Goal: Task Accomplishment & Management: Manage account settings

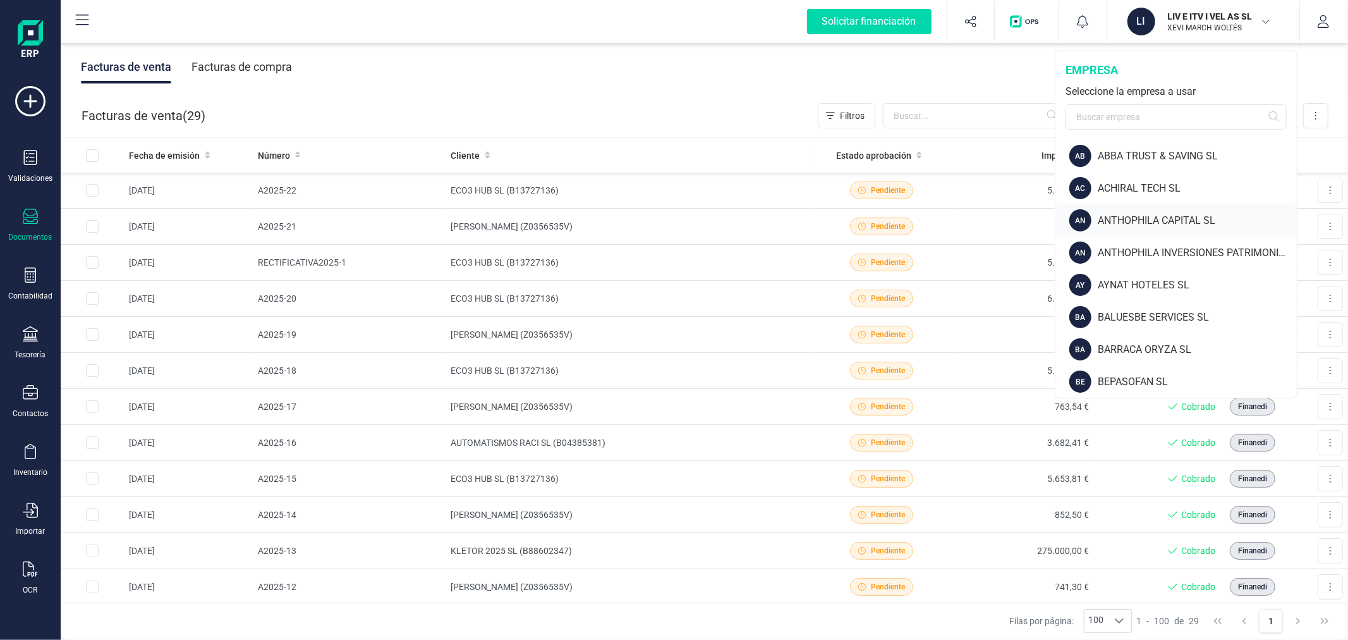
click at [1121, 224] on div "ANTHOPHILA CAPITAL SL" at bounding box center [1197, 220] width 199 height 15
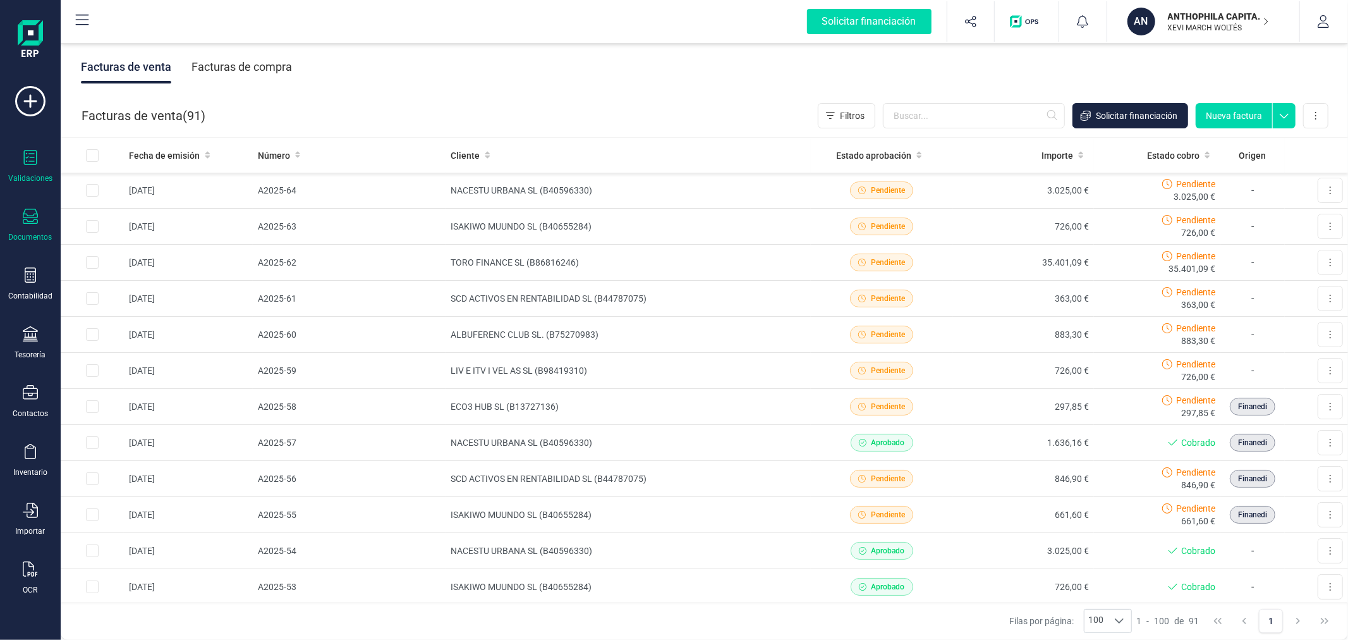
click at [28, 172] on div "Validaciones" at bounding box center [30, 167] width 51 height 34
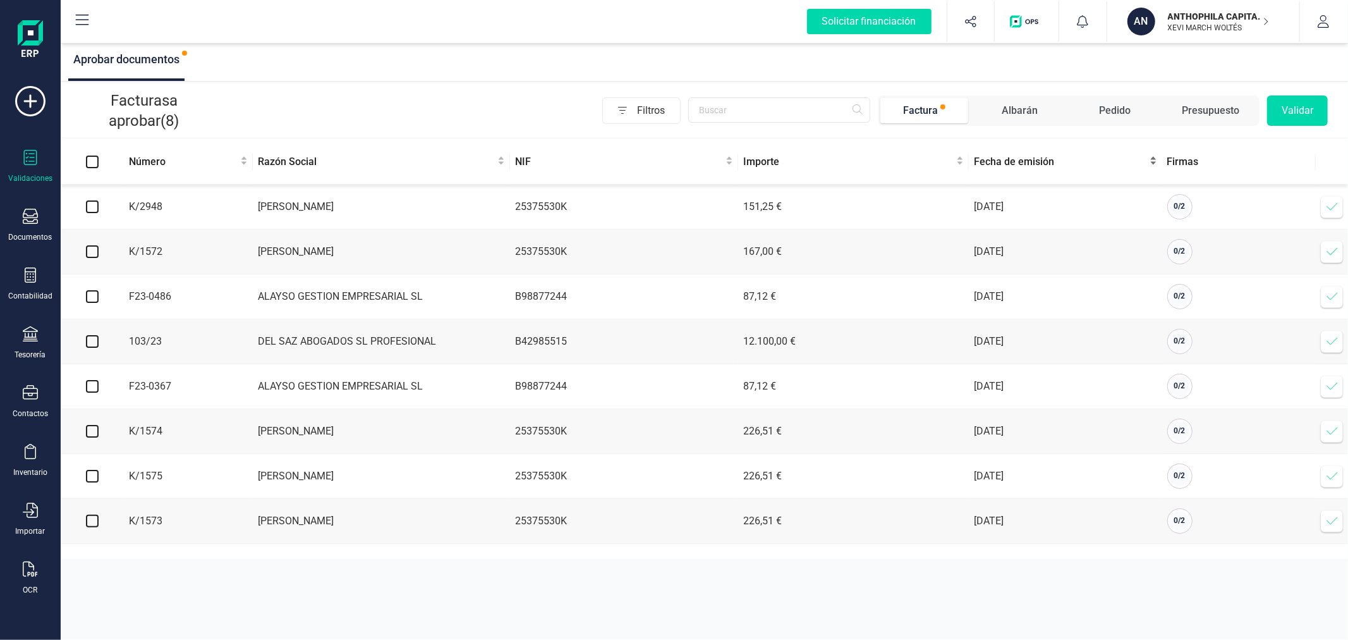
click at [1009, 167] on span "Fecha de emisión" at bounding box center [1060, 161] width 173 height 15
click at [1191, 24] on p "XEVI MARCH WOLTÉS" at bounding box center [1218, 28] width 101 height 10
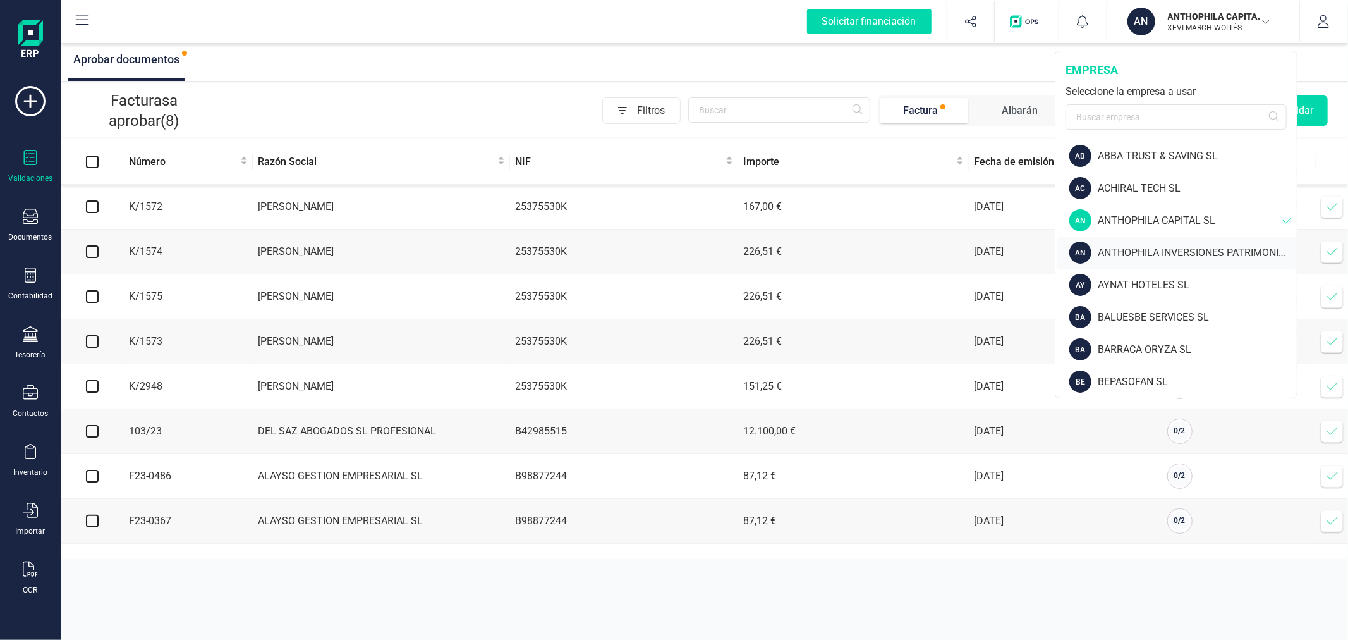
click at [1141, 247] on div "ANTHOPHILA INVERSIONES PATRIMONIALES SL" at bounding box center [1197, 252] width 199 height 15
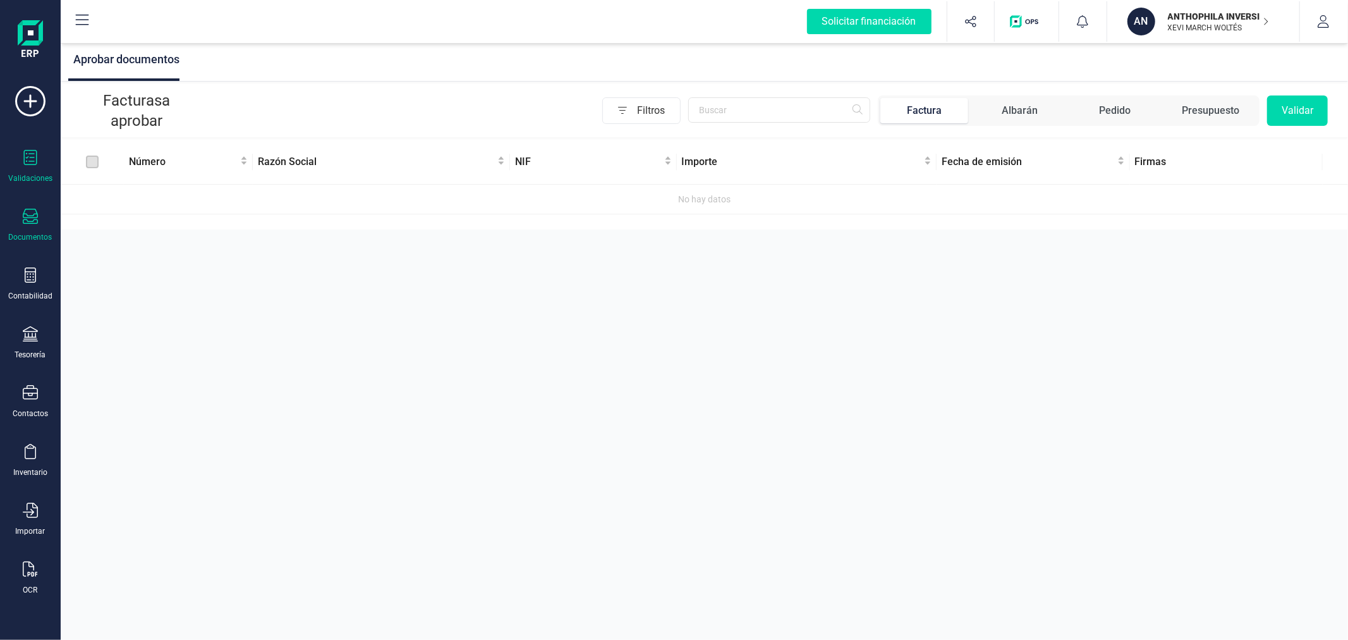
click at [21, 222] on div "Documentos" at bounding box center [30, 226] width 51 height 34
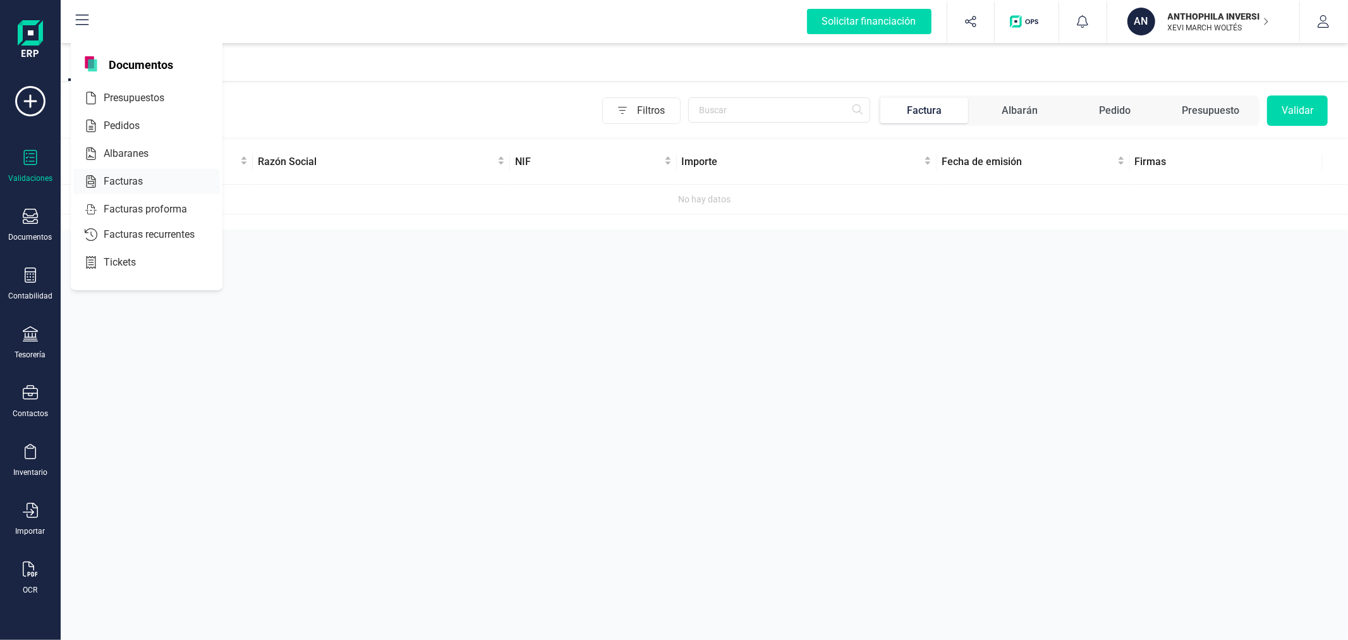
click at [124, 176] on span "Facturas" at bounding box center [132, 181] width 67 height 15
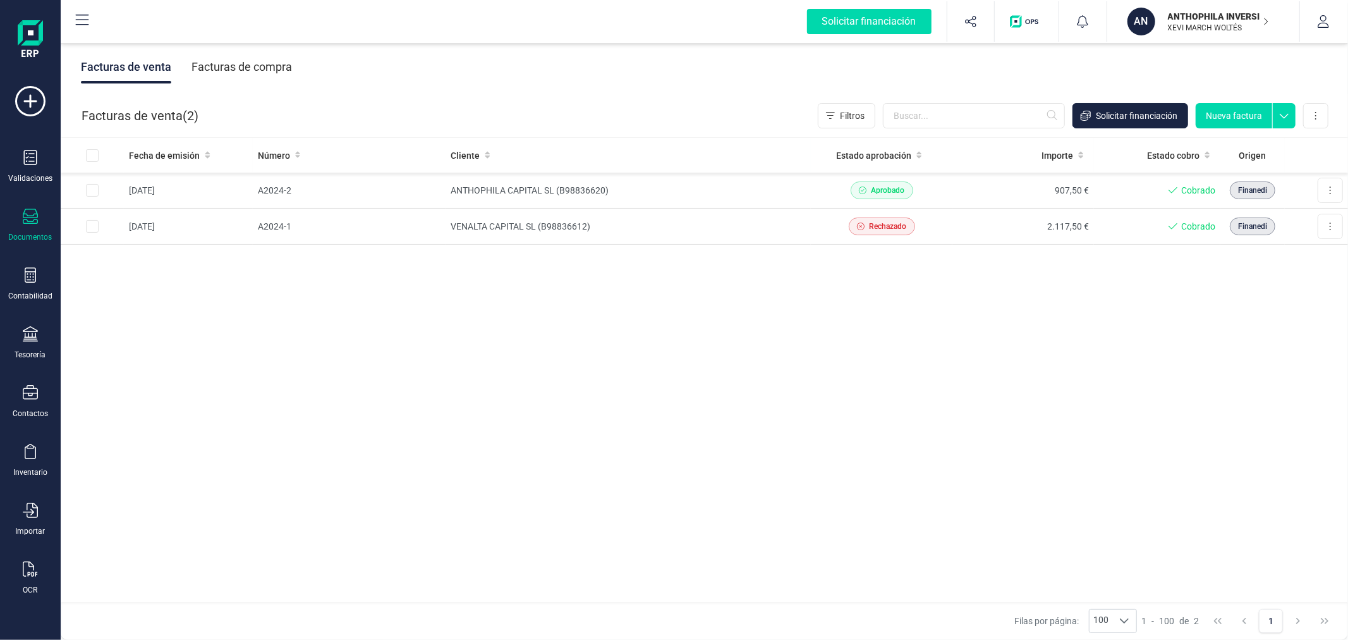
click at [235, 68] on div "Facturas de compra" at bounding box center [242, 67] width 101 height 33
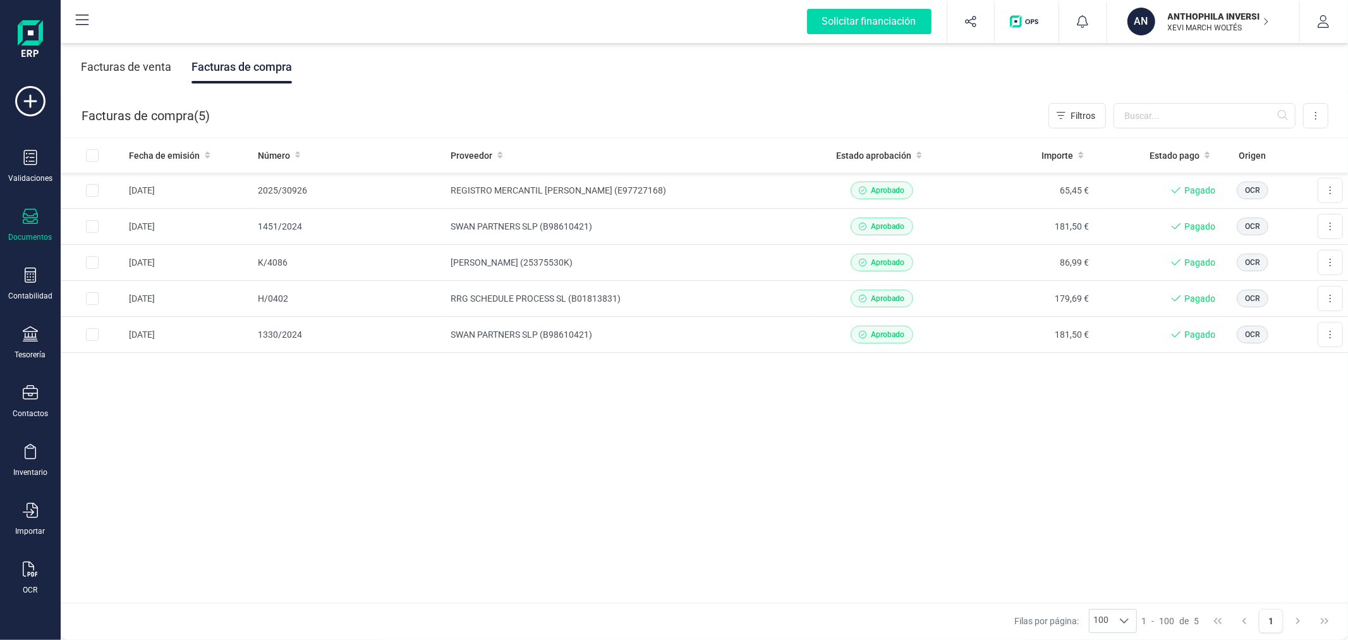
click at [1172, 14] on p "ANTHOPHILA INVERSIONES PATRIMONIALES SL" at bounding box center [1218, 16] width 101 height 13
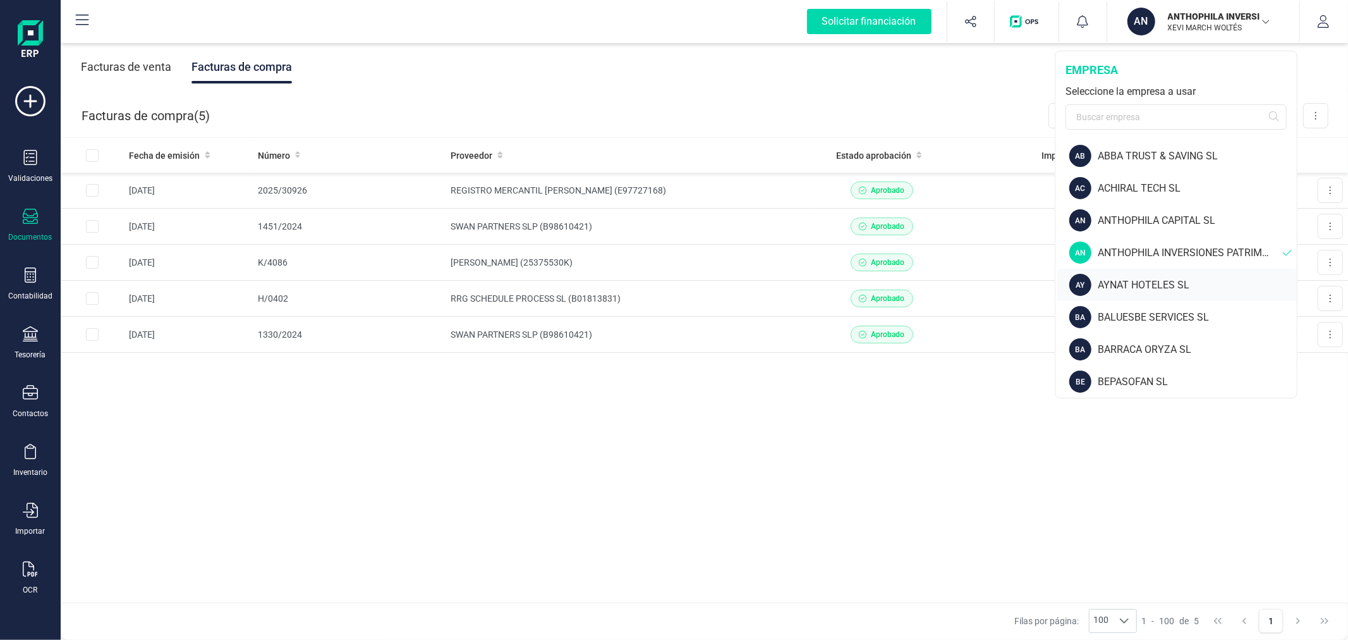
click at [1126, 281] on div "AYNAT HOTELES SL" at bounding box center [1197, 284] width 199 height 15
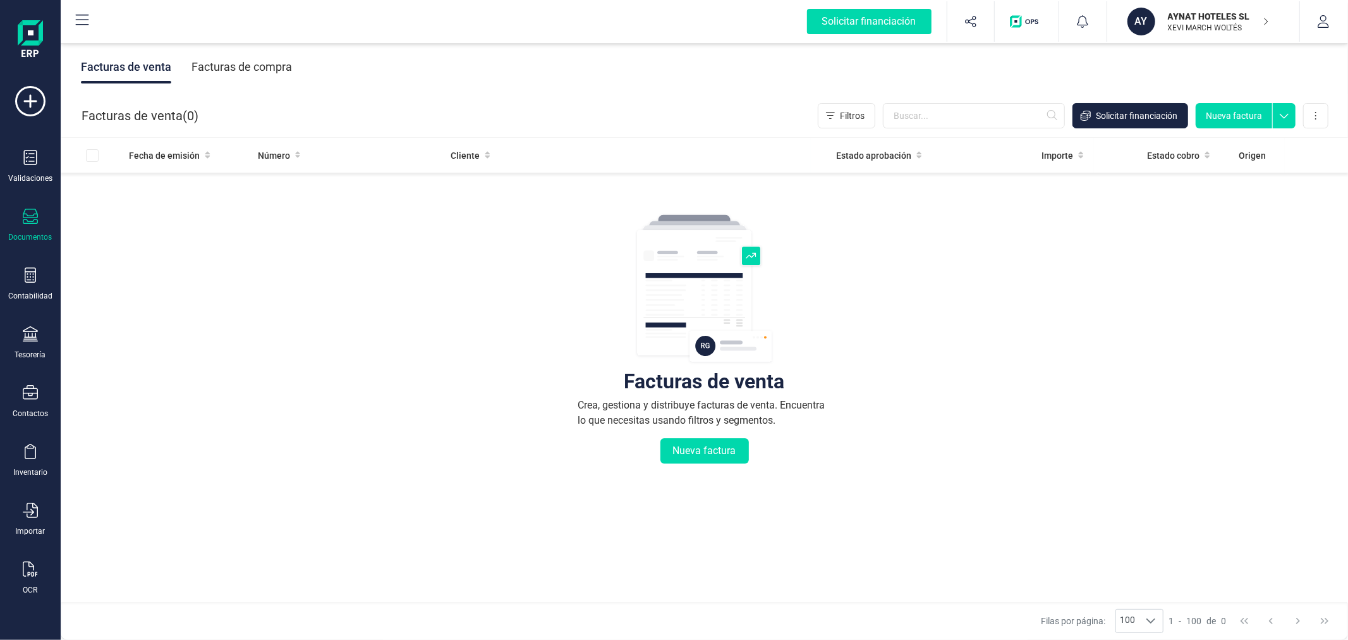
click at [264, 66] on div "Facturas de compra" at bounding box center [242, 67] width 101 height 33
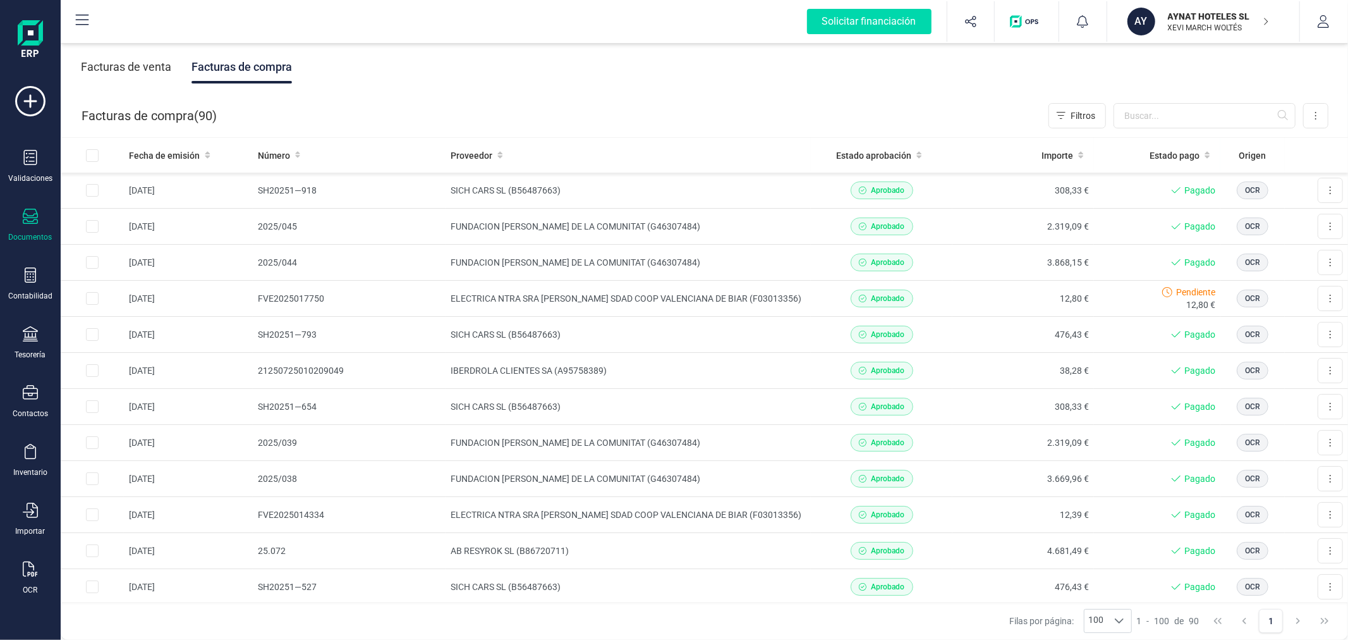
click at [1177, 17] on p "AYNAT HOTELES SL" at bounding box center [1218, 16] width 101 height 13
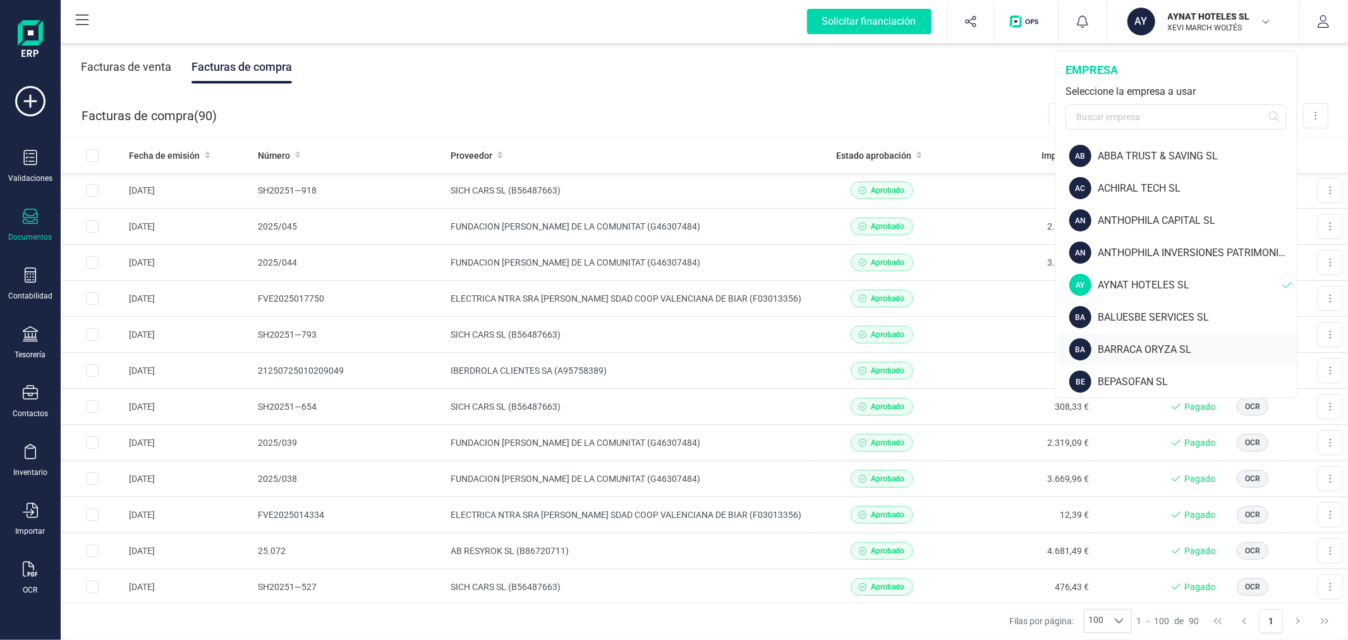
click at [1120, 337] on div "BA BARRACA ORYZA SL" at bounding box center [1177, 349] width 240 height 32
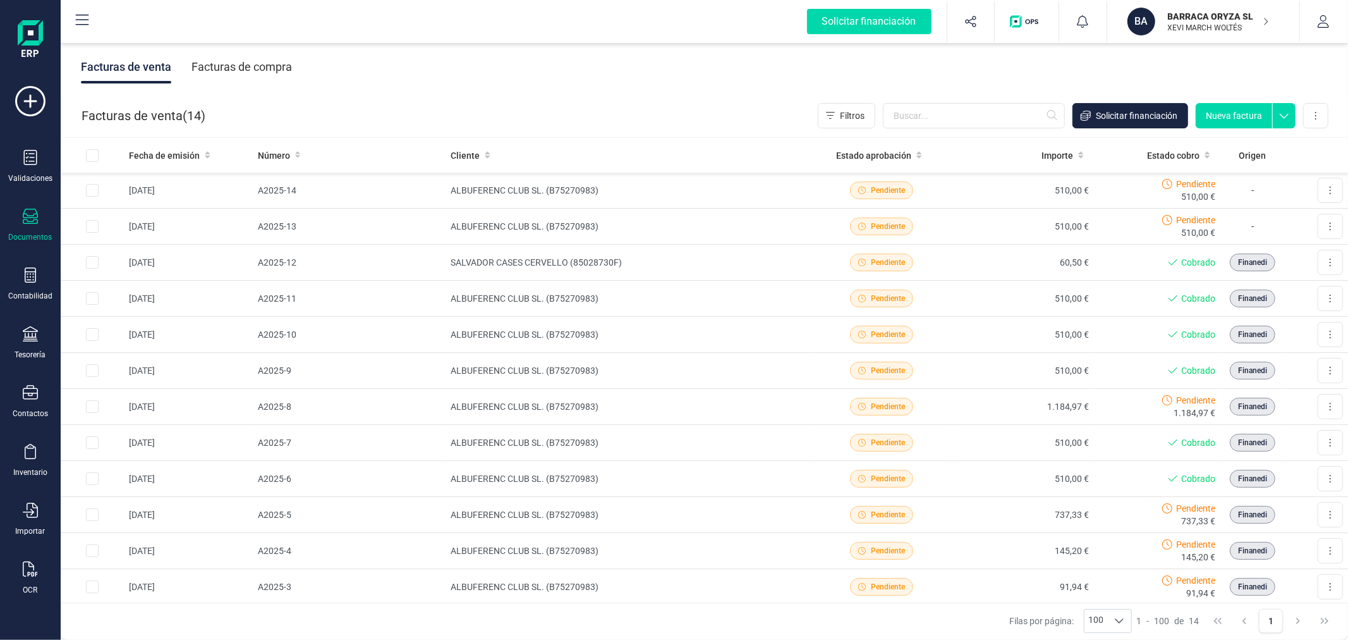
click at [235, 61] on div "Facturas de compra" at bounding box center [242, 67] width 101 height 33
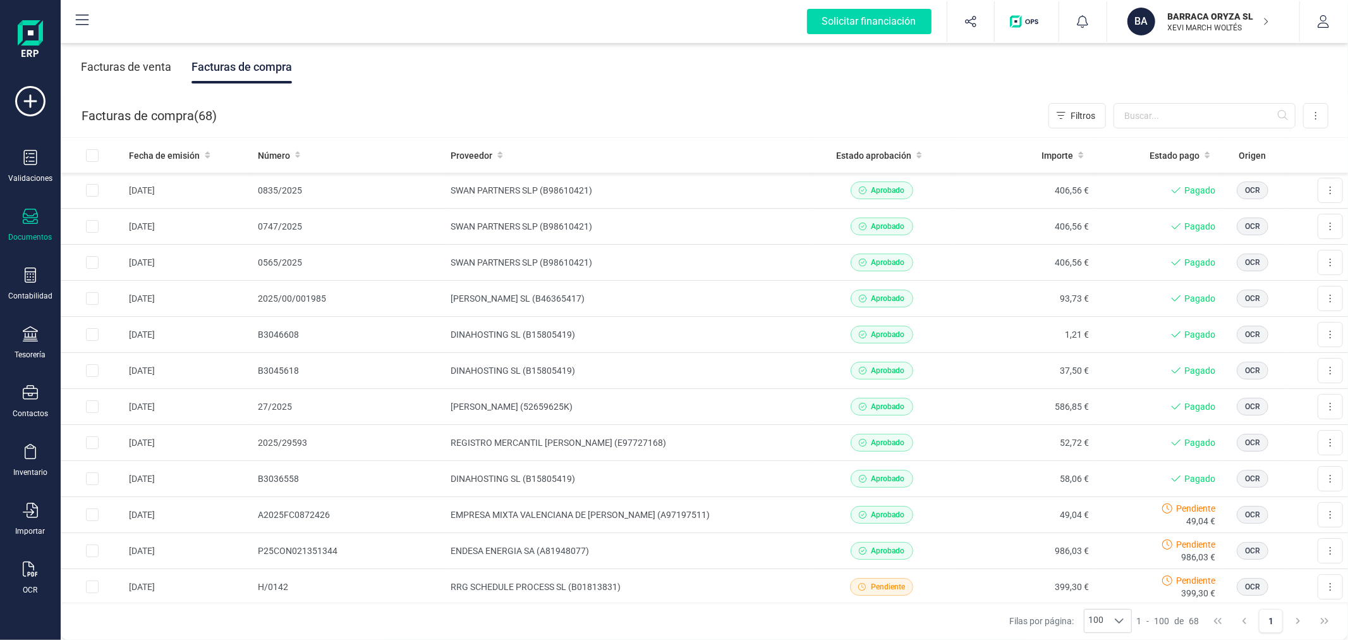
click at [1223, 21] on p "BARRACA ORYZA SL" at bounding box center [1218, 16] width 101 height 13
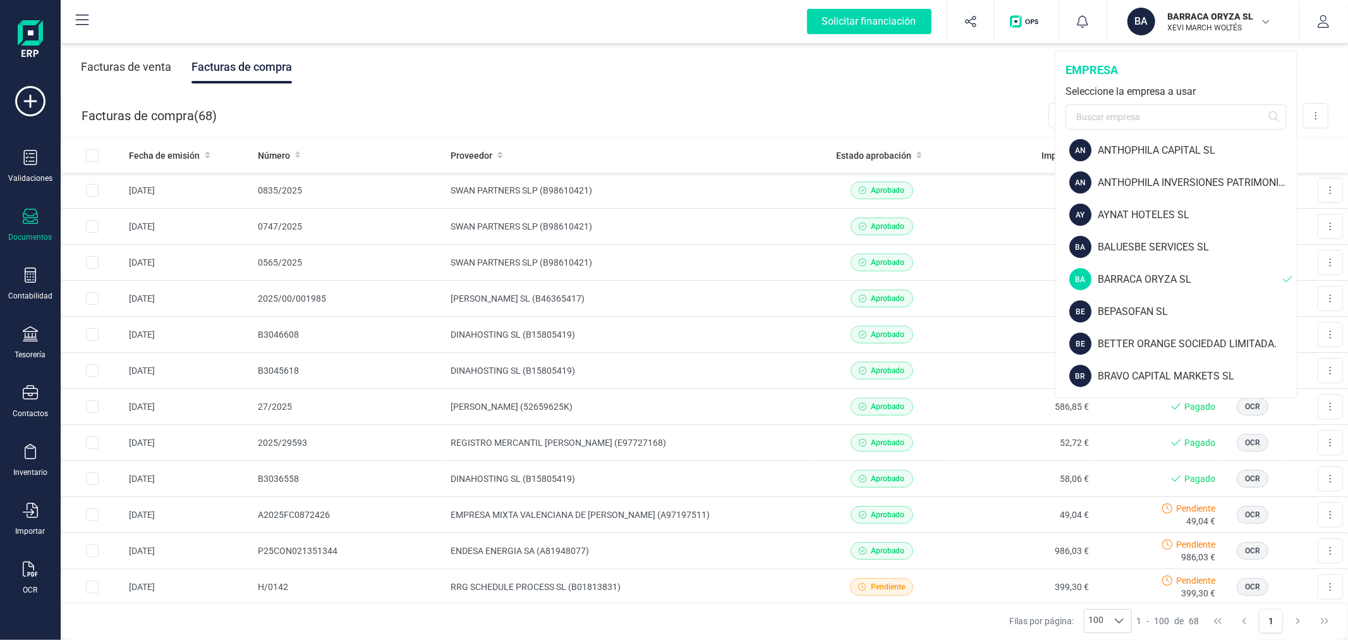
scroll to position [140, 0]
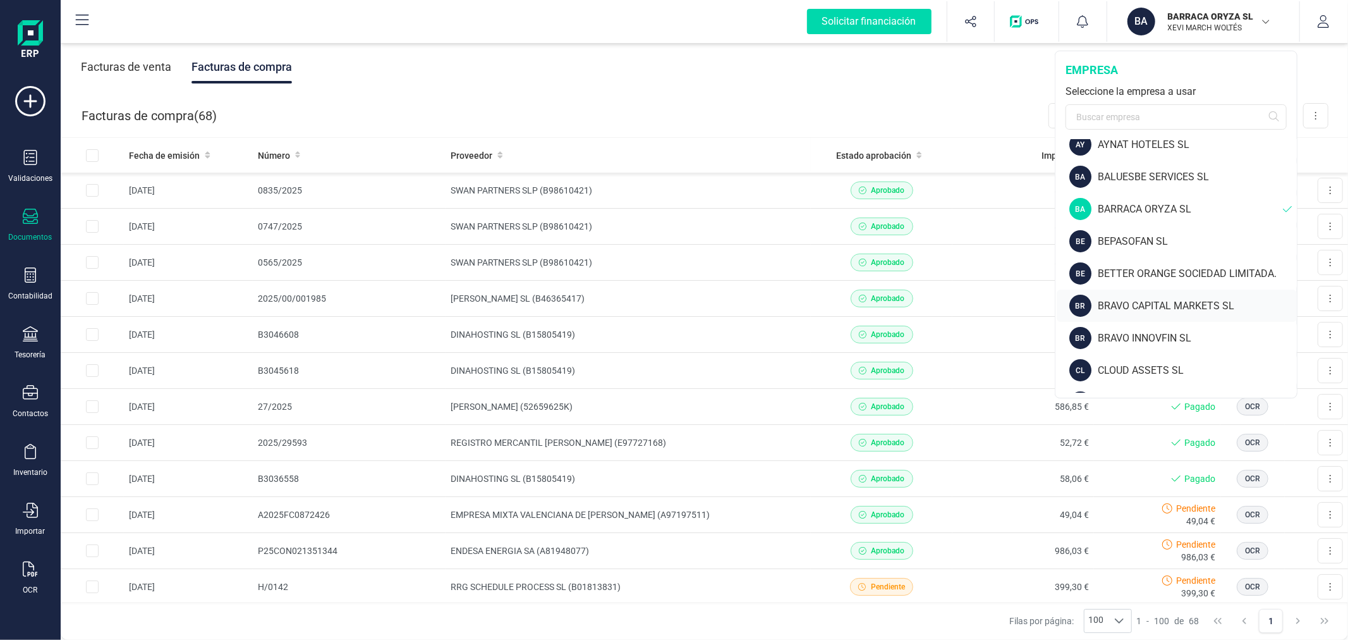
click at [1127, 303] on div "BRAVO CAPITAL MARKETS SL" at bounding box center [1197, 305] width 199 height 15
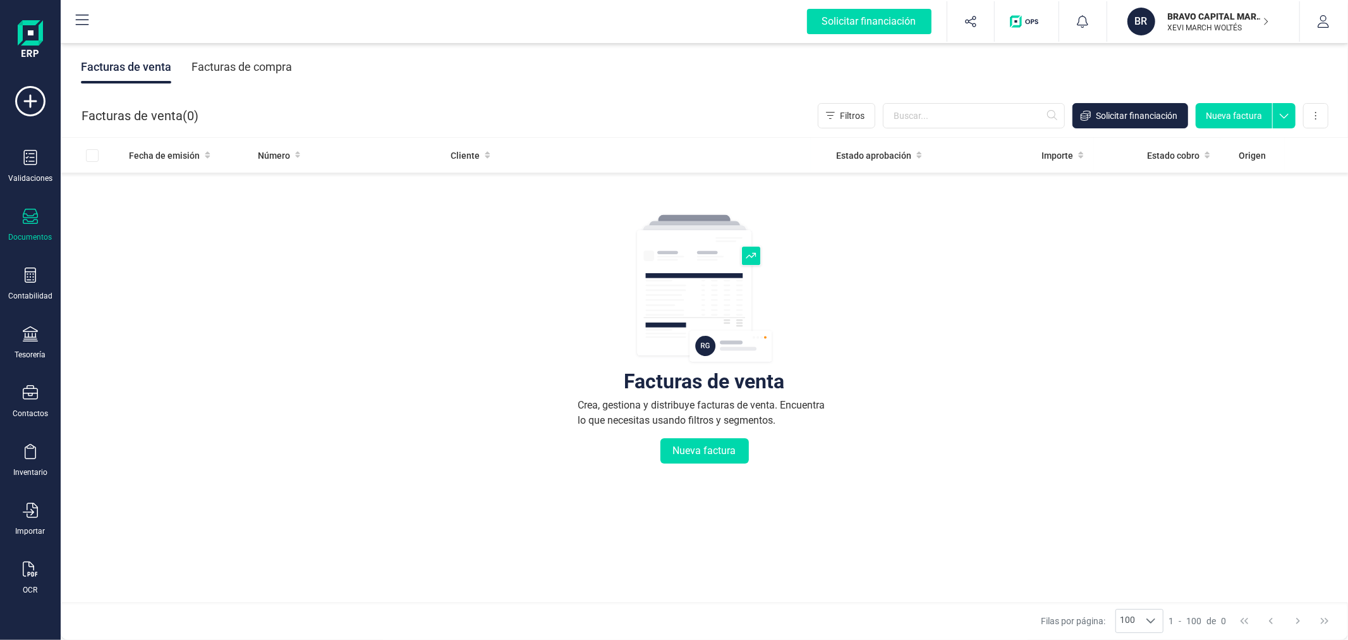
click at [271, 67] on div "Facturas de compra" at bounding box center [242, 67] width 101 height 33
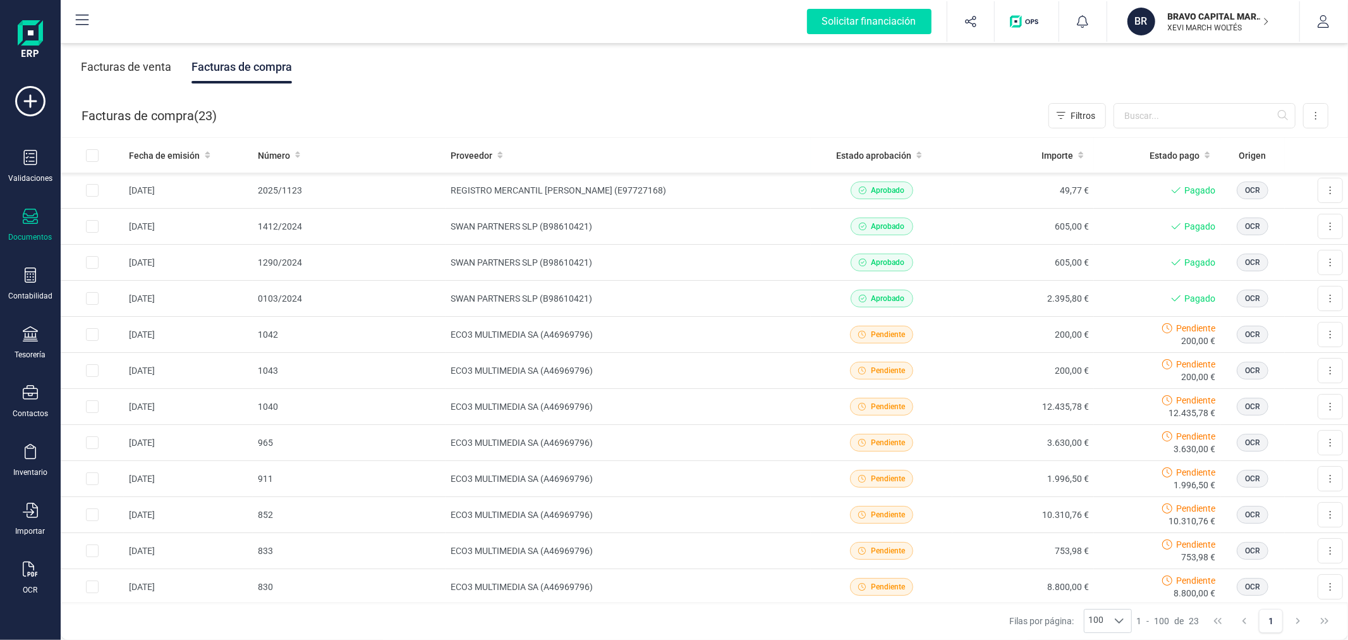
click at [1222, 18] on p "BRAVO CAPITAL MARKETS SL" at bounding box center [1218, 16] width 101 height 13
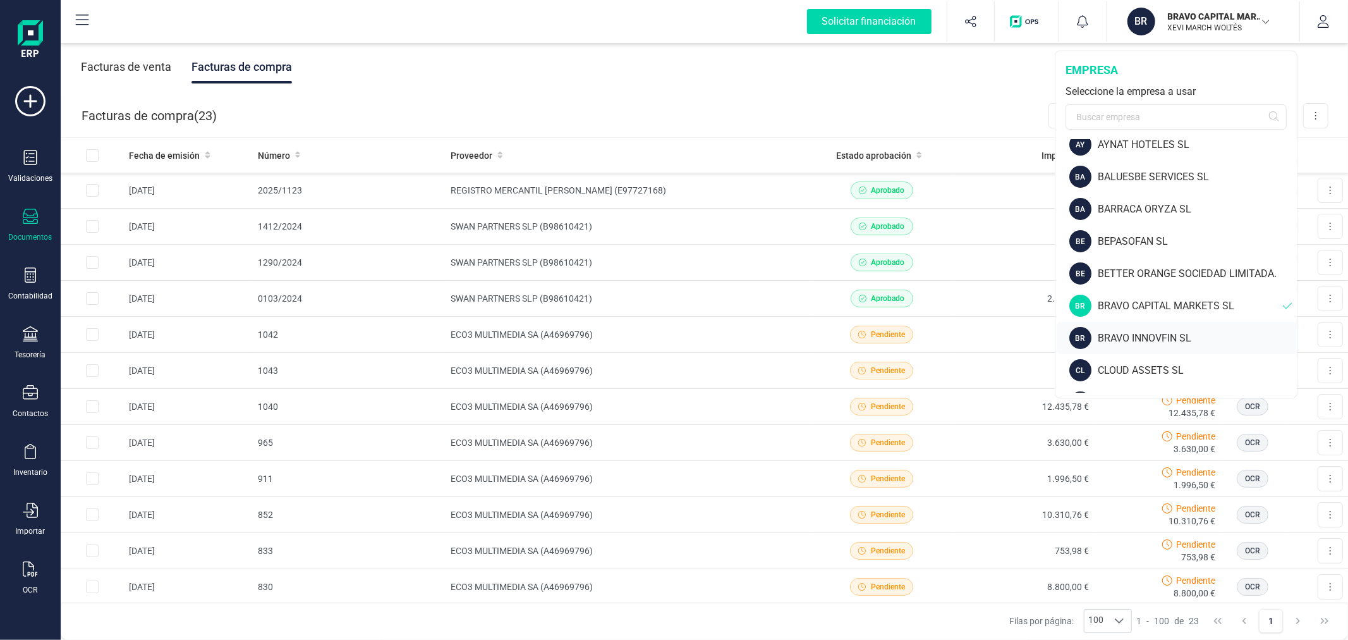
click at [1108, 331] on div "BRAVO INNOVFIN SL" at bounding box center [1197, 338] width 199 height 15
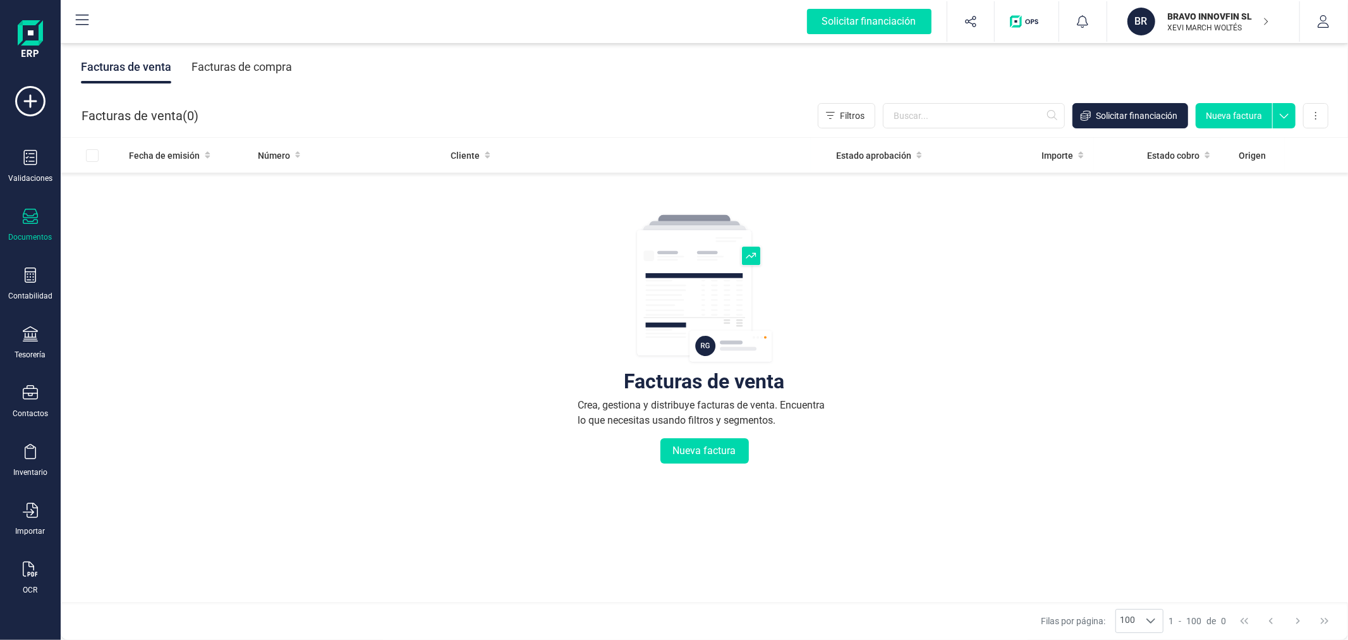
click at [244, 62] on div "Facturas de compra" at bounding box center [242, 67] width 101 height 33
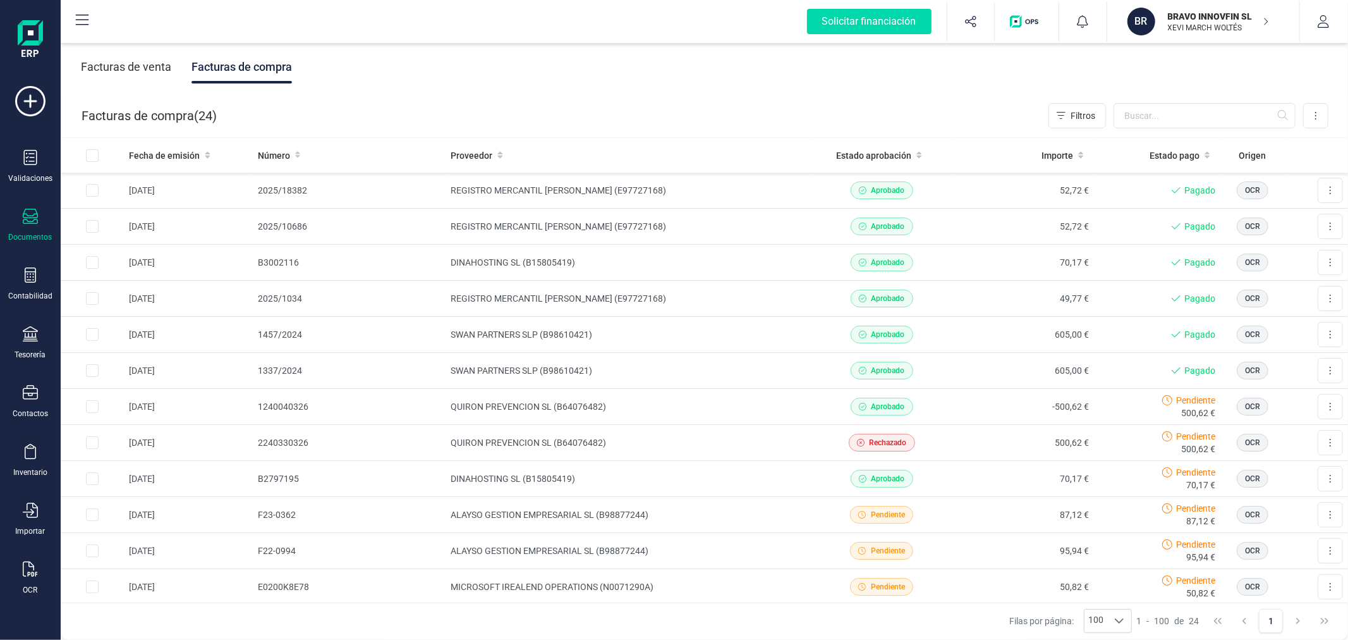
click at [1209, 23] on p "XEVI MARCH WOLTÉS" at bounding box center [1218, 28] width 101 height 10
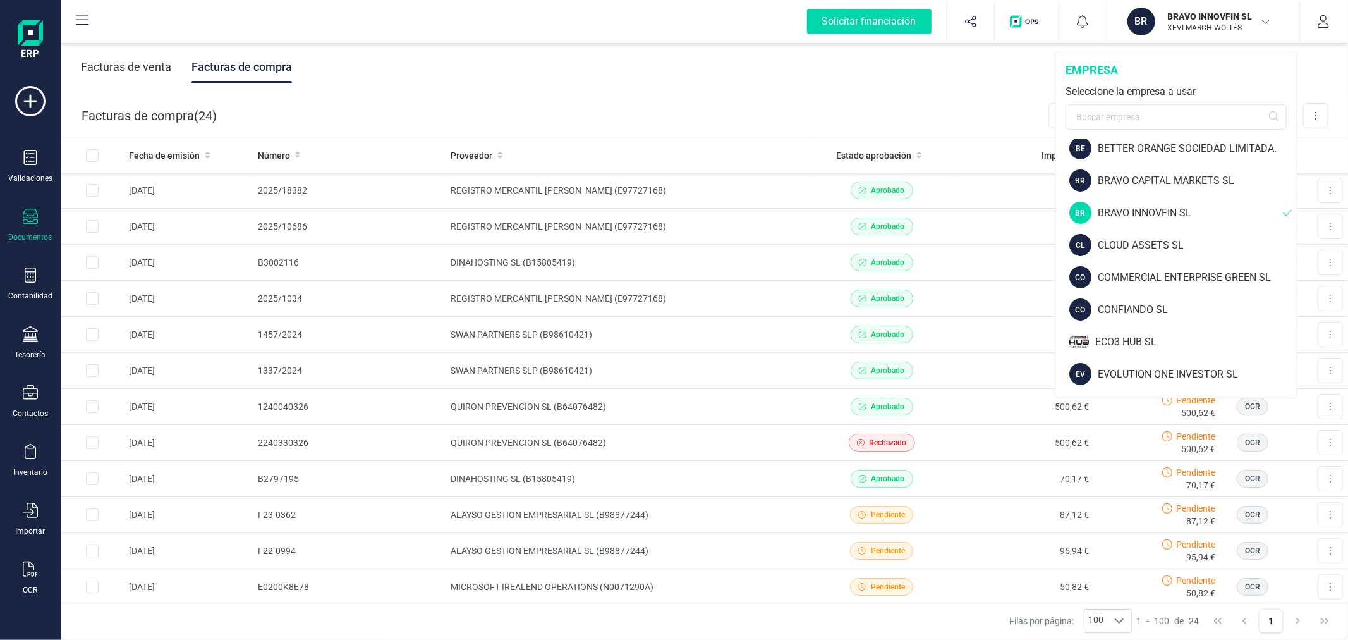
scroll to position [281, 0]
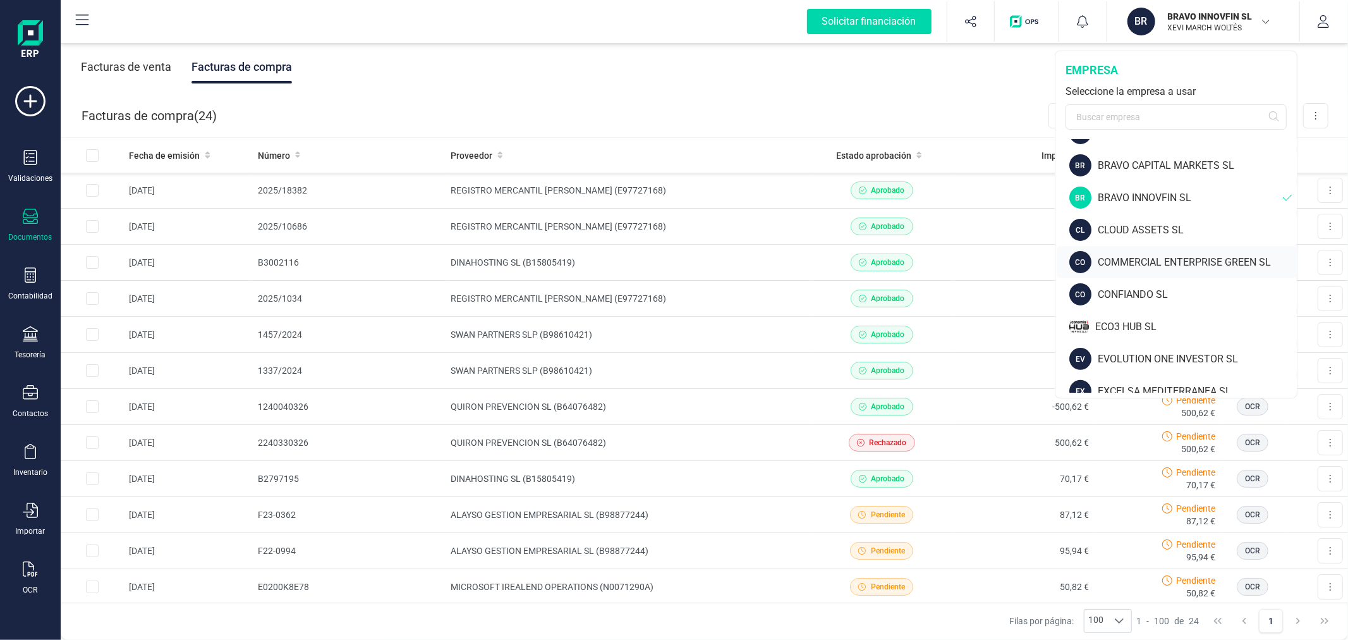
click at [1128, 264] on div "COMMERCIAL ENTERPRISE GREEN SL" at bounding box center [1197, 262] width 199 height 15
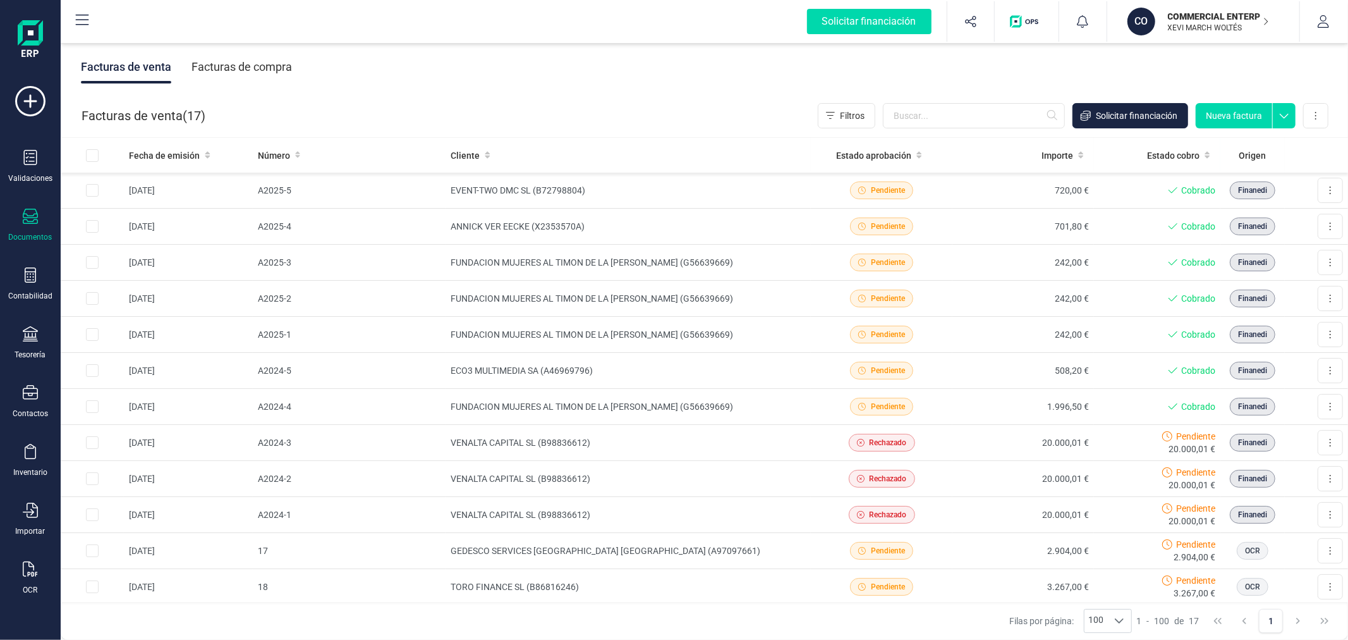
click at [263, 54] on div "Facturas de compra" at bounding box center [242, 67] width 101 height 33
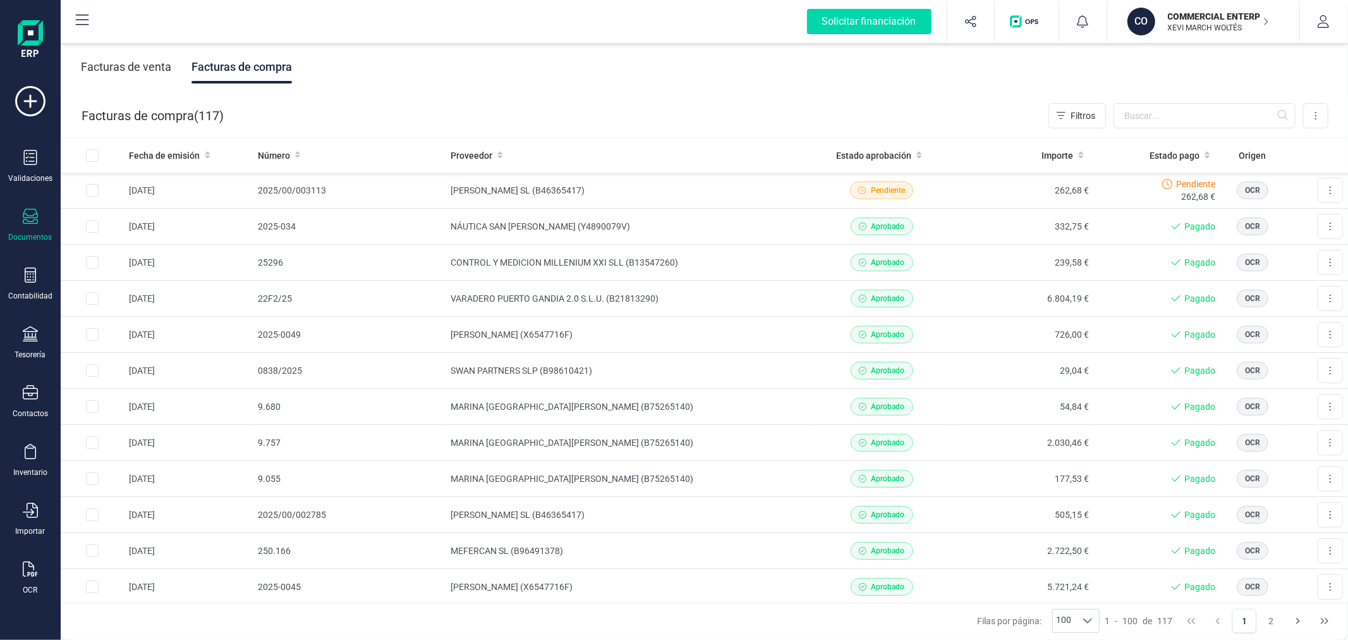
click at [1200, 16] on p "COMMERCIAL ENTERPRISE GREEN SL" at bounding box center [1218, 16] width 101 height 13
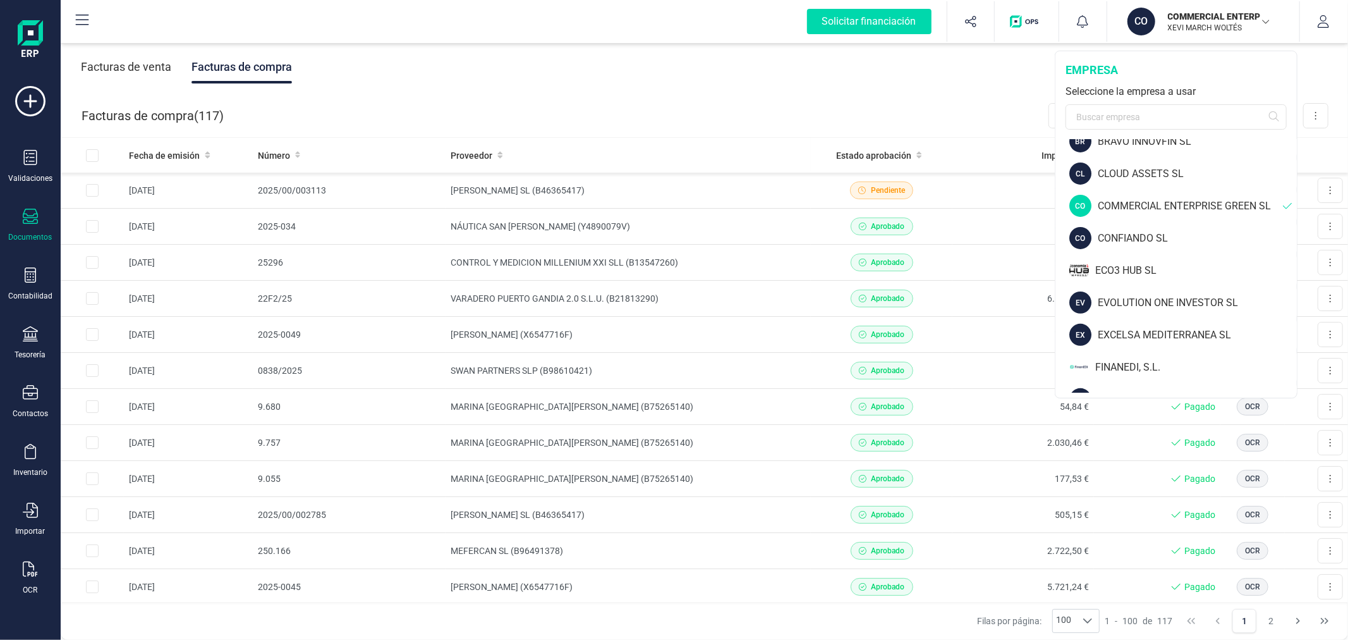
scroll to position [351, 0]
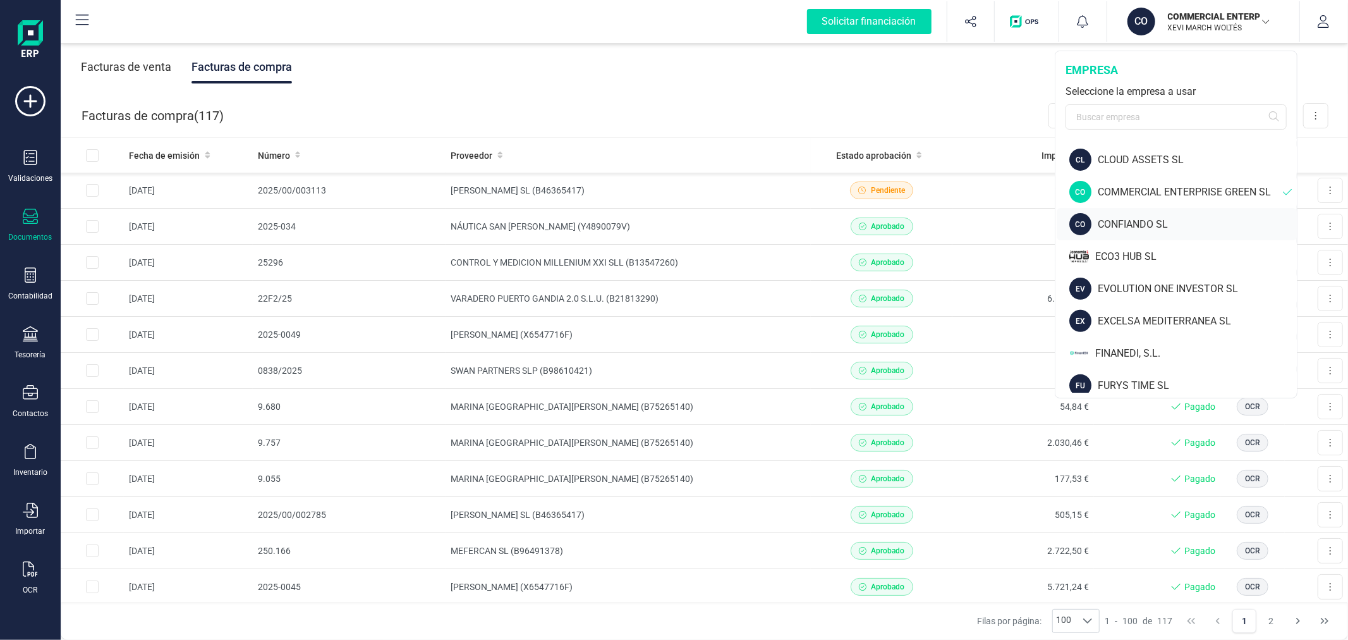
click at [1138, 226] on div "CONFIANDO SL" at bounding box center [1197, 224] width 199 height 15
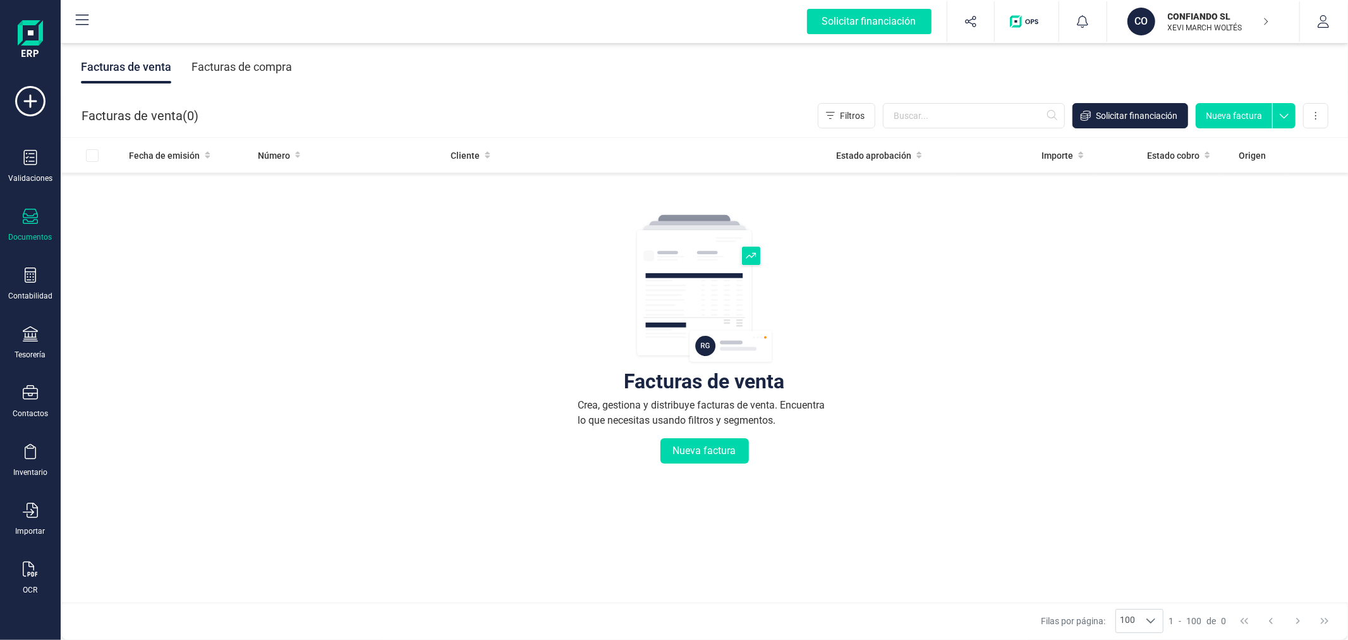
click at [238, 80] on div "Facturas de compra" at bounding box center [242, 67] width 101 height 33
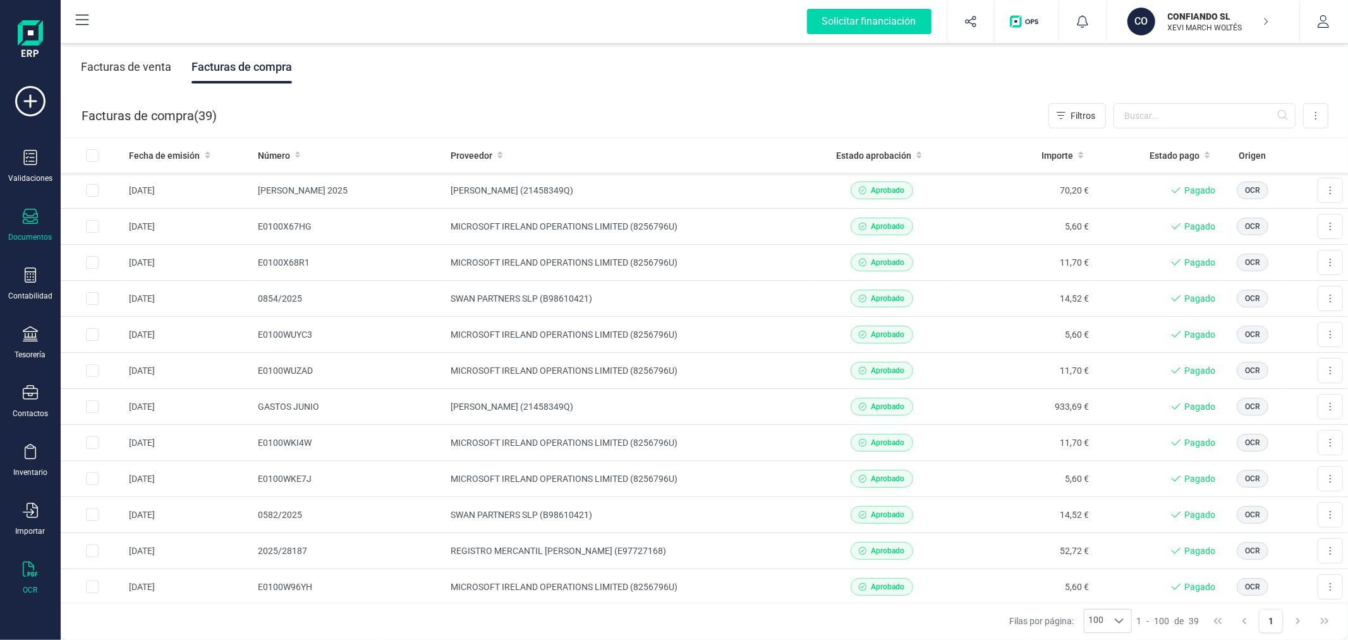
click at [26, 578] on div at bounding box center [30, 570] width 15 height 18
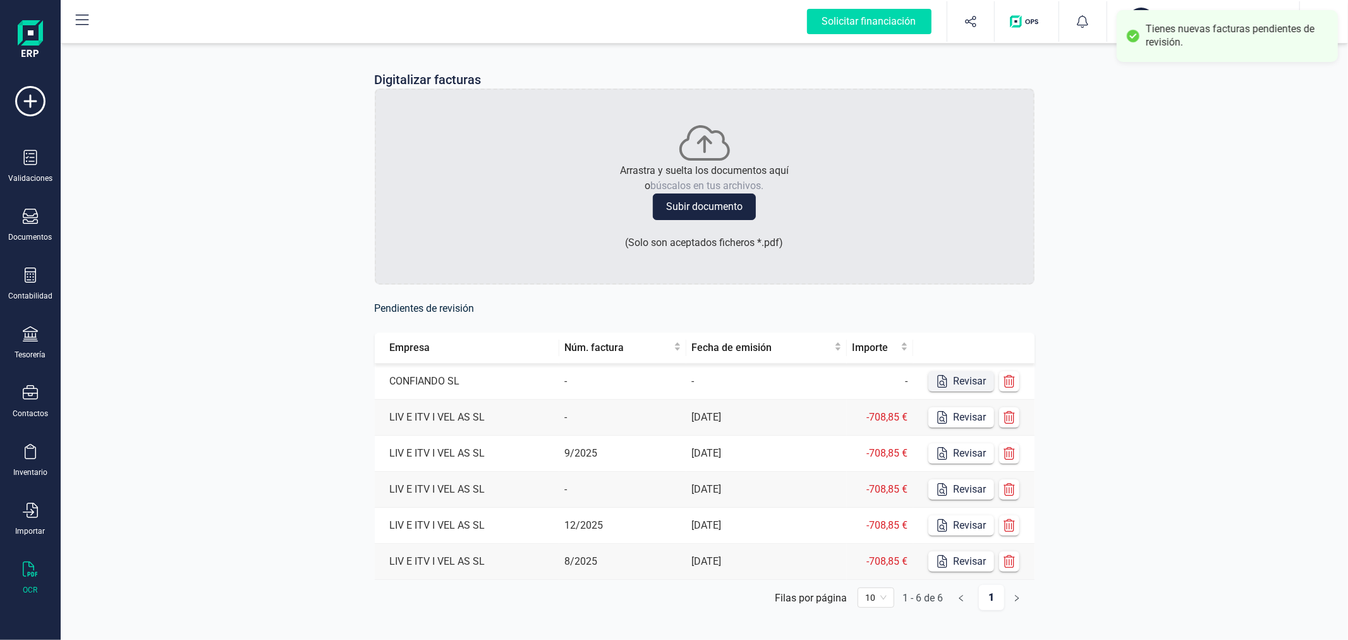
click at [968, 384] on button "Revisar" at bounding box center [962, 381] width 66 height 20
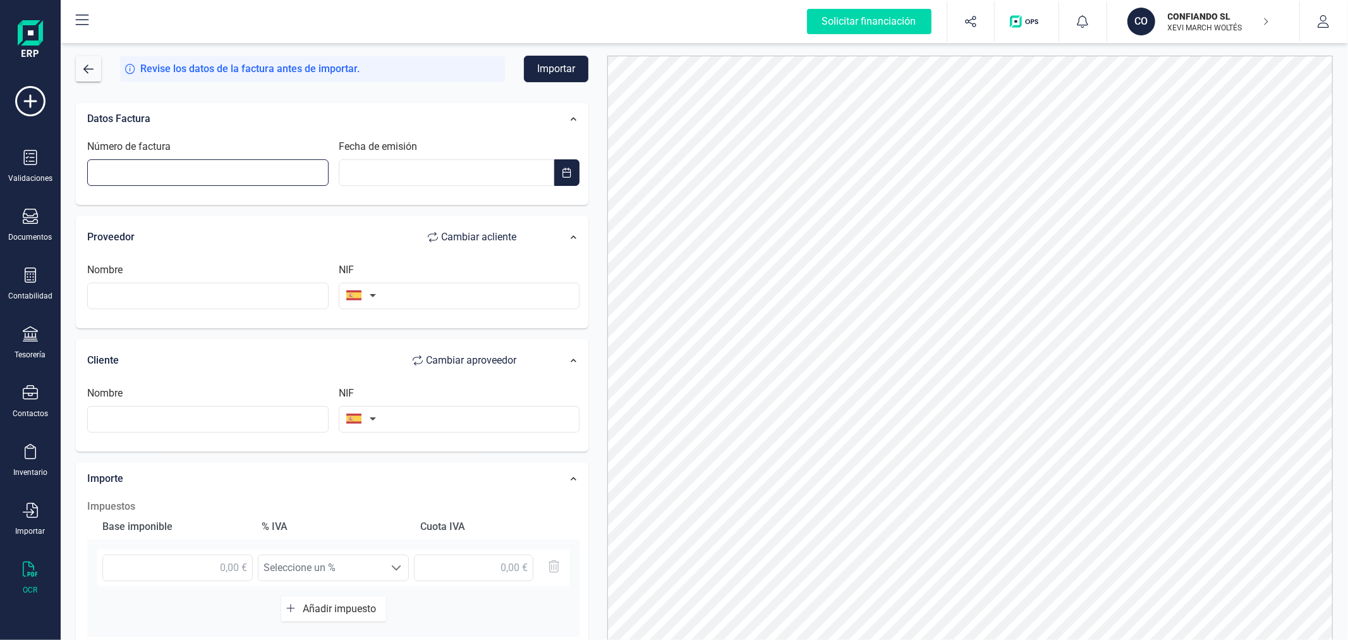
click at [193, 169] on input "Número de factura" at bounding box center [207, 172] width 241 height 27
type input "AGOSTO"
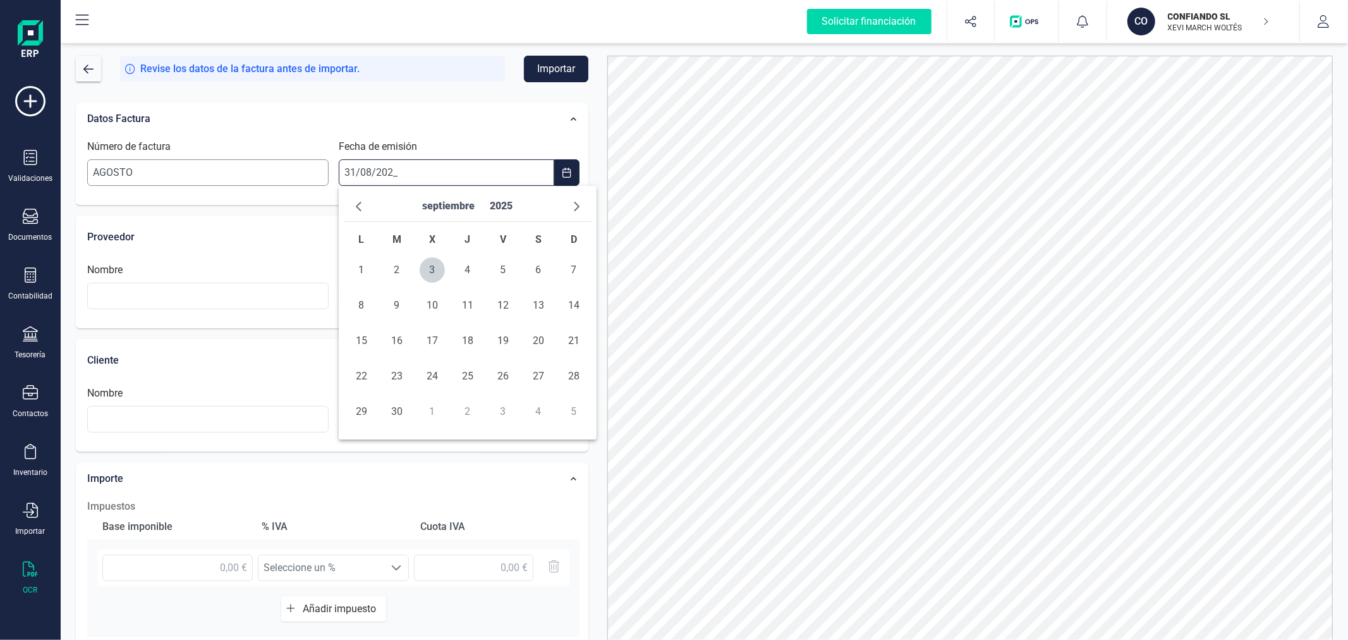
type input "31/08/2025"
click at [576, 412] on span "31" at bounding box center [573, 411] width 25 height 25
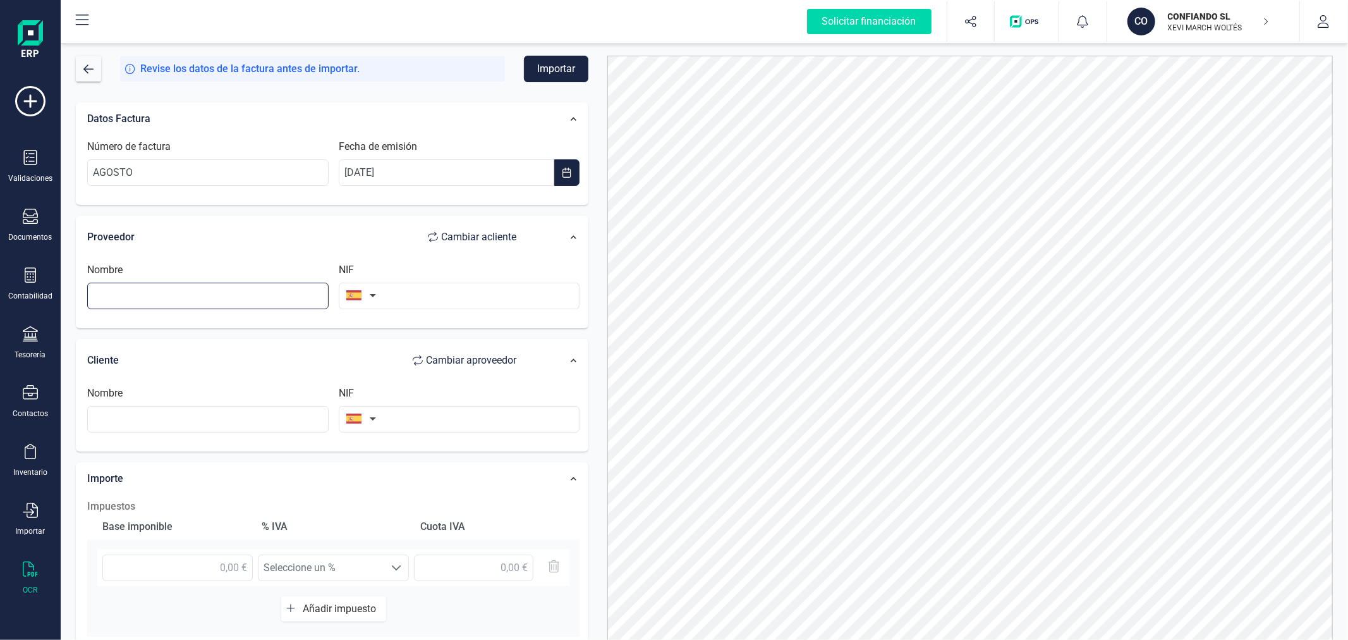
click at [264, 305] on input "text" at bounding box center [207, 296] width 241 height 27
type input "ISABEL RUIZ PRATS"
click at [482, 305] on input "text" at bounding box center [459, 296] width 241 height 27
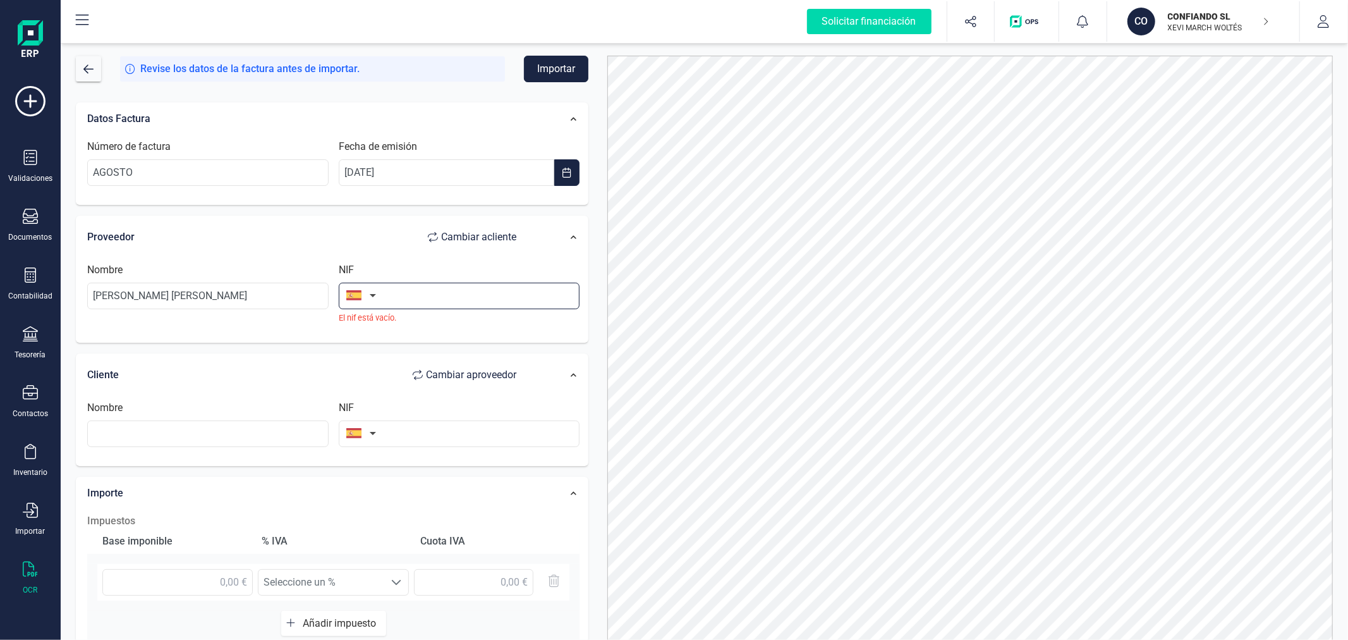
click at [410, 288] on input "text" at bounding box center [459, 296] width 241 height 27
paste input "21458349Q"
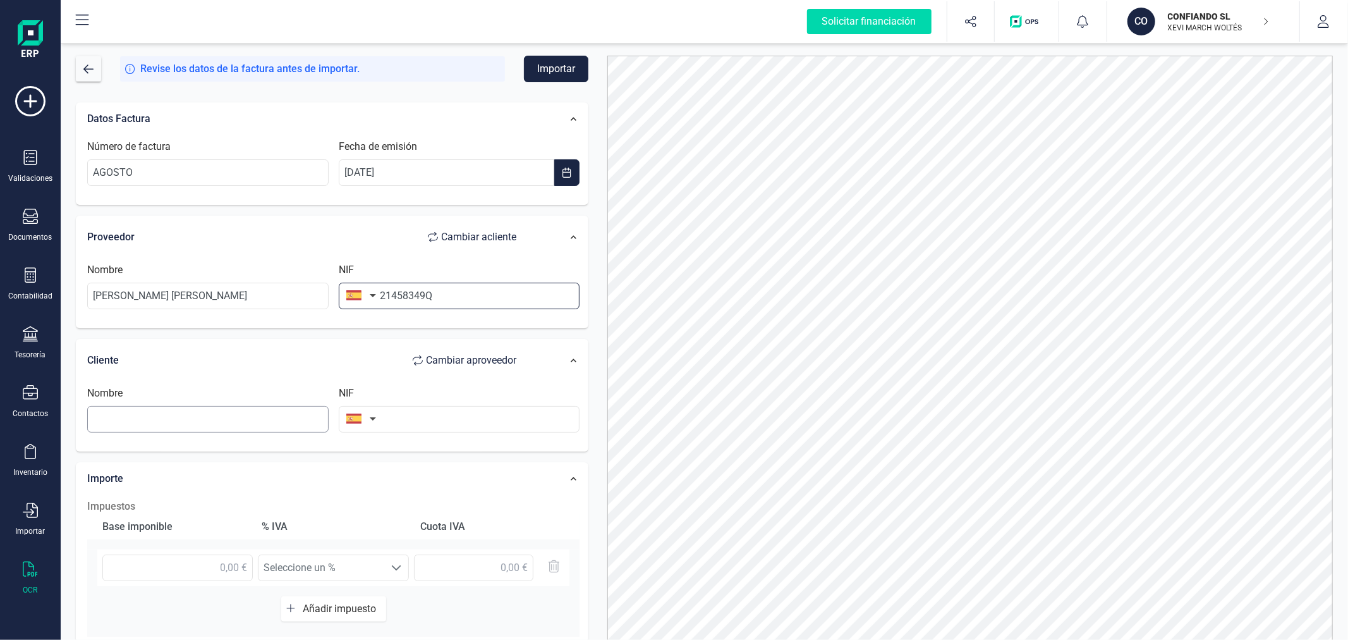
type input "21458349Q"
click at [248, 420] on input "text" at bounding box center [207, 419] width 241 height 27
click at [255, 442] on li "CONFIANDO SL" at bounding box center [207, 450] width 241 height 25
type input "CONFIANDO SL"
type input "B40612616"
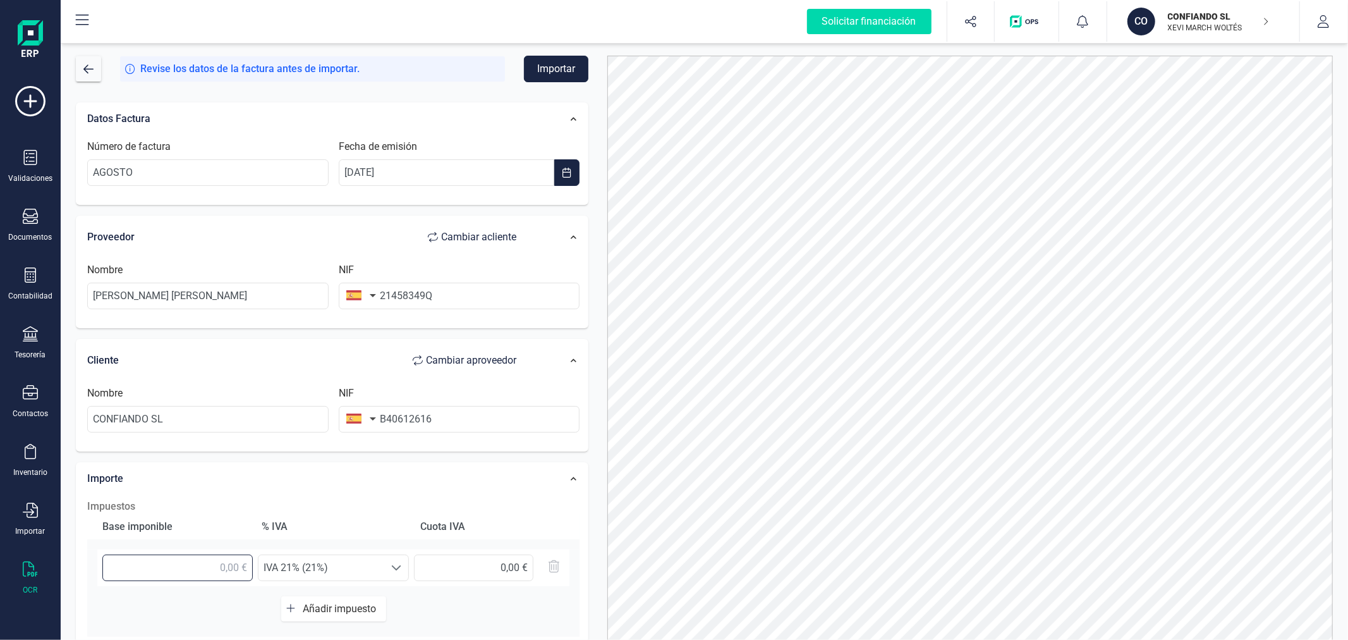
click at [228, 569] on input "text" at bounding box center [177, 567] width 150 height 27
type input "299,15 €"
click at [383, 570] on span "IVA 21% (21%)" at bounding box center [322, 567] width 126 height 25
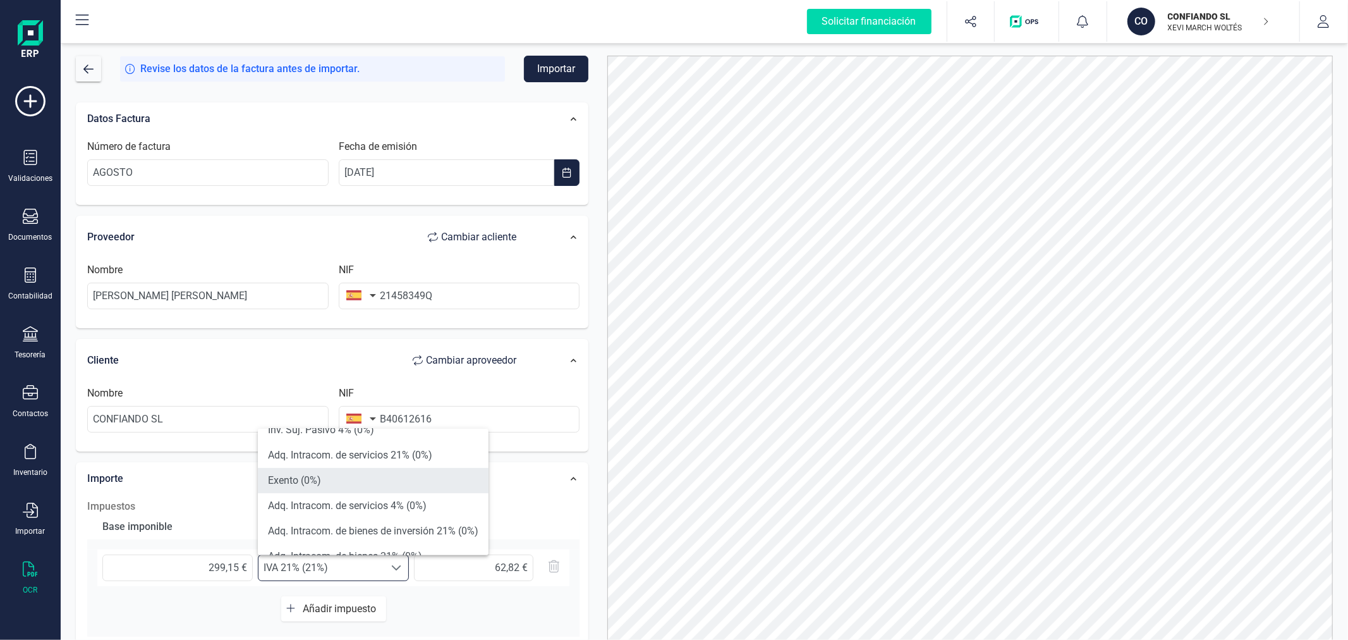
click at [367, 470] on li "Exento (0%)" at bounding box center [373, 480] width 231 height 25
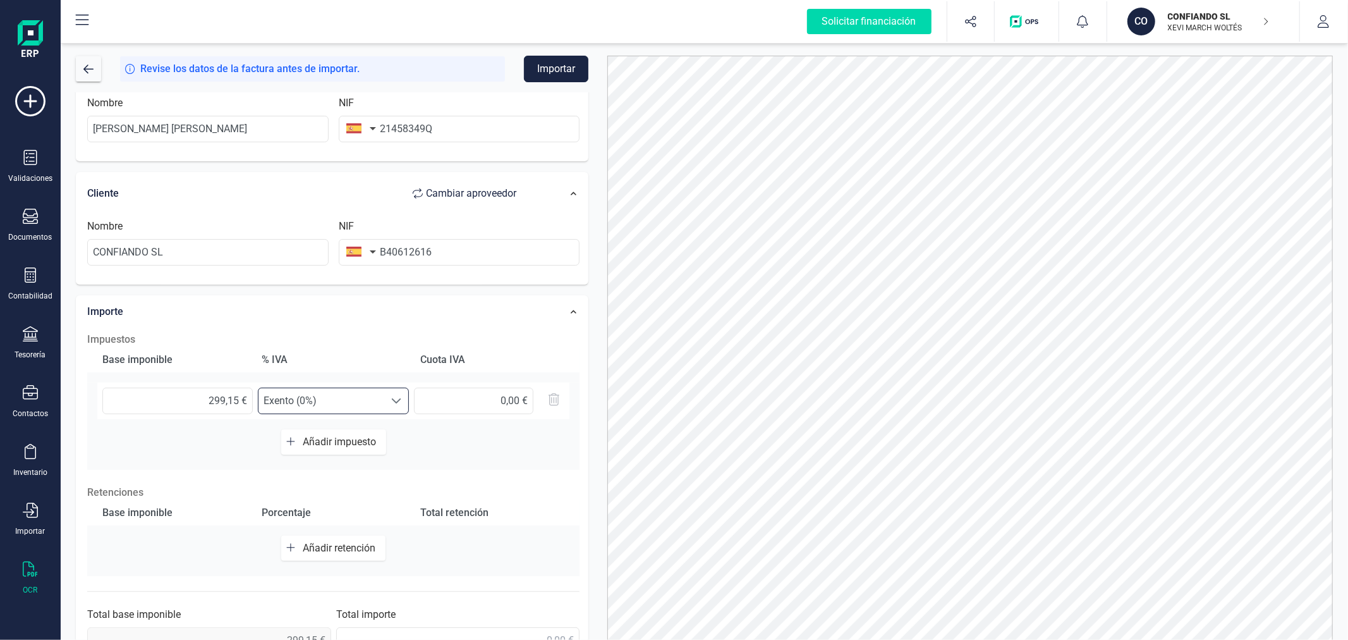
scroll to position [200, 0]
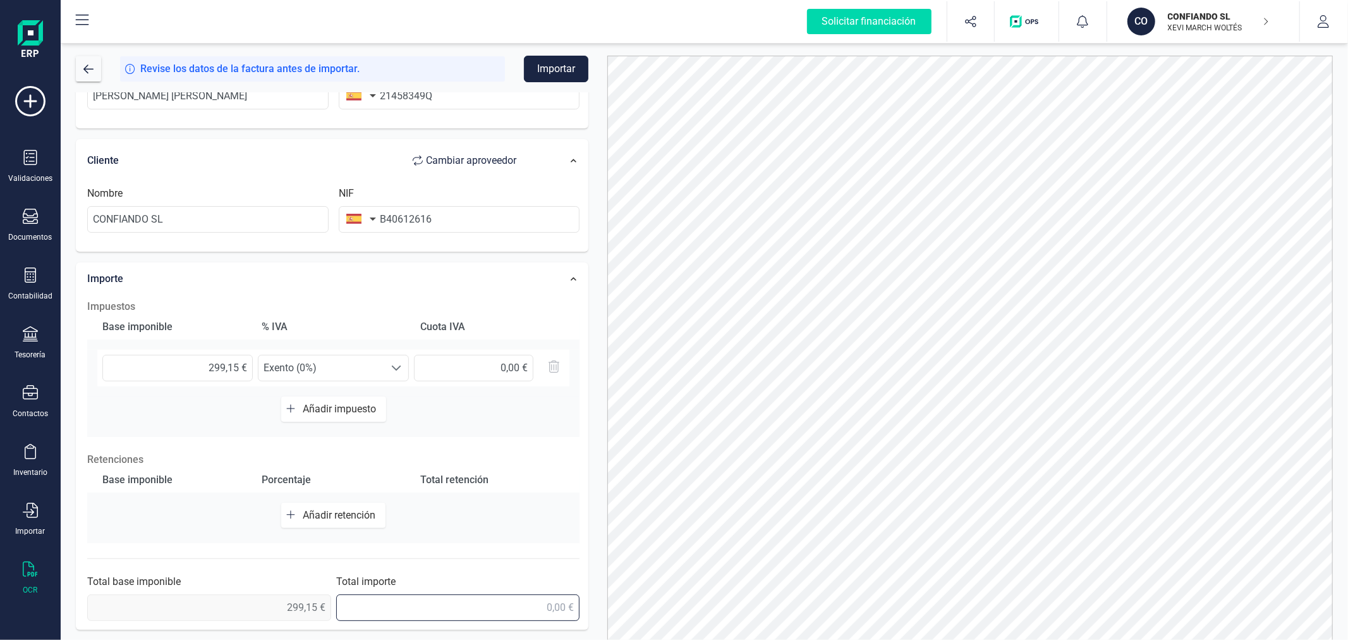
click at [472, 610] on input "text" at bounding box center [458, 607] width 244 height 27
type input "299,15 €"
click at [585, 433] on div "Impuestos Base imponible % IVA Cuota IVA 299,15 € Seleccione un % Exento (0%) E…" at bounding box center [333, 460] width 505 height 334
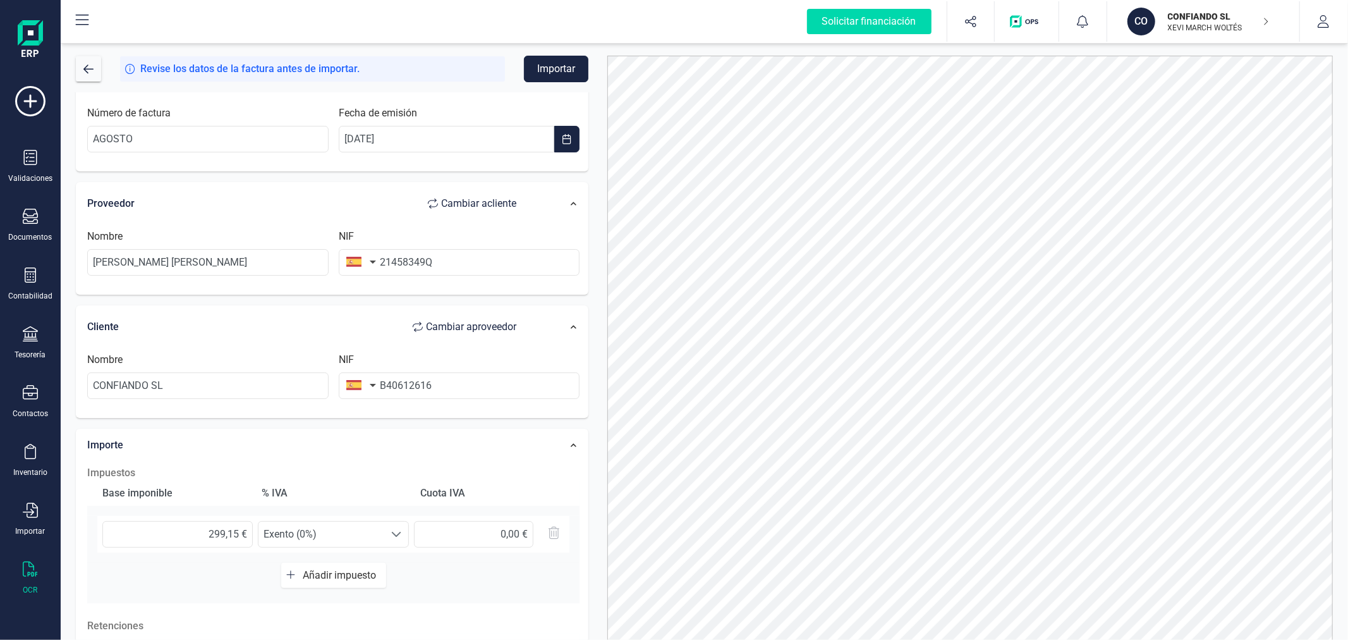
scroll to position [0, 0]
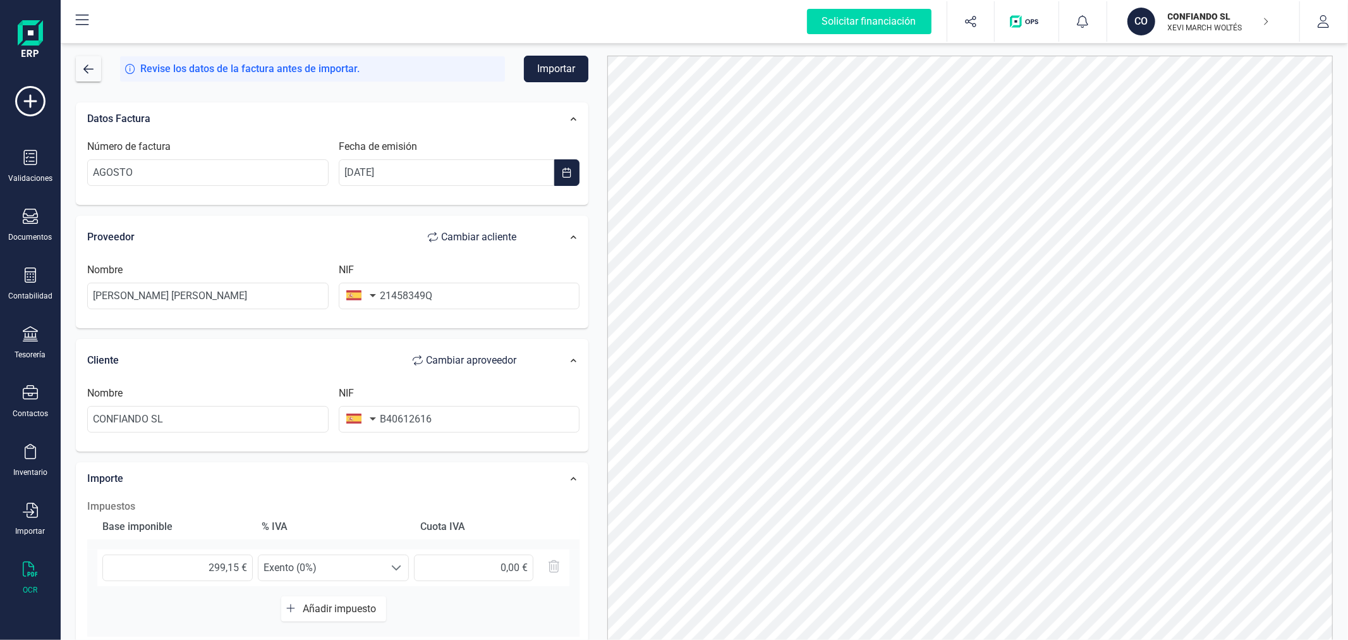
click at [573, 70] on button "Importar" at bounding box center [556, 69] width 64 height 27
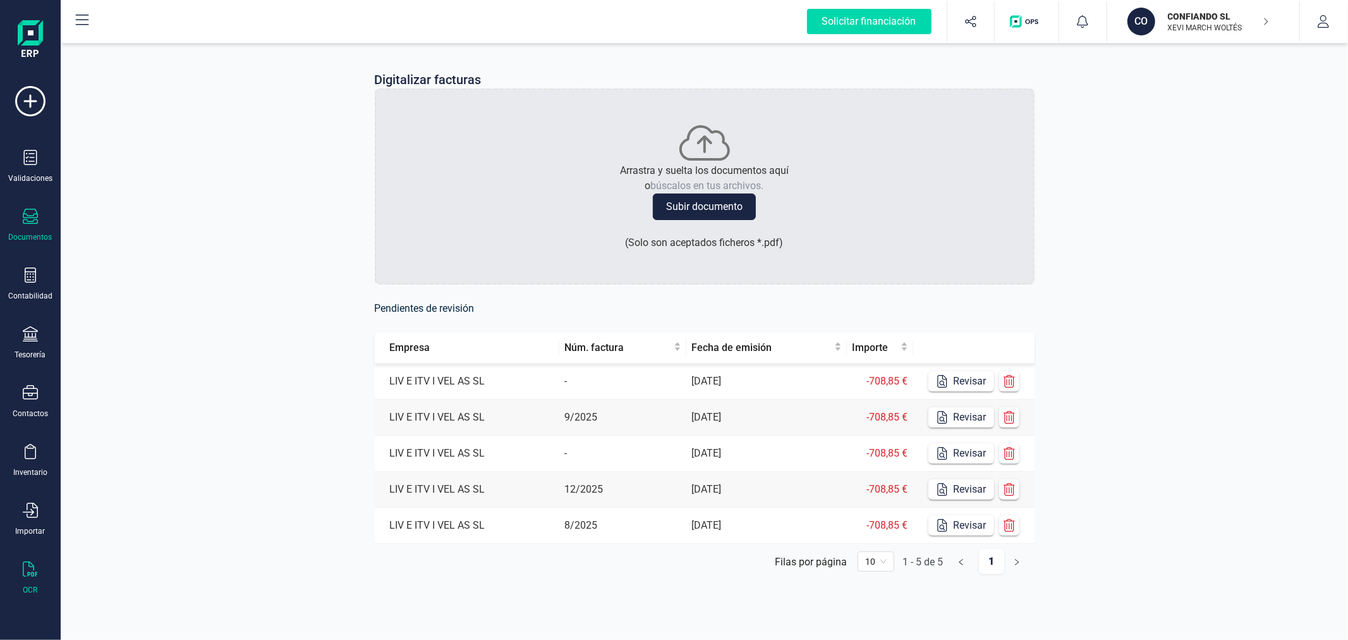
click at [36, 222] on icon at bounding box center [30, 216] width 15 height 15
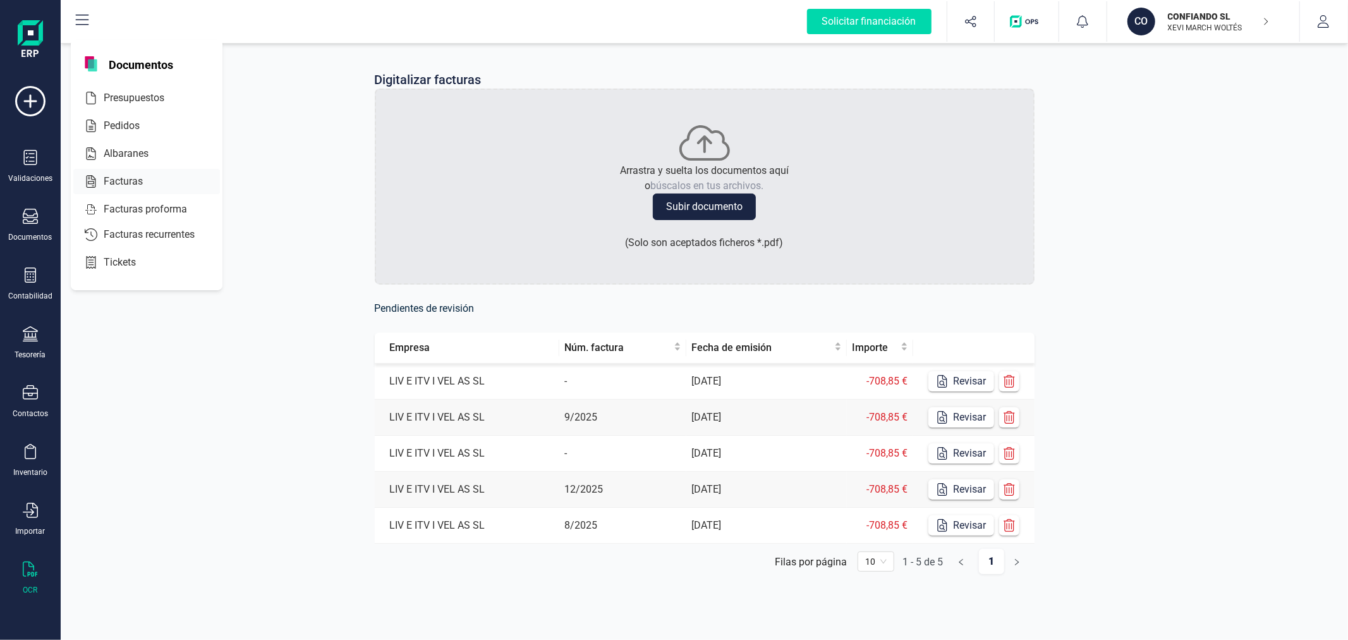
click at [126, 184] on span "Facturas" at bounding box center [132, 181] width 67 height 15
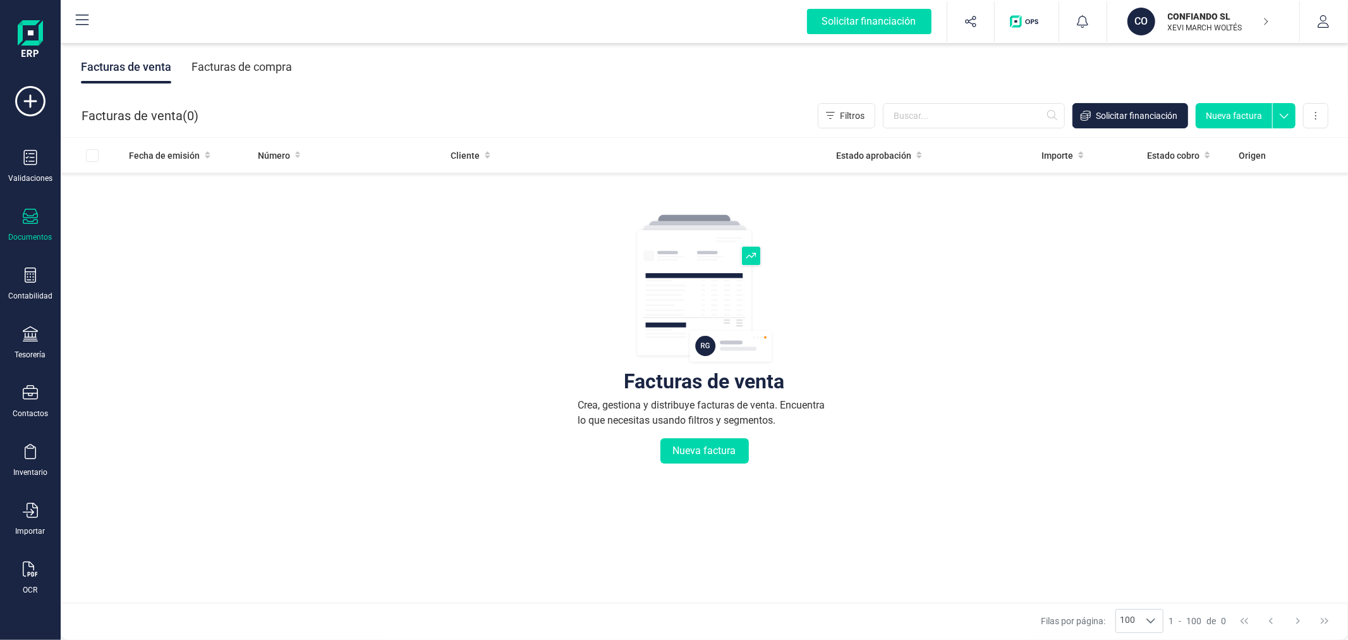
click at [248, 64] on div "Facturas de compra" at bounding box center [242, 67] width 101 height 33
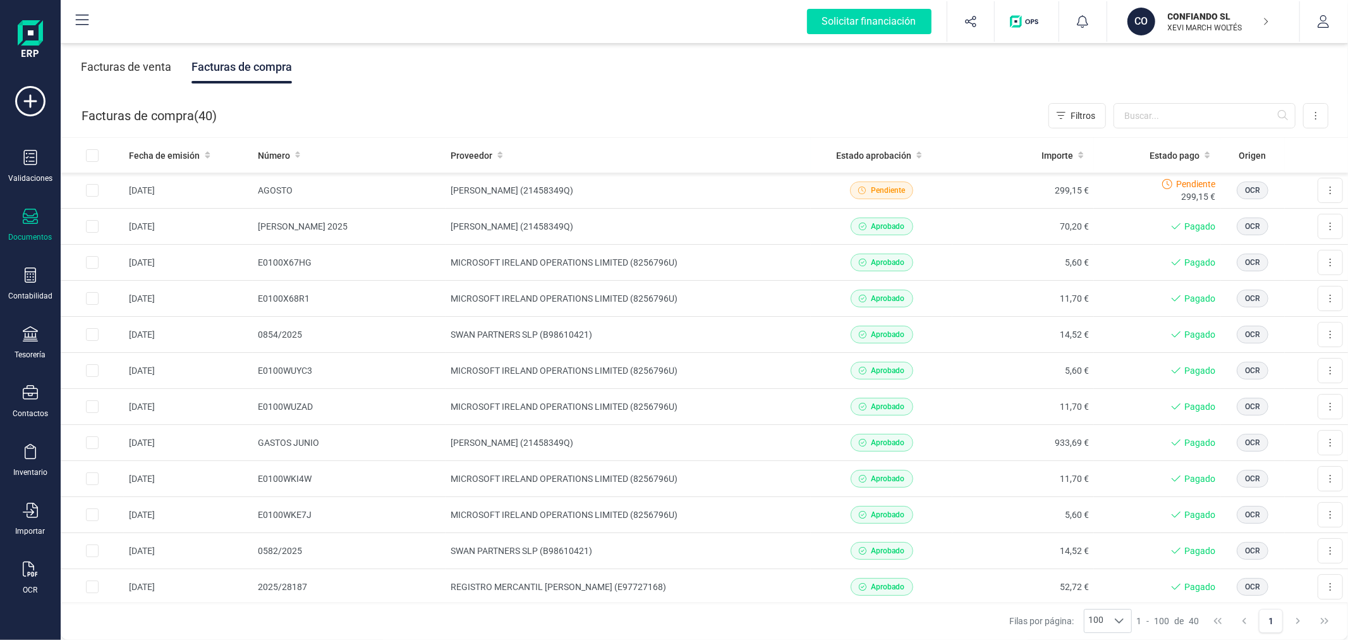
click at [1205, 24] on p "XEVI MARCH WOLTÉS" at bounding box center [1218, 28] width 101 height 10
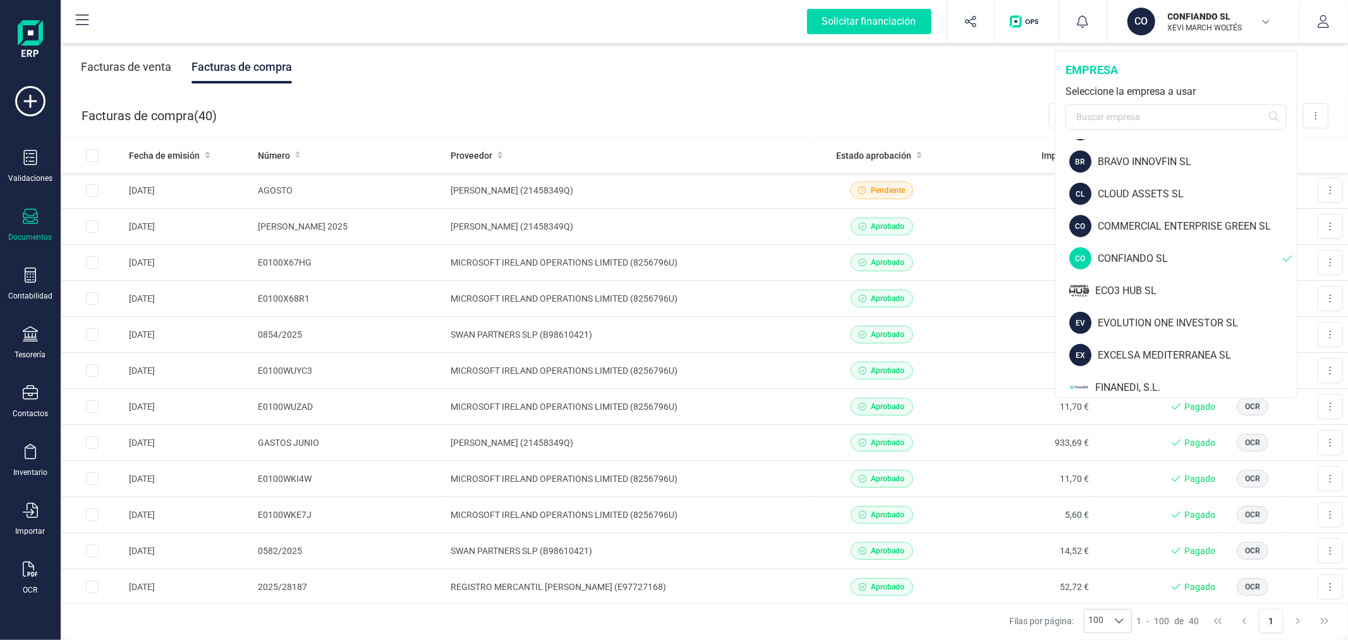
scroll to position [351, 0]
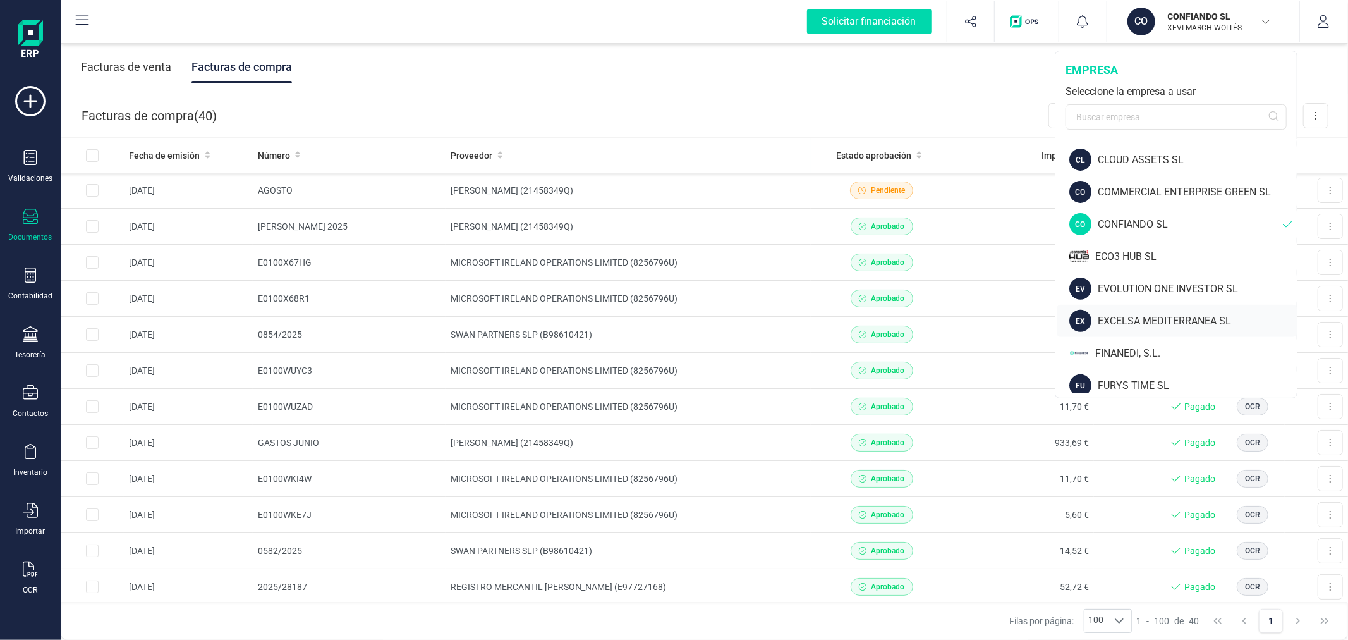
click at [1157, 316] on div "EXCELSA MEDITERRANEA SL" at bounding box center [1197, 321] width 199 height 15
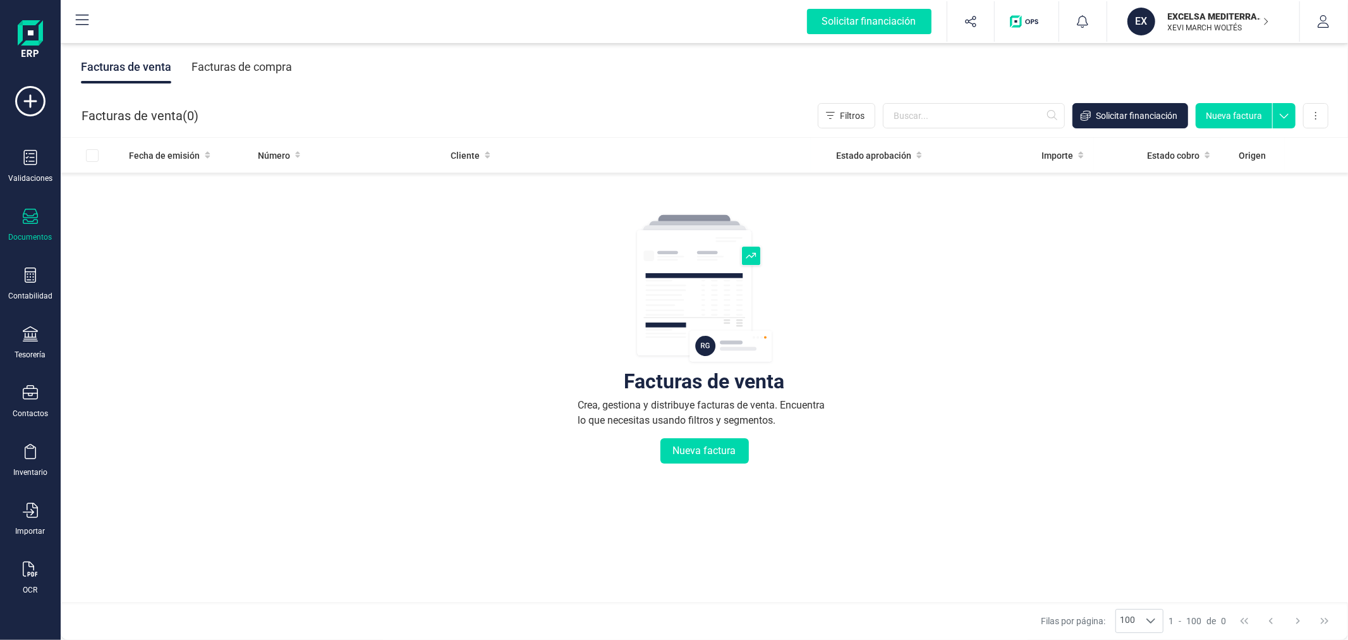
click at [247, 70] on div "Facturas de compra" at bounding box center [242, 67] width 101 height 33
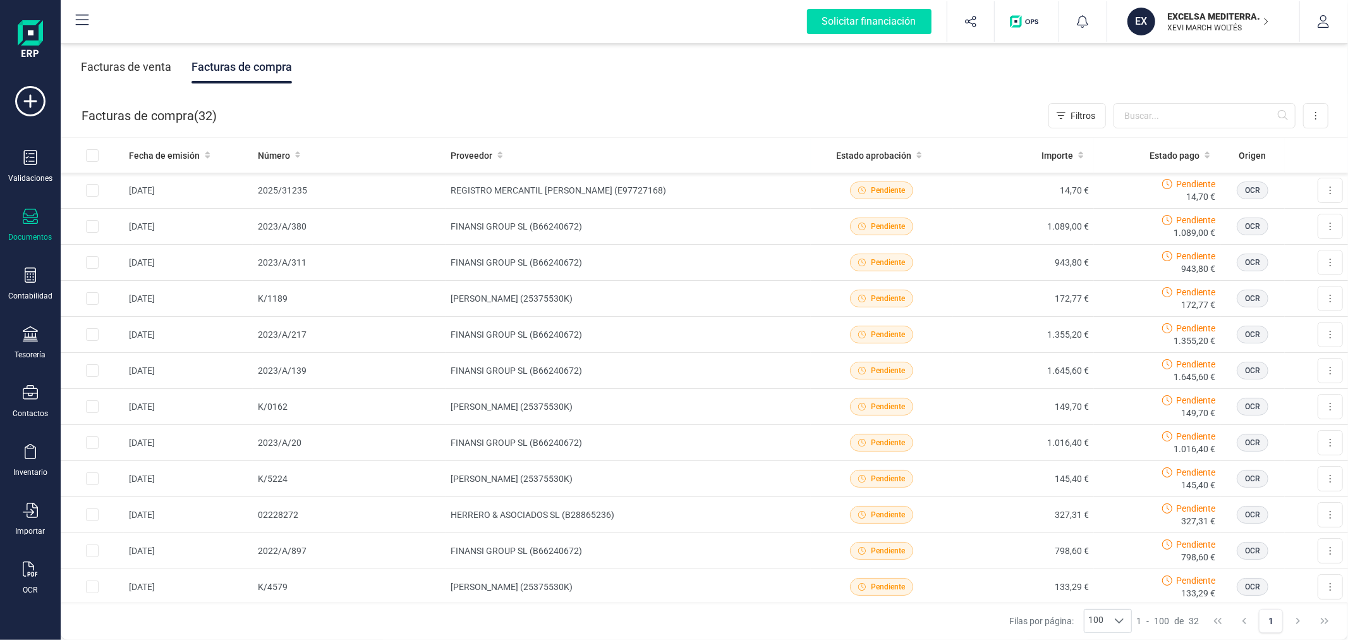
click at [1198, 16] on p "EXCELSA MEDITERRANEA SL" at bounding box center [1218, 16] width 101 height 13
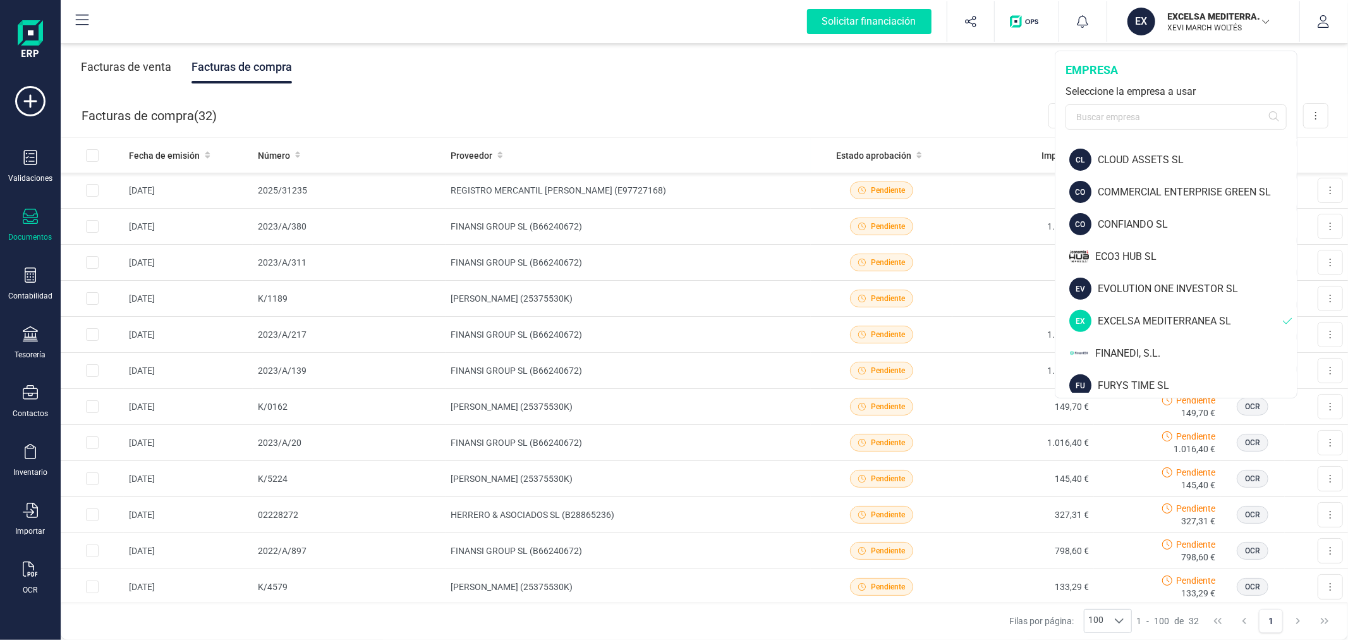
scroll to position [421, 0]
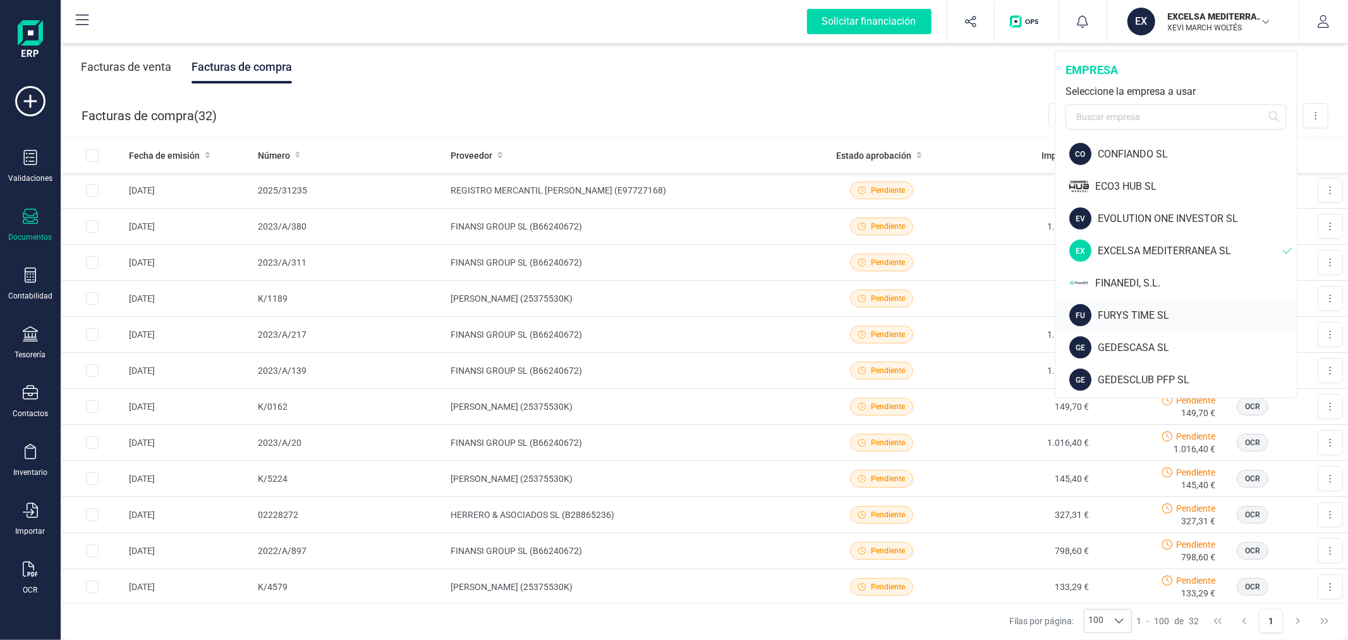
click at [1140, 308] on div "FURYS TIME SL" at bounding box center [1197, 315] width 199 height 15
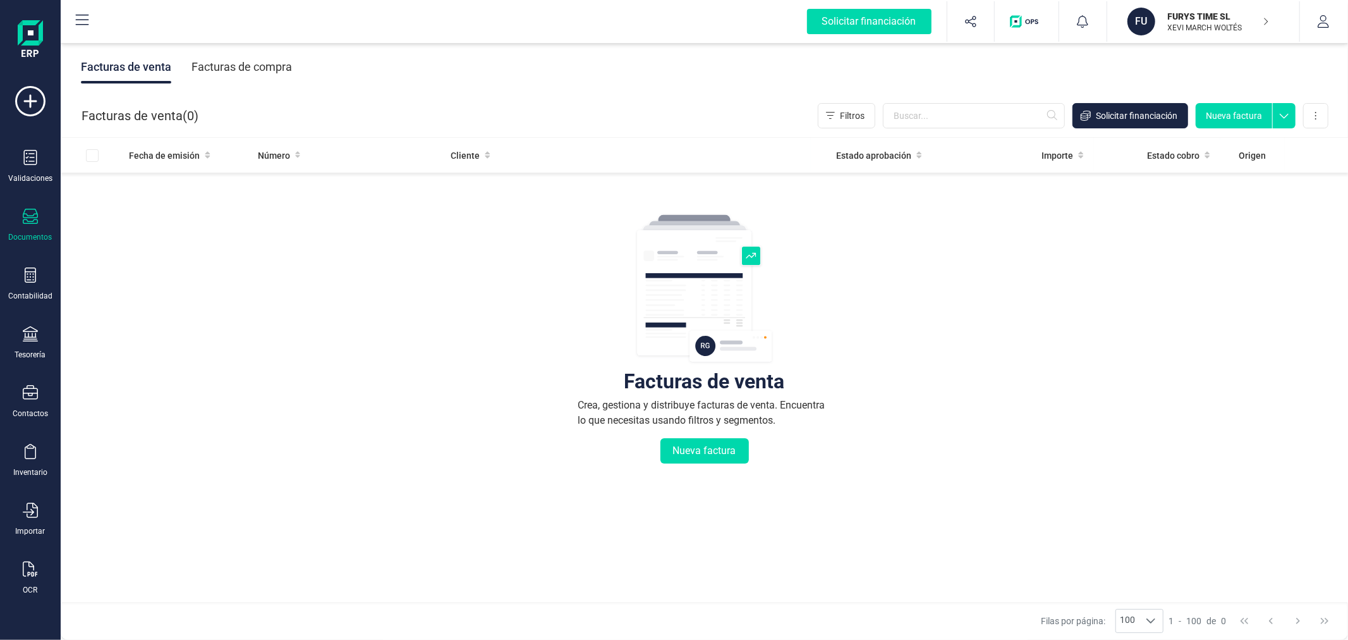
click at [250, 61] on div "Facturas de compra" at bounding box center [242, 67] width 101 height 33
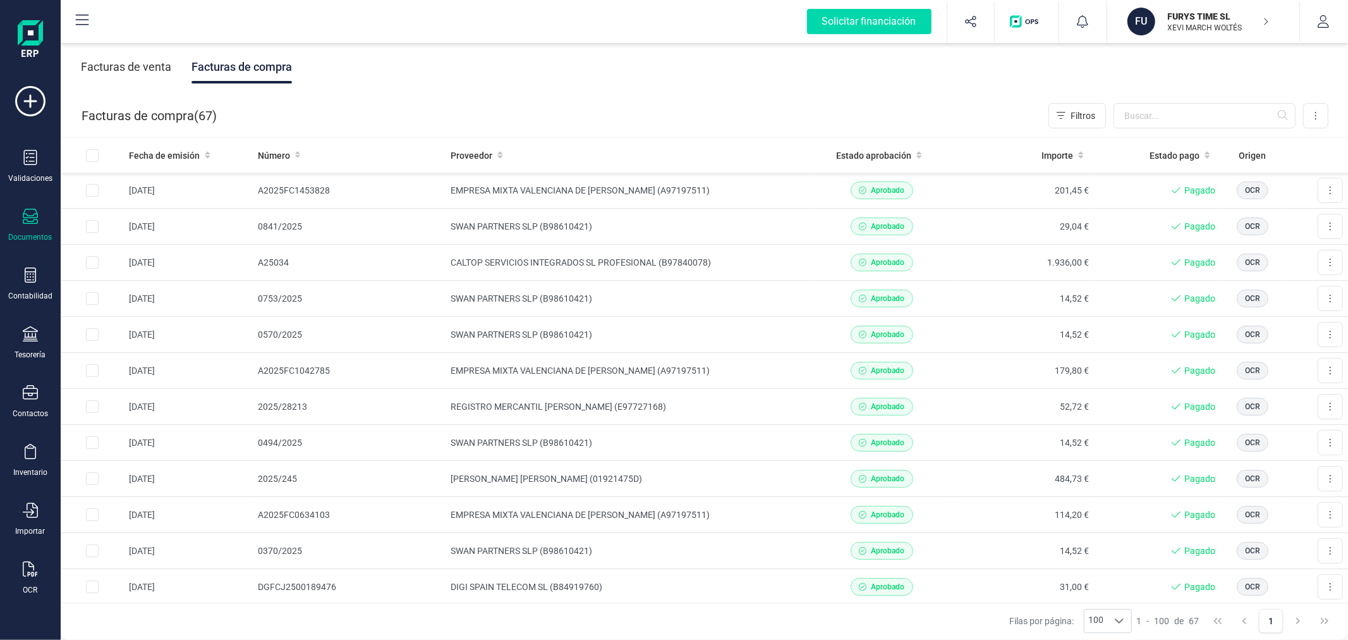
click at [1220, 23] on p "XEVI MARCH WOLTÉS" at bounding box center [1218, 28] width 101 height 10
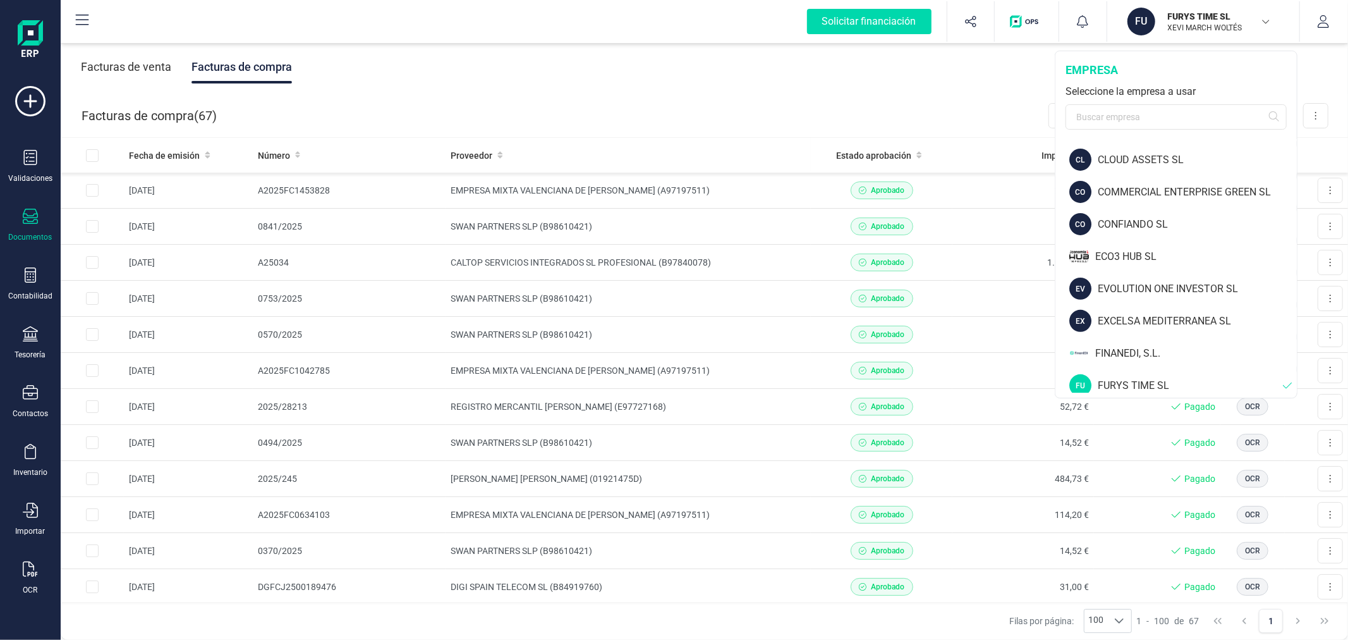
scroll to position [491, 0]
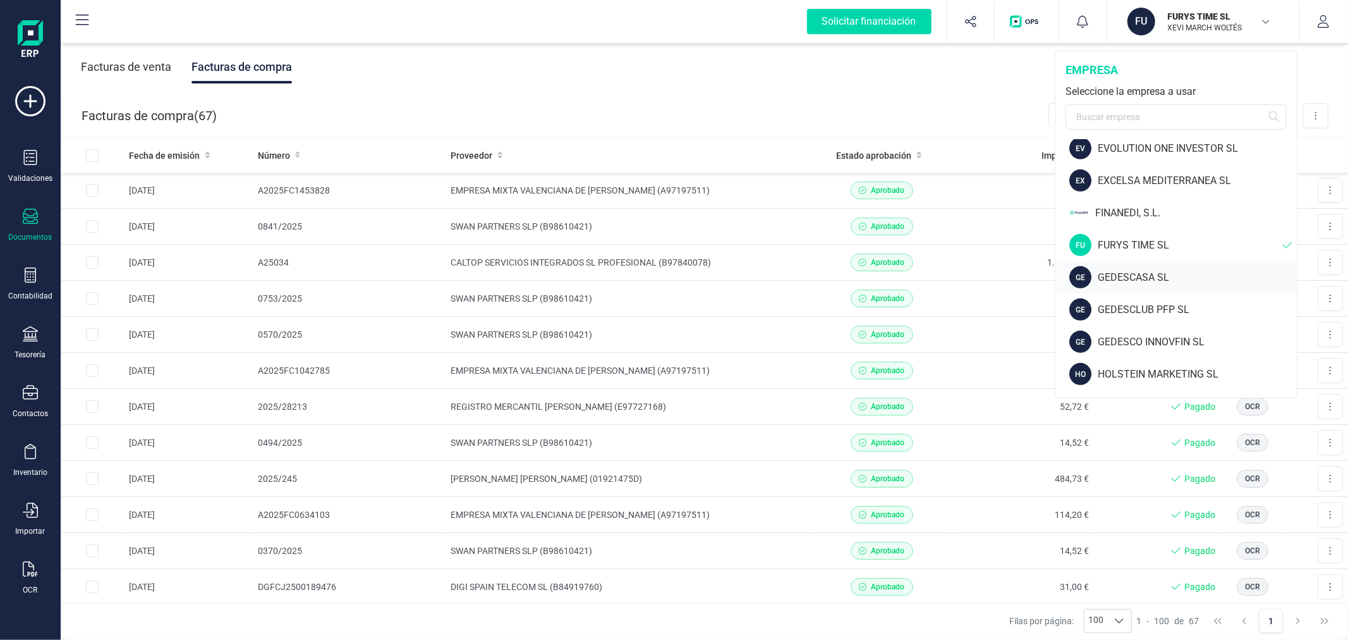
click at [1161, 264] on div "GE GEDESCASA SL" at bounding box center [1177, 277] width 240 height 32
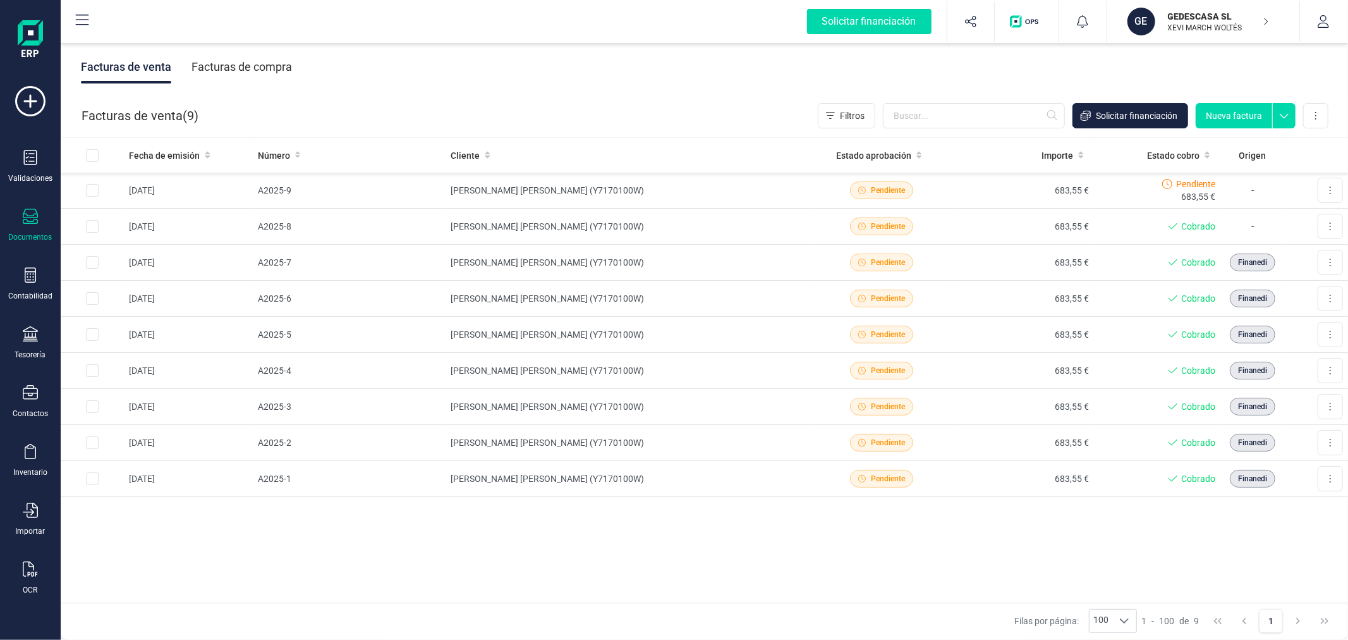
click at [260, 71] on div "Facturas de compra" at bounding box center [242, 67] width 101 height 33
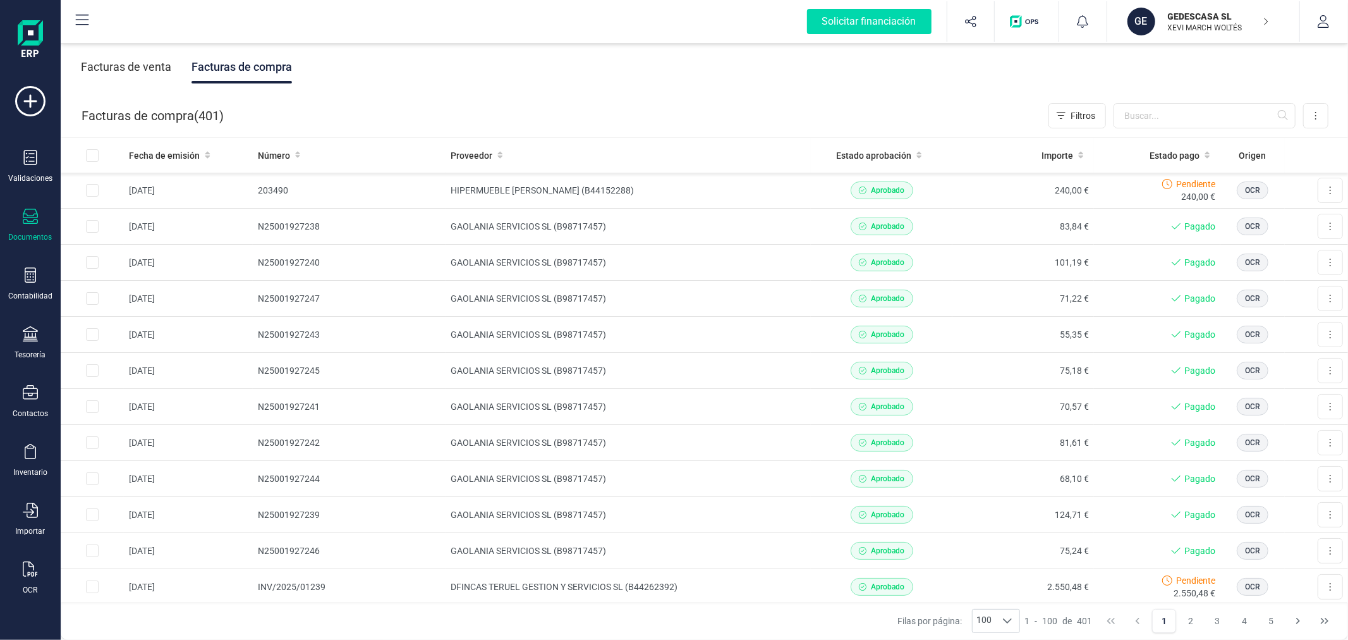
click at [1210, 32] on p "XEVI MARCH WOLTÉS" at bounding box center [1218, 28] width 101 height 10
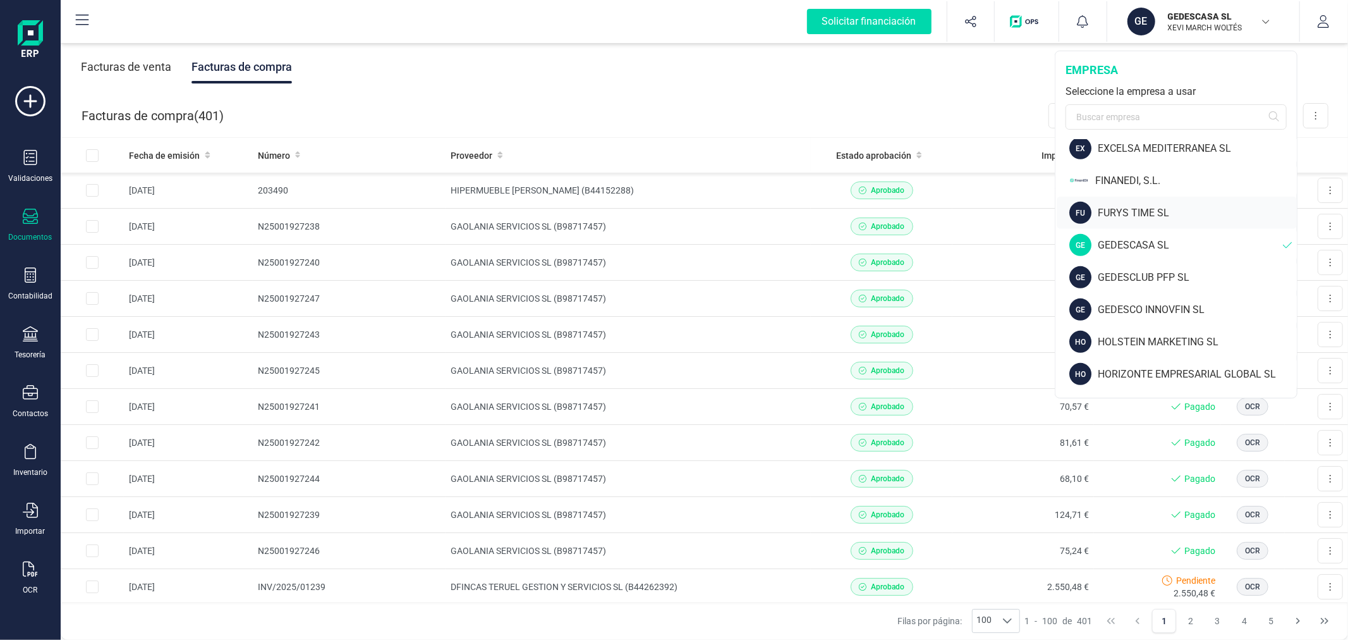
scroll to position [561, 0]
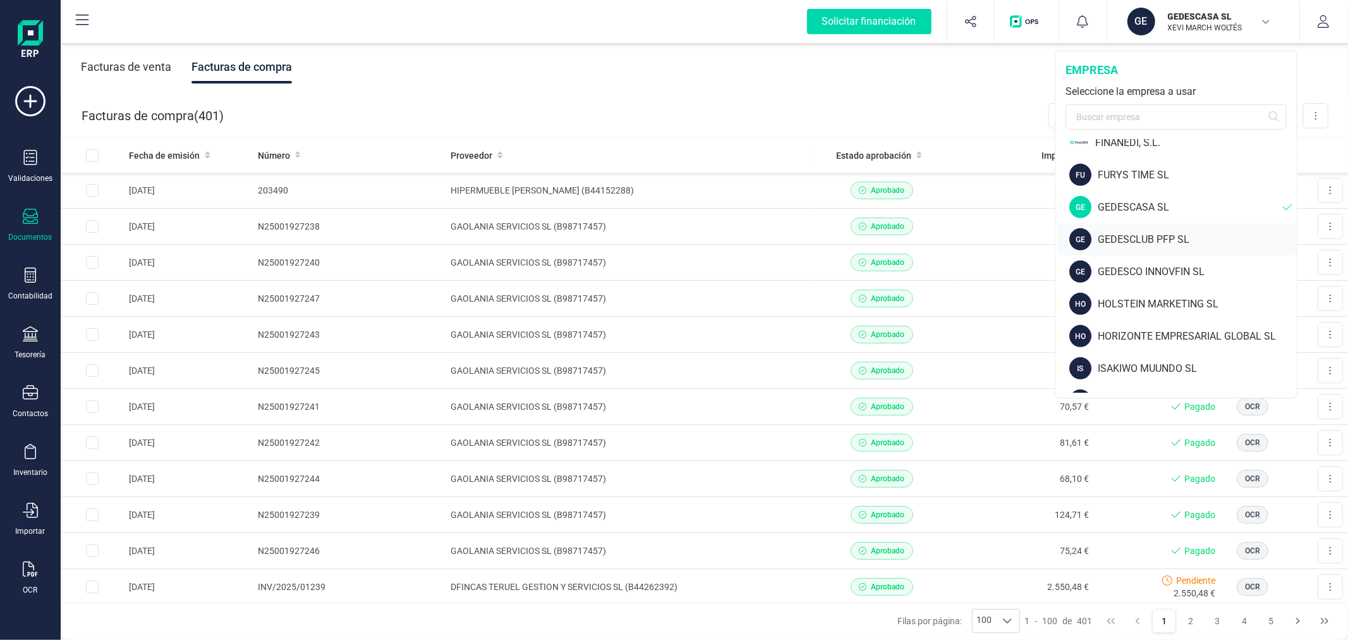
click at [1138, 238] on div "GEDESCLUB PFP SL" at bounding box center [1197, 239] width 199 height 15
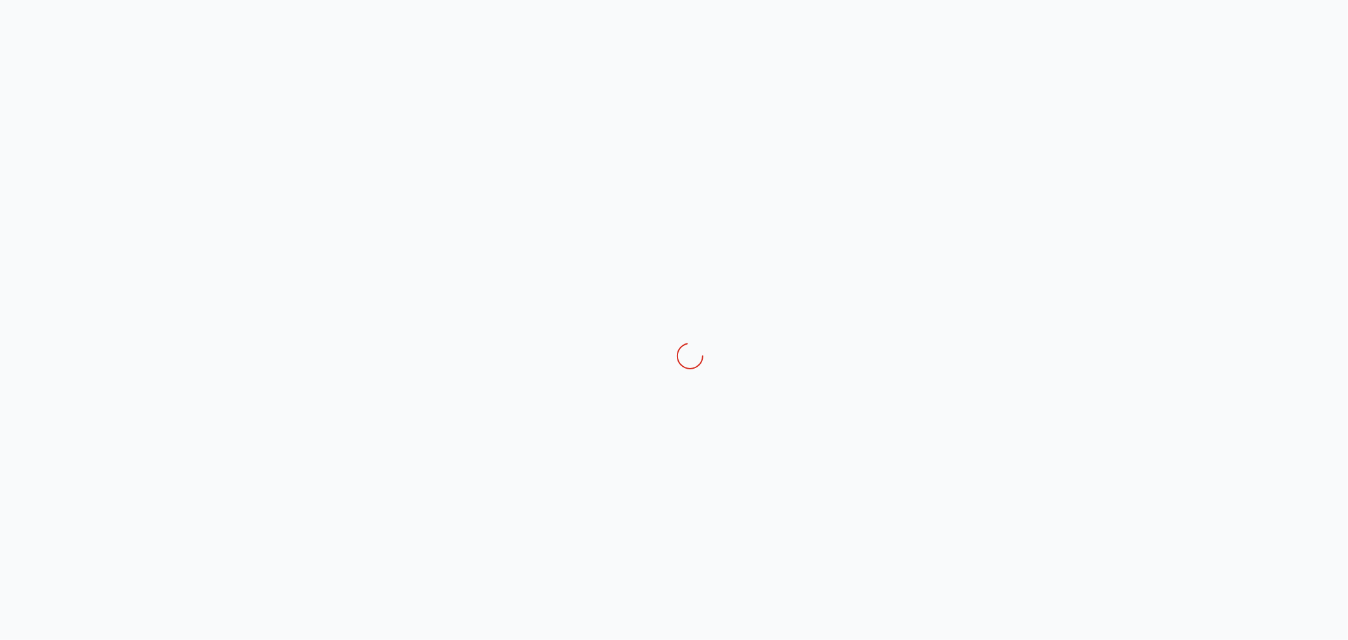
click at [1203, 27] on div at bounding box center [674, 320] width 1348 height 640
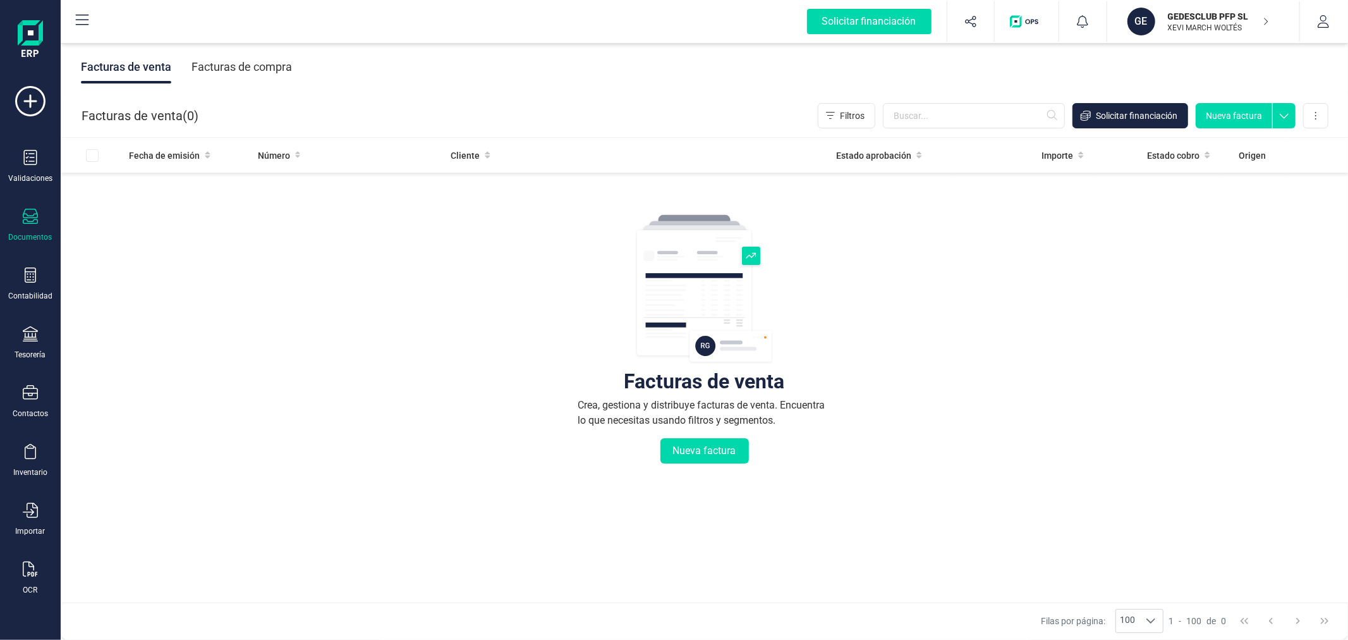
click at [1208, 15] on p "GEDESCLUB PFP SL" at bounding box center [1218, 16] width 101 height 13
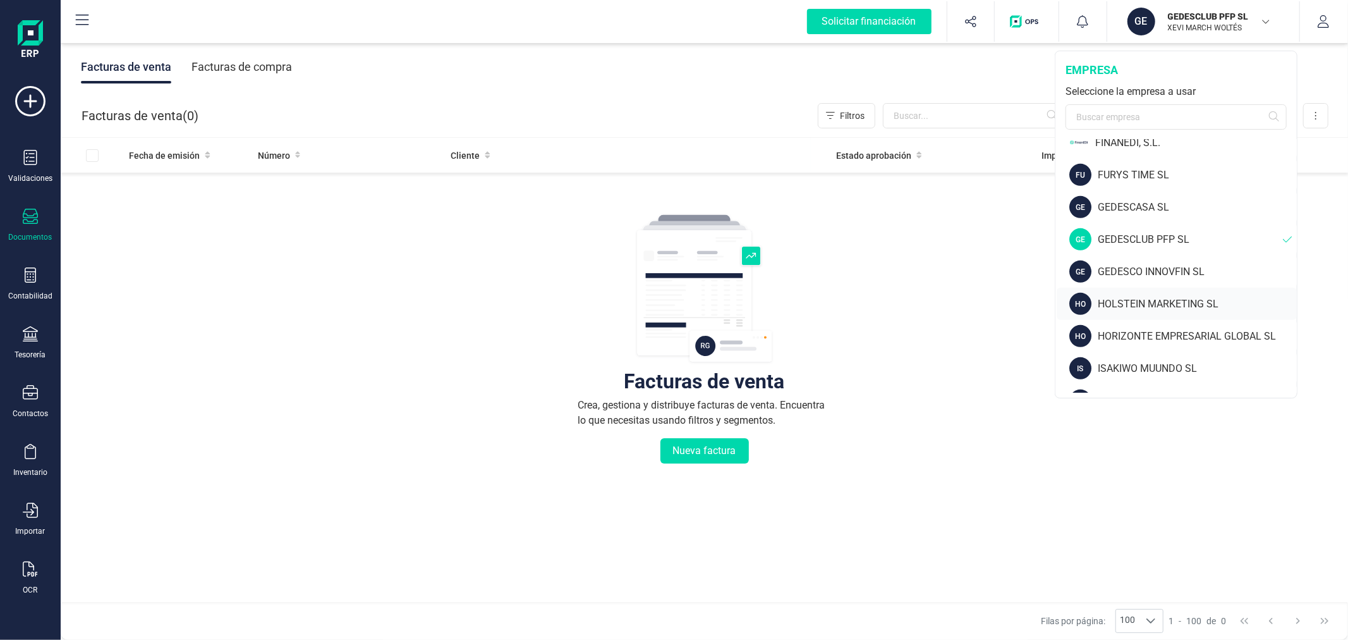
click at [1163, 302] on div "HOLSTEIN MARKETING SL" at bounding box center [1197, 303] width 199 height 15
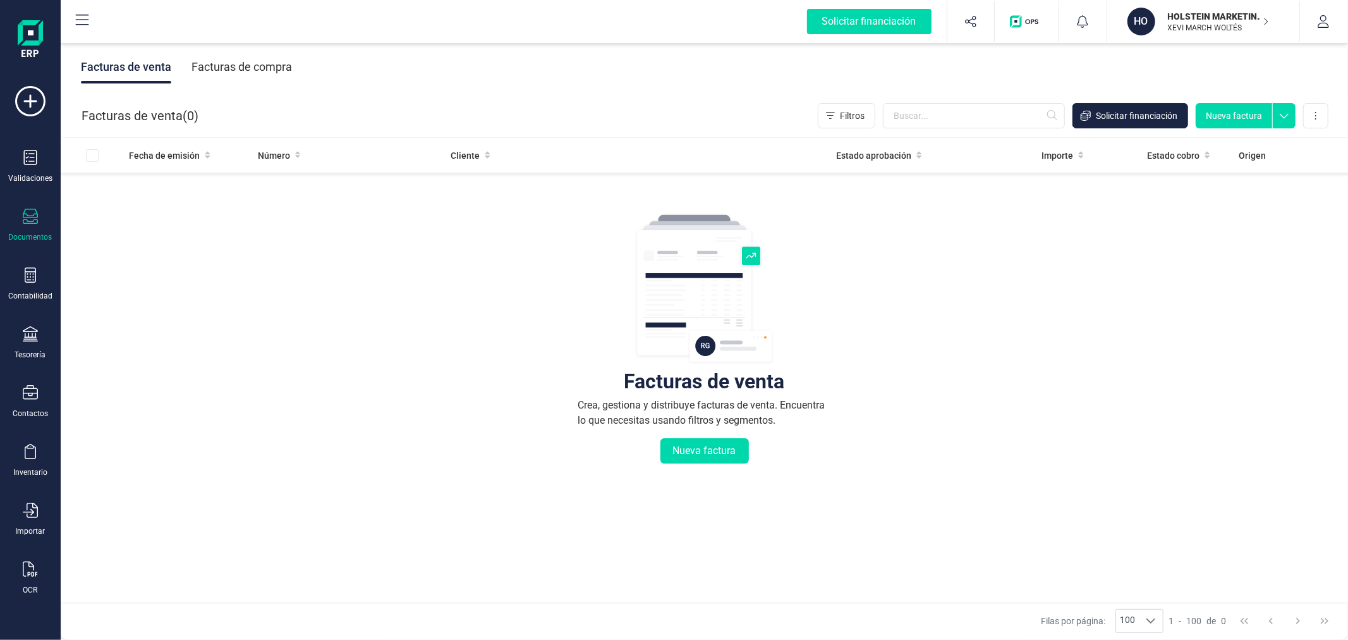
click at [264, 71] on div "Facturas de compra" at bounding box center [242, 67] width 101 height 33
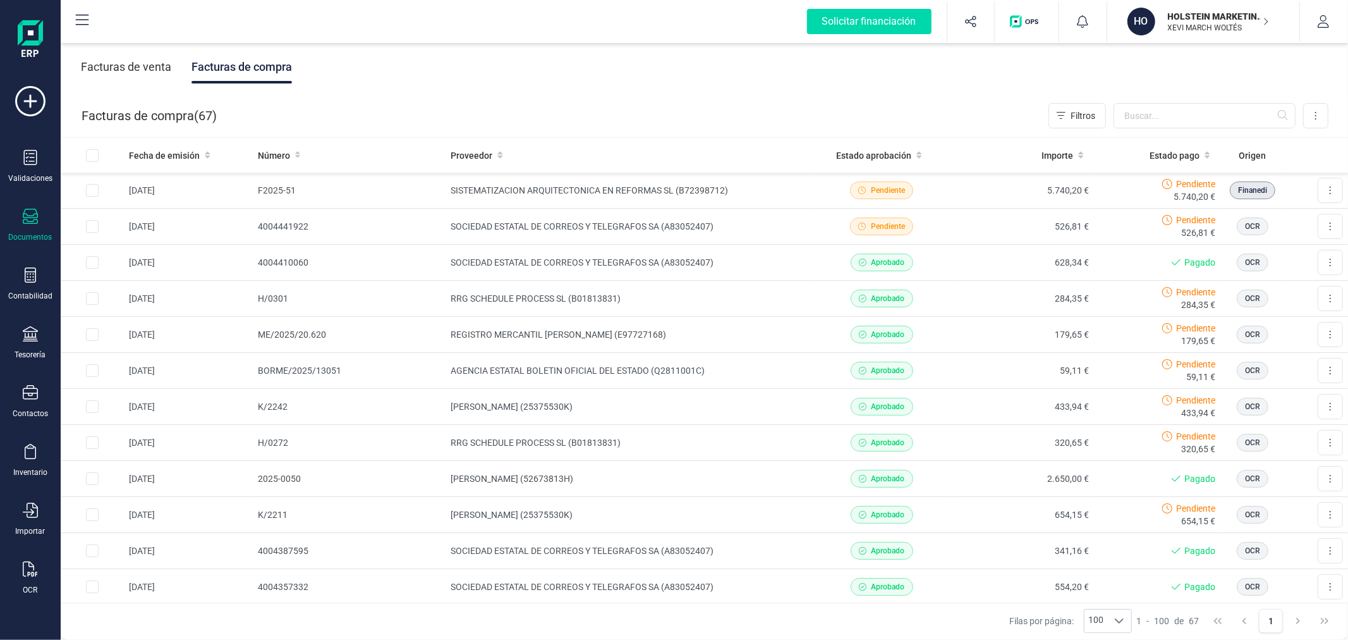
click at [1231, 14] on p "HOLSTEIN MARKETING SL" at bounding box center [1218, 16] width 101 height 13
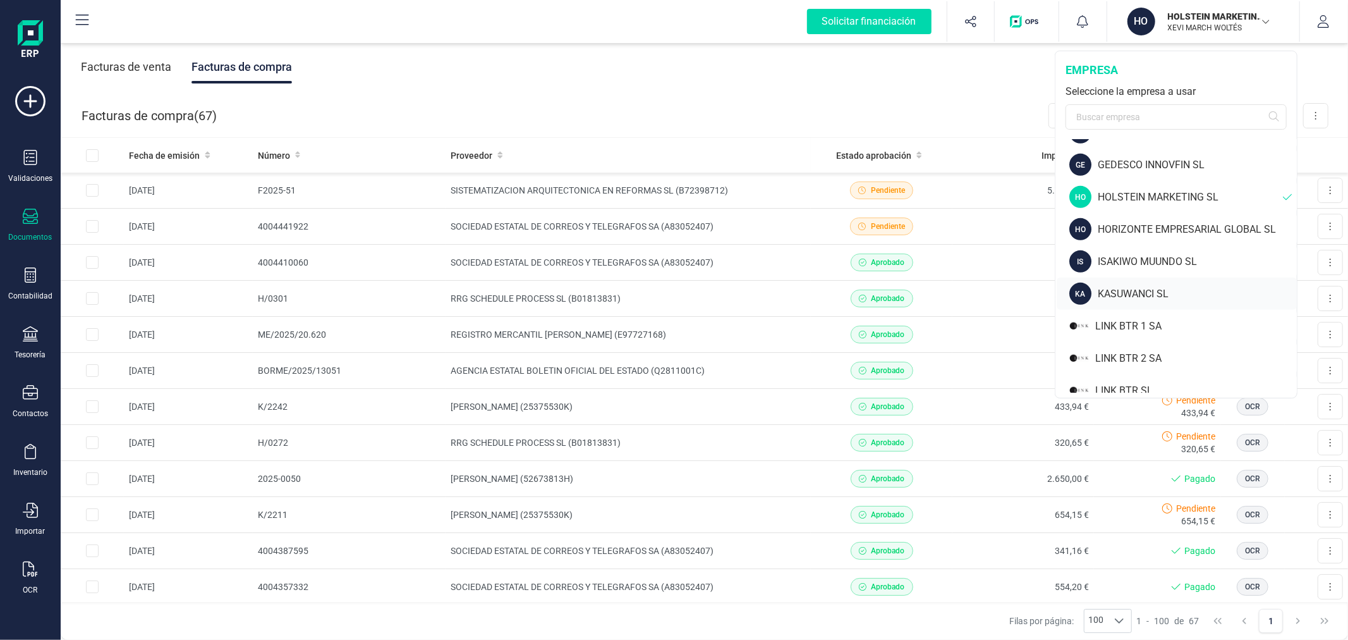
scroll to position [702, 0]
click at [1155, 224] on div "ISAKIWO MUUNDO SL" at bounding box center [1197, 227] width 199 height 15
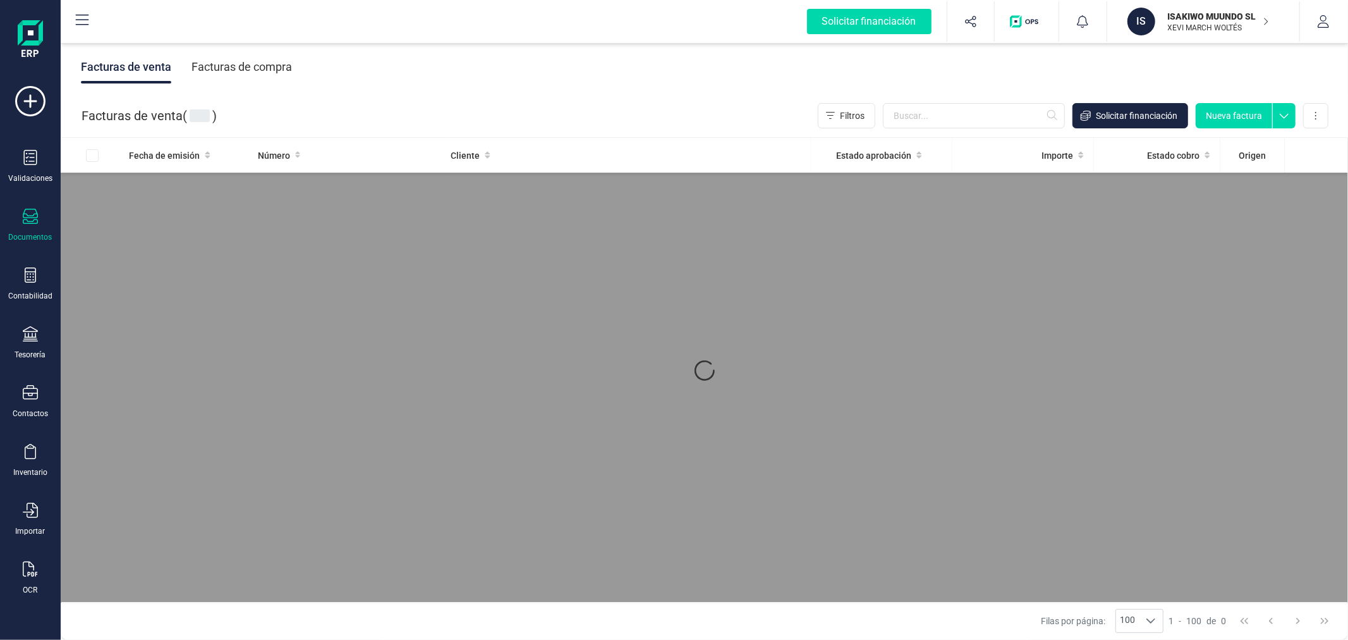
click at [252, 71] on div "Facturas de compra" at bounding box center [242, 67] width 101 height 33
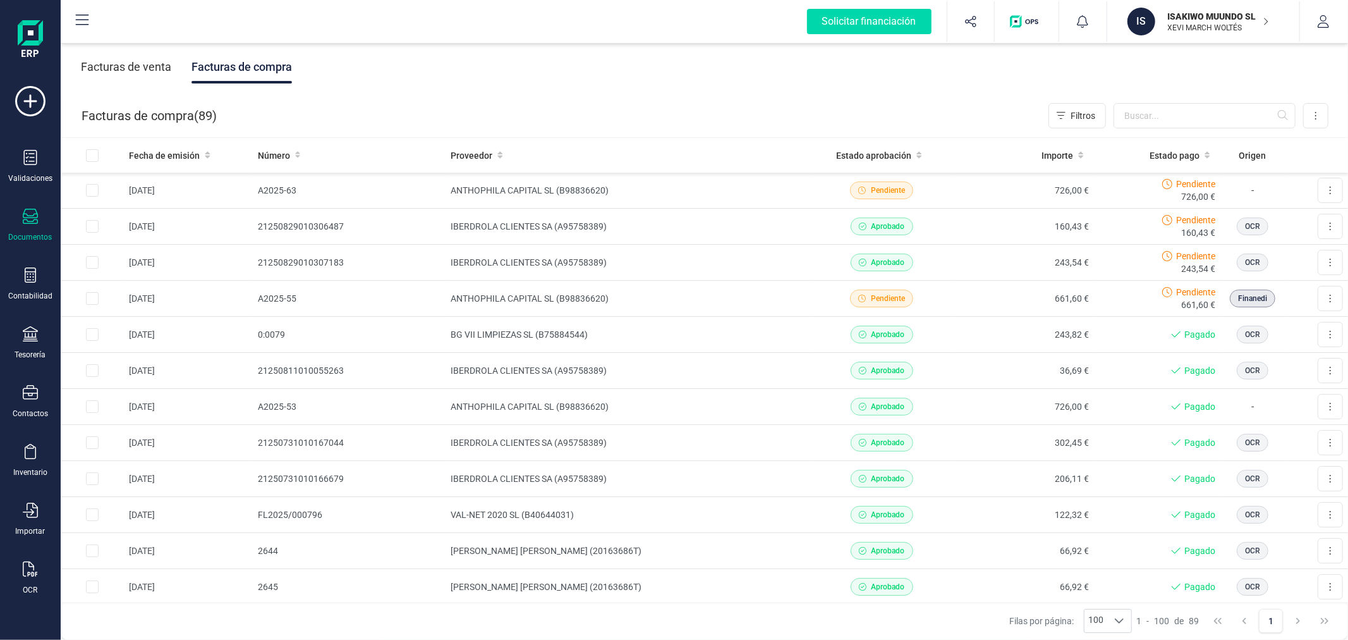
click at [1215, 27] on p "XEVI MARCH WOLTÉS" at bounding box center [1218, 28] width 101 height 10
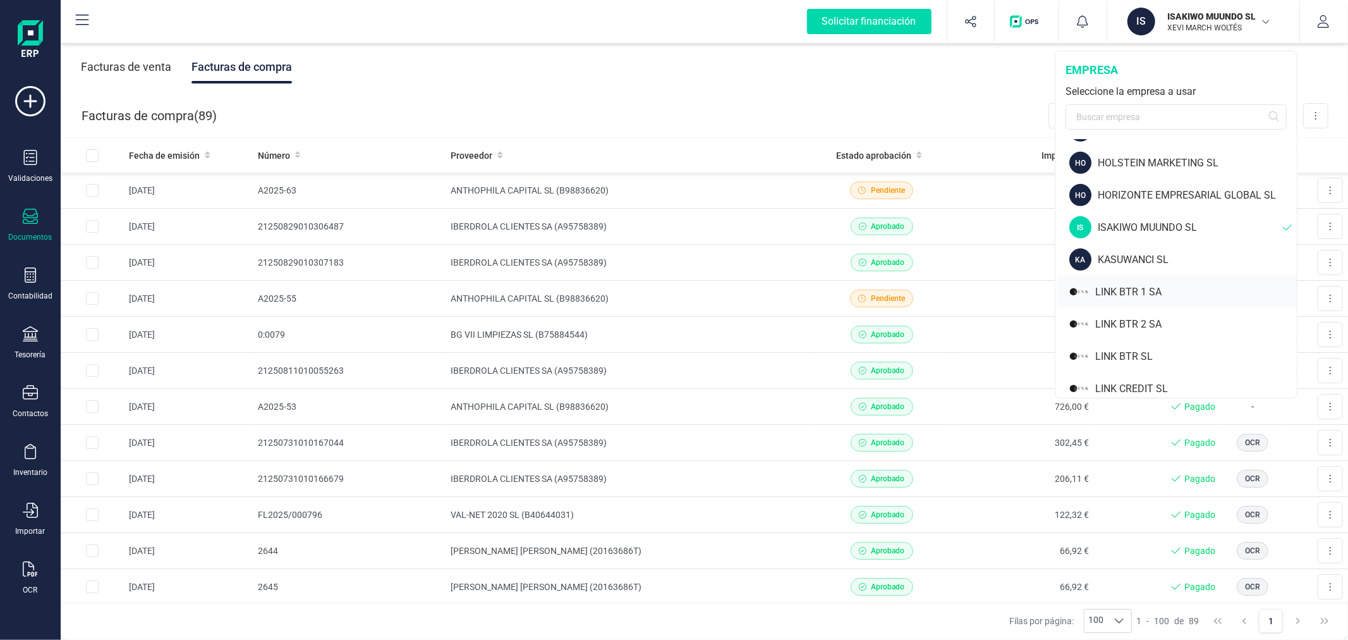
click at [1138, 288] on div "LINK BTR 1 SA" at bounding box center [1196, 291] width 202 height 15
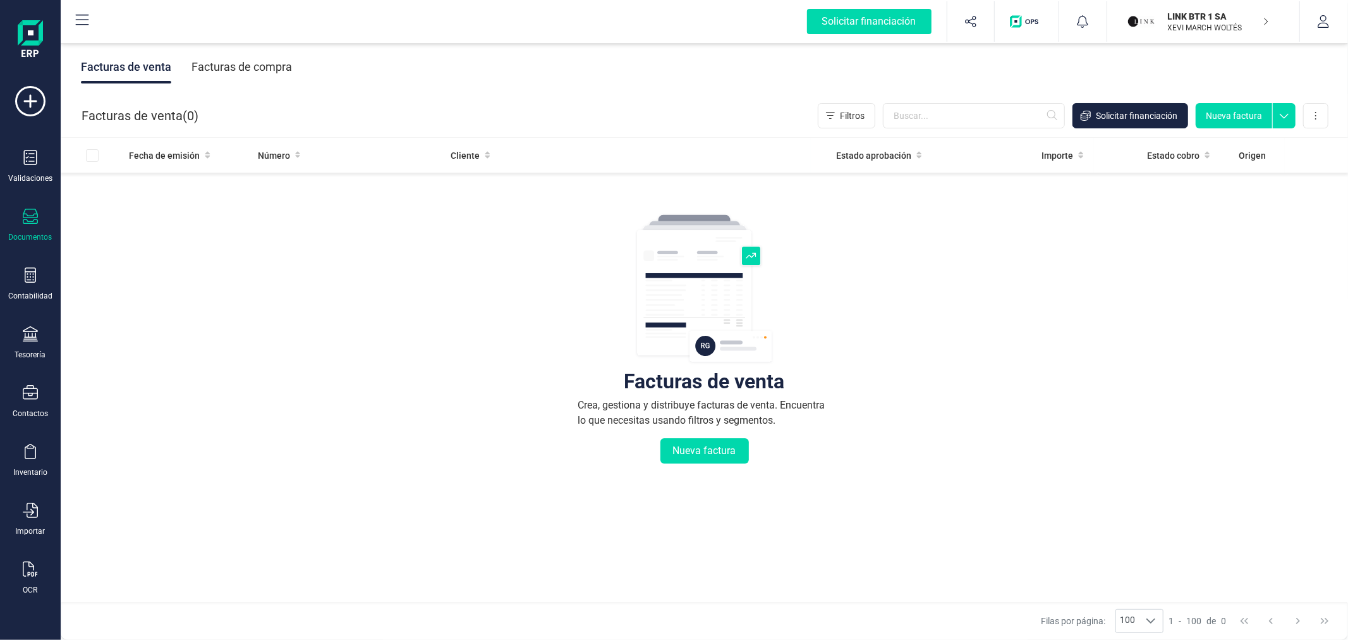
click at [243, 60] on div "Facturas de compra" at bounding box center [242, 67] width 101 height 33
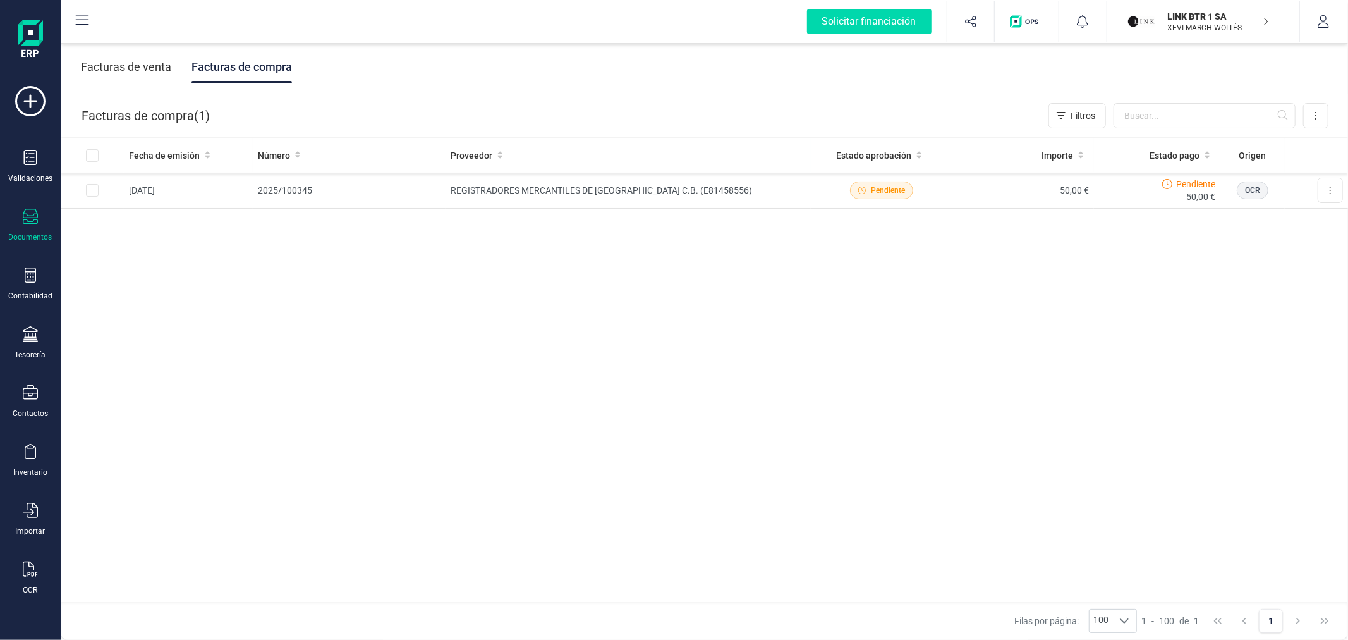
click at [1218, 20] on p "LINK BTR 1 SA" at bounding box center [1218, 16] width 101 height 13
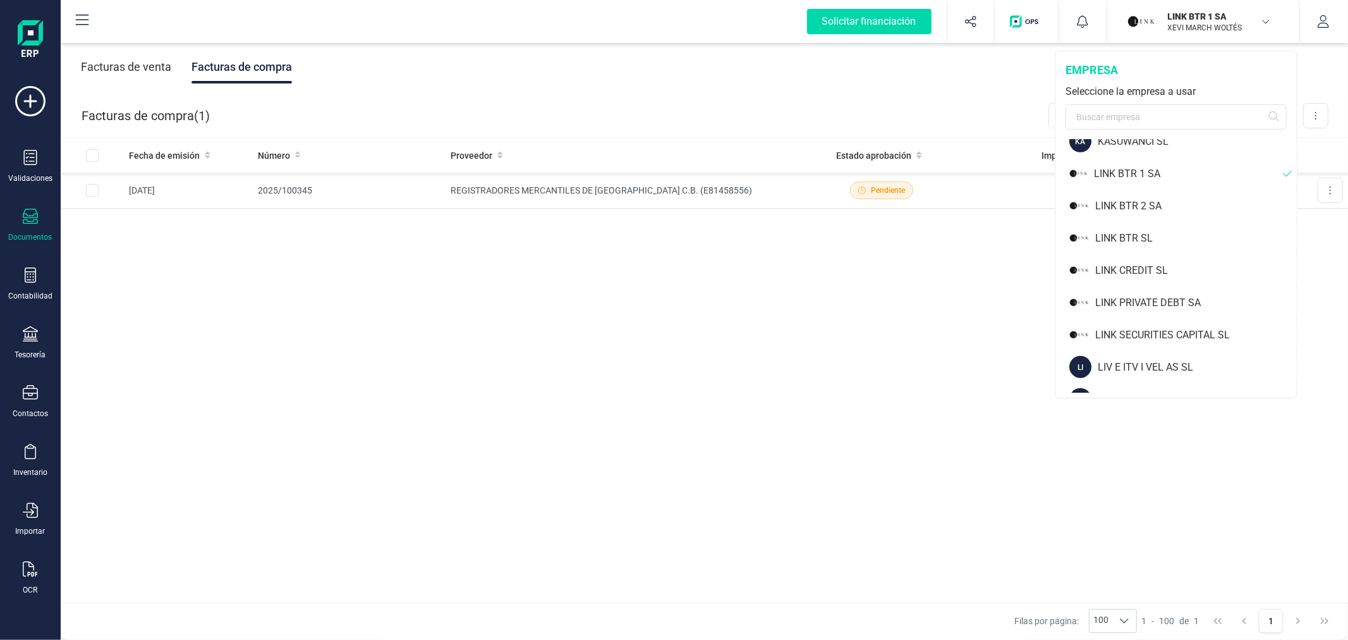
scroll to position [843, 0]
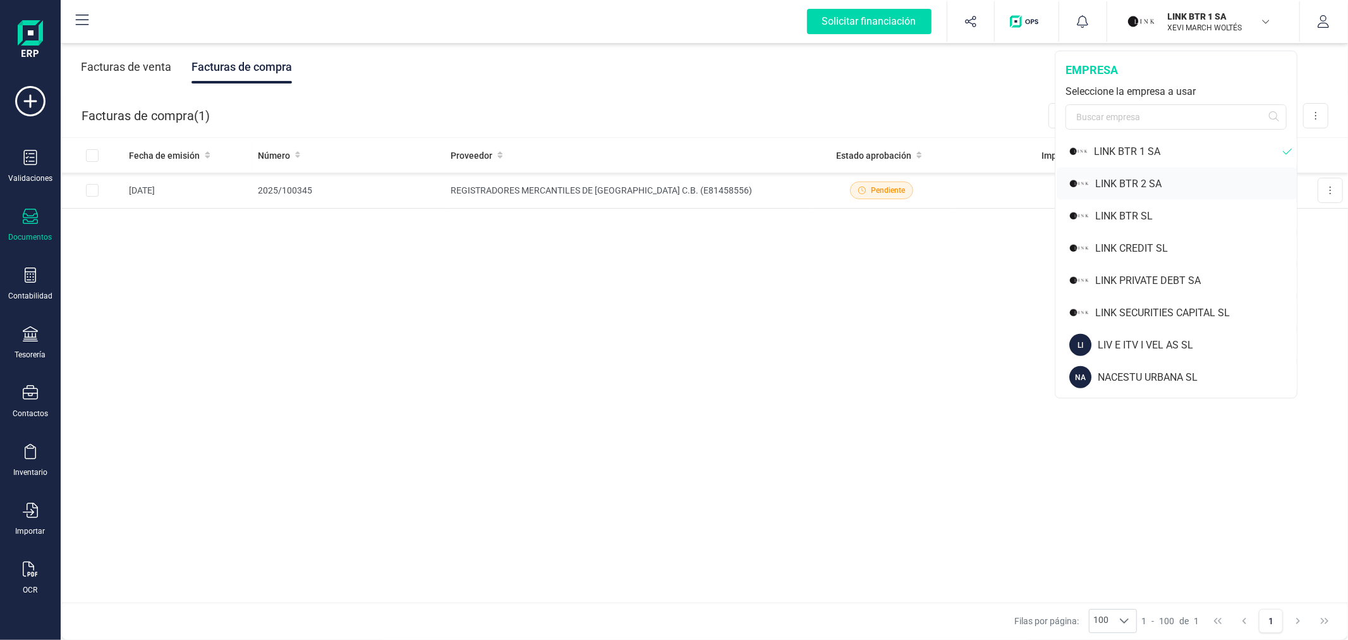
click at [1139, 177] on div "LINK BTR 2 SA" at bounding box center [1196, 183] width 202 height 15
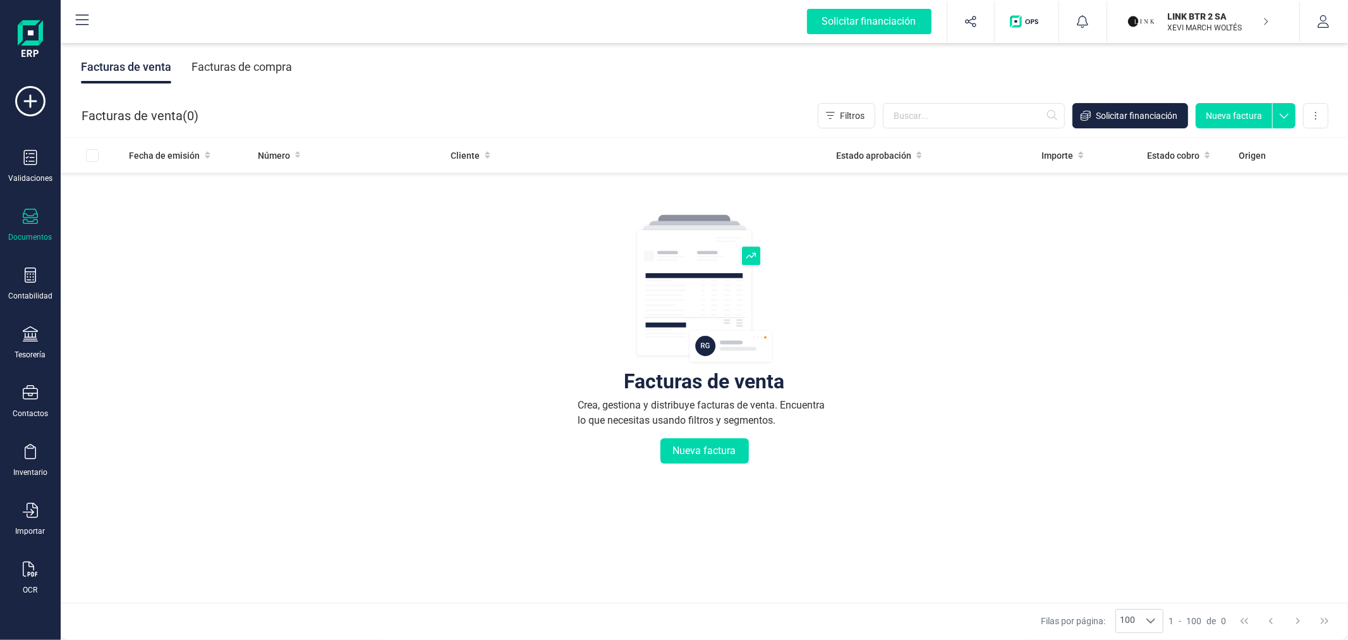
click at [250, 64] on div "Facturas de compra" at bounding box center [242, 67] width 101 height 33
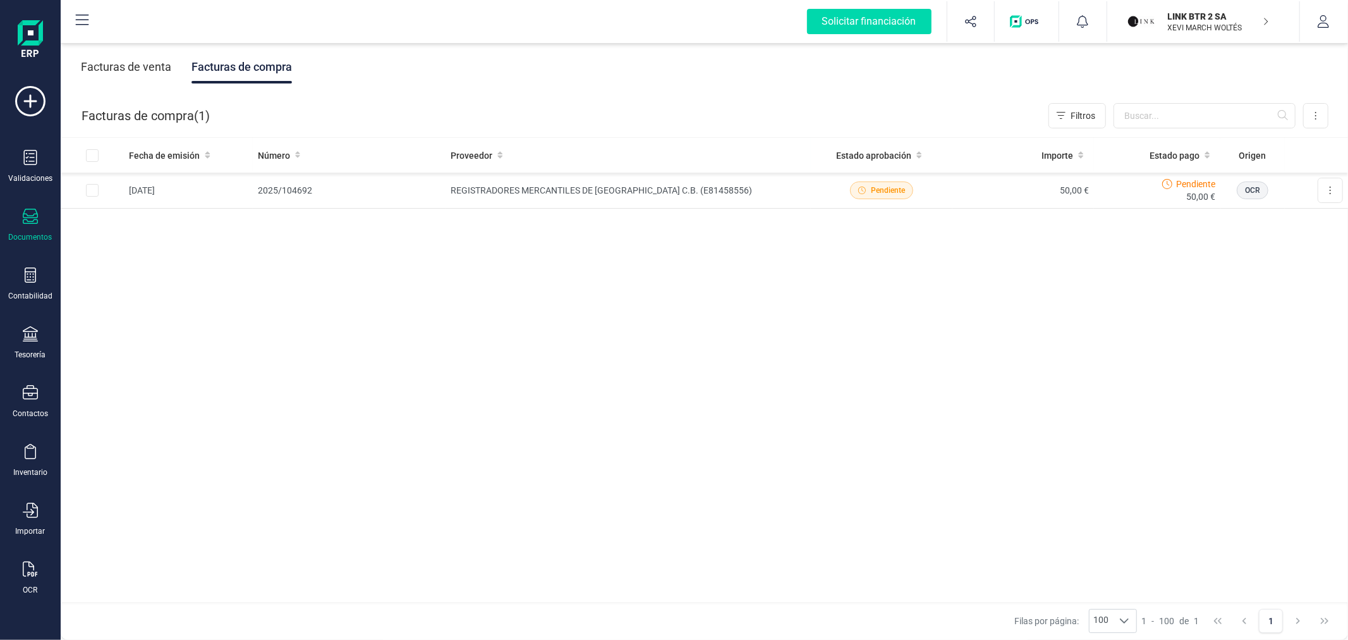
click at [1155, 33] on div "button" at bounding box center [1143, 22] width 30 height 28
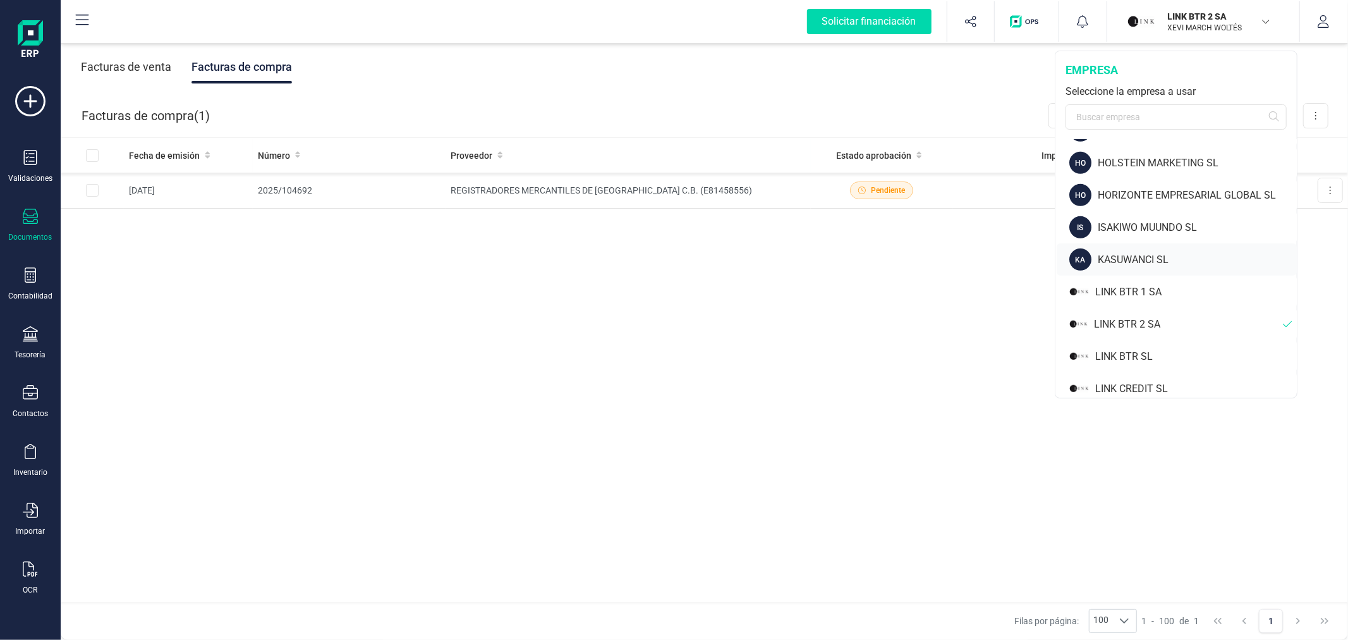
scroll to position [772, 0]
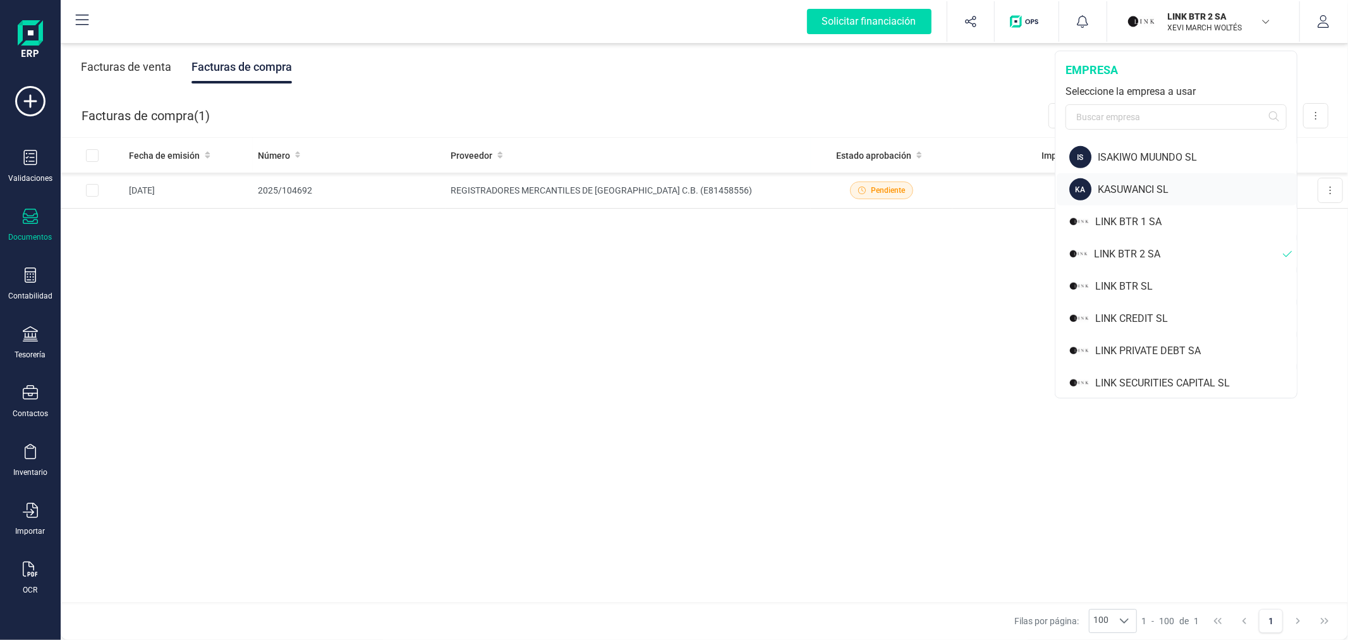
click at [1113, 279] on div "LINK BTR SL" at bounding box center [1196, 286] width 202 height 15
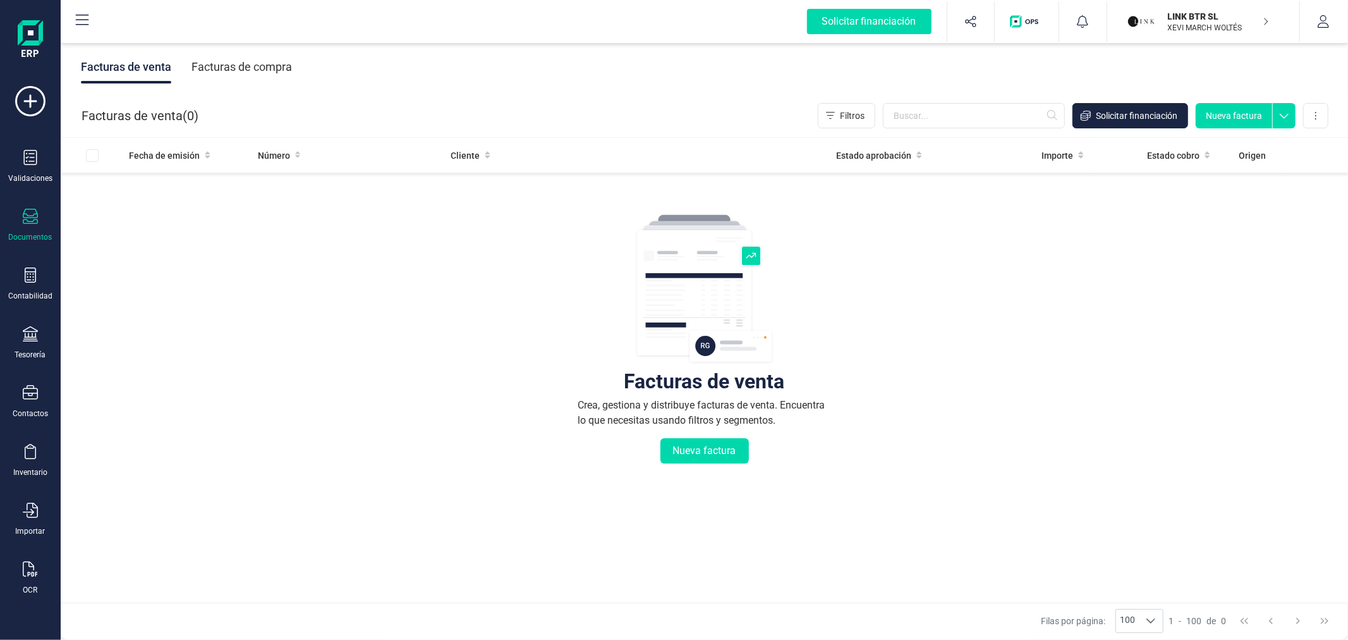
click at [257, 68] on div "Facturas de compra" at bounding box center [242, 67] width 101 height 33
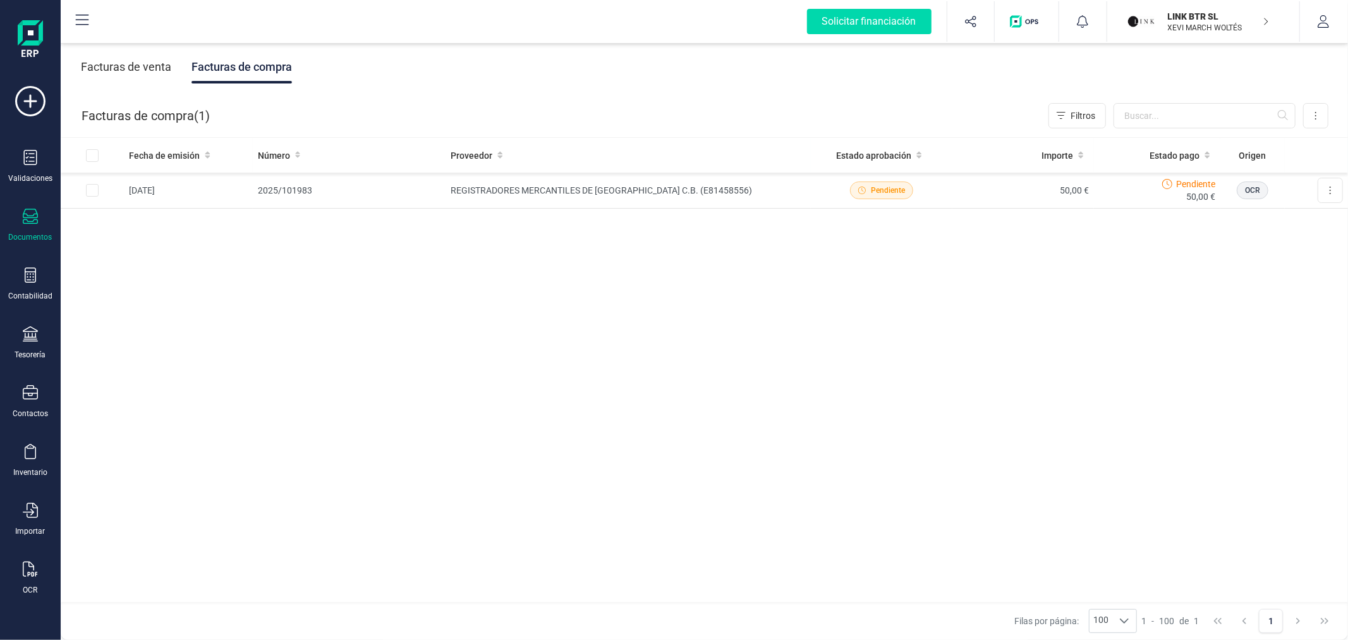
click at [1228, 26] on p "XEVI MARCH WOLTÉS" at bounding box center [1218, 28] width 101 height 10
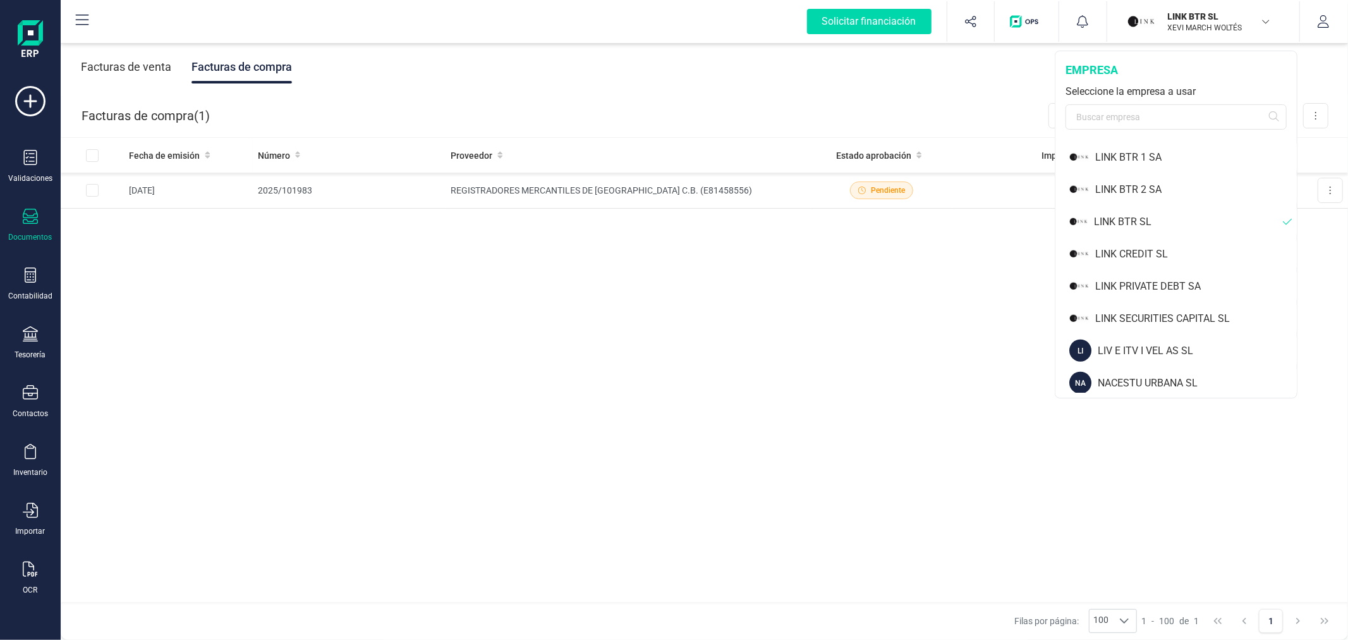
scroll to position [843, 0]
click at [1141, 243] on div "LINK CREDIT SL" at bounding box center [1196, 248] width 202 height 15
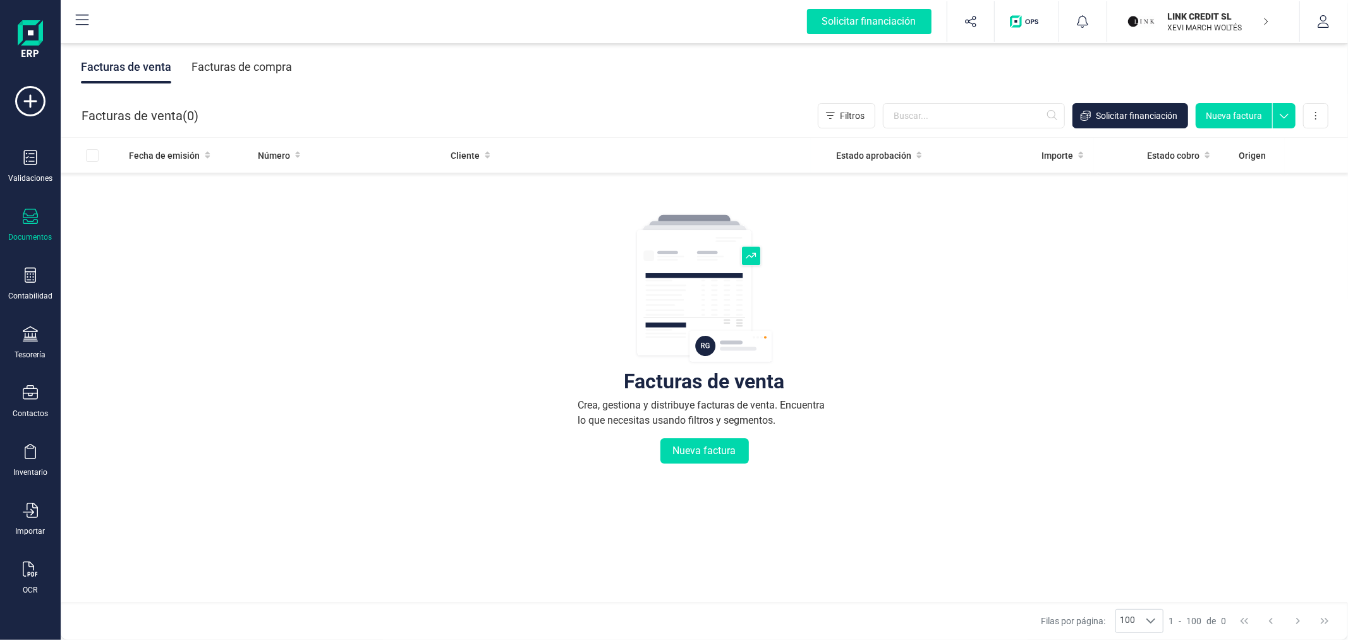
click at [252, 62] on div "Facturas de compra" at bounding box center [242, 67] width 101 height 33
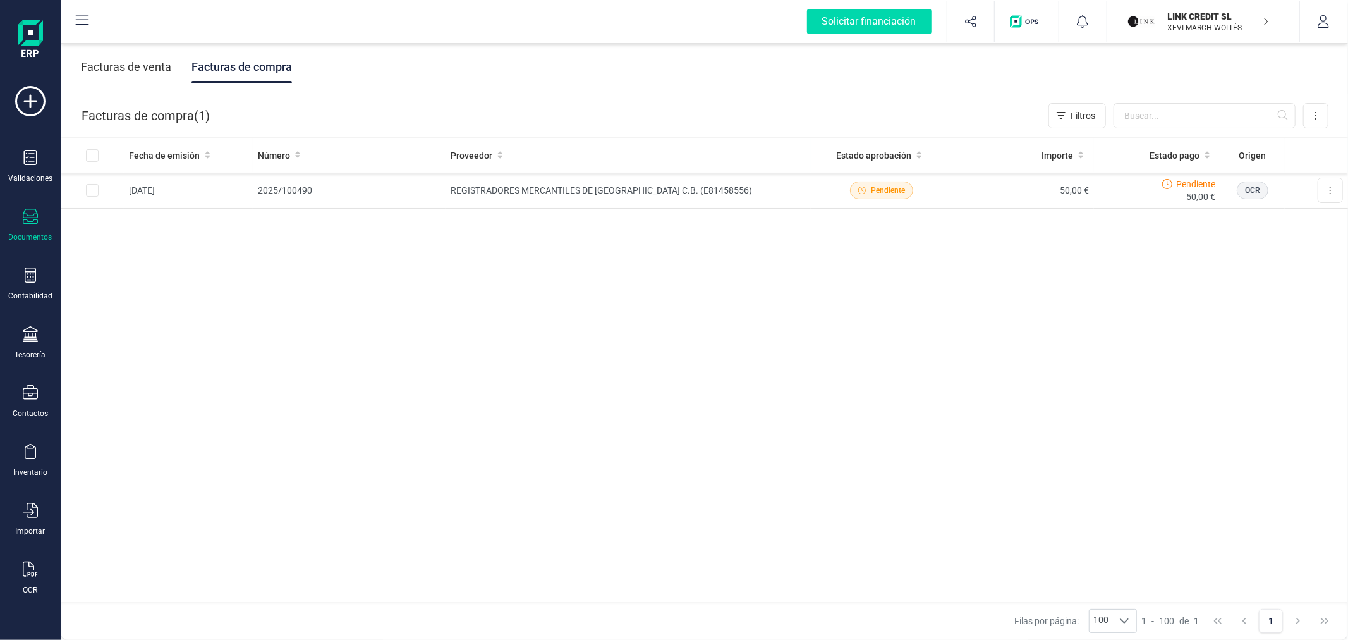
click at [1215, 23] on p "XEVI MARCH WOLTÉS" at bounding box center [1218, 28] width 101 height 10
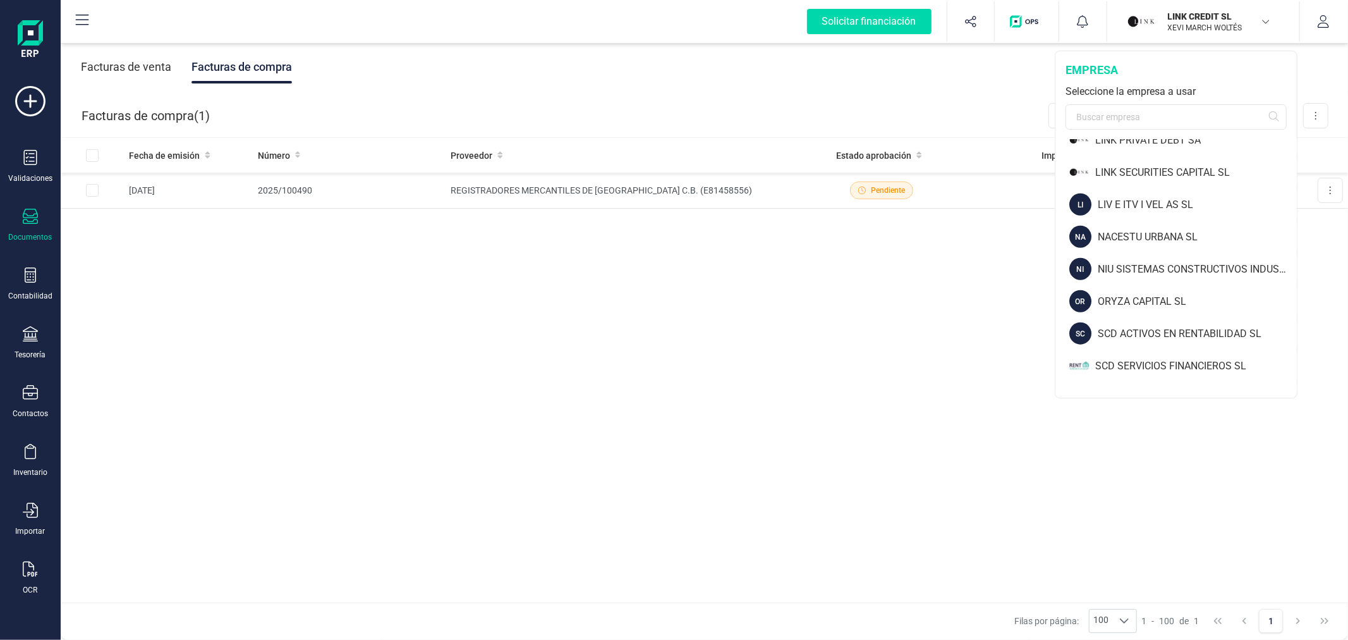
scroll to position [913, 0]
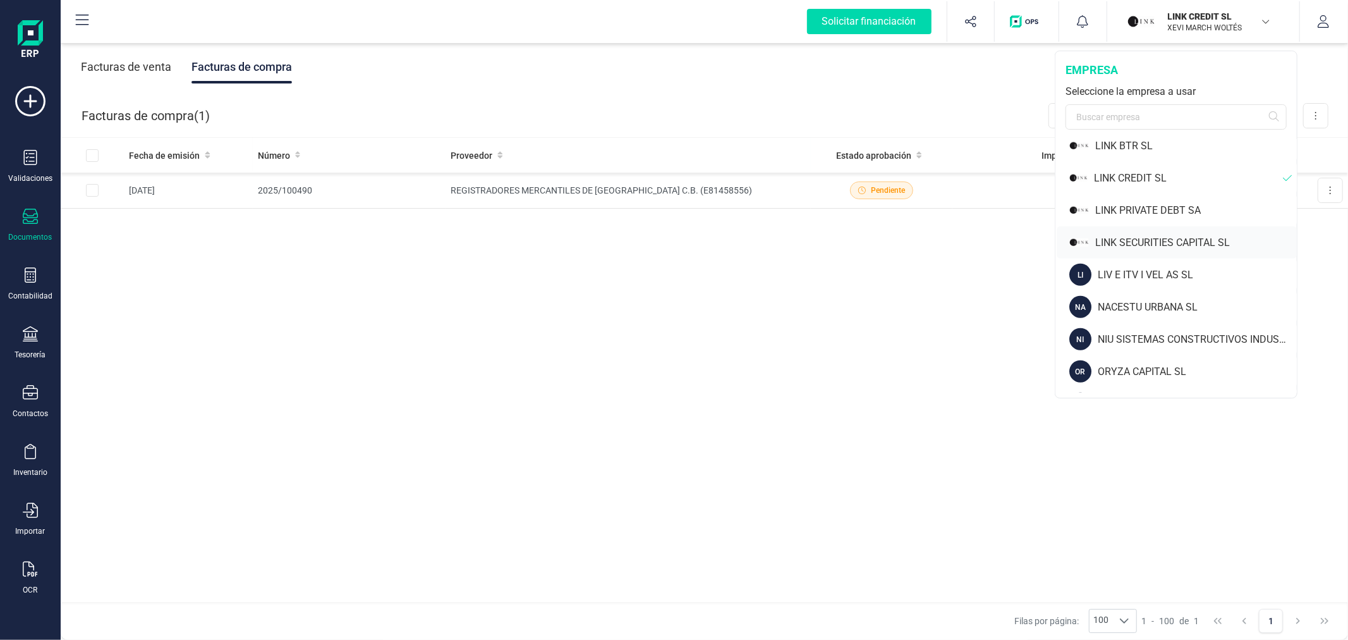
click at [1170, 241] on div "LINK SECURITIES CAPITAL SL" at bounding box center [1196, 242] width 202 height 15
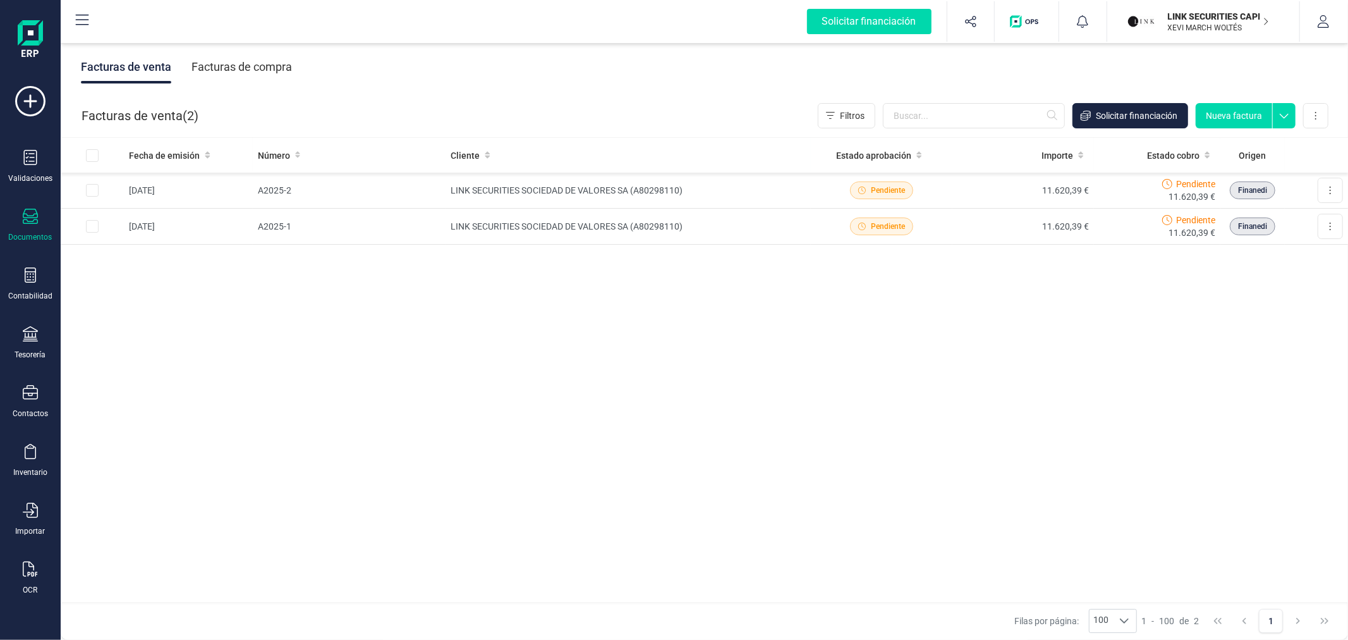
click at [231, 66] on div "Facturas de compra" at bounding box center [242, 67] width 101 height 33
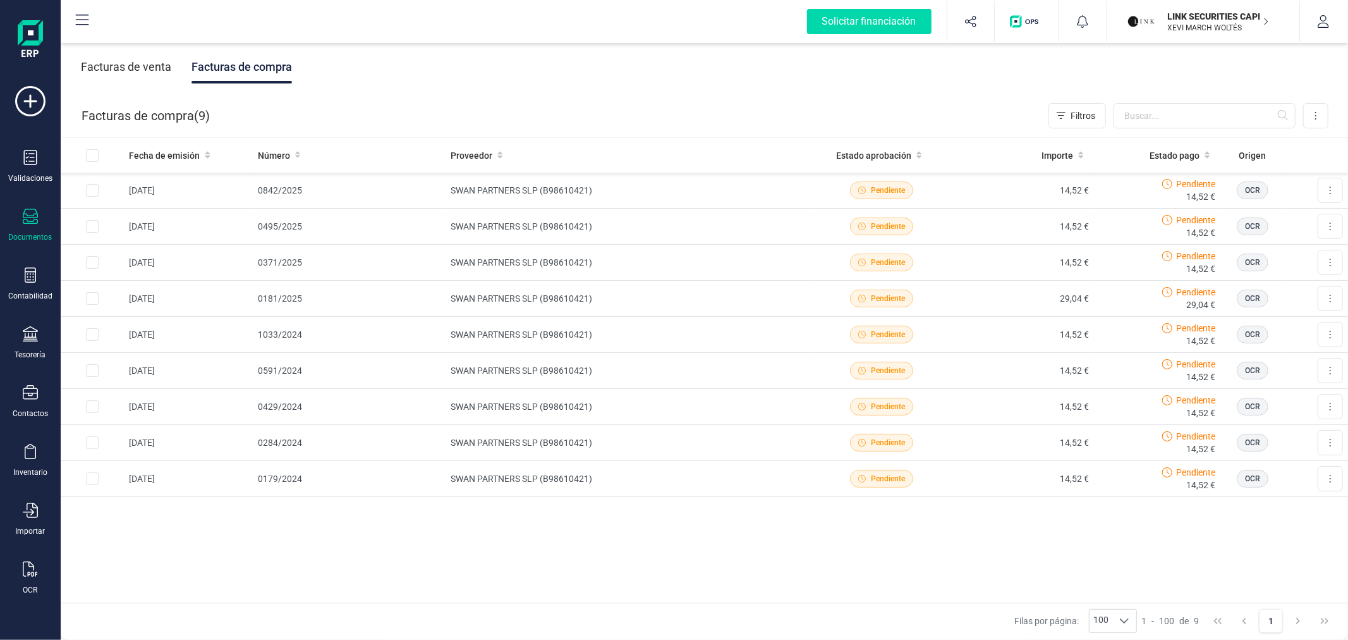
click at [1199, 11] on p "LINK SECURITIES CAPITAL SL" at bounding box center [1218, 16] width 101 height 13
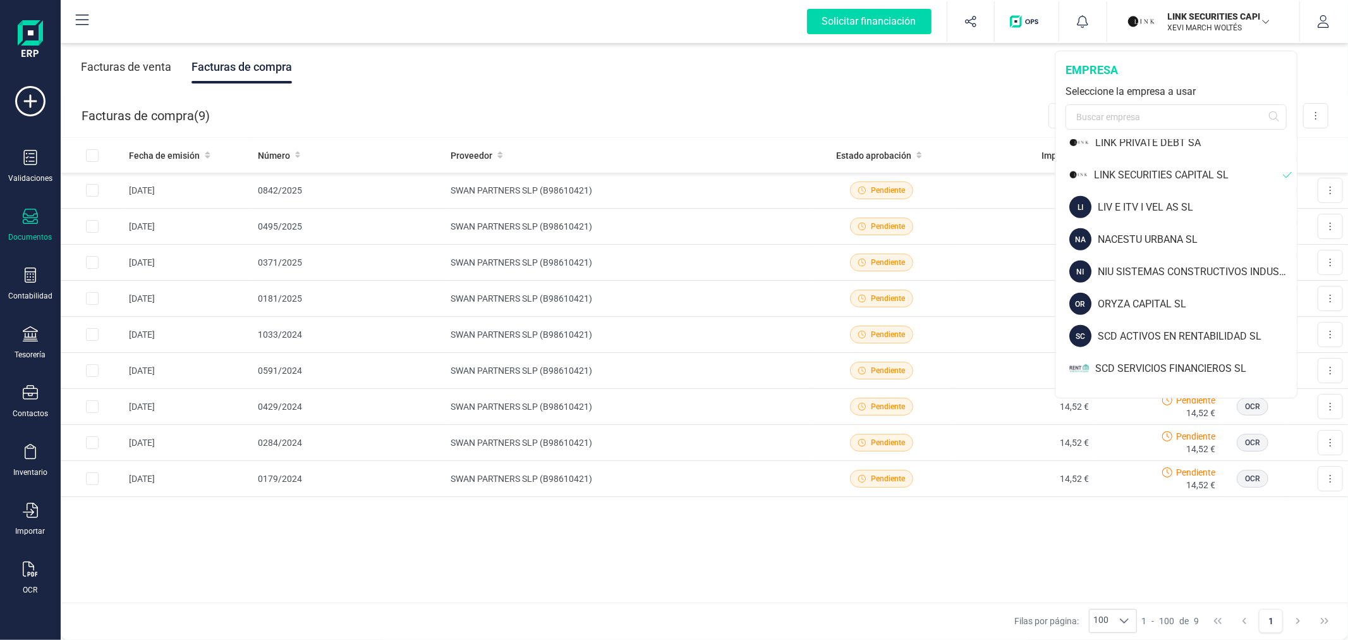
scroll to position [983, 0]
click at [1152, 209] on div "LIV E ITV I VEL AS SL" at bounding box center [1197, 204] width 199 height 15
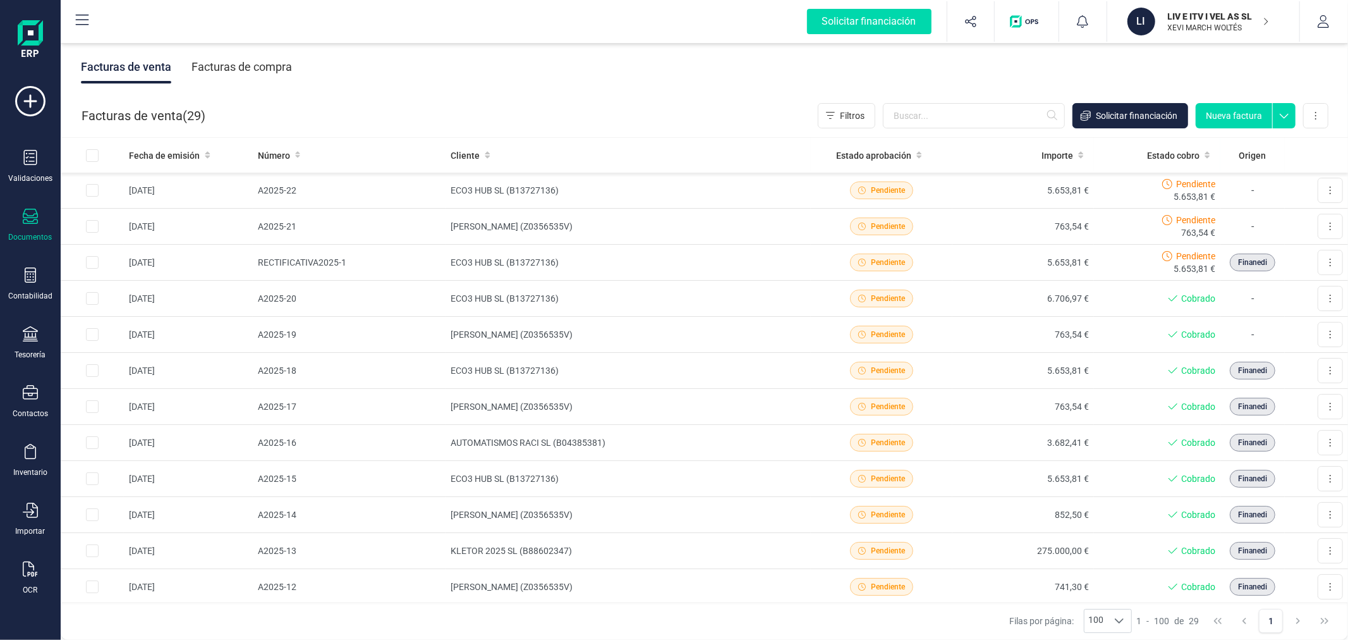
click at [248, 73] on div "Facturas de compra" at bounding box center [242, 67] width 101 height 33
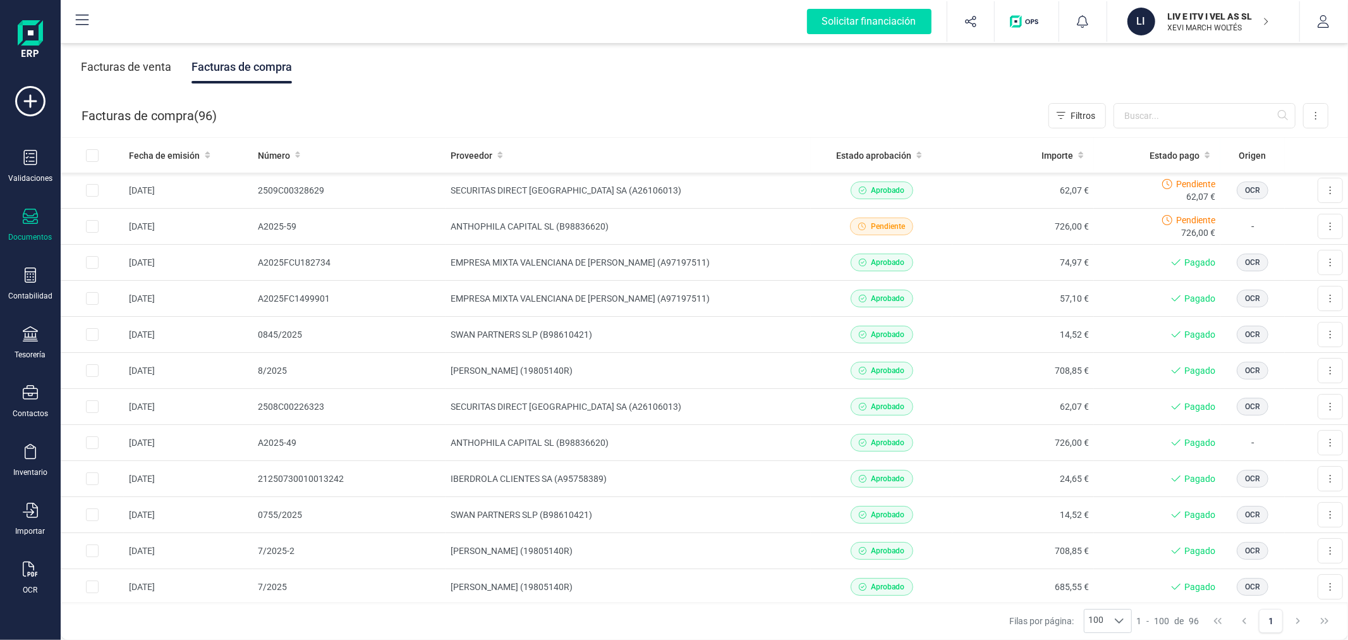
click at [1219, 17] on p "LIV E ITV I VEL AS SL" at bounding box center [1218, 16] width 101 height 13
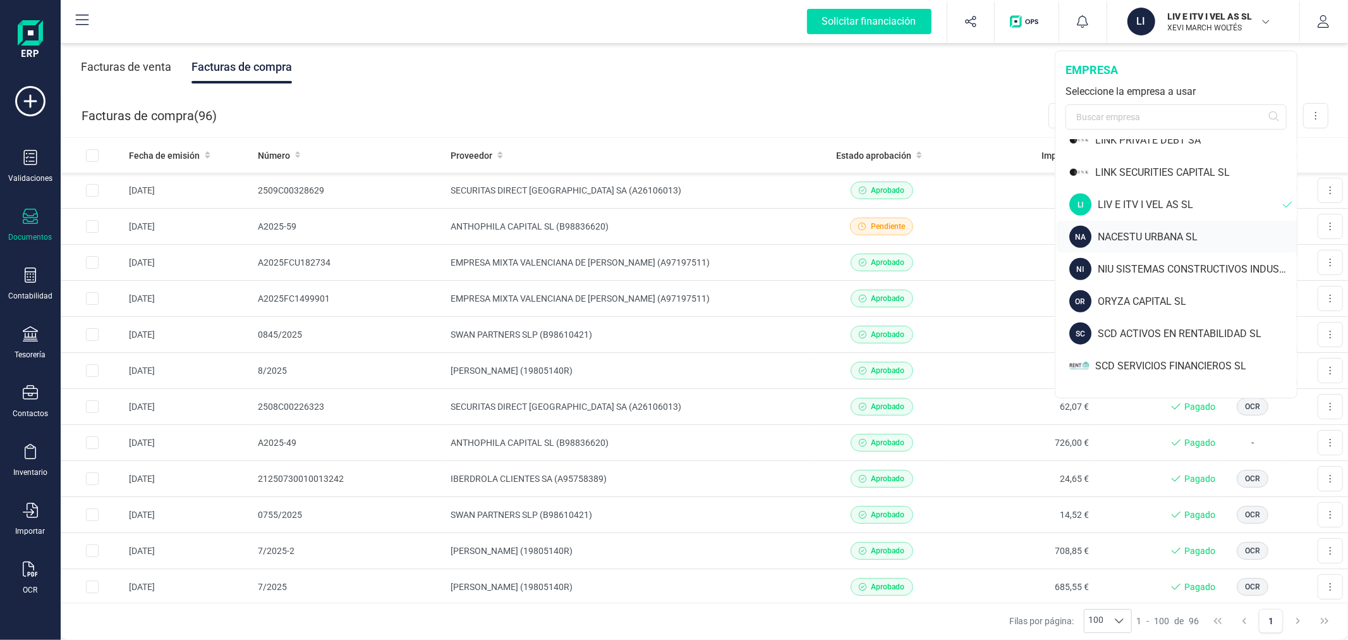
drag, startPoint x: 1133, startPoint y: 233, endPoint x: 1111, endPoint y: 237, distance: 21.9
click at [1133, 234] on div "NACESTU URBANA SL" at bounding box center [1197, 236] width 199 height 15
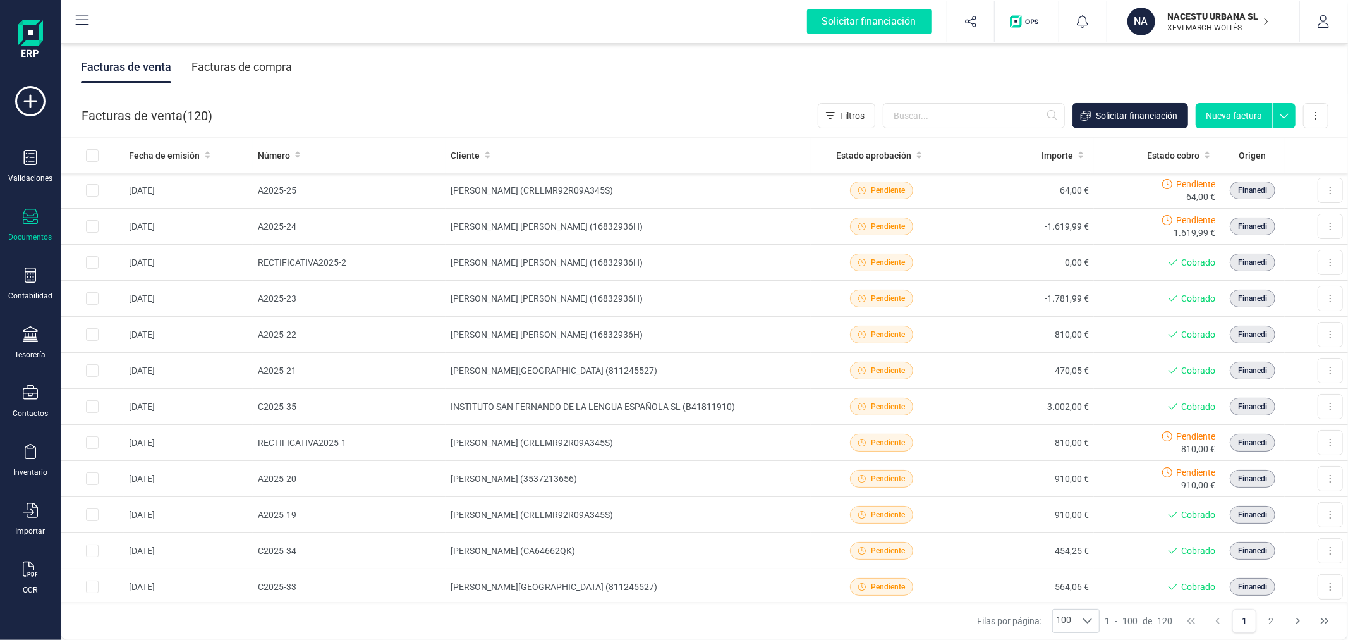
click at [229, 70] on div "Facturas de compra" at bounding box center [242, 67] width 101 height 33
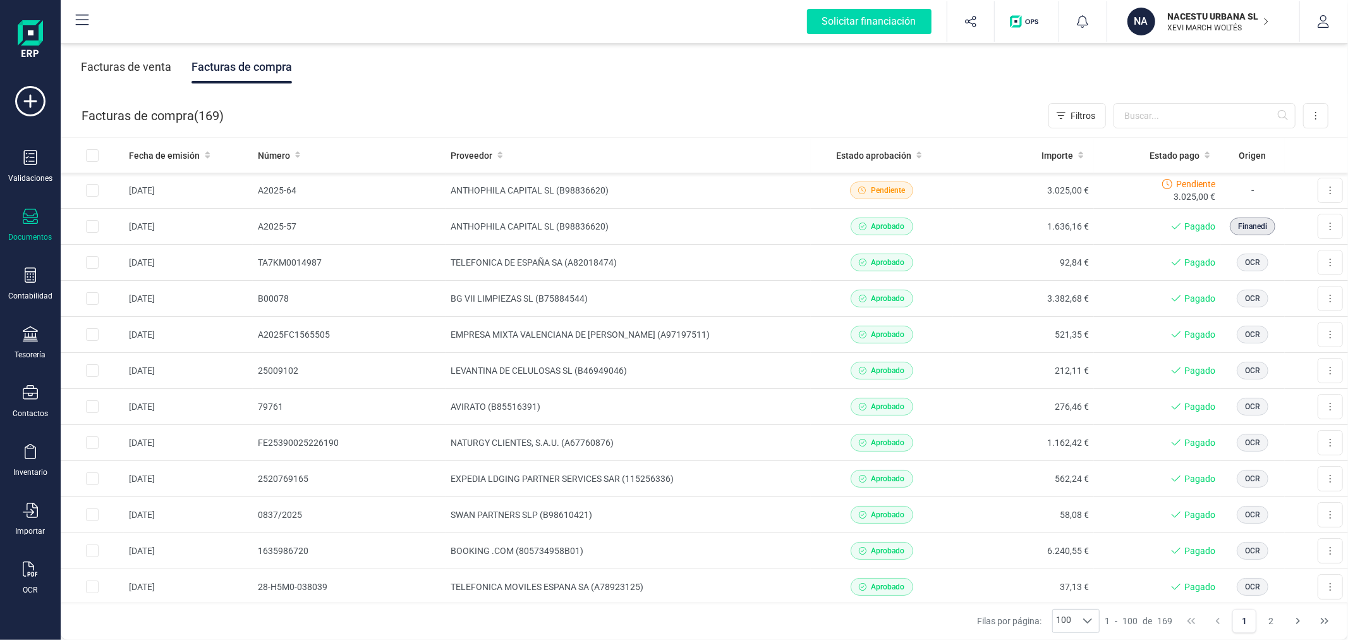
click at [1224, 27] on p "XEVI MARCH WOLTÉS" at bounding box center [1218, 28] width 101 height 10
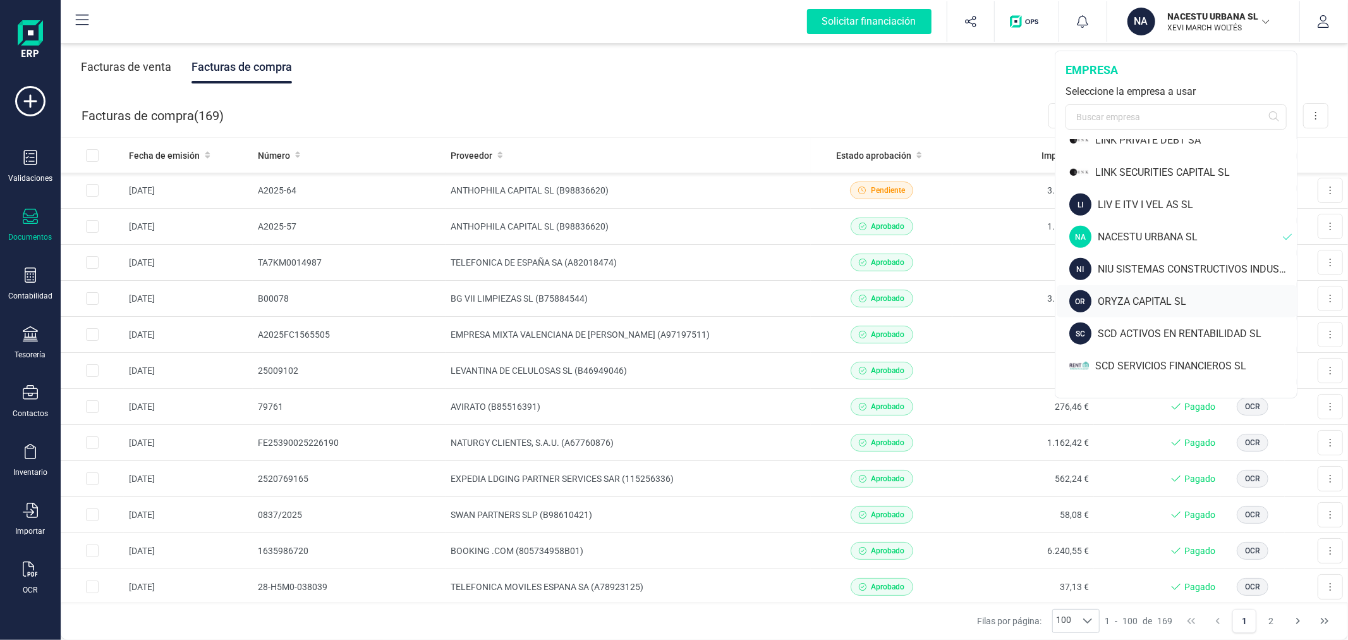
click at [1165, 294] on div "ORYZA CAPITAL SL" at bounding box center [1197, 301] width 199 height 15
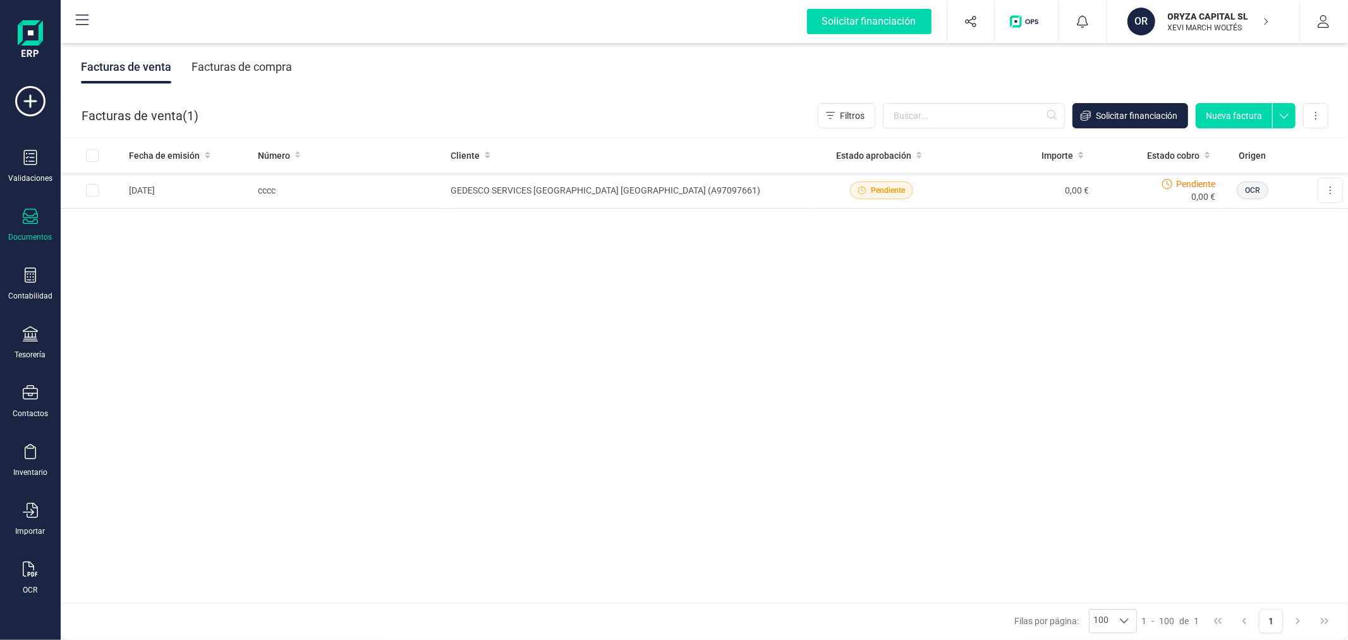
click at [205, 57] on div "Facturas de compra" at bounding box center [242, 67] width 101 height 33
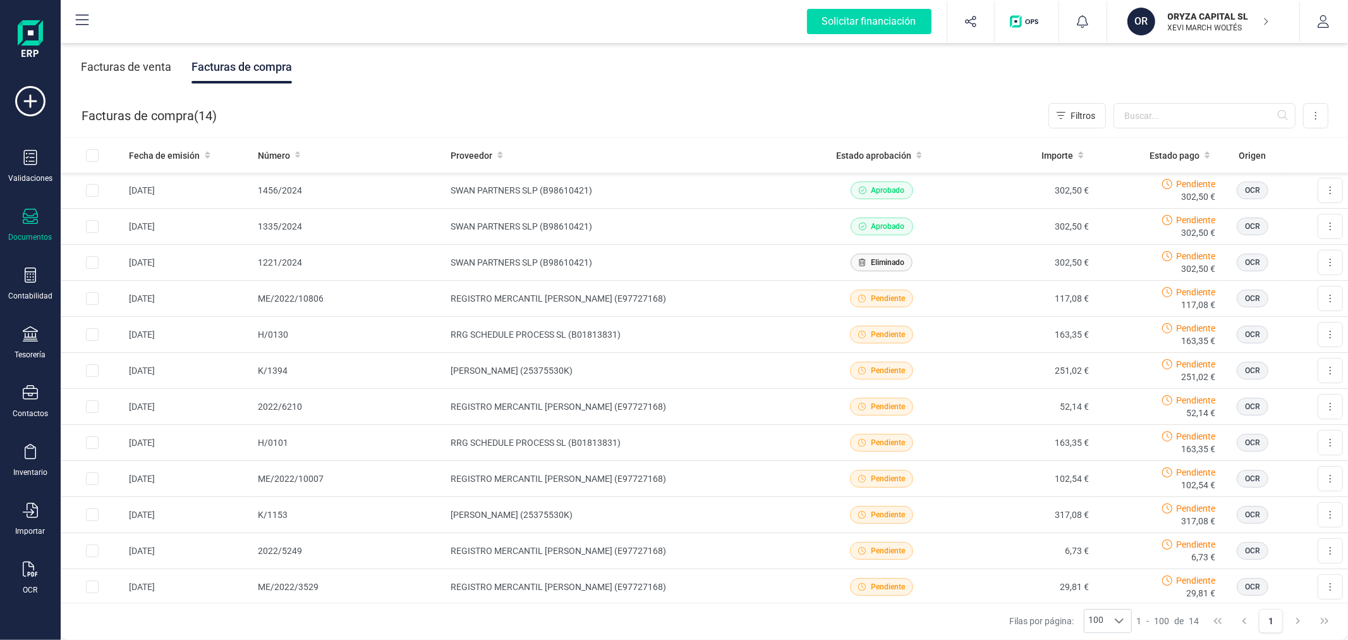
click at [1203, 16] on p "ORYZA CAPITAL SL" at bounding box center [1218, 16] width 101 height 13
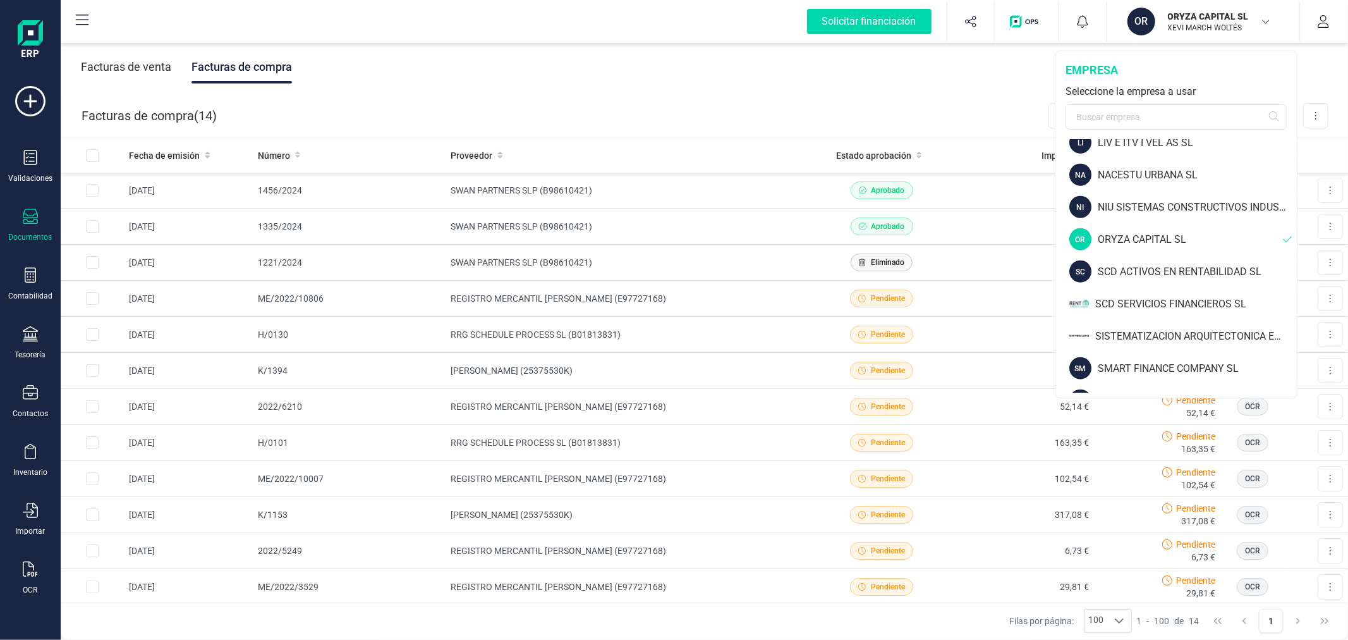
scroll to position [1053, 0]
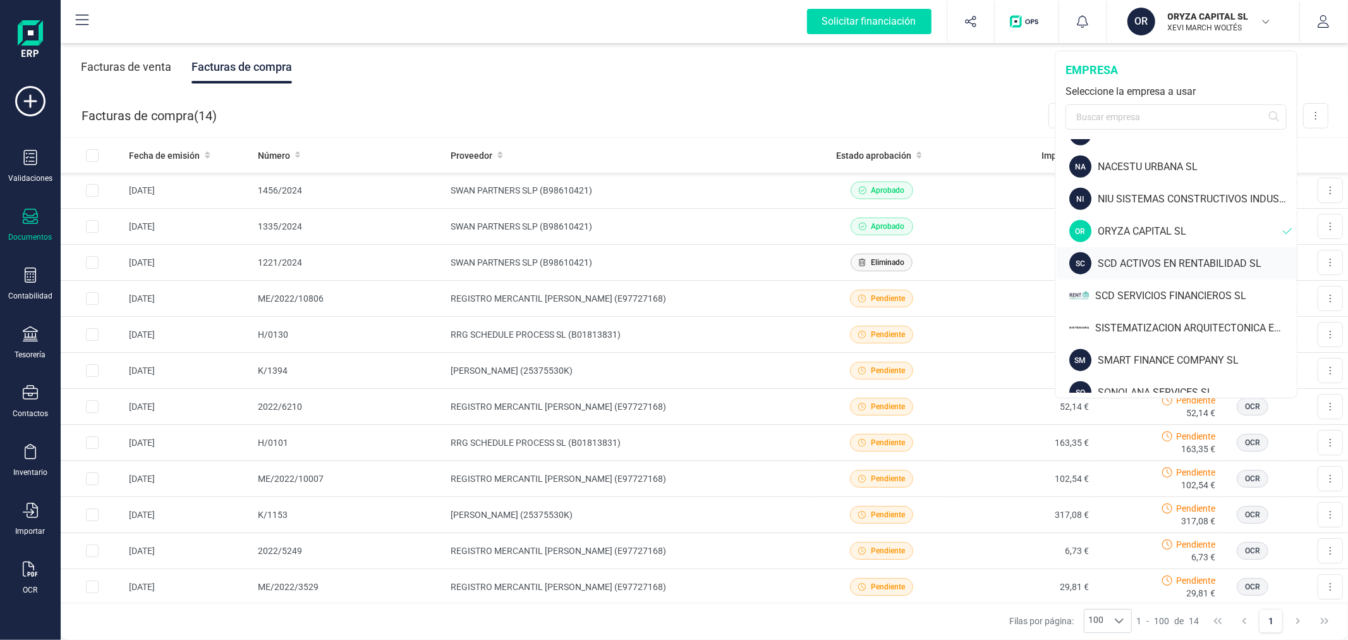
click at [1116, 266] on div "SCD ACTIVOS EN RENTABILIDAD SL" at bounding box center [1197, 263] width 199 height 15
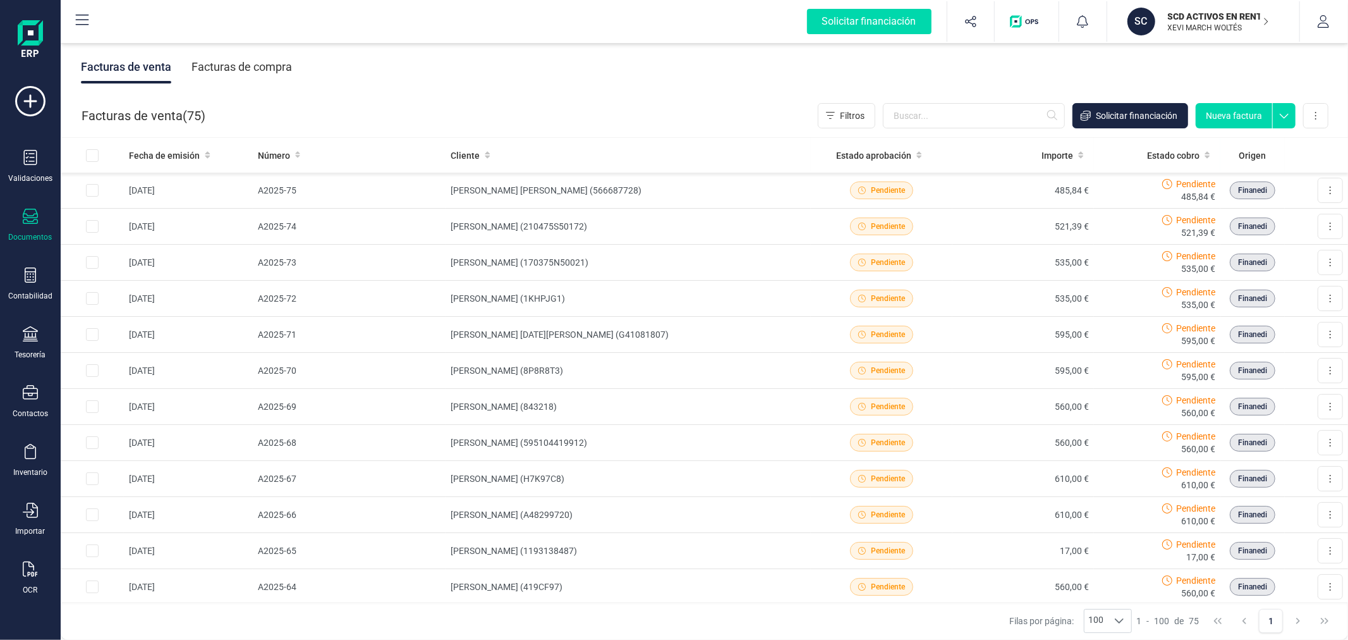
click at [220, 70] on div "Facturas de compra" at bounding box center [242, 67] width 101 height 33
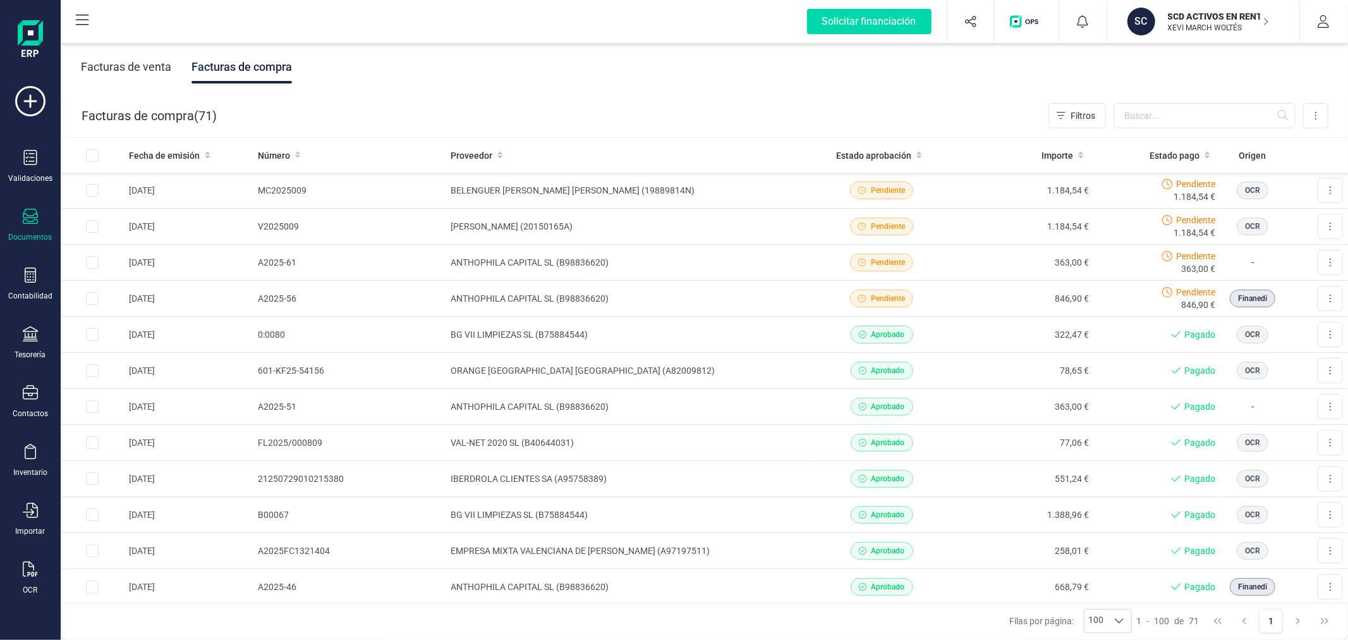
click at [1210, 18] on p "SCD ACTIVOS EN RENTABILIDAD SL" at bounding box center [1218, 16] width 101 height 13
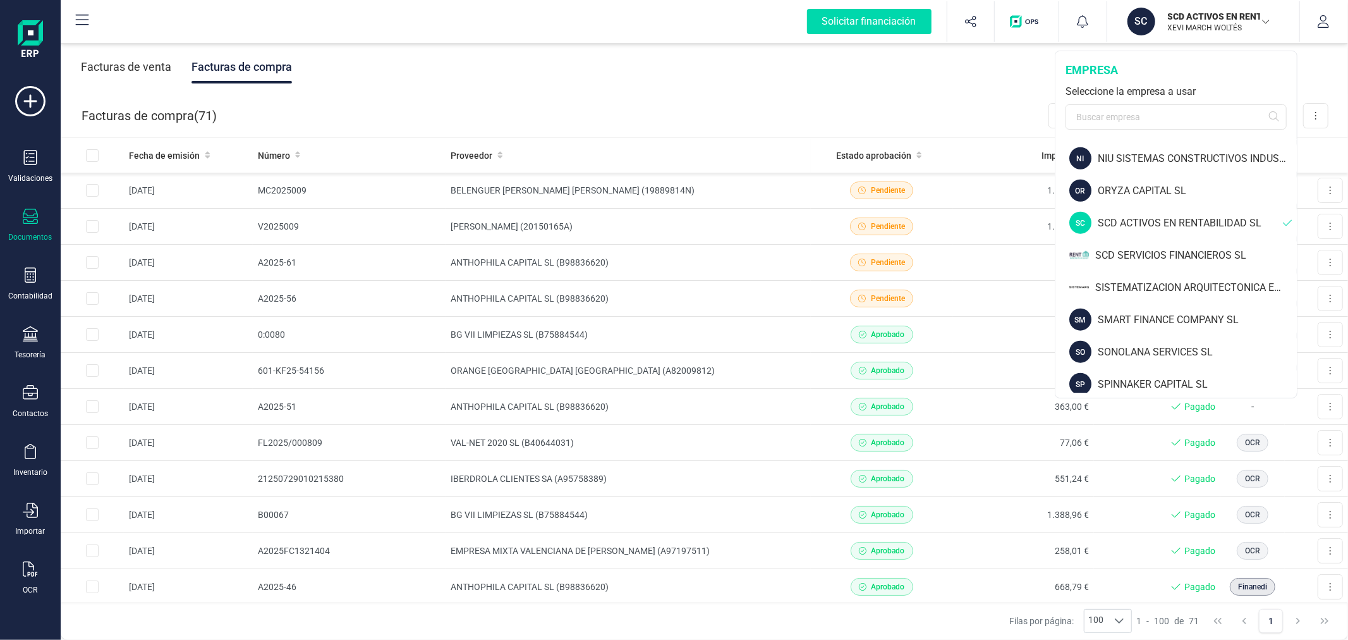
scroll to position [1123, 0]
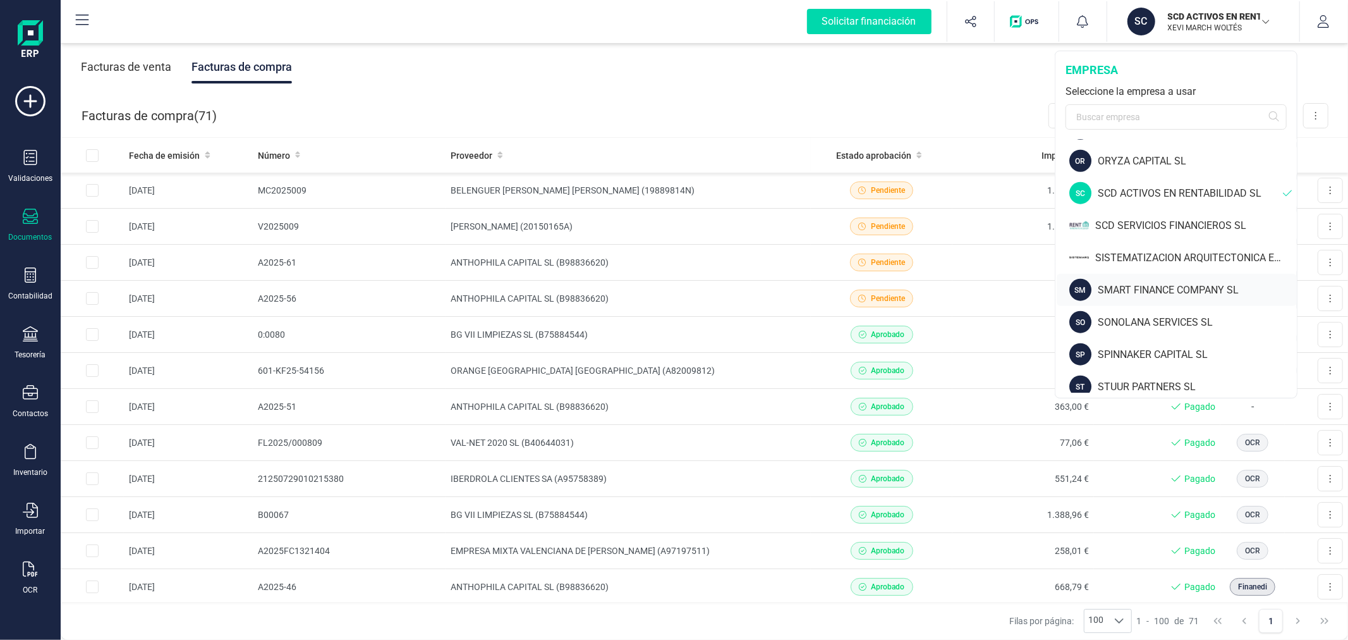
click at [1145, 283] on div "SMART FINANCE COMPANY SL" at bounding box center [1197, 290] width 199 height 15
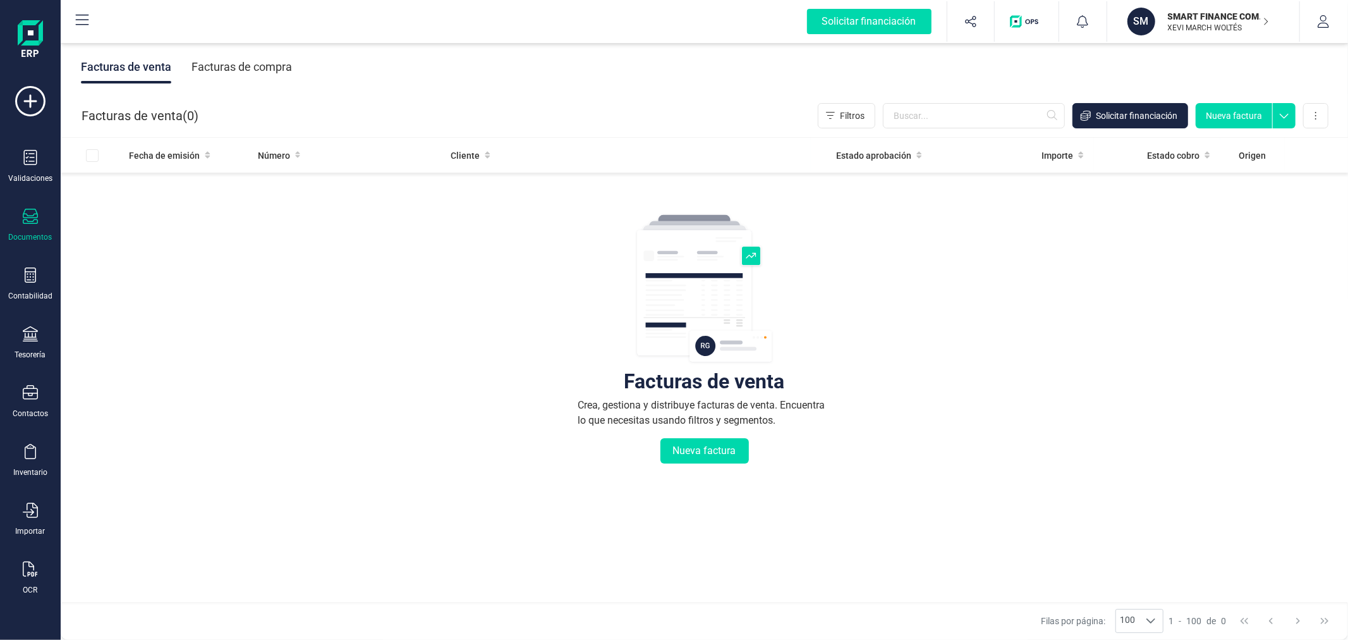
click at [237, 62] on div "Facturas de compra" at bounding box center [242, 67] width 101 height 33
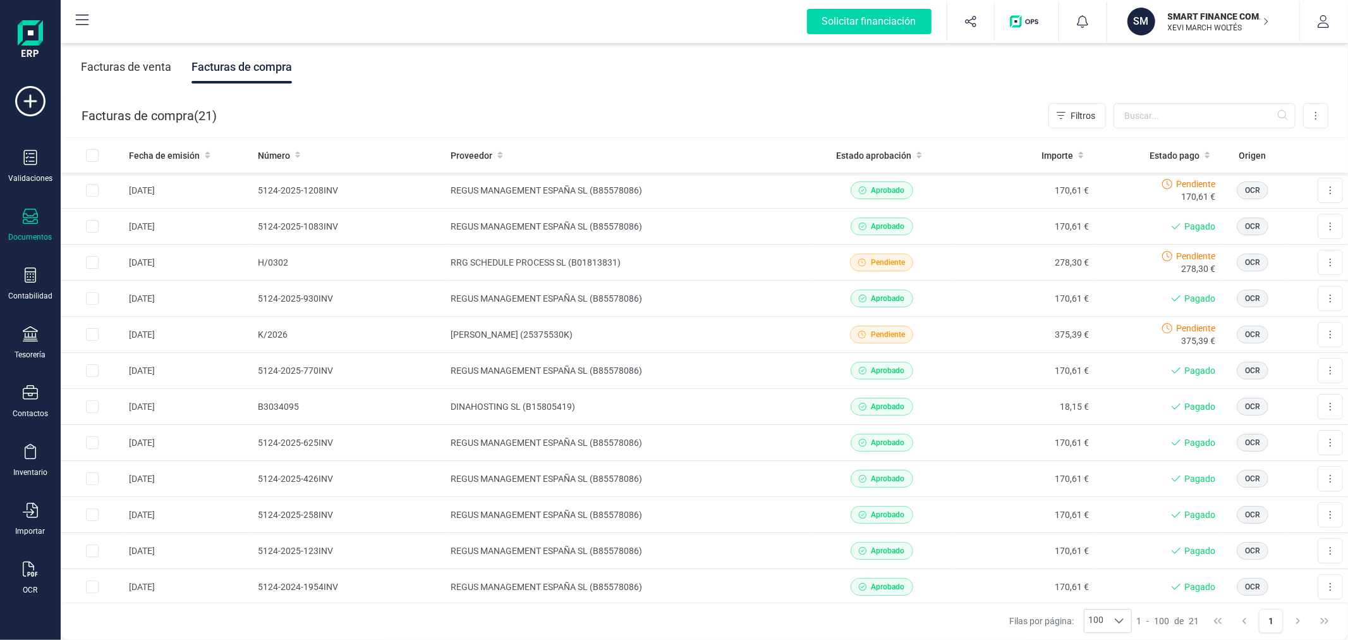
drag, startPoint x: 1205, startPoint y: 14, endPoint x: 1205, endPoint y: 28, distance: 14.6
click at [1205, 15] on p "SMART FINANCE COMPANY SL" at bounding box center [1218, 16] width 101 height 13
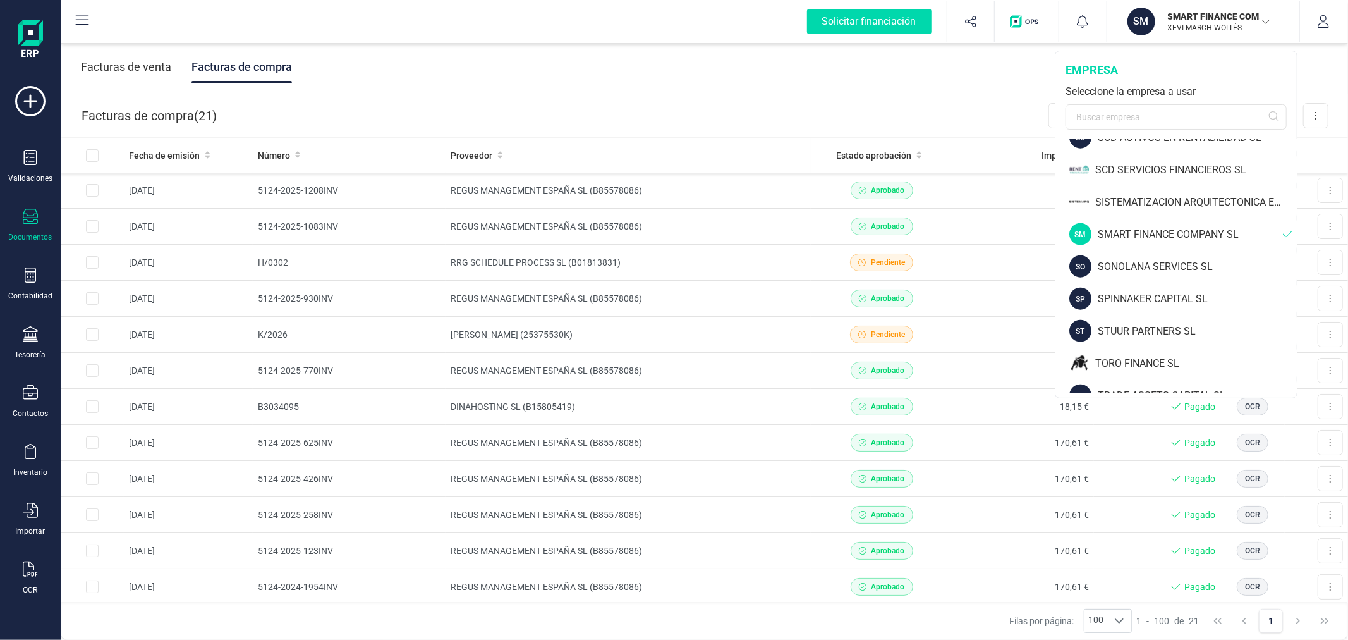
scroll to position [1193, 0]
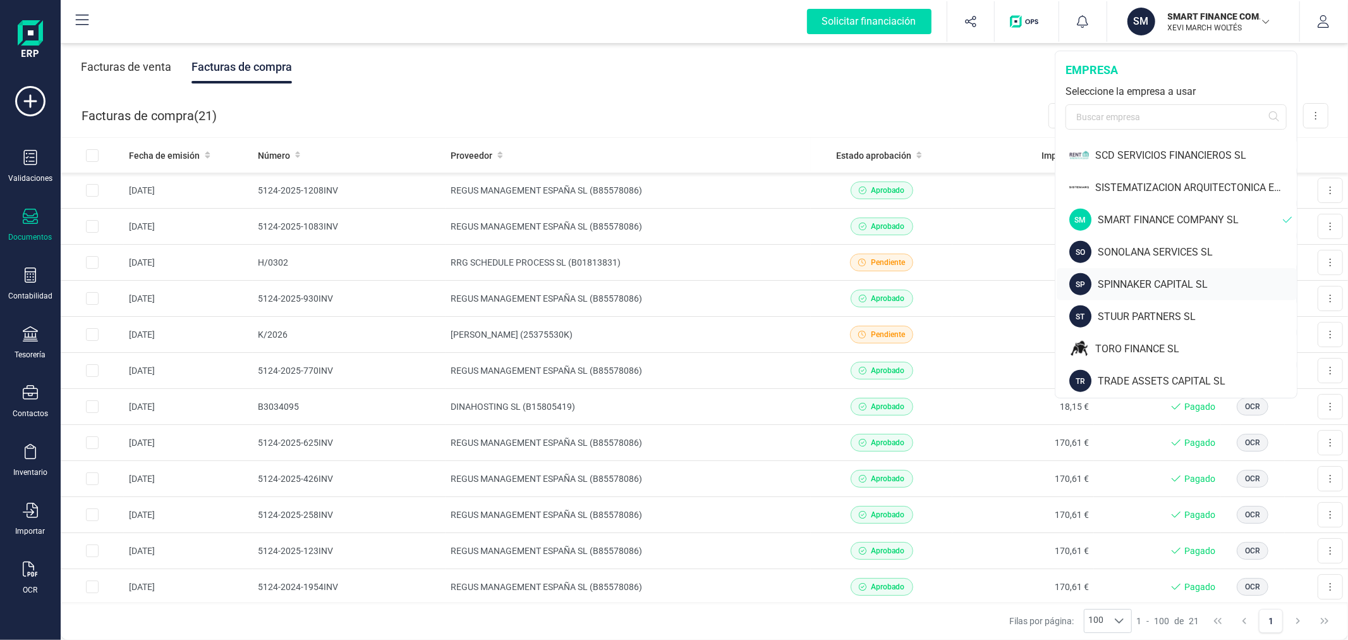
click at [1140, 285] on div "SPINNAKER CAPITAL SL" at bounding box center [1197, 284] width 199 height 15
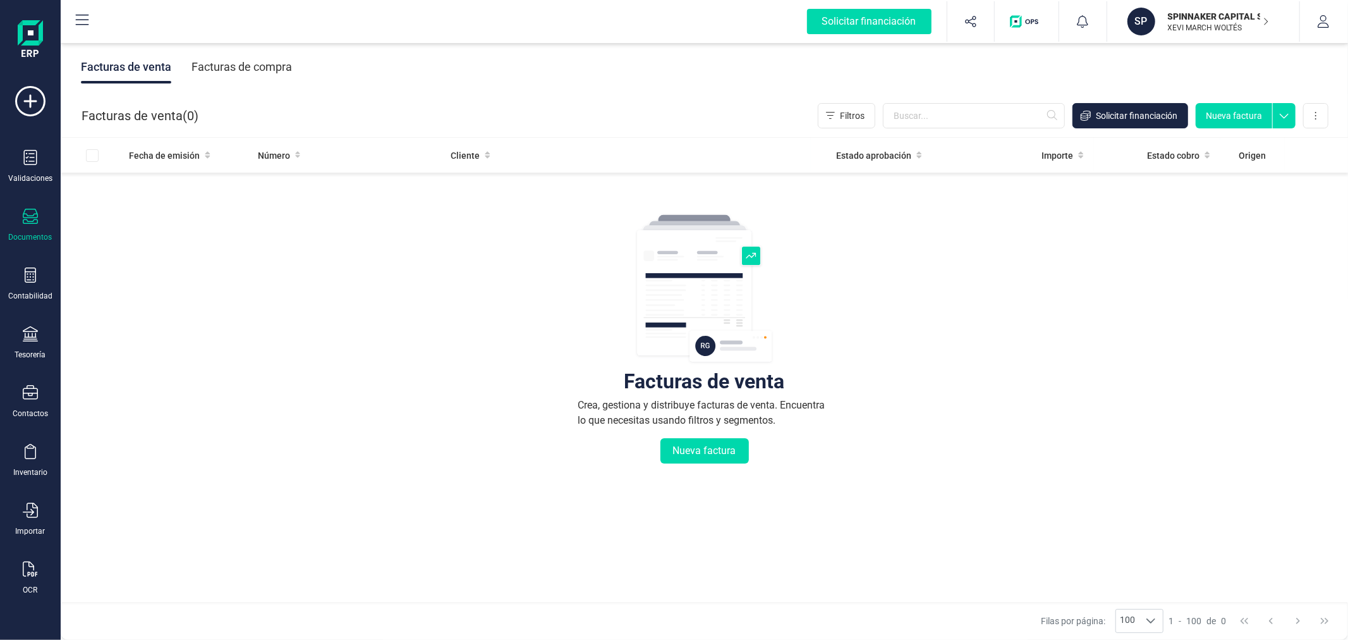
click at [264, 73] on div "Facturas de compra" at bounding box center [242, 67] width 101 height 33
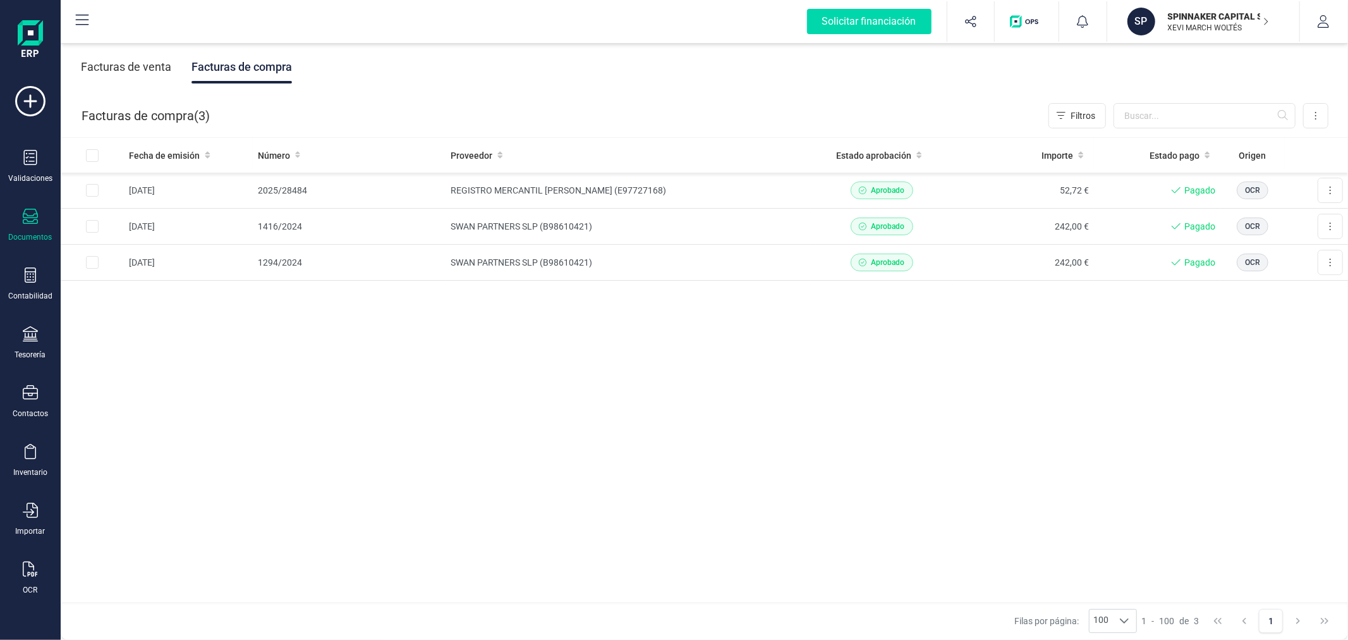
click at [1187, 16] on p "SPINNAKER CAPITAL SL" at bounding box center [1218, 16] width 101 height 13
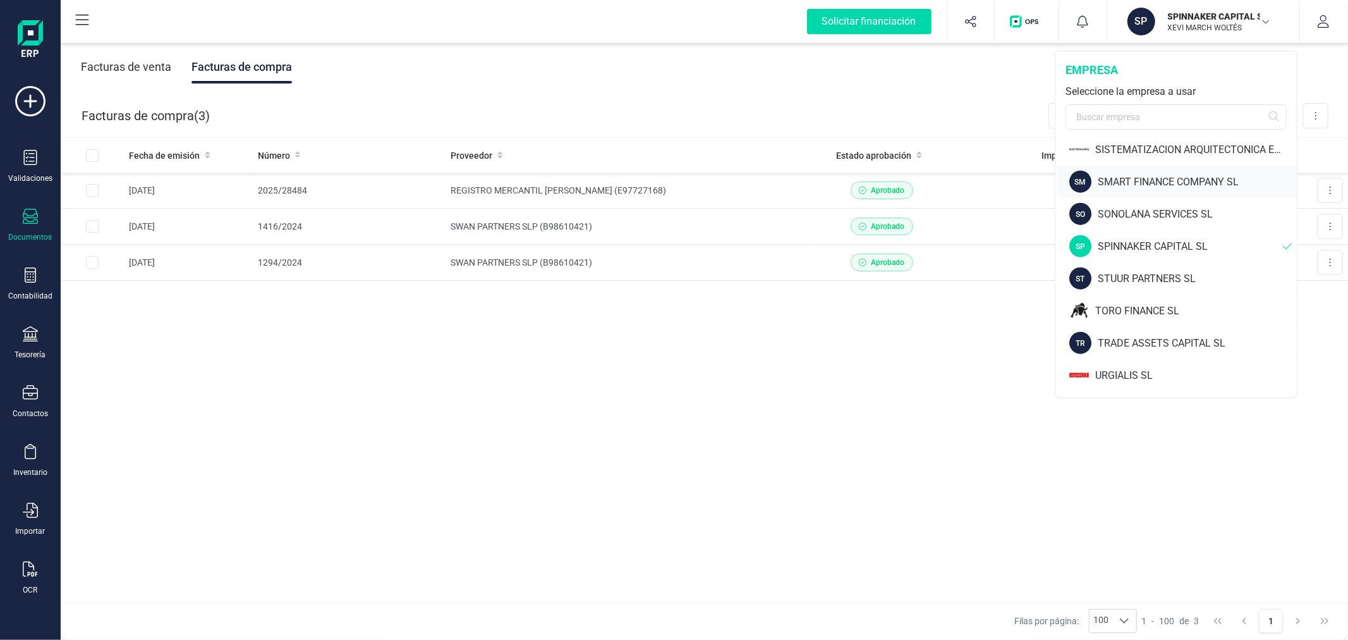
scroll to position [1264, 0]
click at [1154, 238] on div "STUUR PARTNERS SL" at bounding box center [1197, 245] width 199 height 15
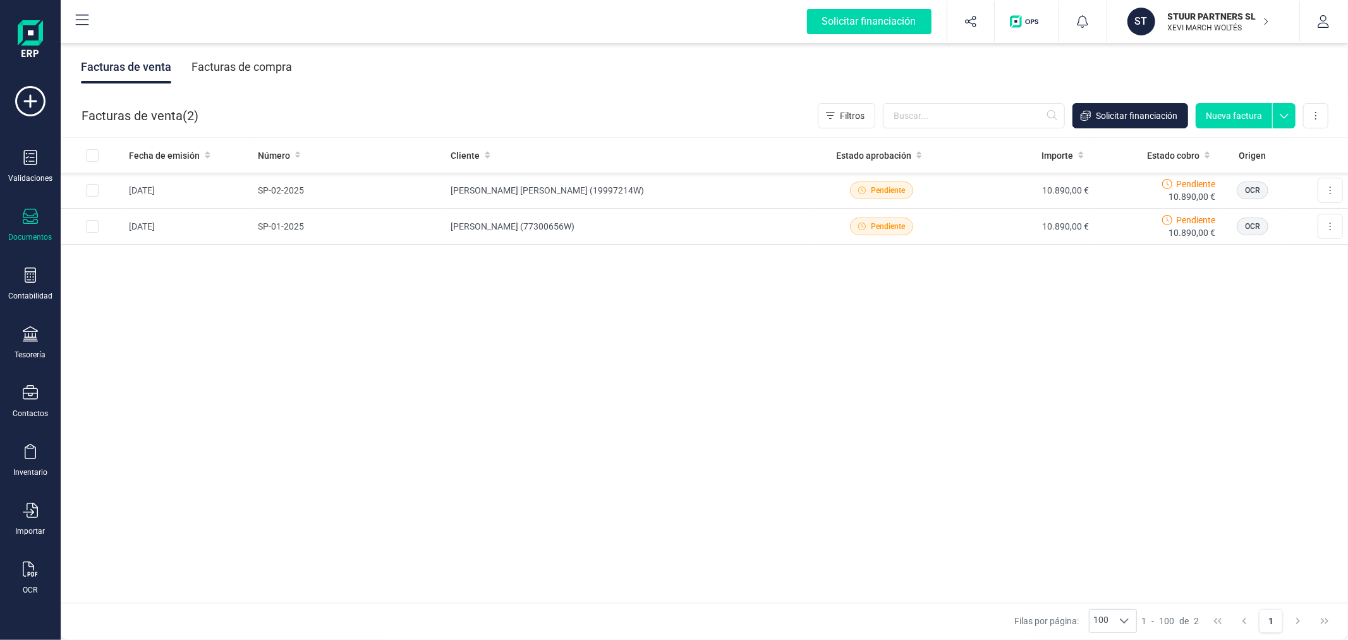
click at [245, 65] on div "Facturas de compra" at bounding box center [242, 67] width 101 height 33
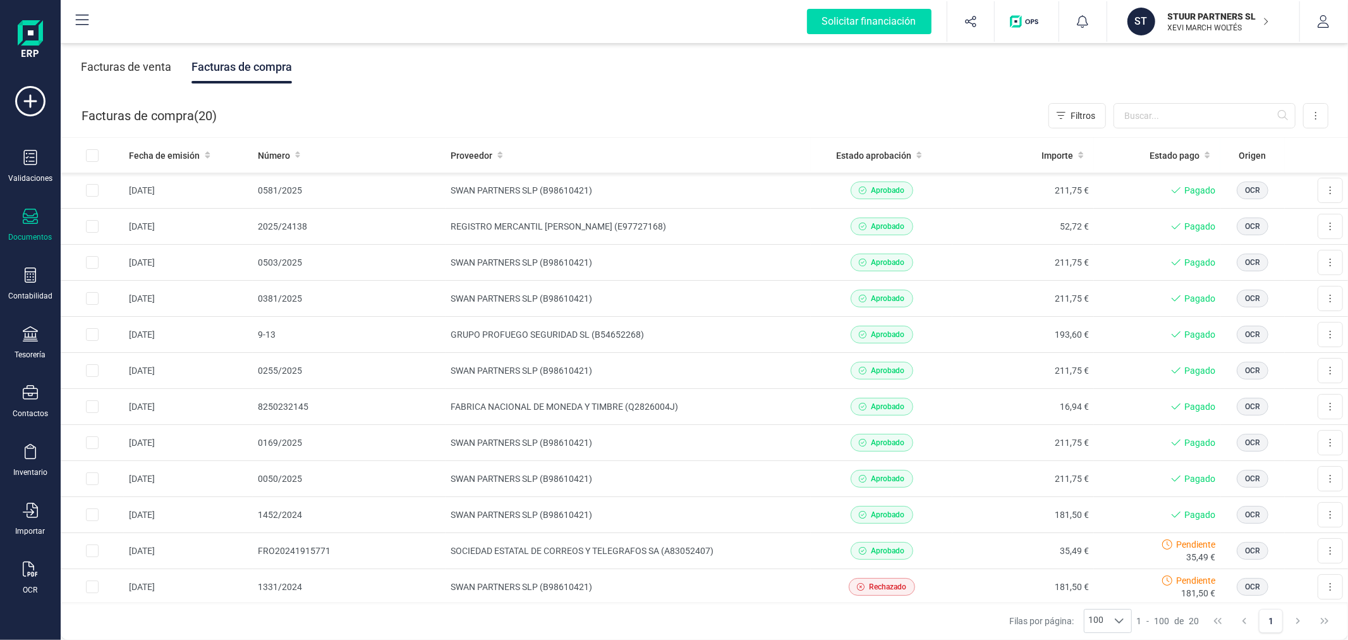
click at [1224, 10] on p "STUUR PARTNERS SL" at bounding box center [1218, 16] width 101 height 13
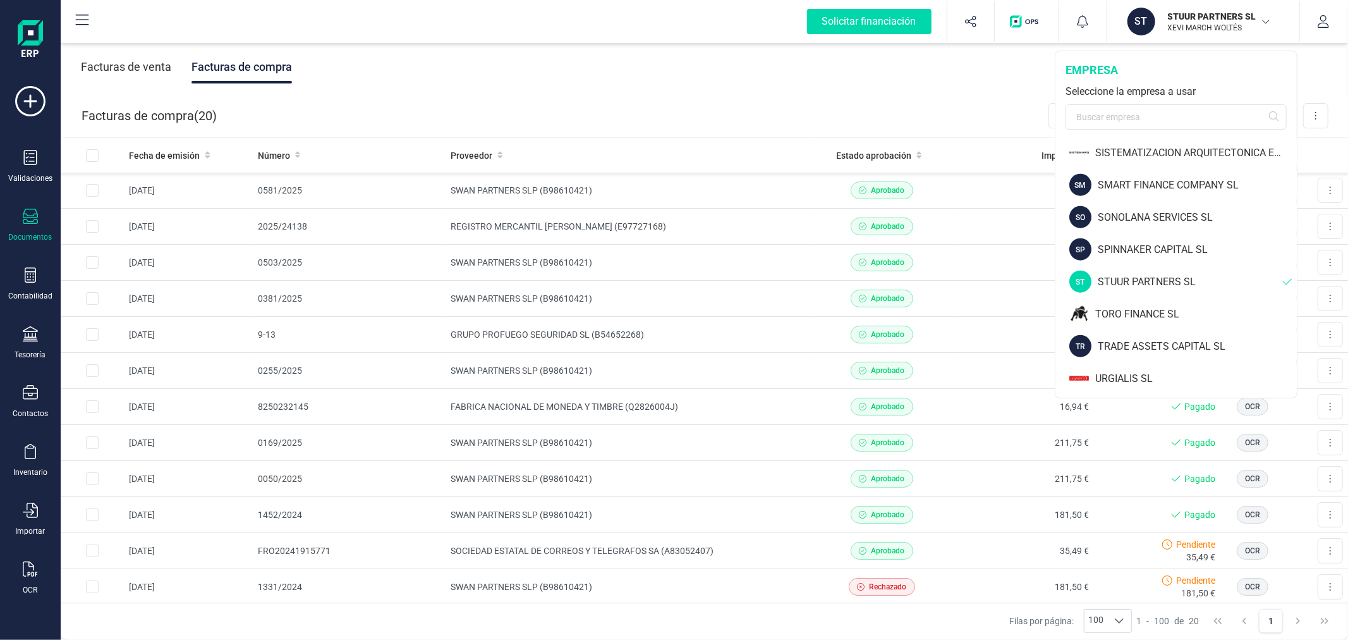
scroll to position [1293, 0]
click at [1145, 334] on div "VE VENALTA CAPITAL SL" at bounding box center [1177, 345] width 240 height 32
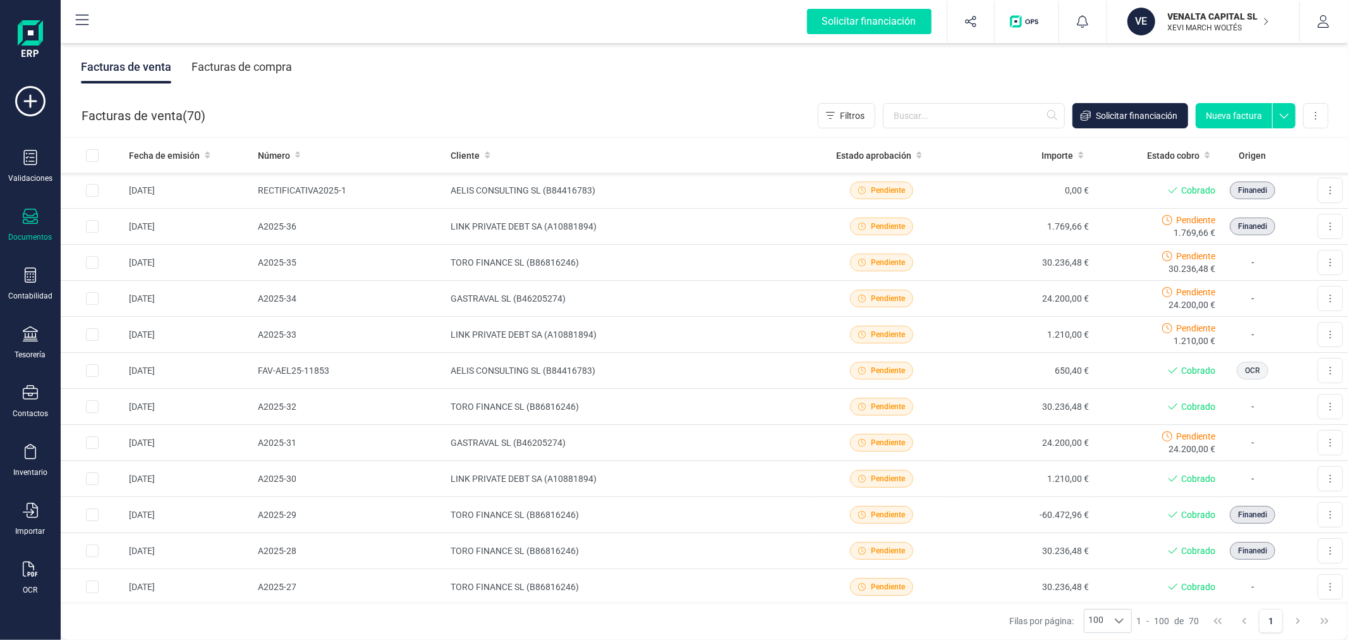
click at [231, 65] on div "Facturas de compra" at bounding box center [242, 67] width 101 height 33
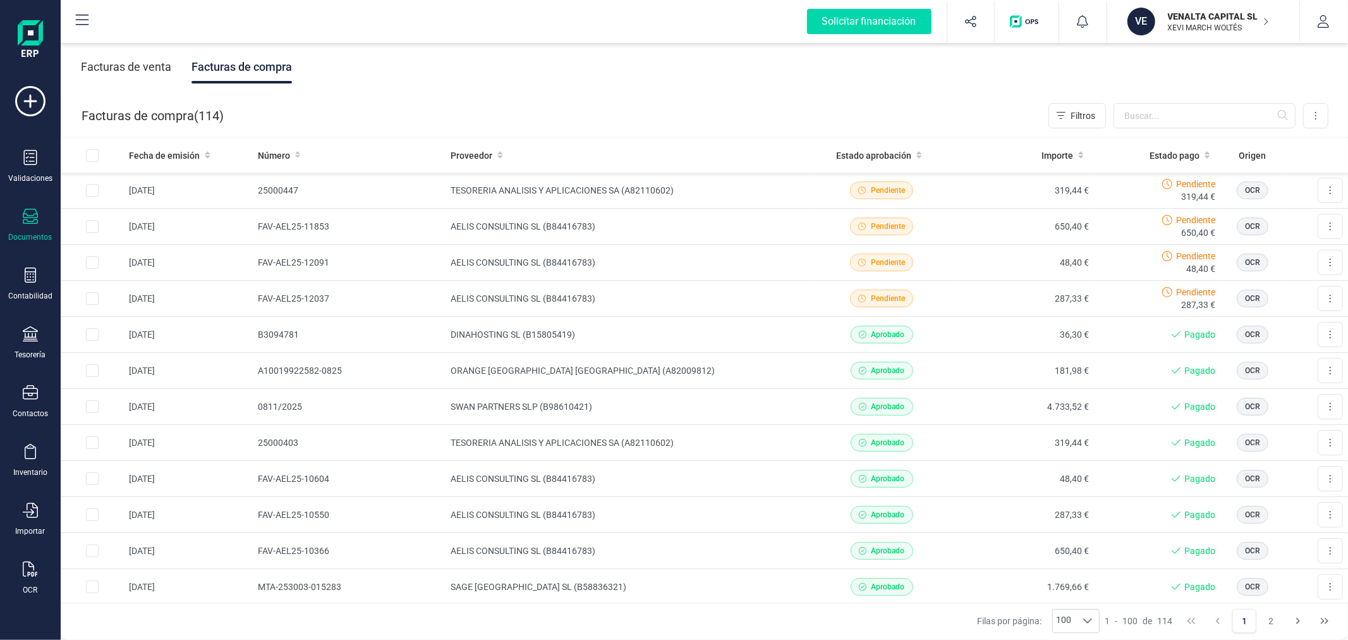
click at [1203, 19] on p "VENALTA CAPITAL SL" at bounding box center [1218, 16] width 101 height 13
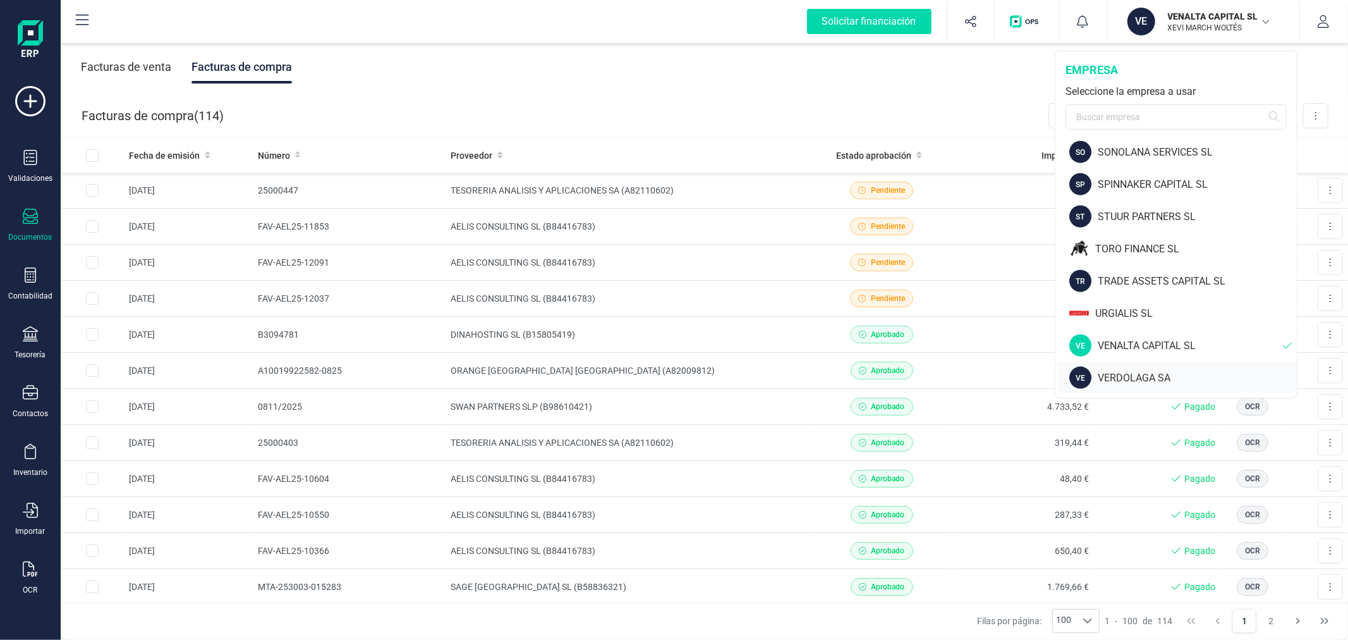
click at [1141, 367] on div "VE VERDOLAGA SA" at bounding box center [1177, 378] width 240 height 32
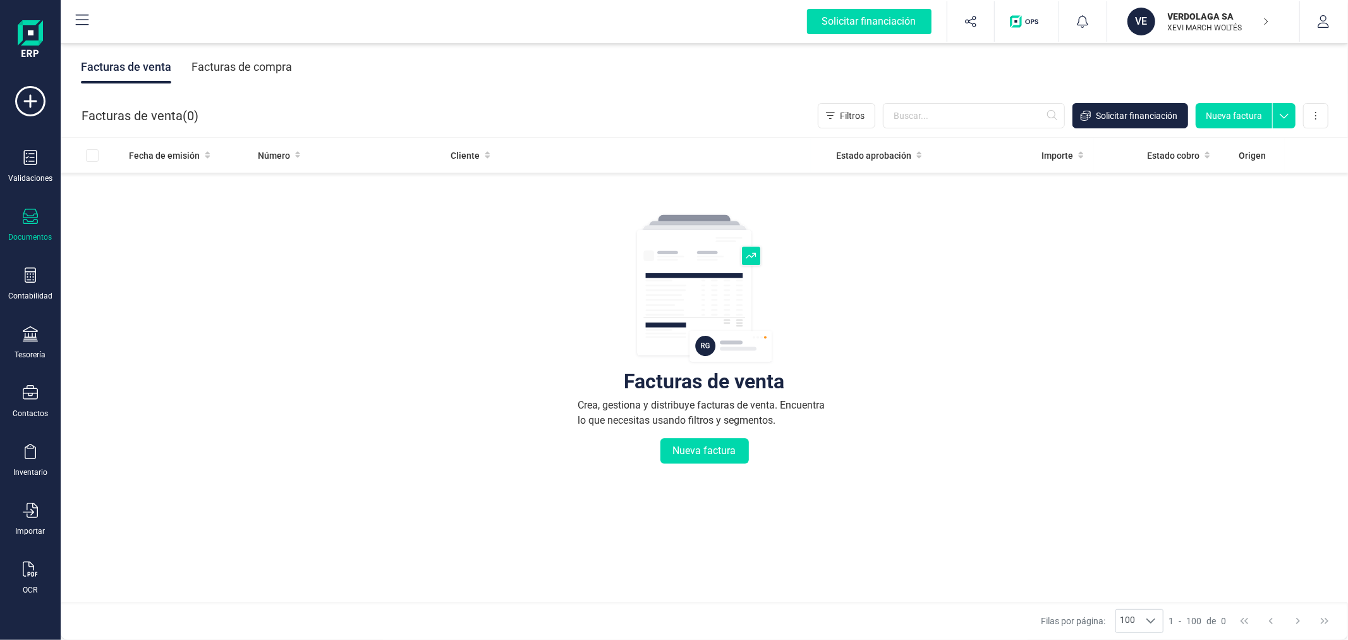
click at [247, 64] on div "Facturas de compra" at bounding box center [242, 67] width 101 height 33
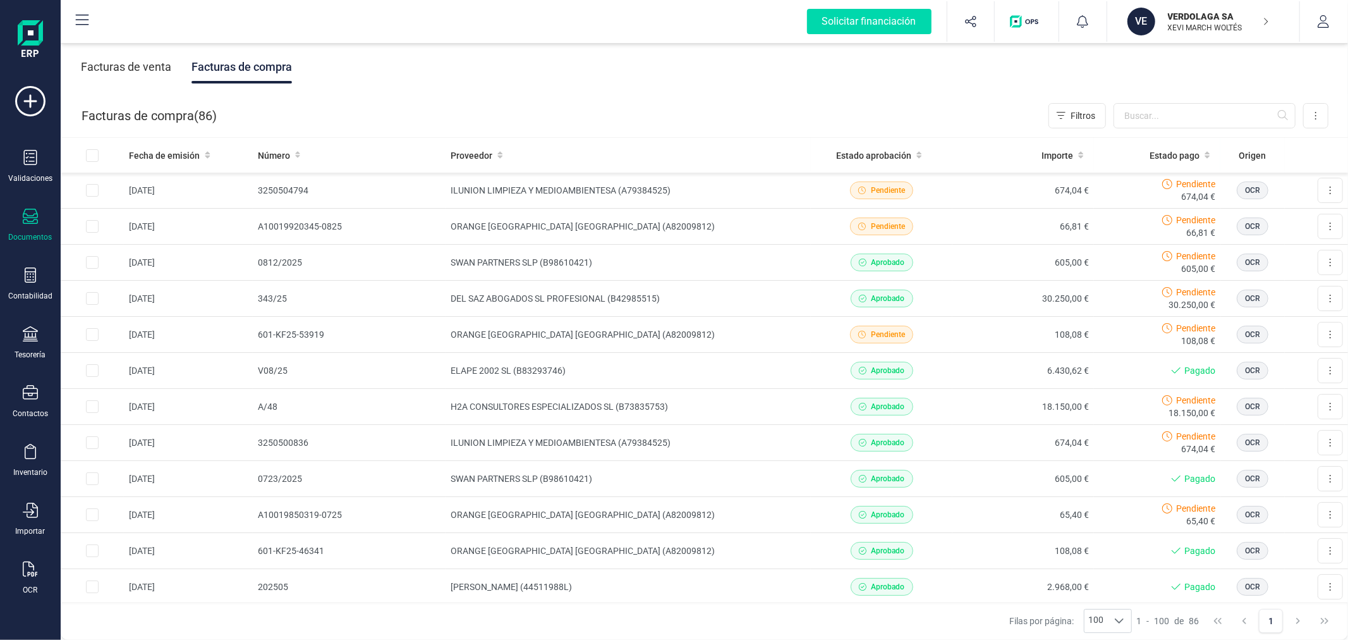
click at [649, 92] on div "Facturas de venta Facturas de compra" at bounding box center [705, 66] width 1288 height 53
click at [1172, 20] on p "VERDOLAGA SA" at bounding box center [1218, 16] width 101 height 13
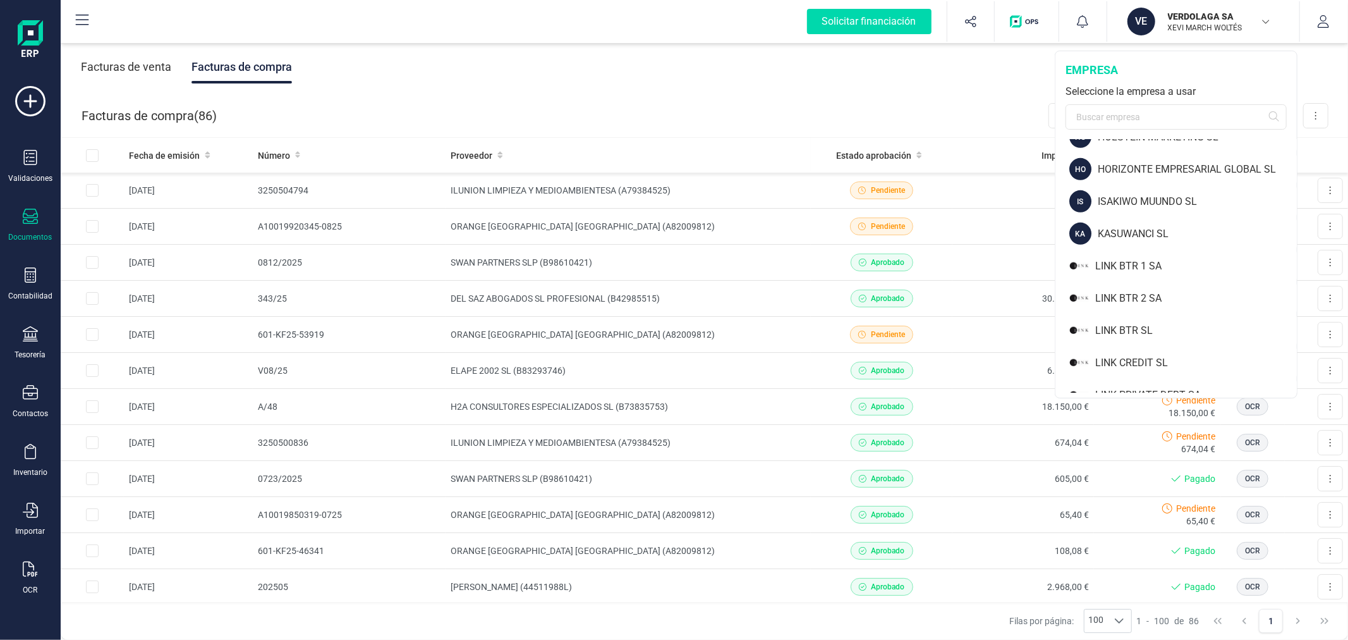
scroll to position [772, 0]
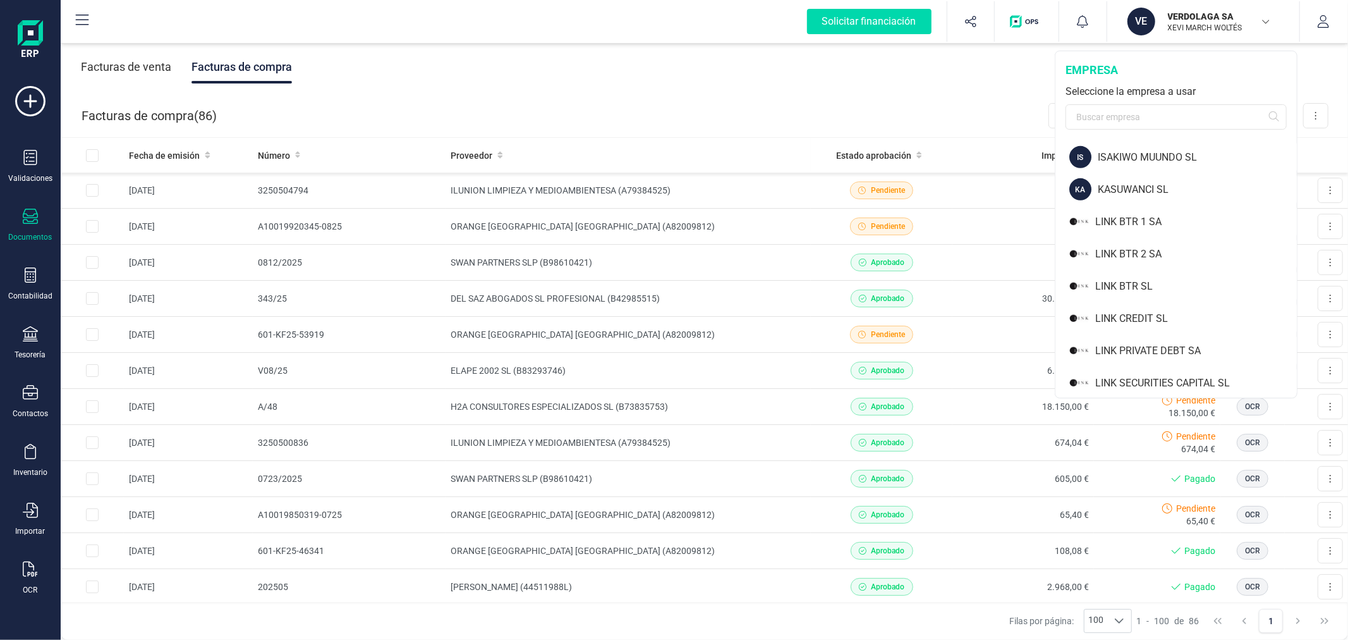
drag, startPoint x: 1153, startPoint y: 222, endPoint x: 1219, endPoint y: 0, distance: 232.0
click at [1152, 225] on div "LINK BTR 1 SA" at bounding box center [1196, 221] width 202 height 15
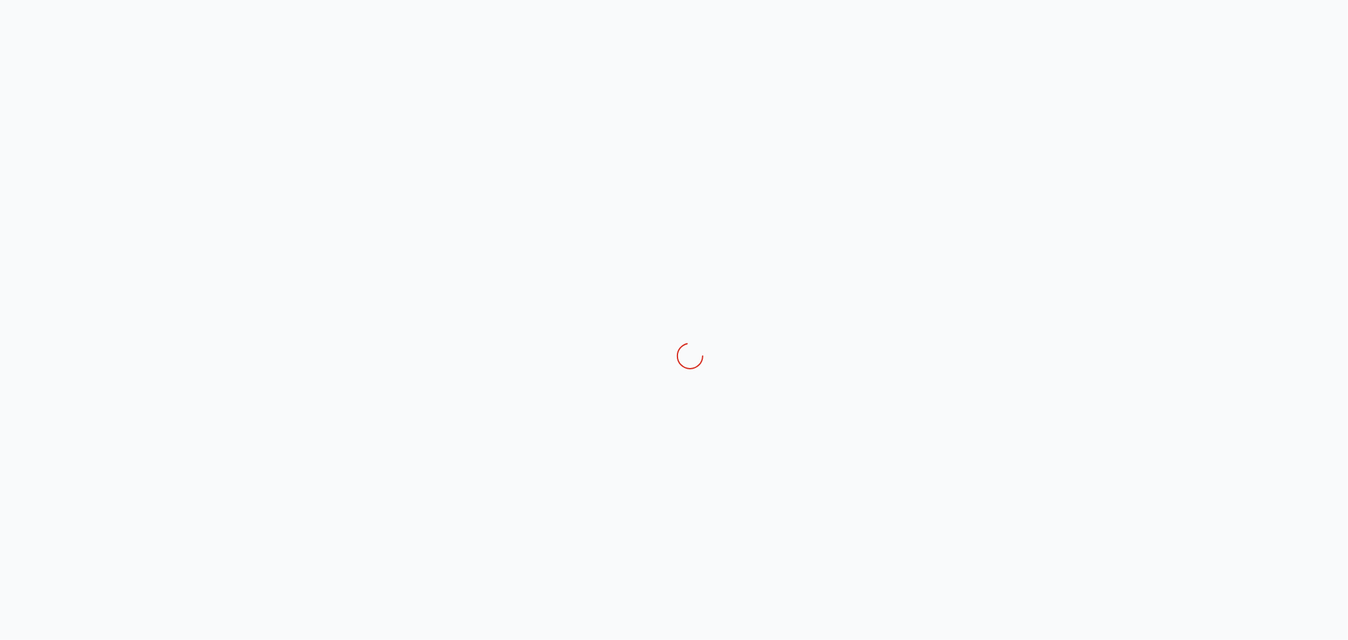
click at [1323, 17] on div at bounding box center [674, 320] width 1348 height 640
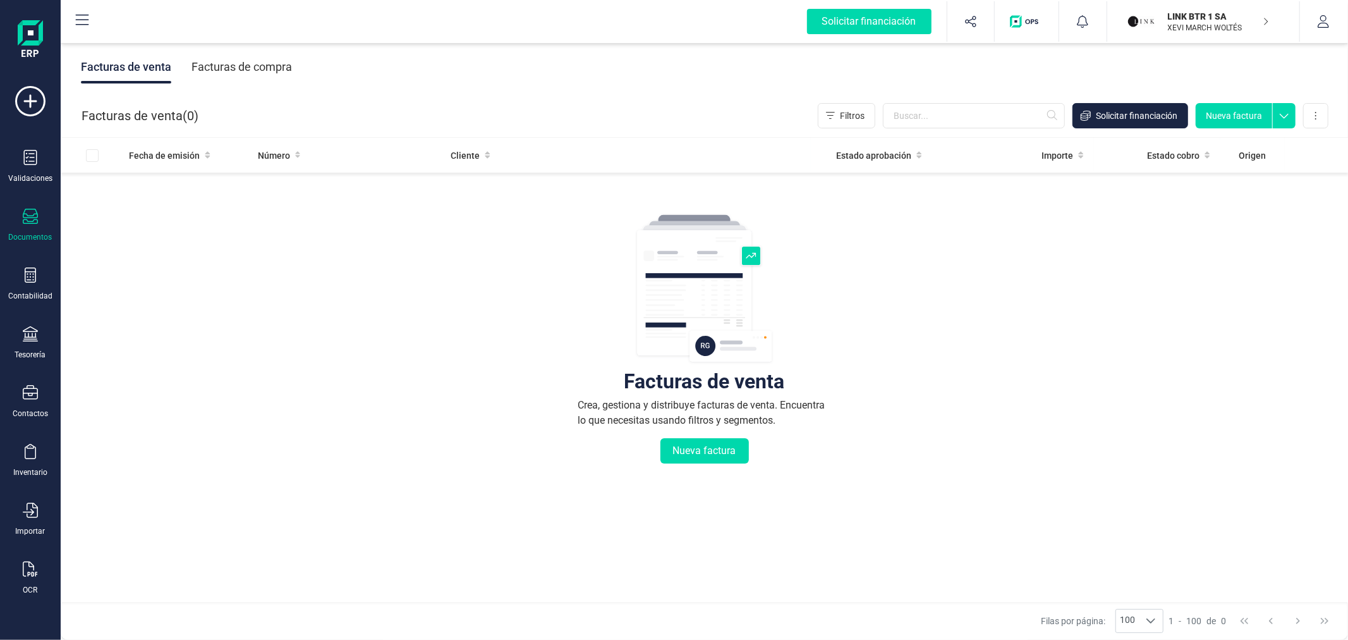
click at [1323, 17] on icon "button" at bounding box center [1323, 21] width 13 height 13
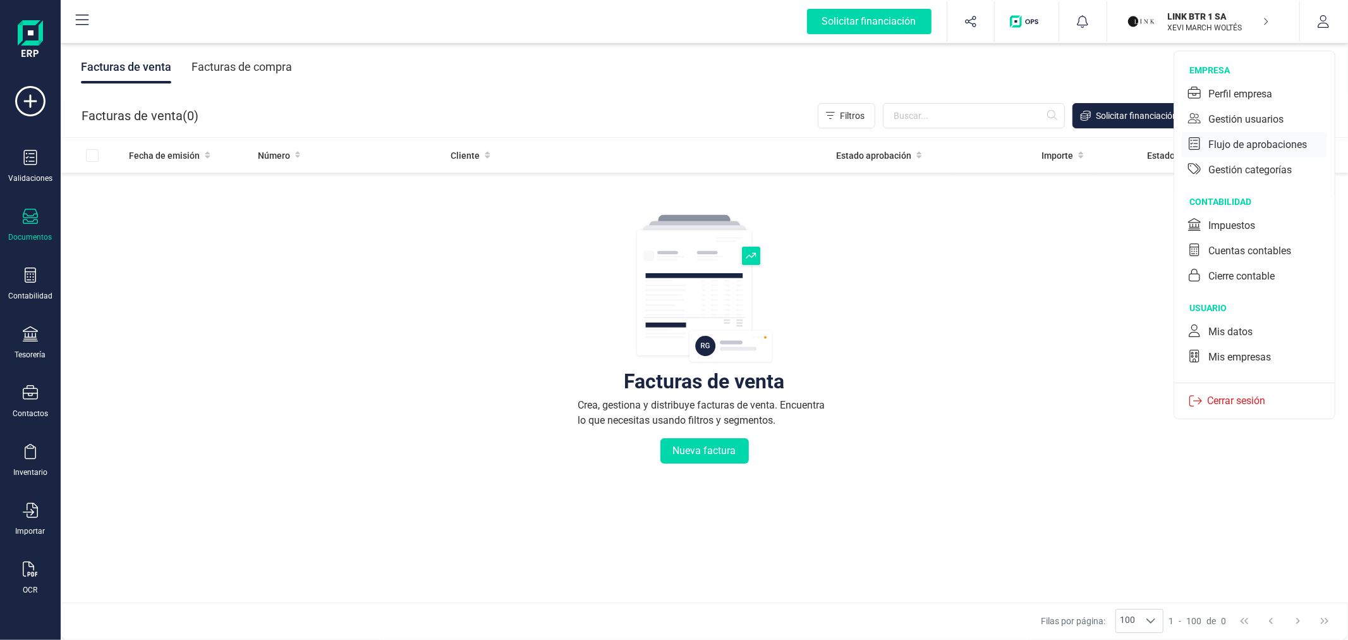
click at [1281, 140] on div "Flujo de aprobaciones" at bounding box center [1258, 144] width 99 height 15
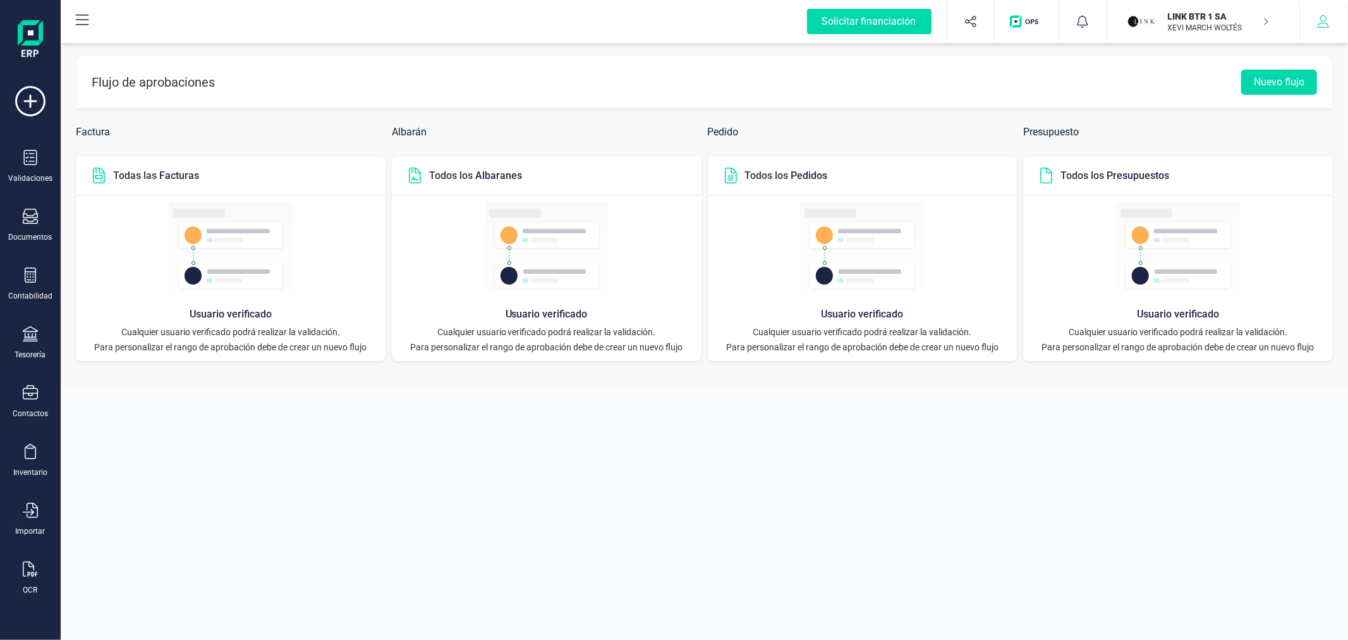
click at [1312, 22] on button "button" at bounding box center [1323, 21] width 47 height 40
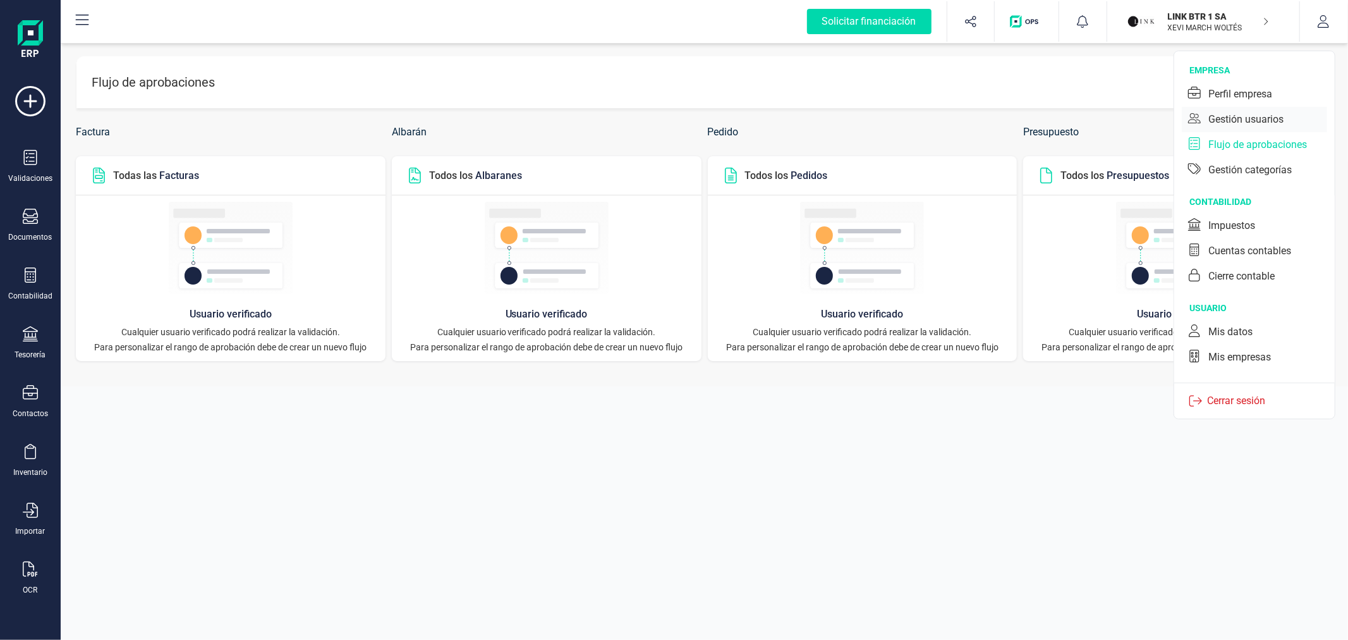
click at [1248, 112] on div "Gestión usuarios" at bounding box center [1246, 119] width 75 height 15
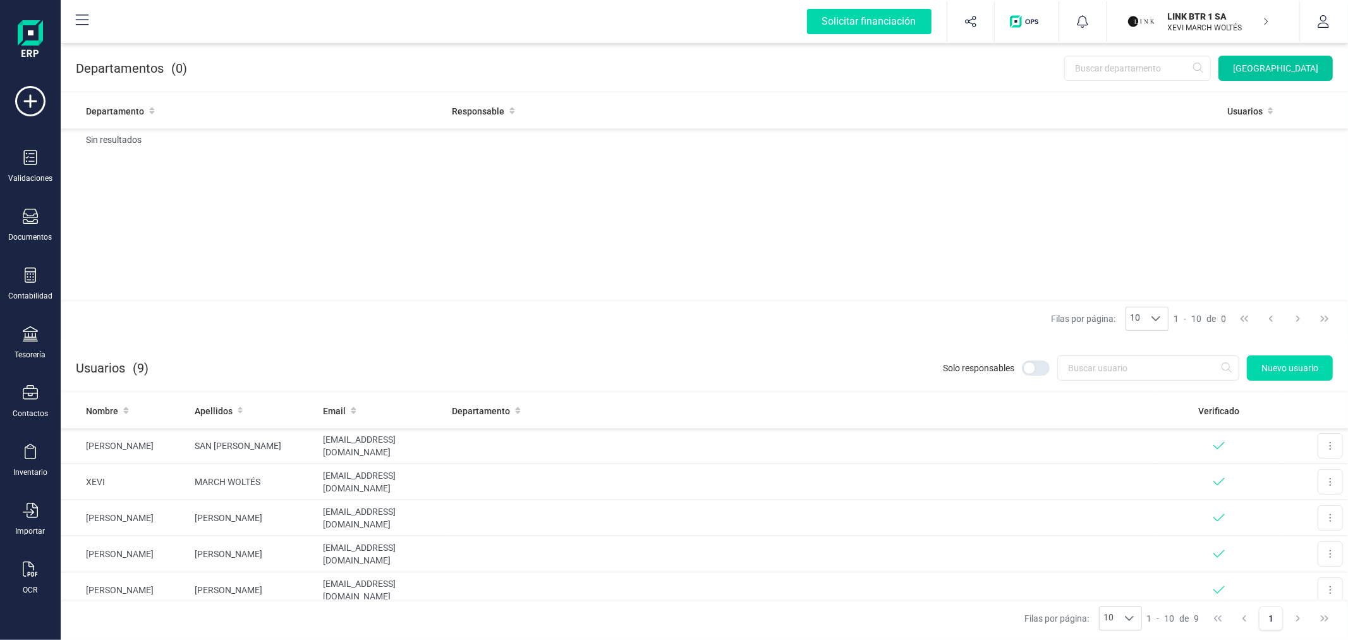
click at [1280, 68] on span "[GEOGRAPHIC_DATA]" at bounding box center [1275, 68] width 85 height 13
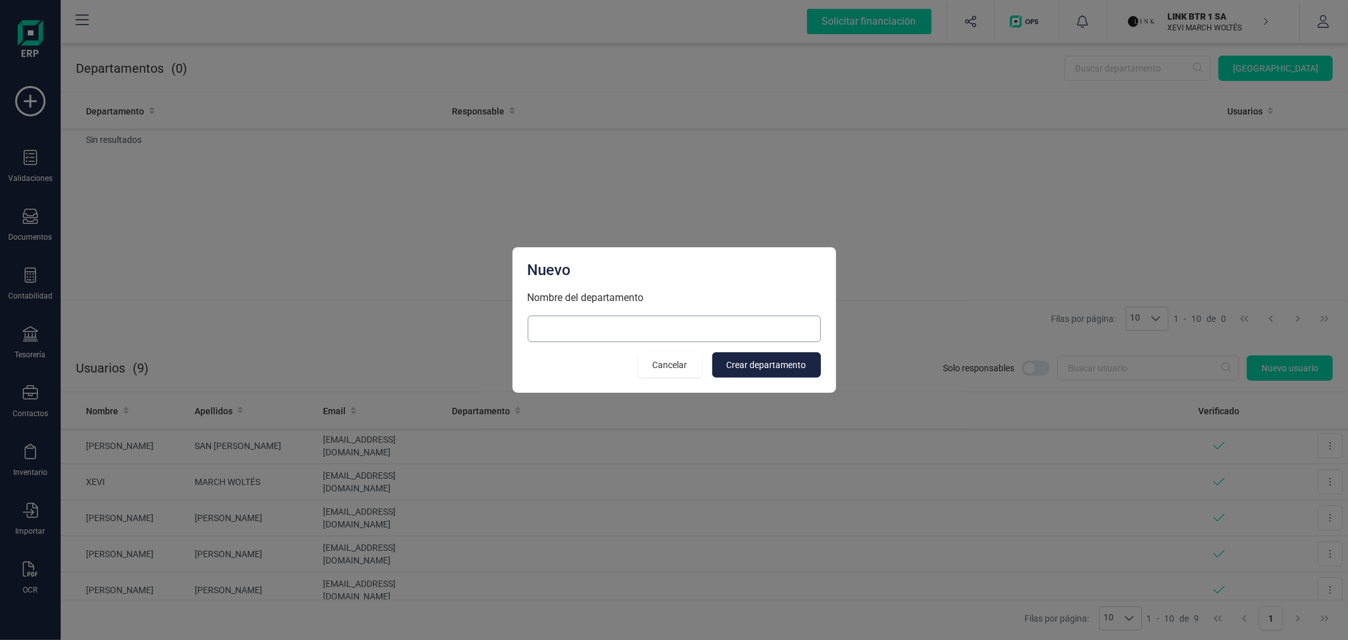
click at [599, 332] on input at bounding box center [674, 328] width 293 height 27
type input "Finanzas"
click at [750, 364] on span "Crear departamento" at bounding box center [767, 364] width 80 height 13
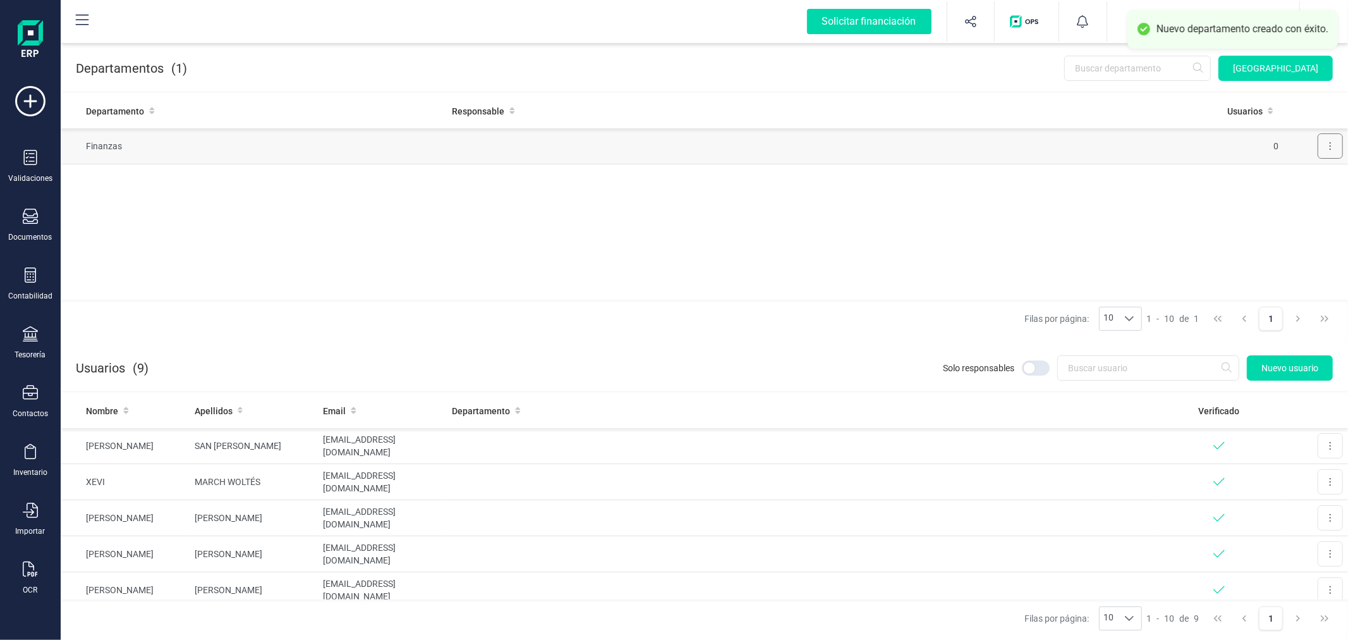
click at [1324, 146] on button at bounding box center [1330, 145] width 25 height 25
click at [1307, 178] on span "Editar" at bounding box center [1312, 177] width 23 height 13
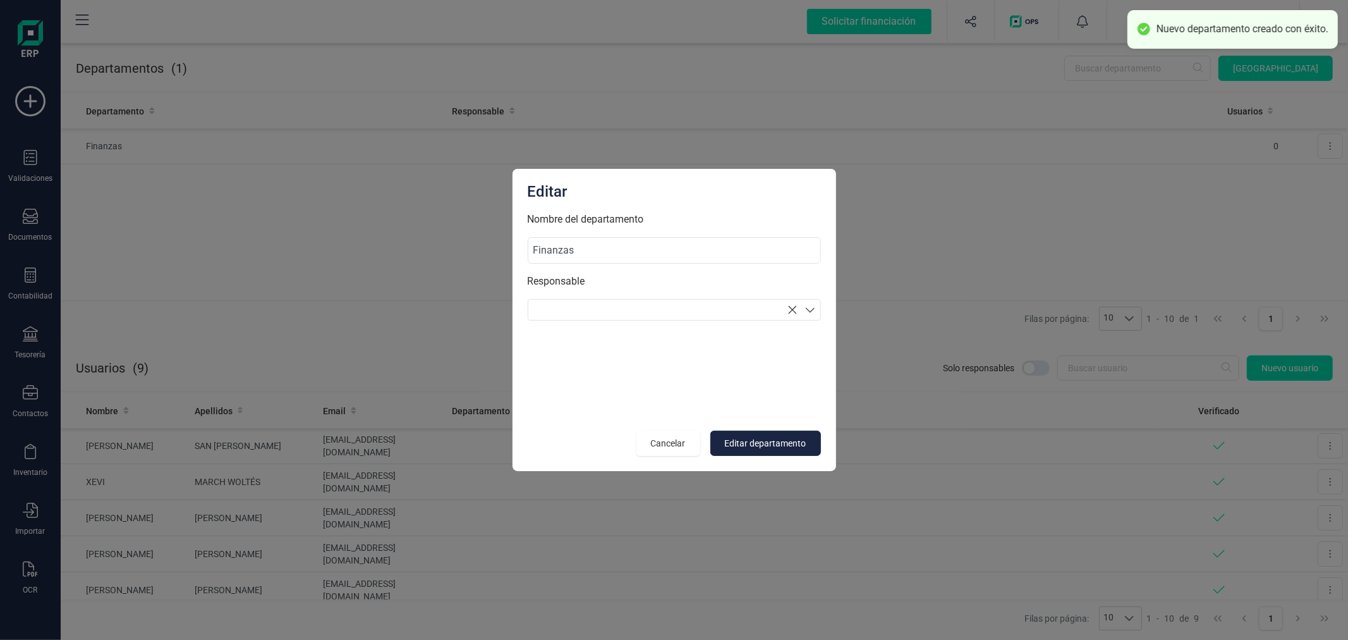
click at [578, 307] on section at bounding box center [674, 309] width 293 height 21
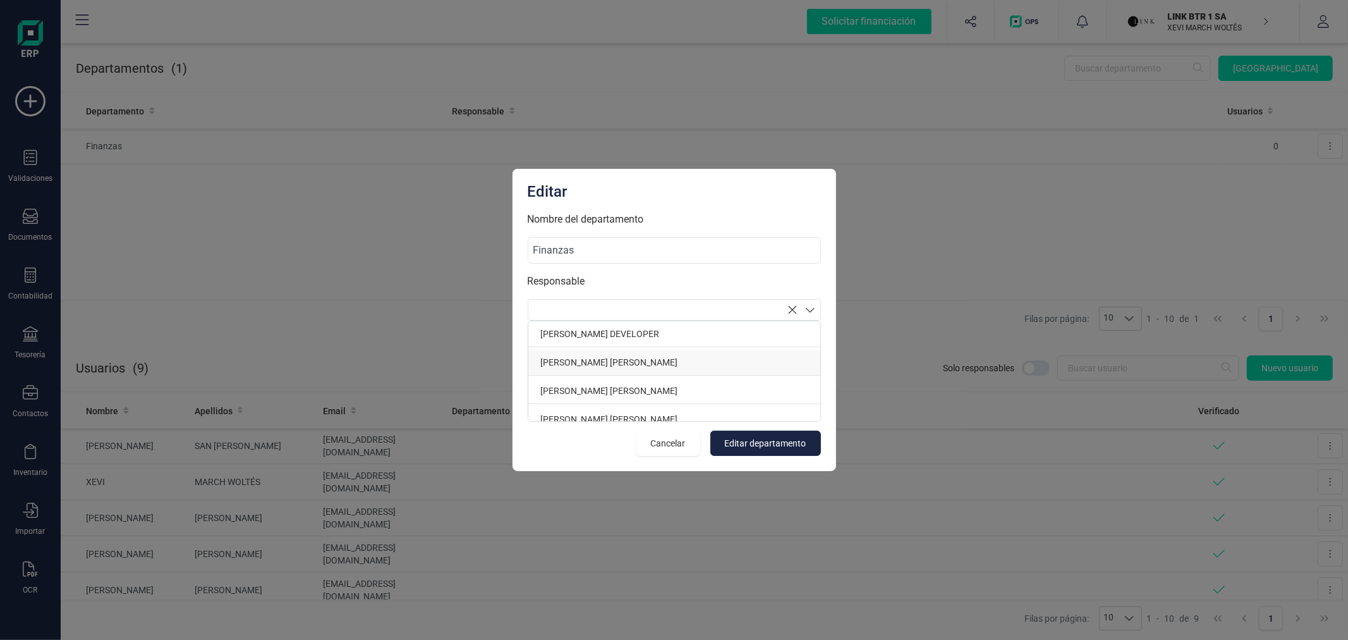
click at [590, 358] on p "SUSANA TARANCON MARTINEZ" at bounding box center [674, 363] width 292 height 26
click at [755, 449] on span "Editar departamento" at bounding box center [766, 443] width 82 height 13
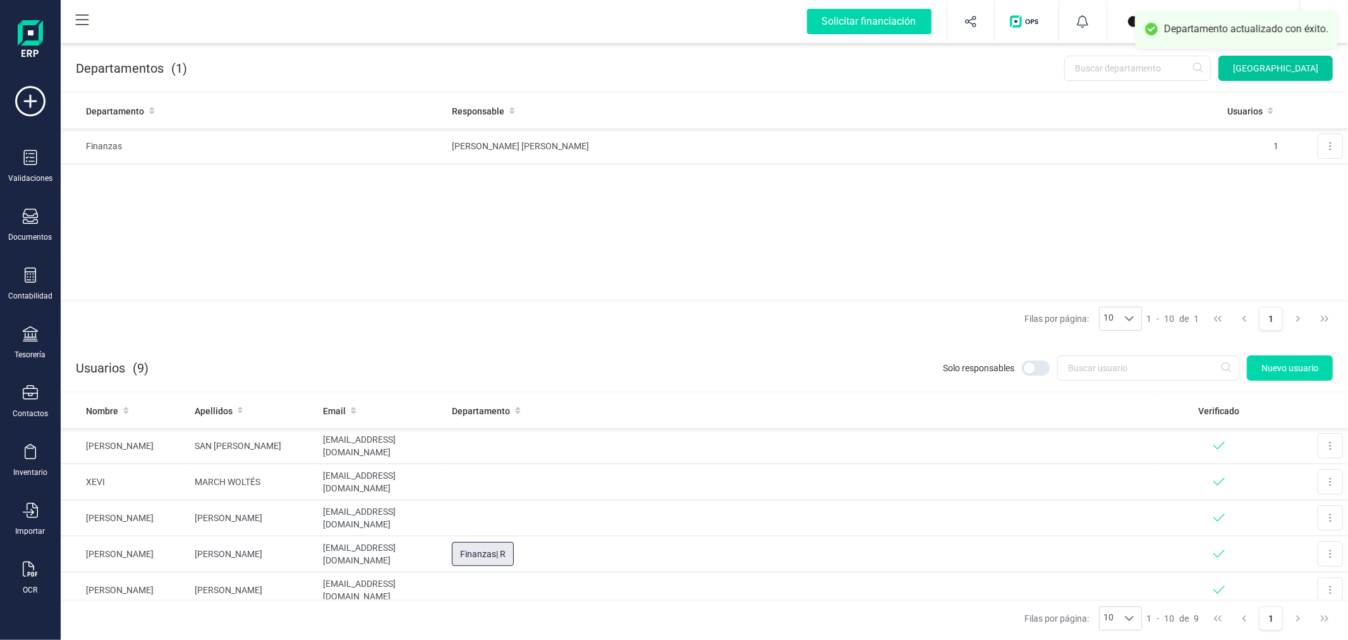
click at [1260, 64] on span "[GEOGRAPHIC_DATA]" at bounding box center [1275, 68] width 85 height 13
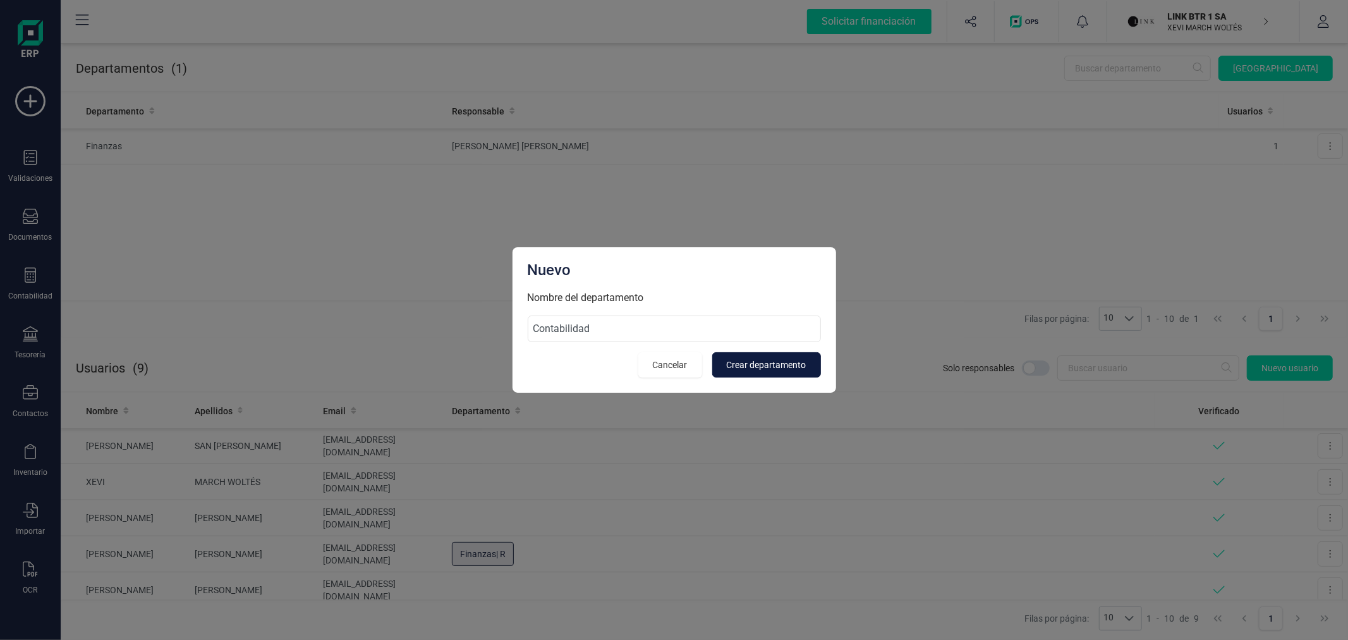
type input "Contabilidad"
click at [750, 362] on span "Crear departamento" at bounding box center [767, 364] width 80 height 13
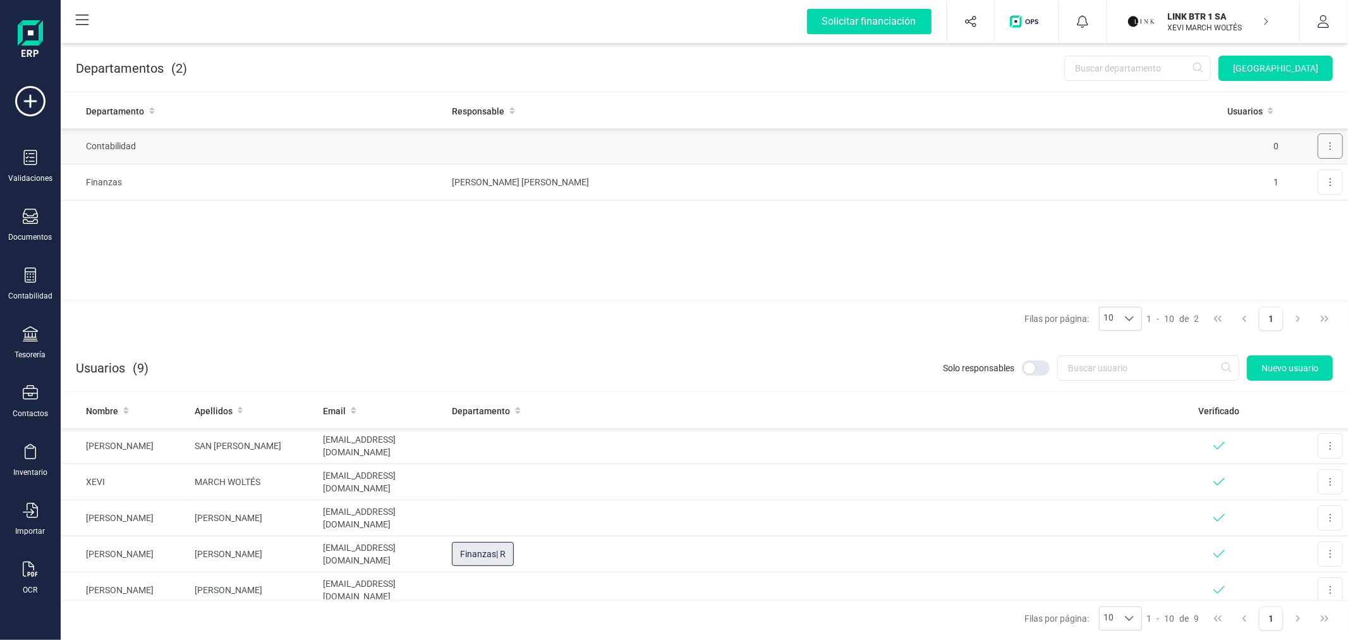
click at [1336, 145] on button at bounding box center [1330, 145] width 25 height 25
click at [1315, 173] on span "Editar" at bounding box center [1312, 177] width 23 height 13
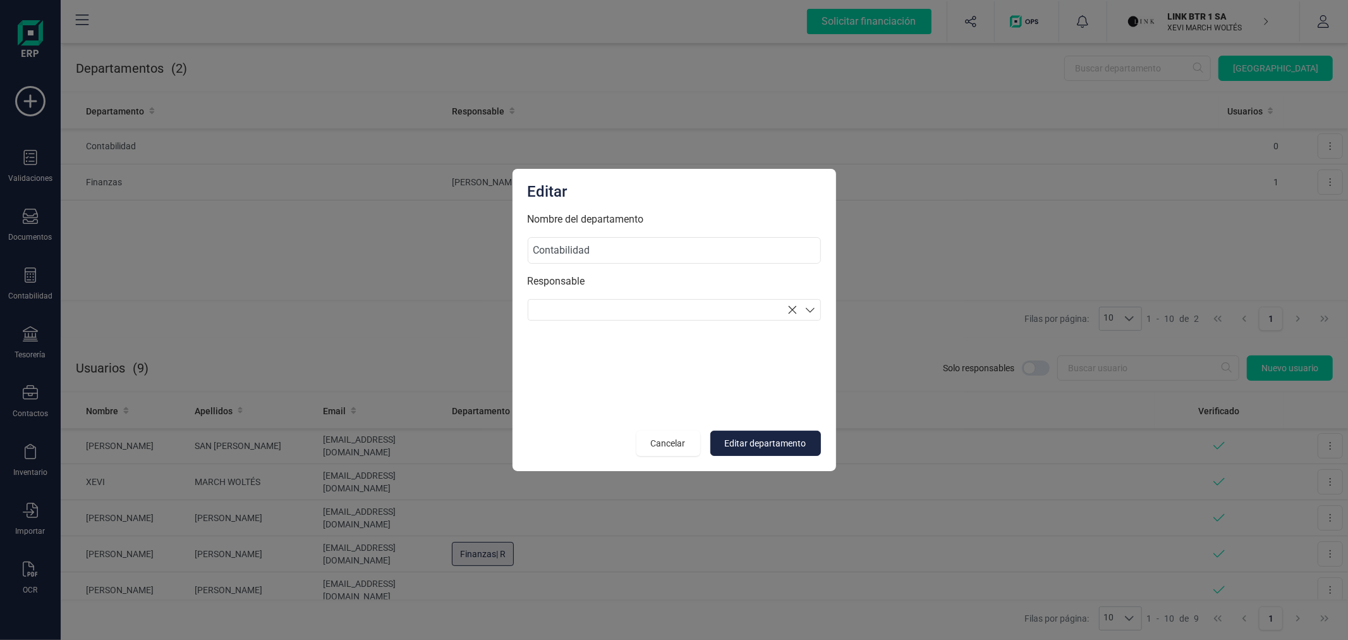
click at [618, 314] on section at bounding box center [674, 309] width 293 height 21
click at [627, 381] on p "[PERSON_NAME] SAN [PERSON_NAME]" at bounding box center [674, 378] width 292 height 26
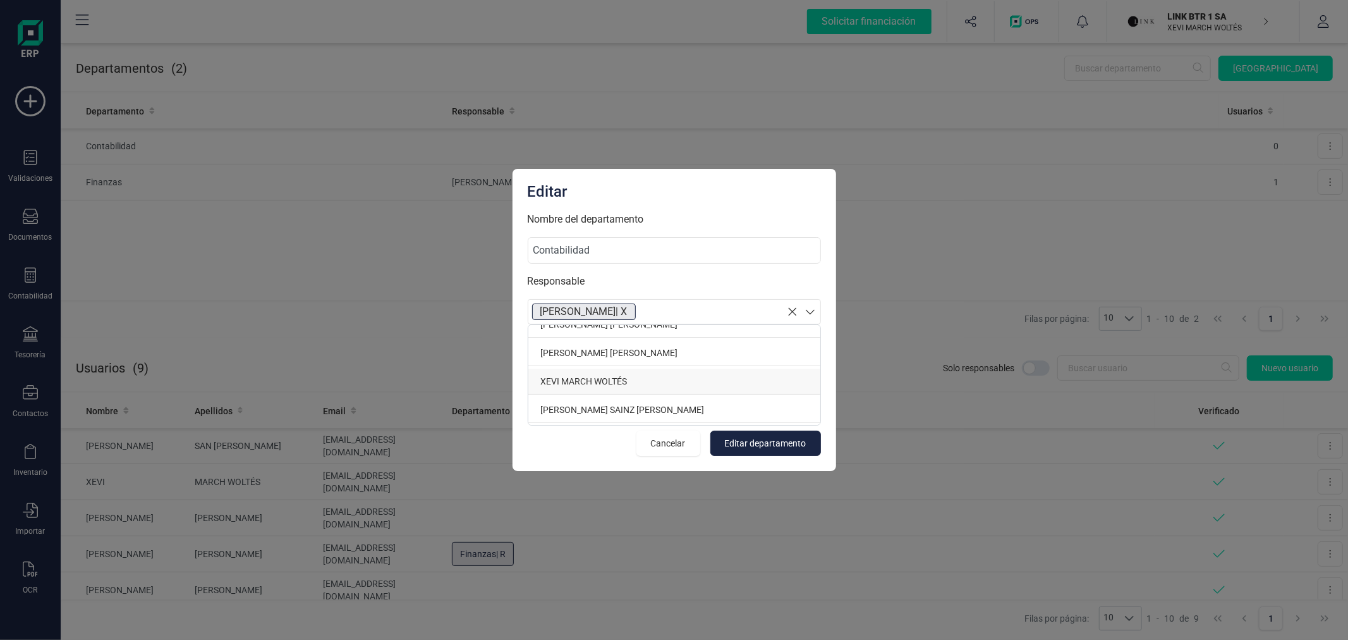
click at [657, 380] on p "XEVI MARCH WOLTÉS" at bounding box center [674, 382] width 292 height 26
click at [754, 437] on span "Editar departamento" at bounding box center [766, 443] width 82 height 13
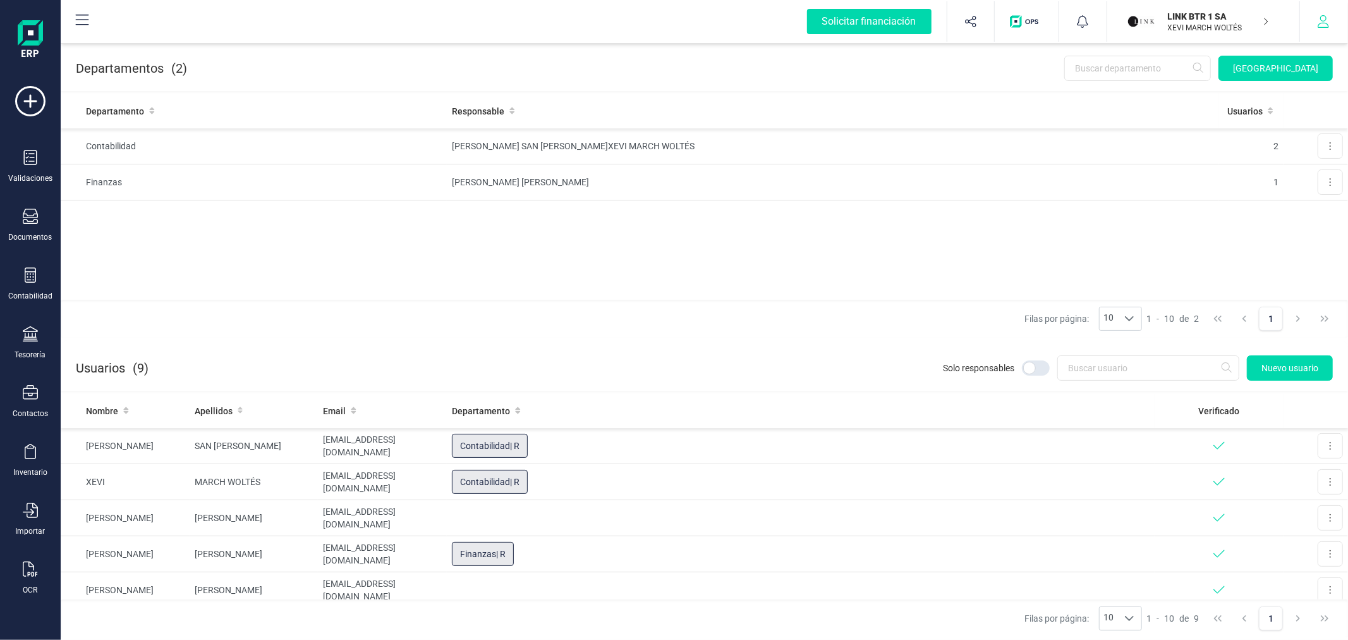
click at [1319, 15] on icon "button" at bounding box center [1323, 21] width 13 height 13
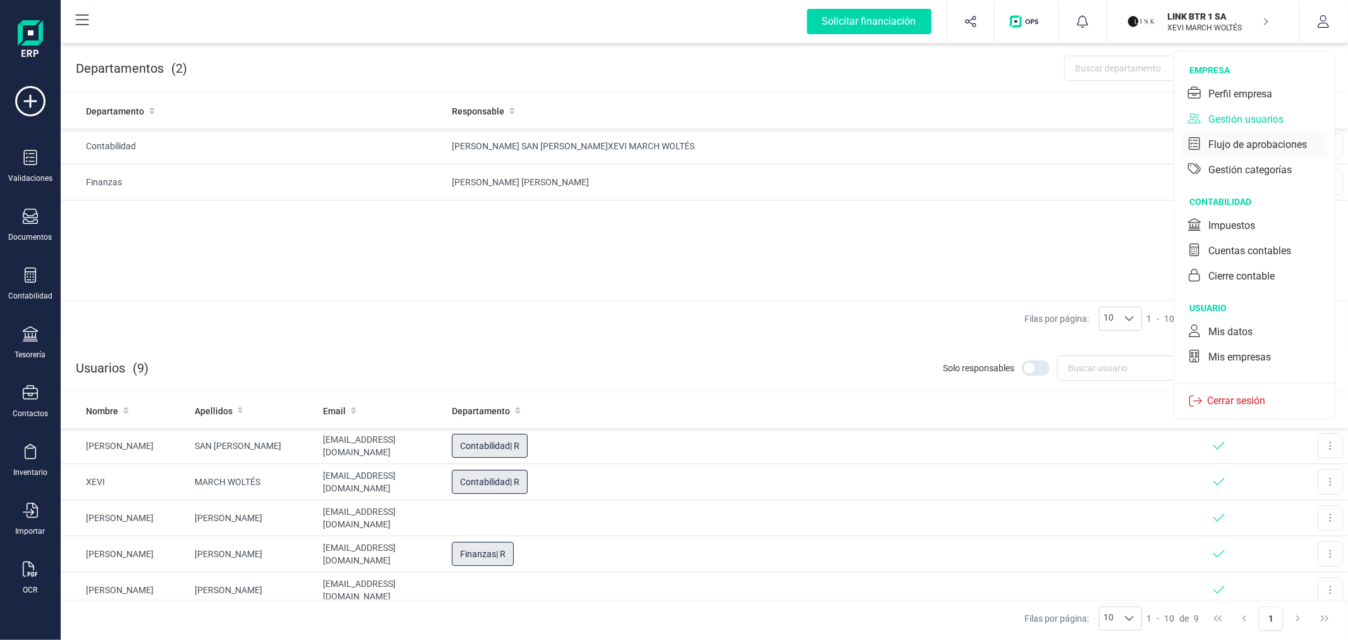
click at [1260, 142] on div "Flujo de aprobaciones" at bounding box center [1258, 144] width 99 height 15
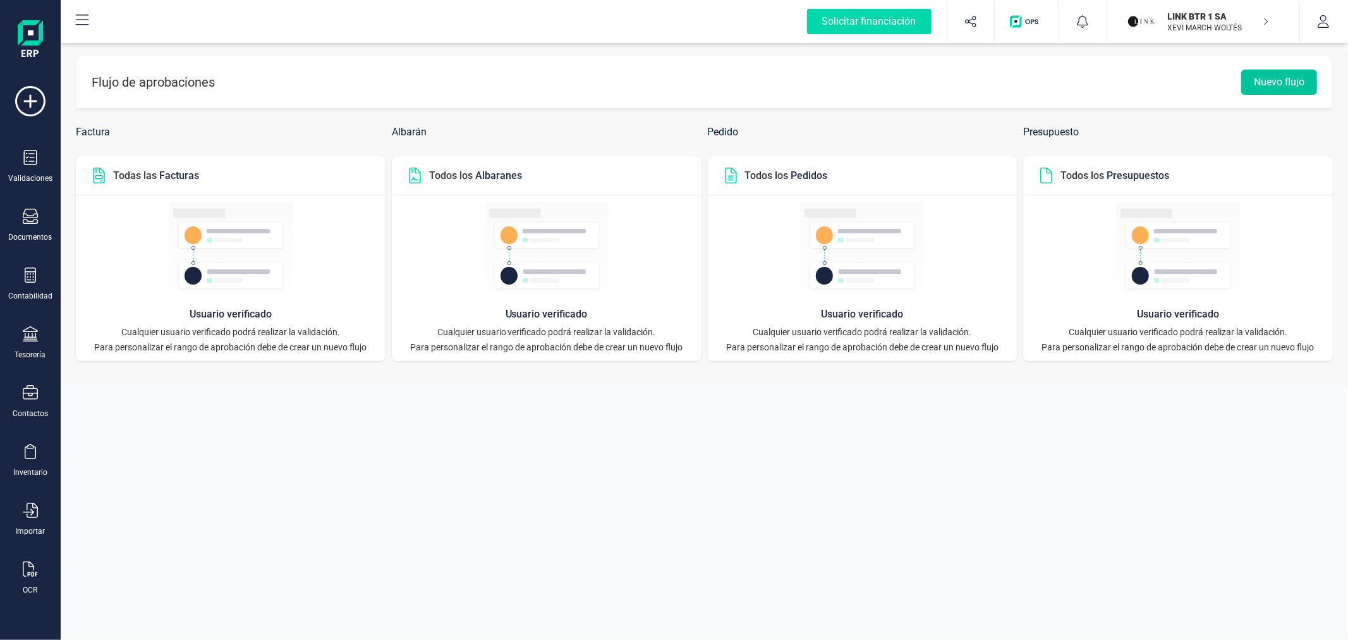
click at [1255, 74] on button "Nuevo flujo" at bounding box center [1279, 82] width 76 height 25
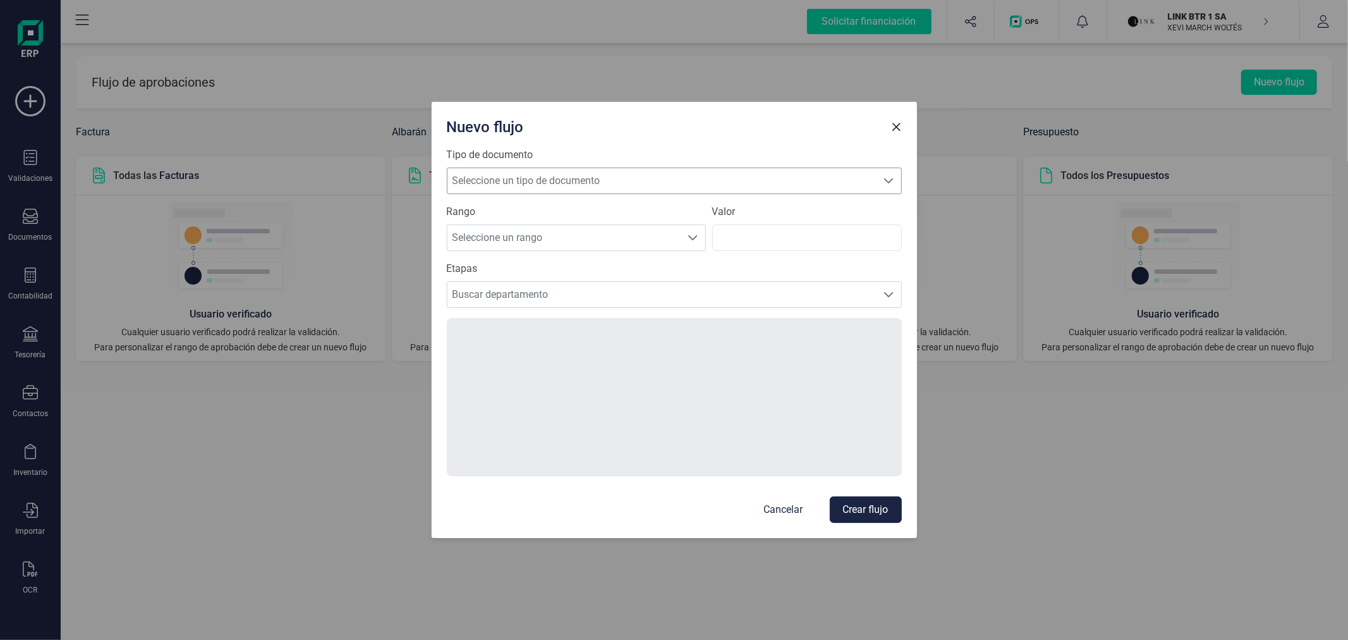
click at [582, 182] on span "Seleccione un tipo de documento" at bounding box center [663, 180] width 430 height 25
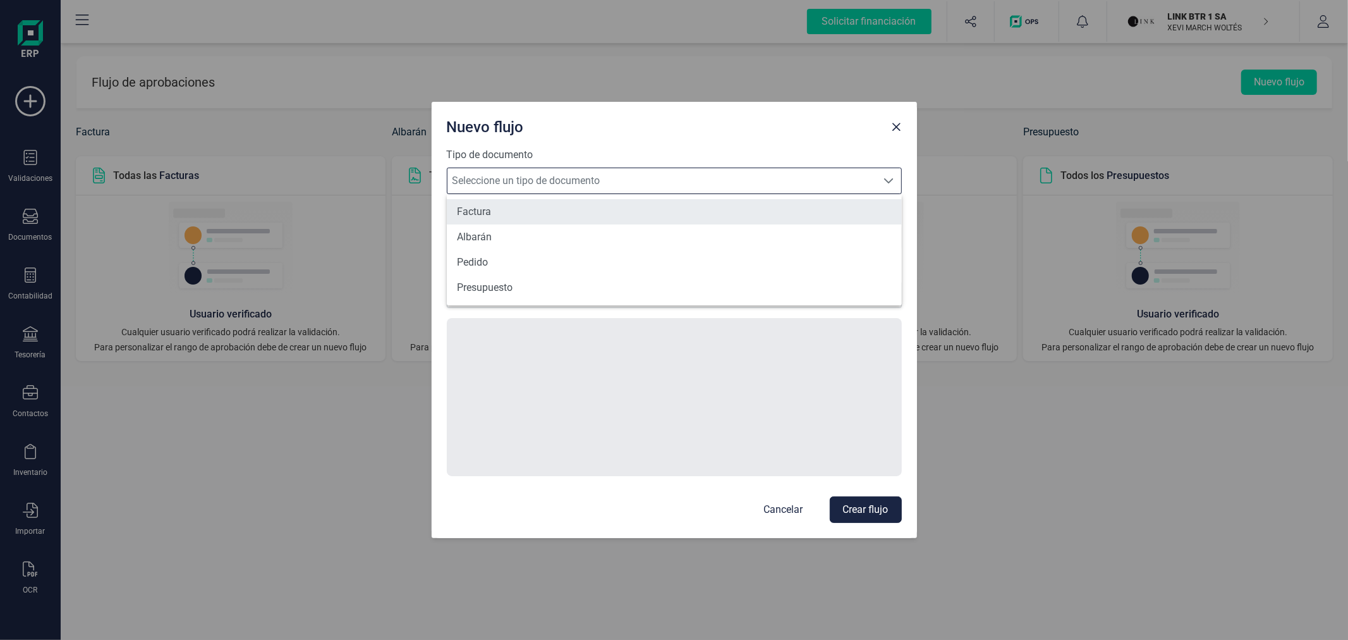
click at [555, 202] on li "Factura" at bounding box center [674, 211] width 455 height 25
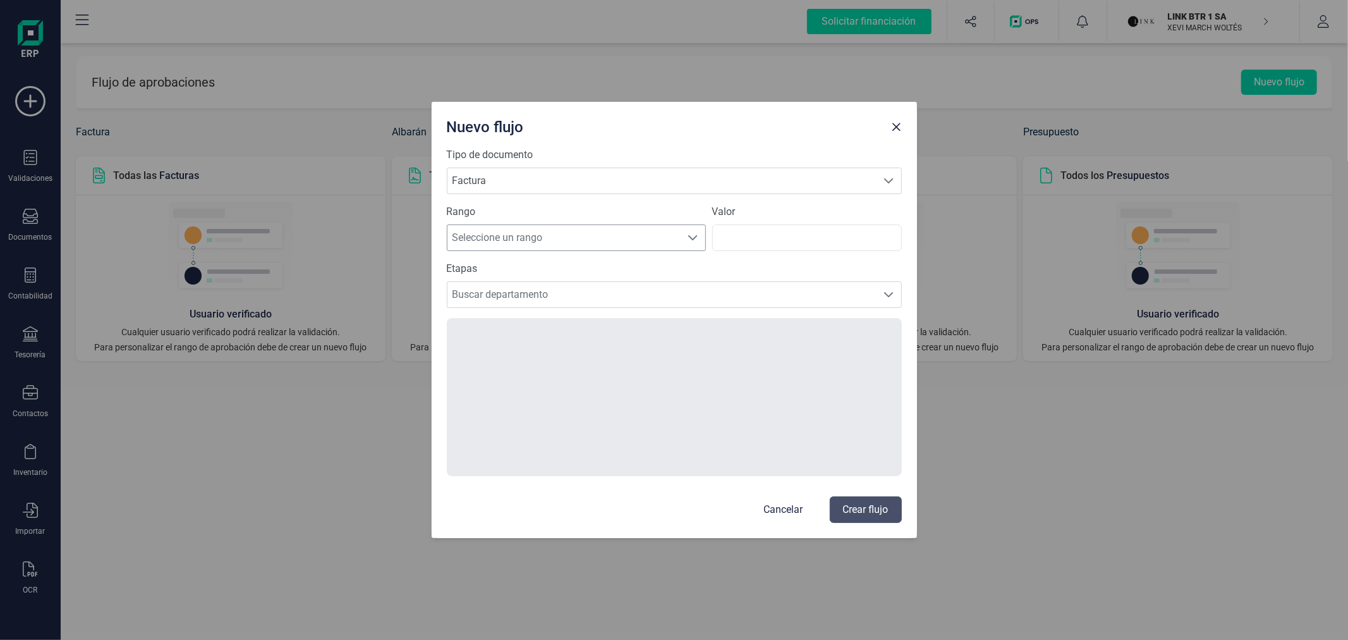
click at [528, 243] on span "Seleccione un rango" at bounding box center [565, 237] width 234 height 25
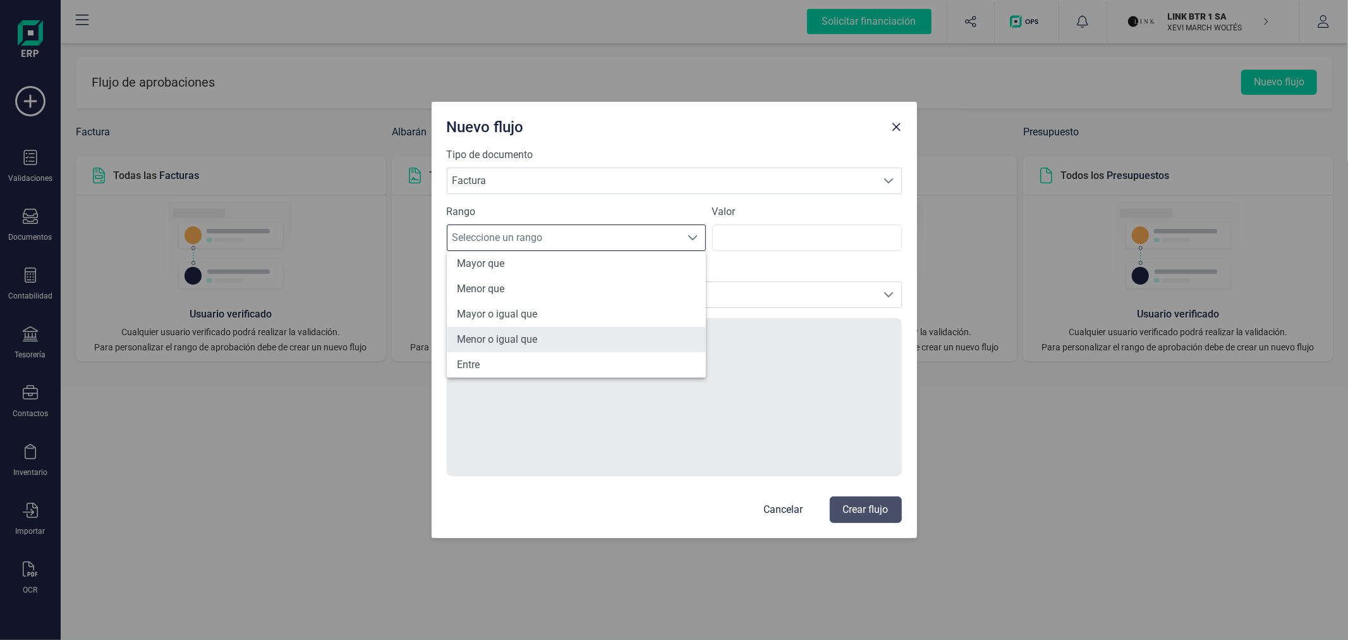
scroll to position [60, 0]
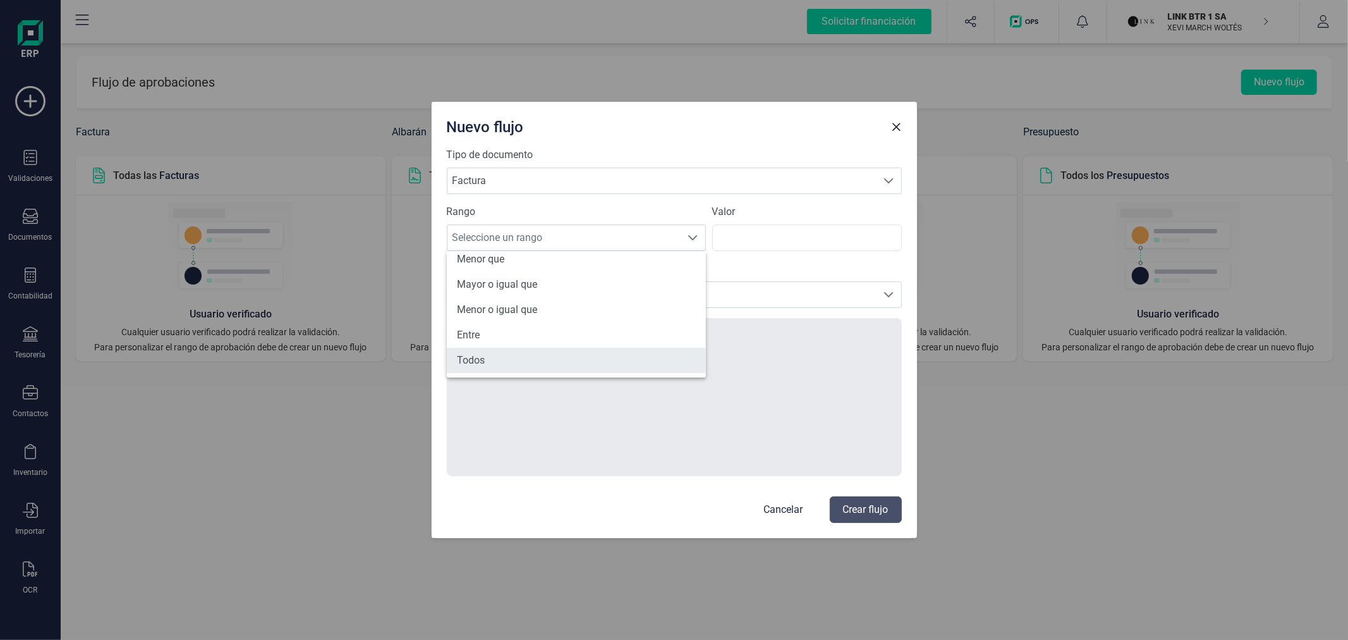
click at [516, 363] on li "Todos" at bounding box center [576, 360] width 259 height 25
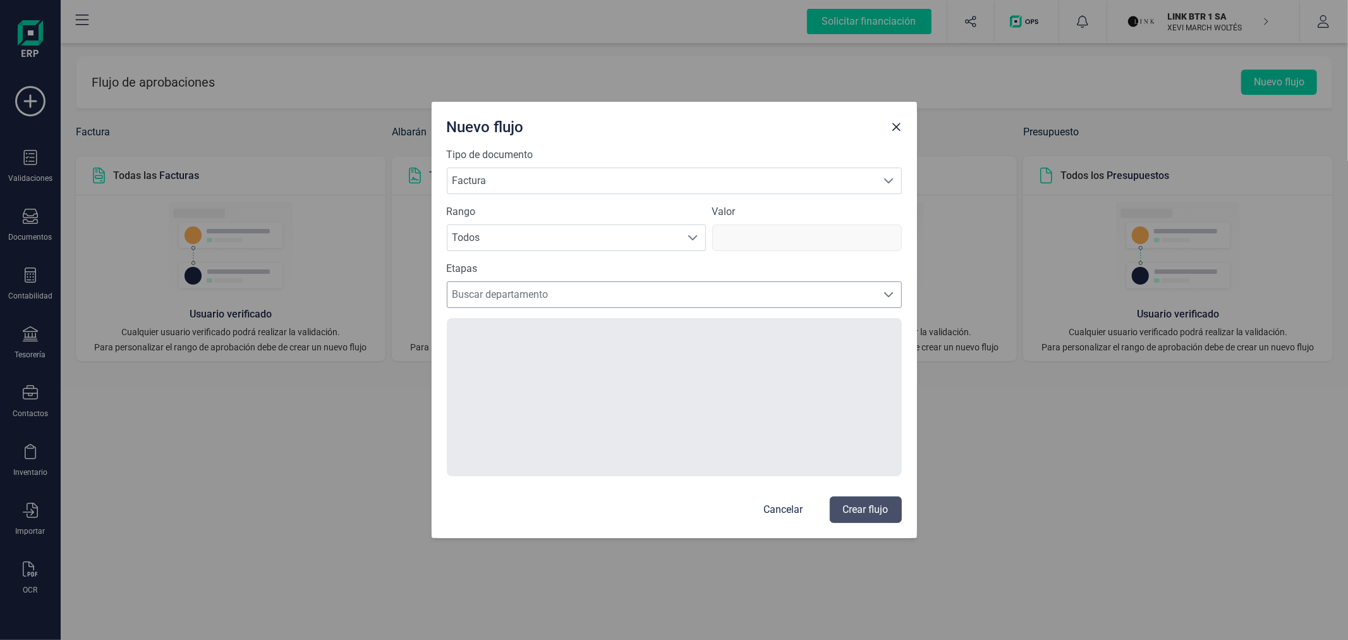
click at [559, 298] on span "Buscar departamento" at bounding box center [663, 294] width 430 height 25
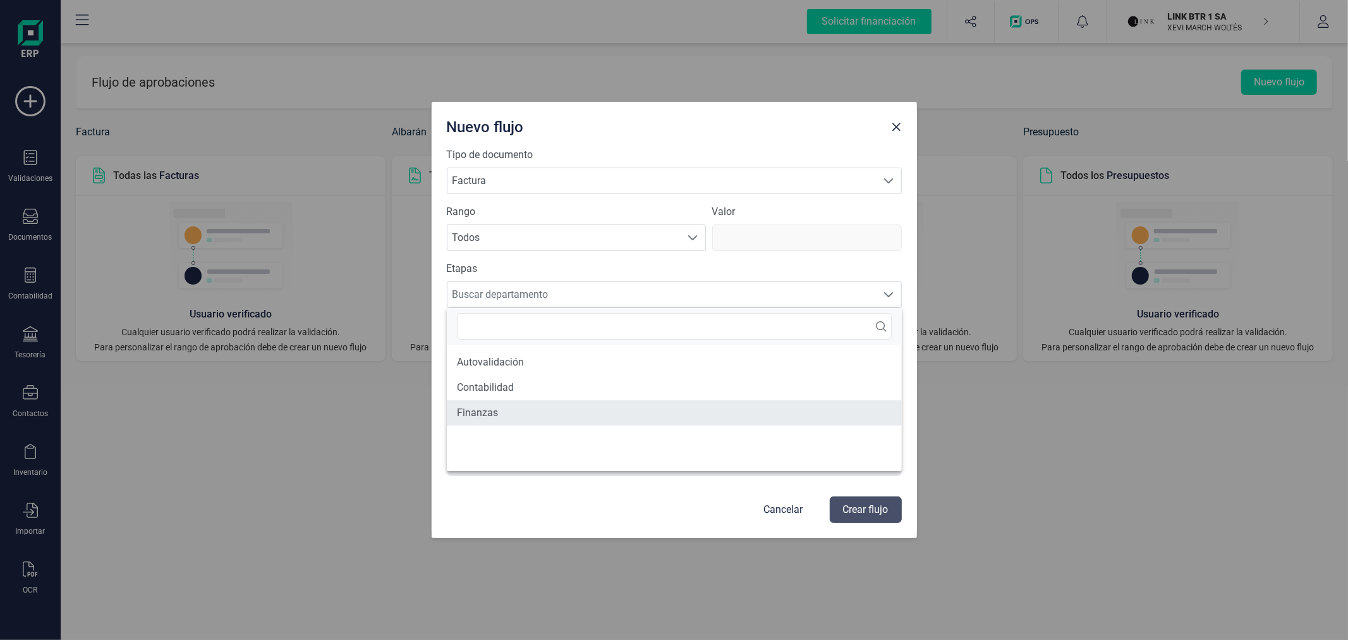
click at [513, 411] on li "Finanzas" at bounding box center [674, 412] width 455 height 25
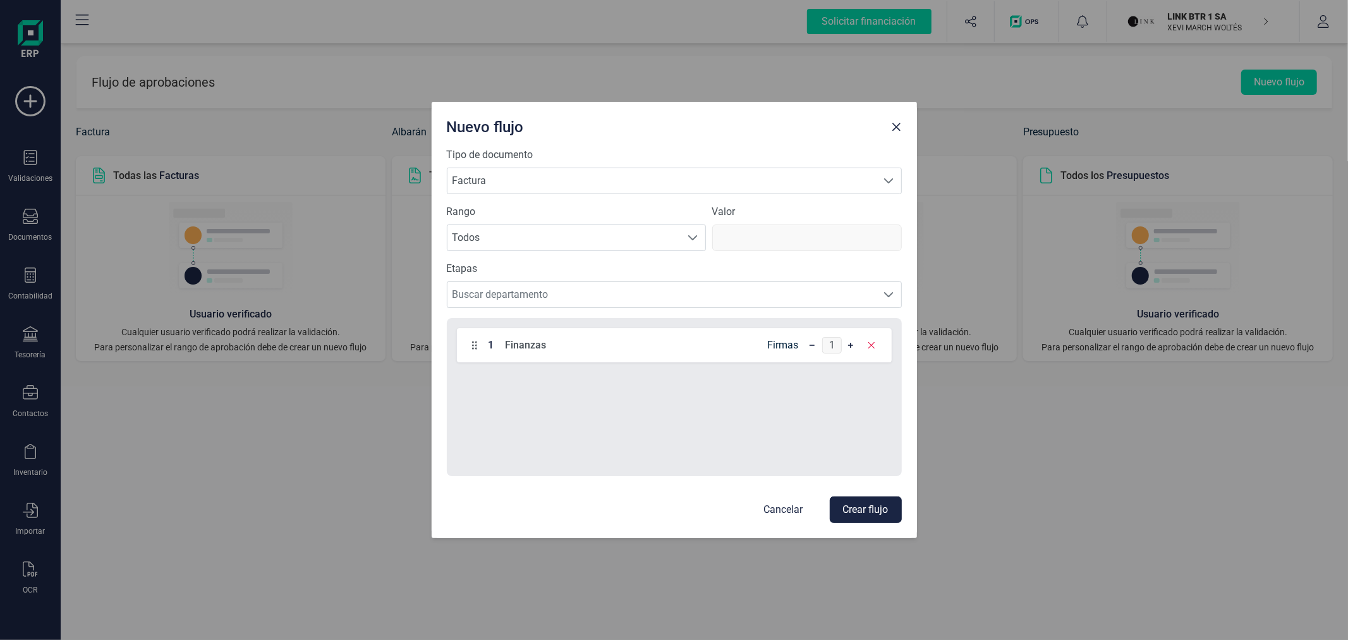
click at [757, 308] on form "Tipo de documento Seleccione un tipo de documento Factura Factura Rango Selecci…" at bounding box center [674, 334] width 455 height 375
click at [743, 304] on span "Buscar departamento" at bounding box center [663, 294] width 430 height 25
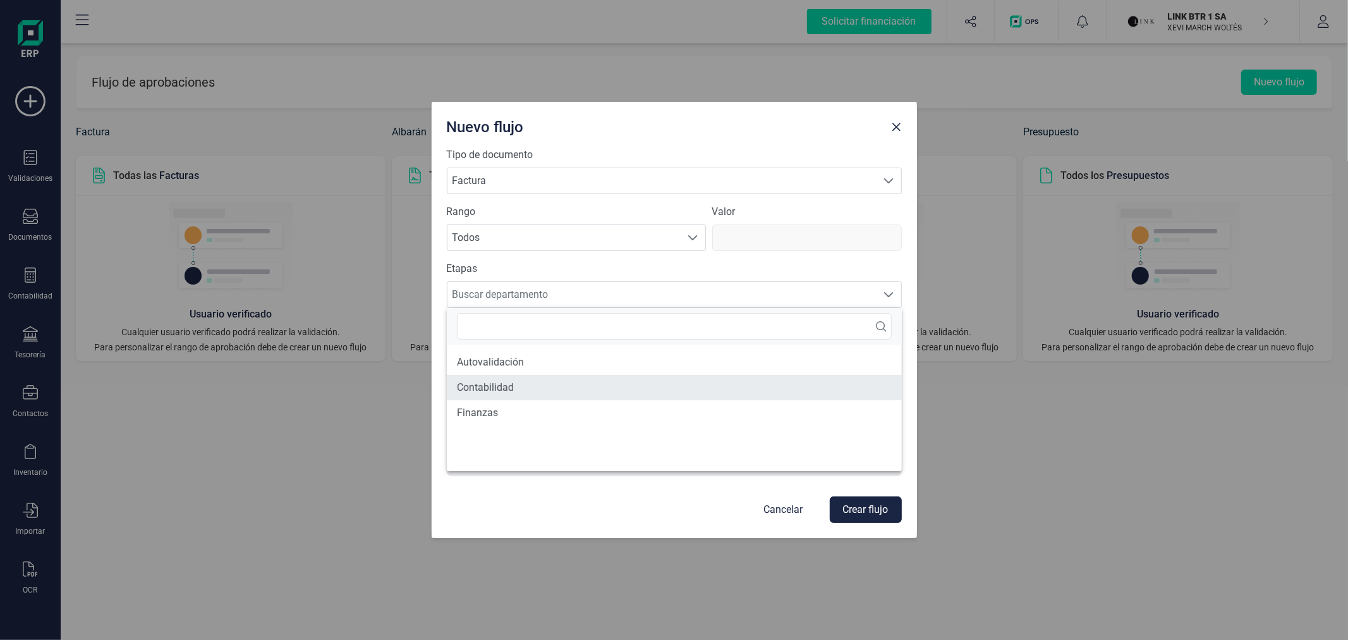
click at [538, 382] on li "Contabilidad" at bounding box center [674, 387] width 455 height 25
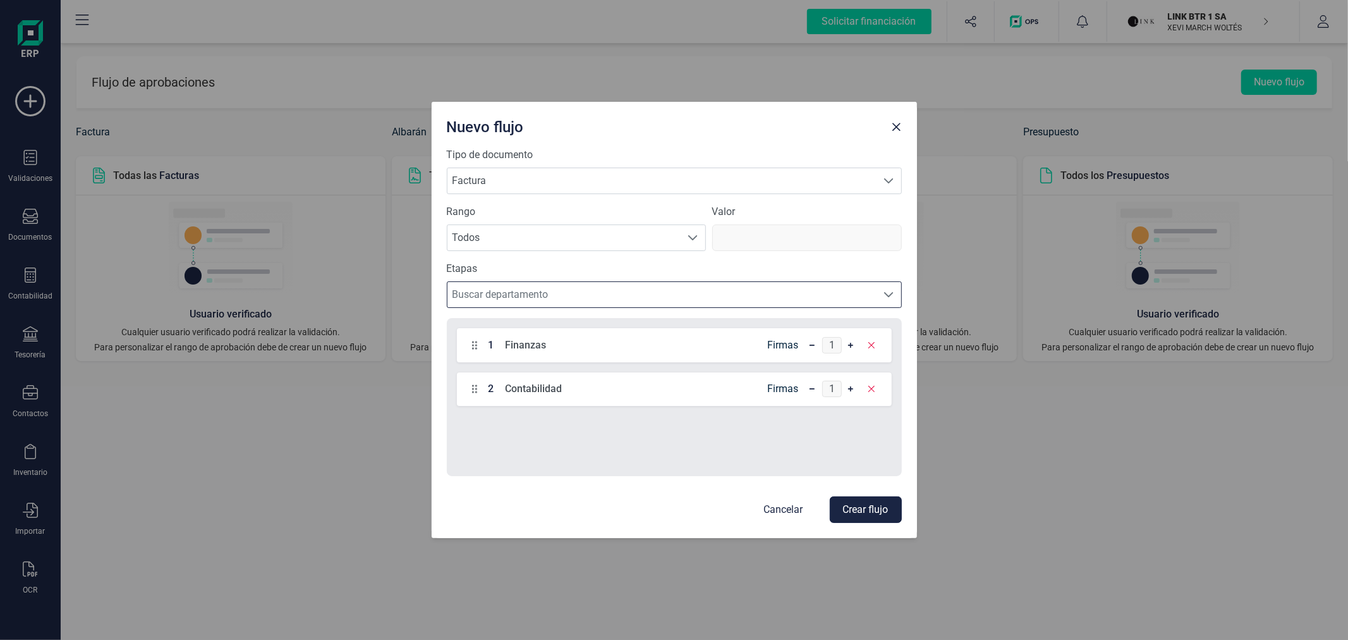
click at [868, 504] on button "Crear flujo" at bounding box center [866, 509] width 72 height 27
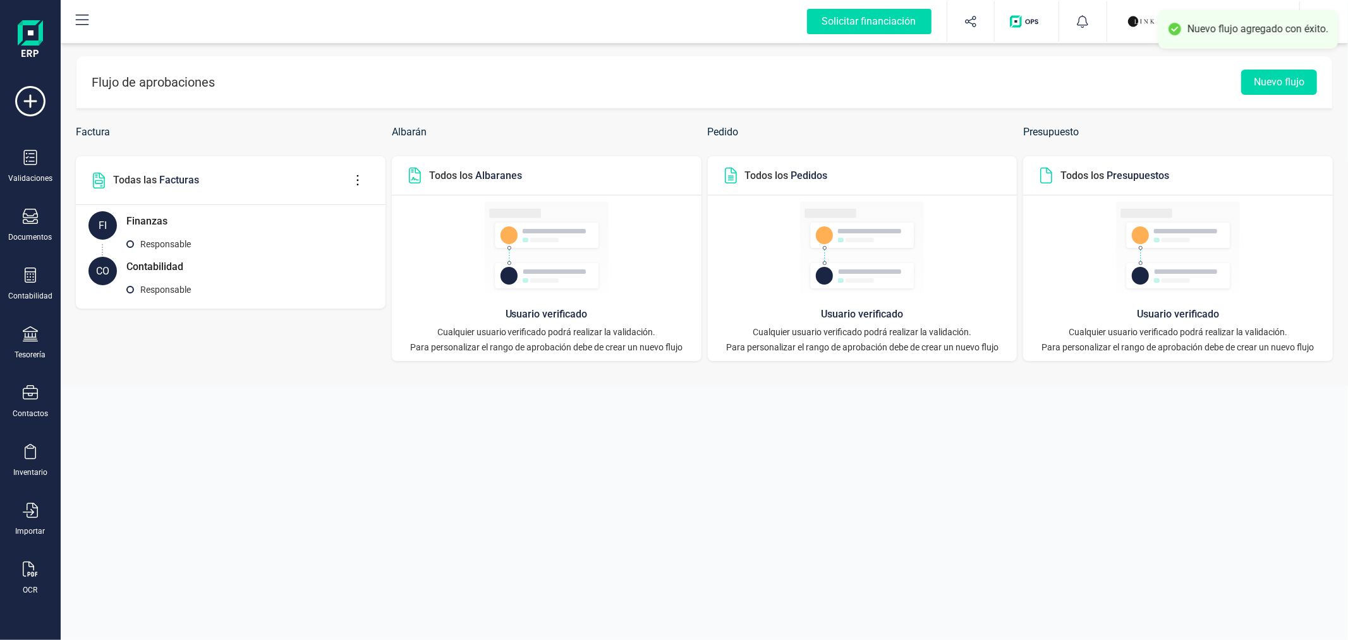
click at [1132, 15] on img "button" at bounding box center [1142, 22] width 28 height 28
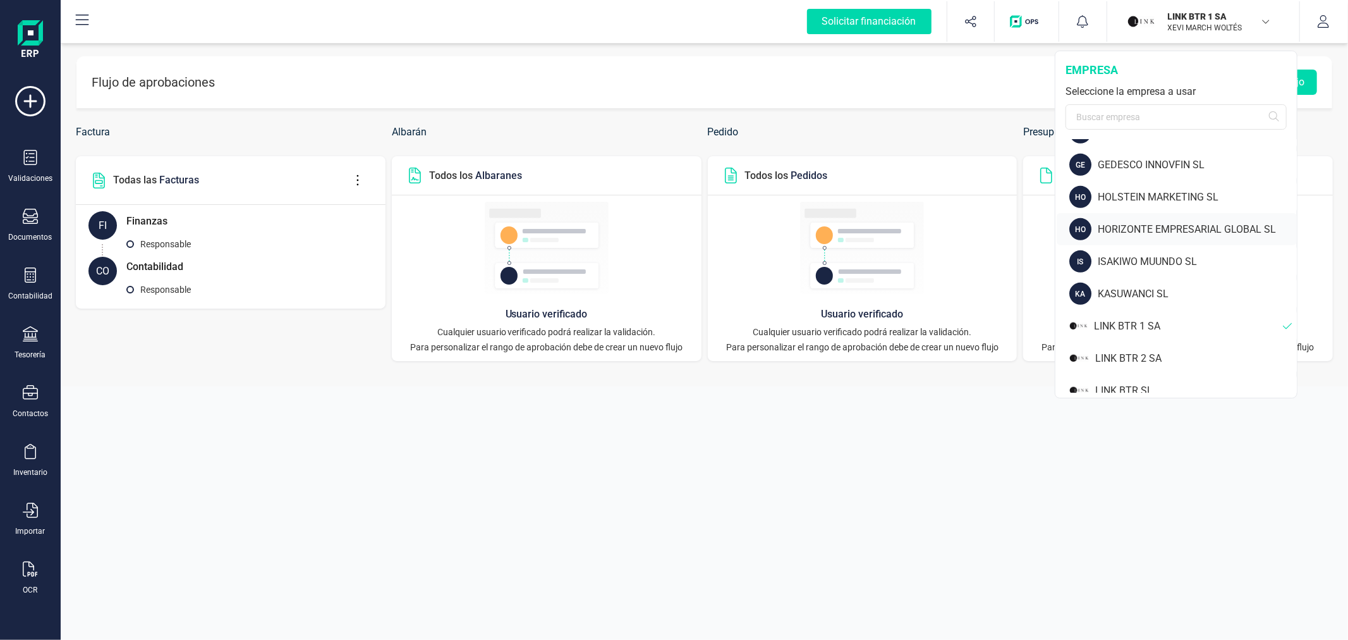
scroll to position [702, 0]
click at [1151, 322] on div "LINK BTR 2 SA" at bounding box center [1196, 324] width 202 height 15
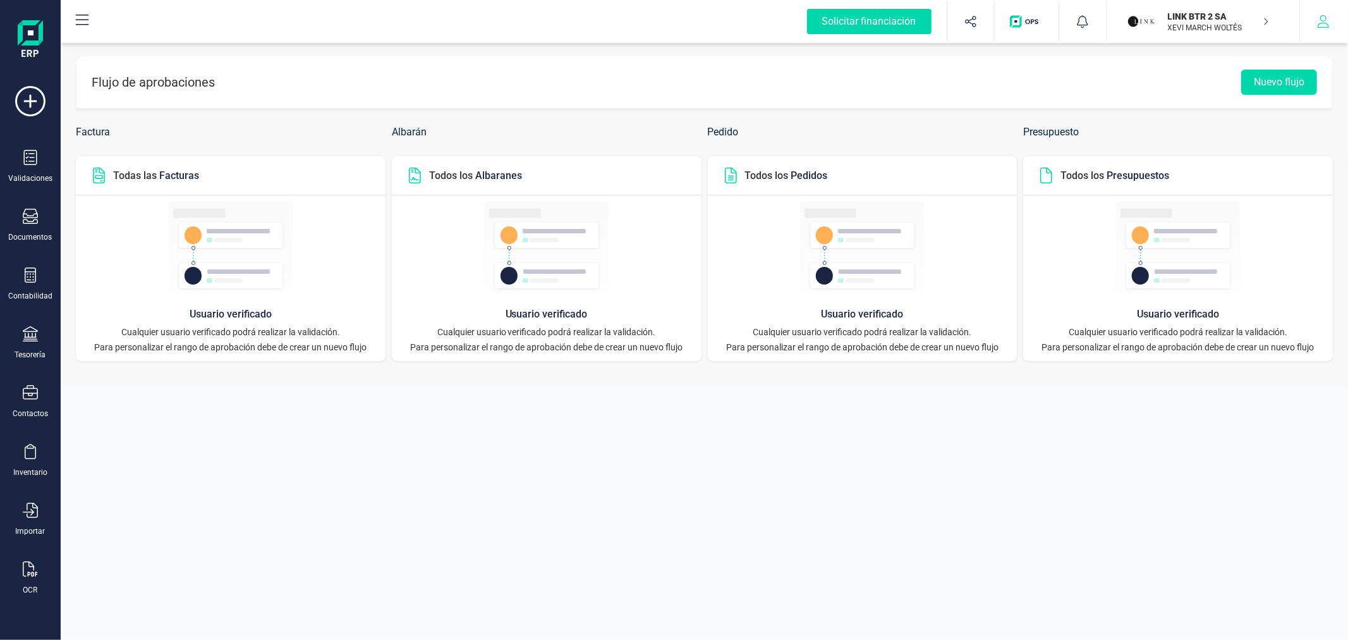
click at [1324, 20] on icon "button" at bounding box center [1323, 21] width 13 height 13
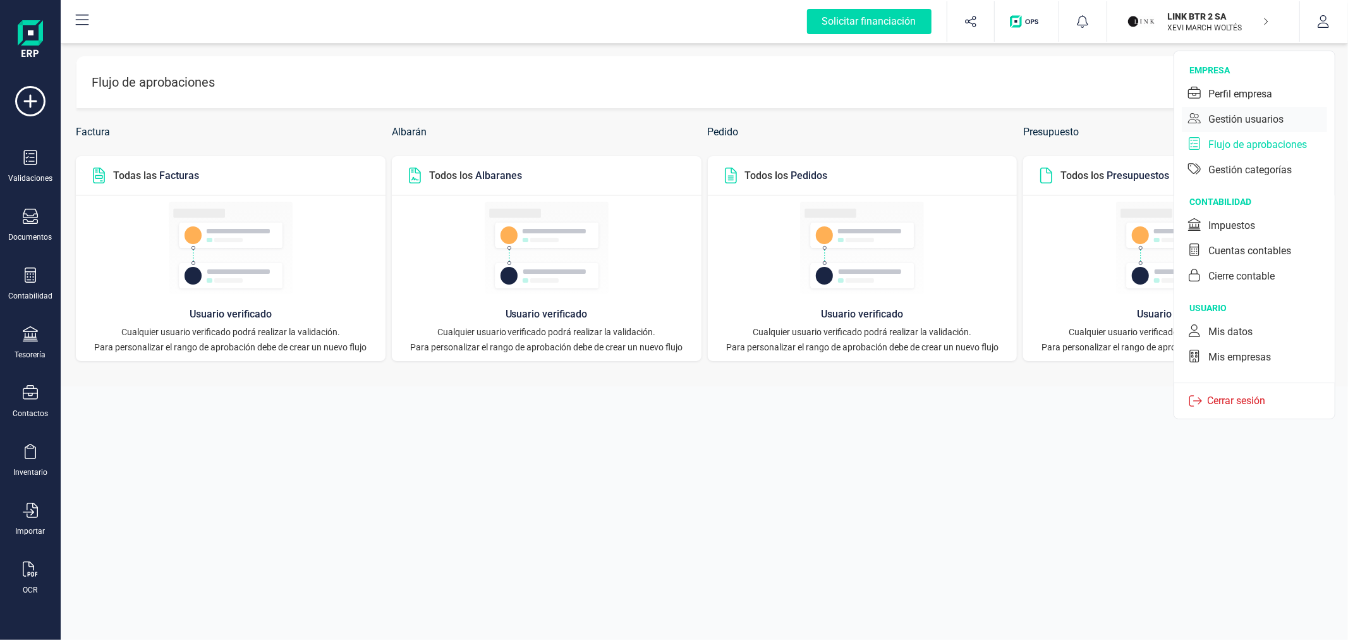
click at [1246, 116] on div "Gestión usuarios" at bounding box center [1246, 119] width 75 height 15
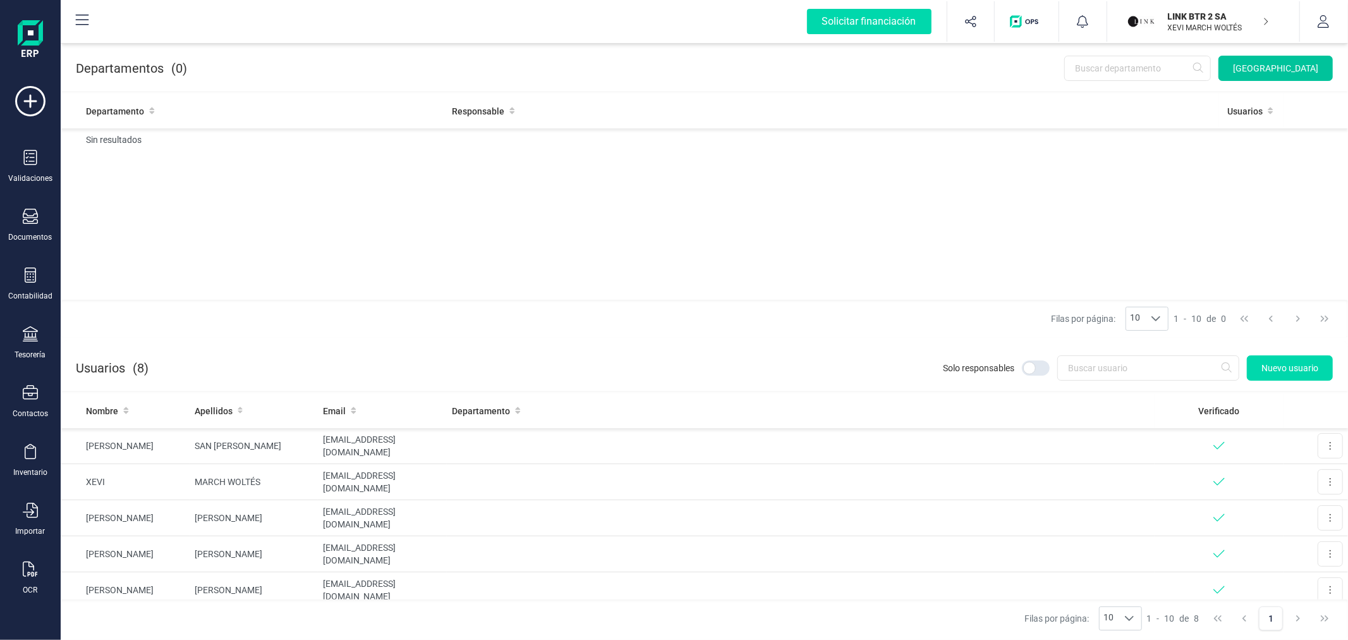
click at [1274, 63] on span "[GEOGRAPHIC_DATA]" at bounding box center [1275, 68] width 85 height 13
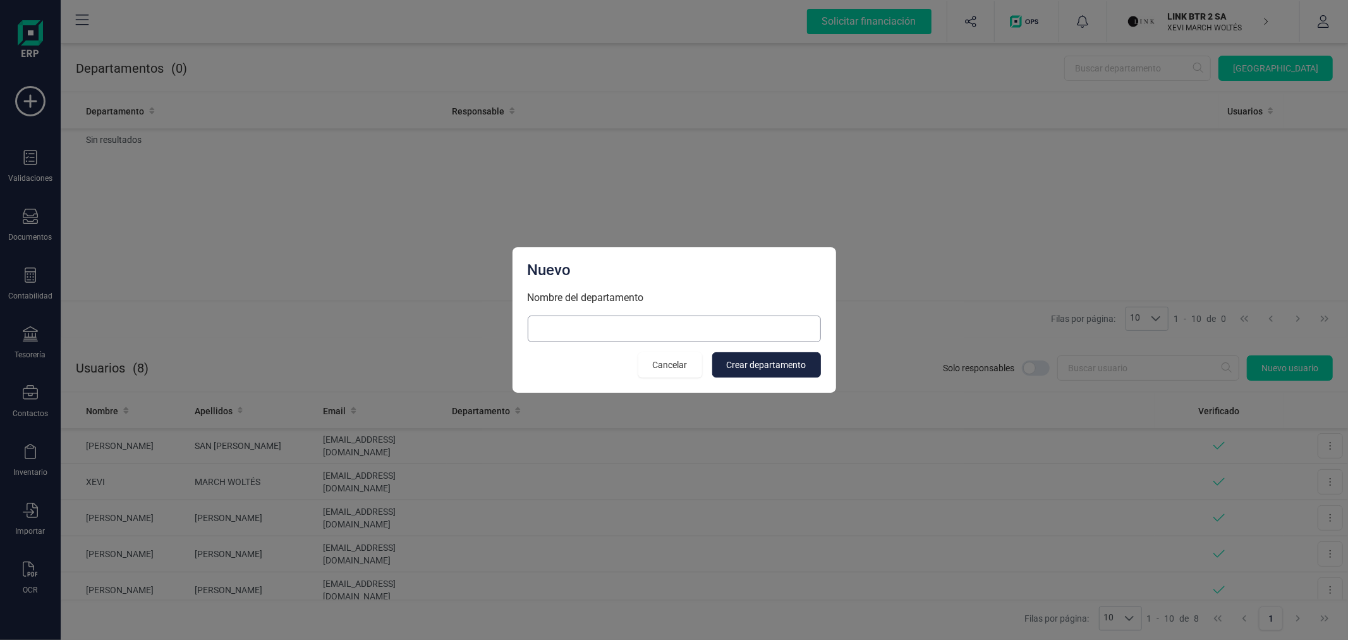
click at [768, 335] on input at bounding box center [674, 328] width 293 height 27
type input "Finanzas"
click at [778, 371] on button "Crear departamento" at bounding box center [766, 364] width 109 height 25
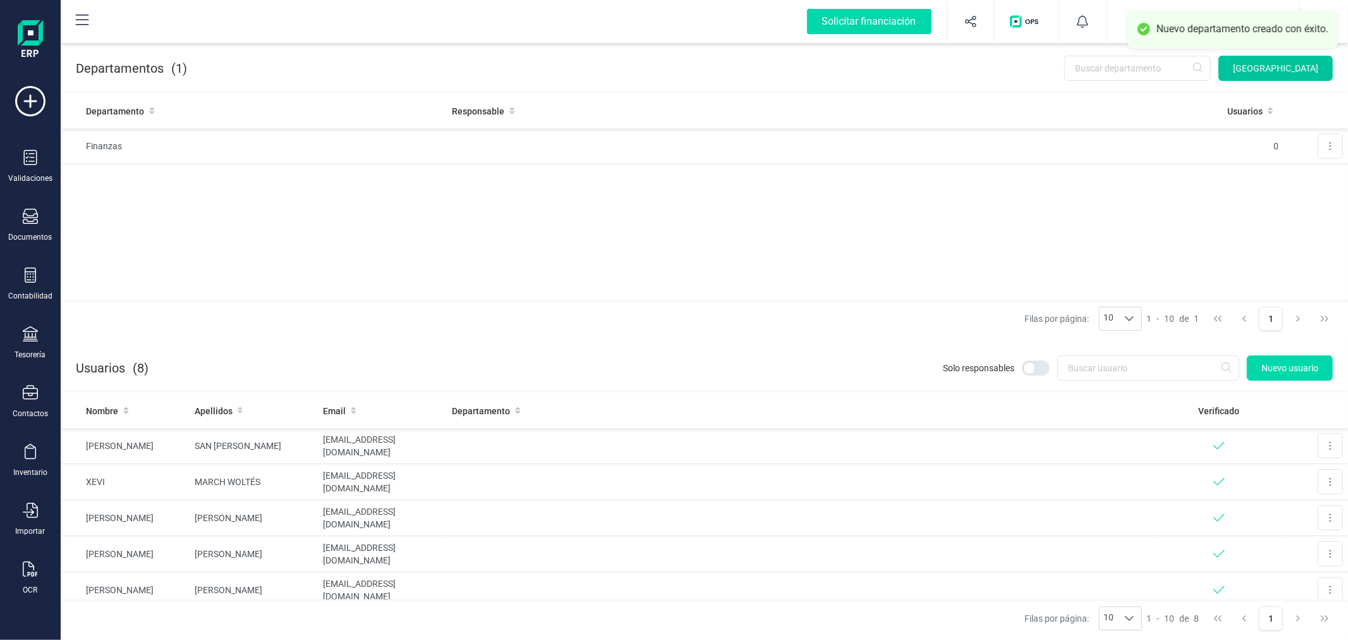
click at [1285, 76] on button "[GEOGRAPHIC_DATA]" at bounding box center [1276, 68] width 114 height 25
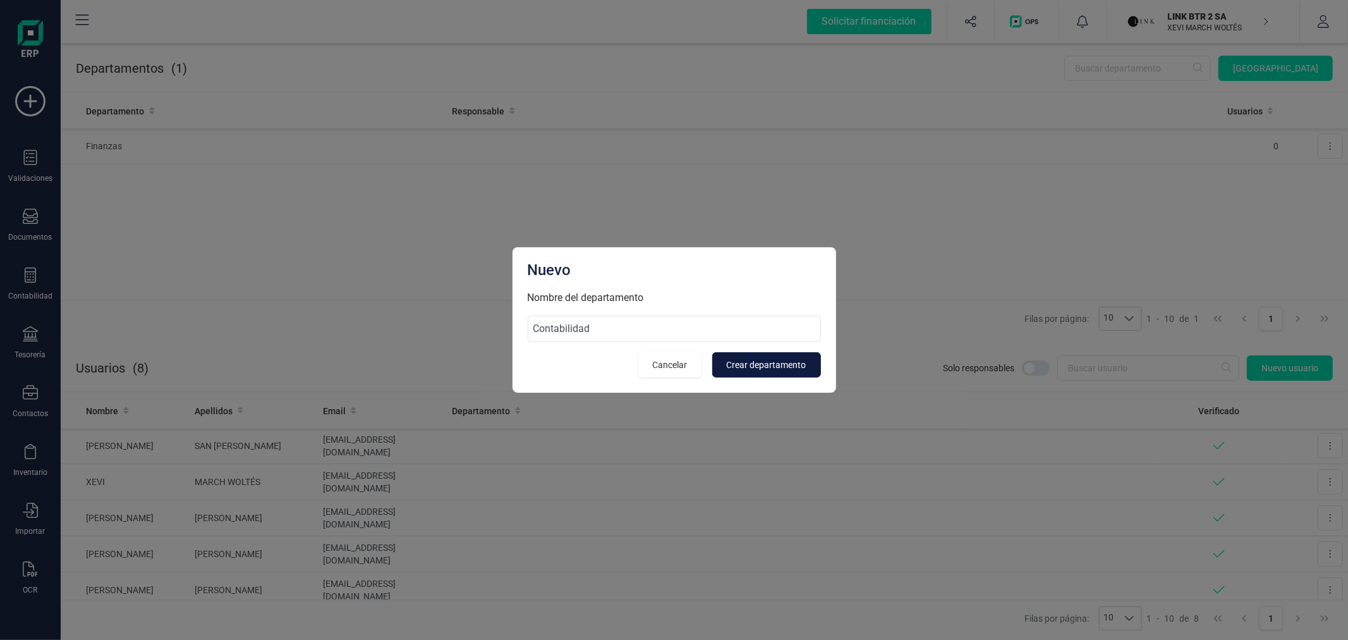
type input "Contabilidad"
click at [779, 367] on span "Crear departamento" at bounding box center [767, 364] width 80 height 13
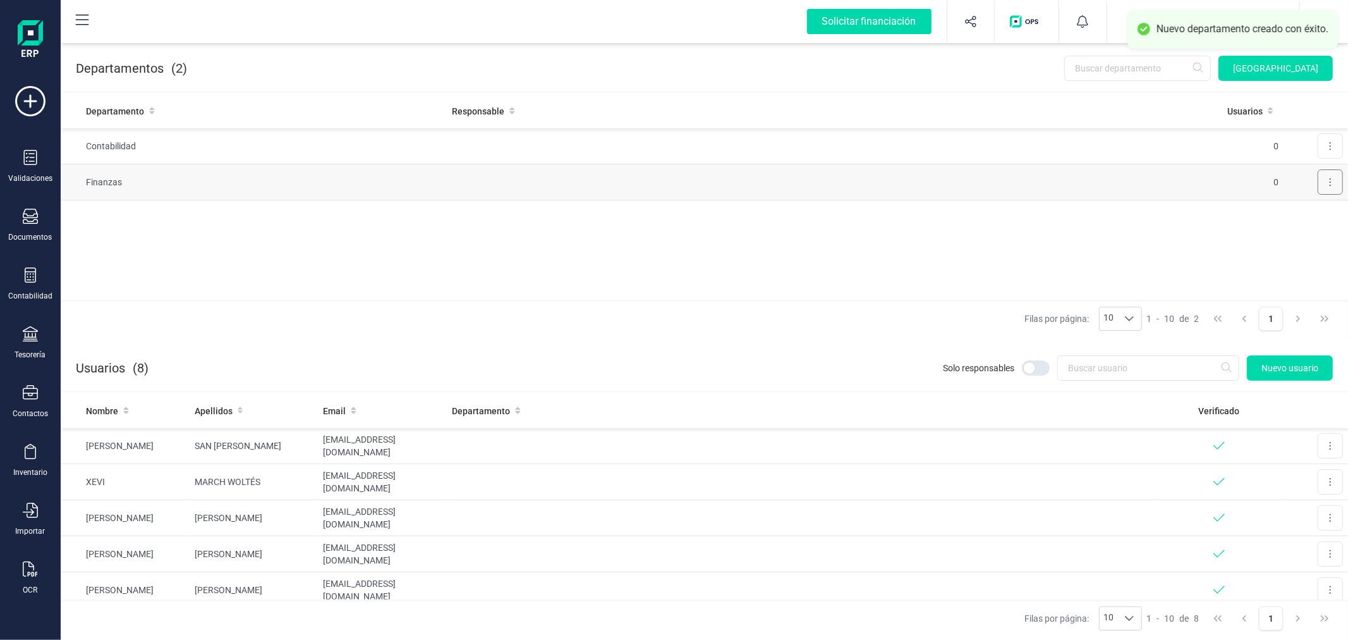
click at [1325, 180] on button at bounding box center [1330, 181] width 25 height 25
click at [1305, 216] on span "Editar" at bounding box center [1312, 213] width 23 height 13
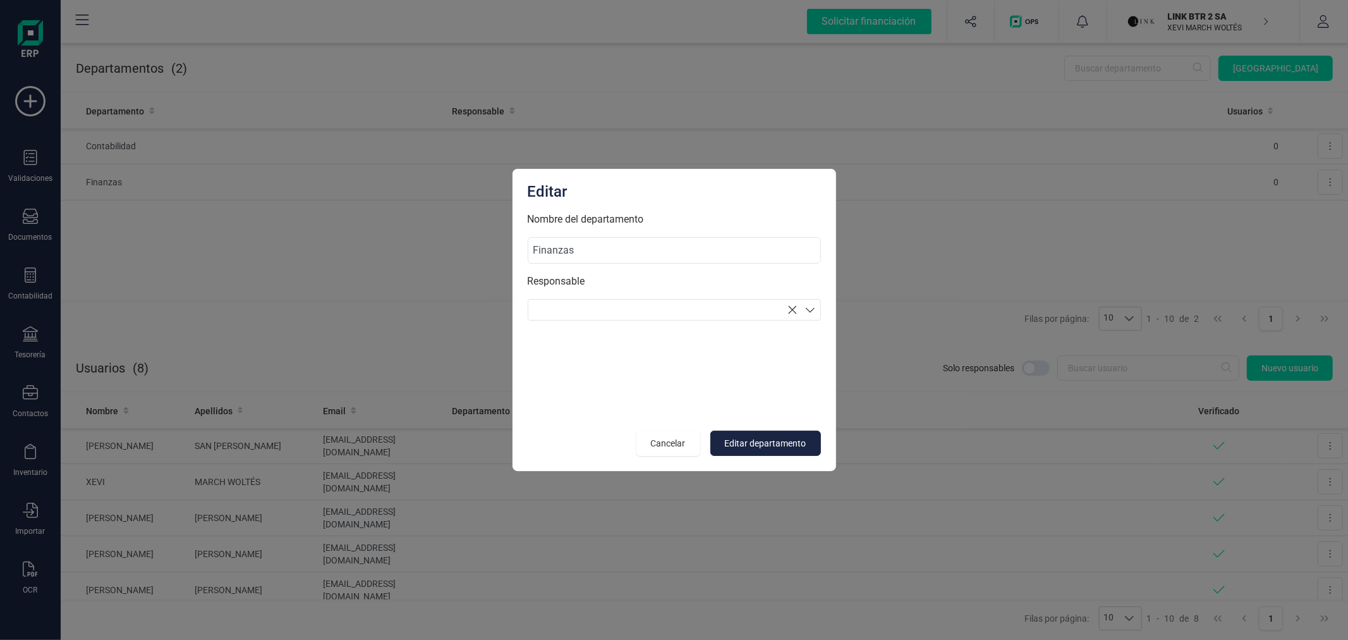
click at [614, 312] on section at bounding box center [674, 309] width 293 height 21
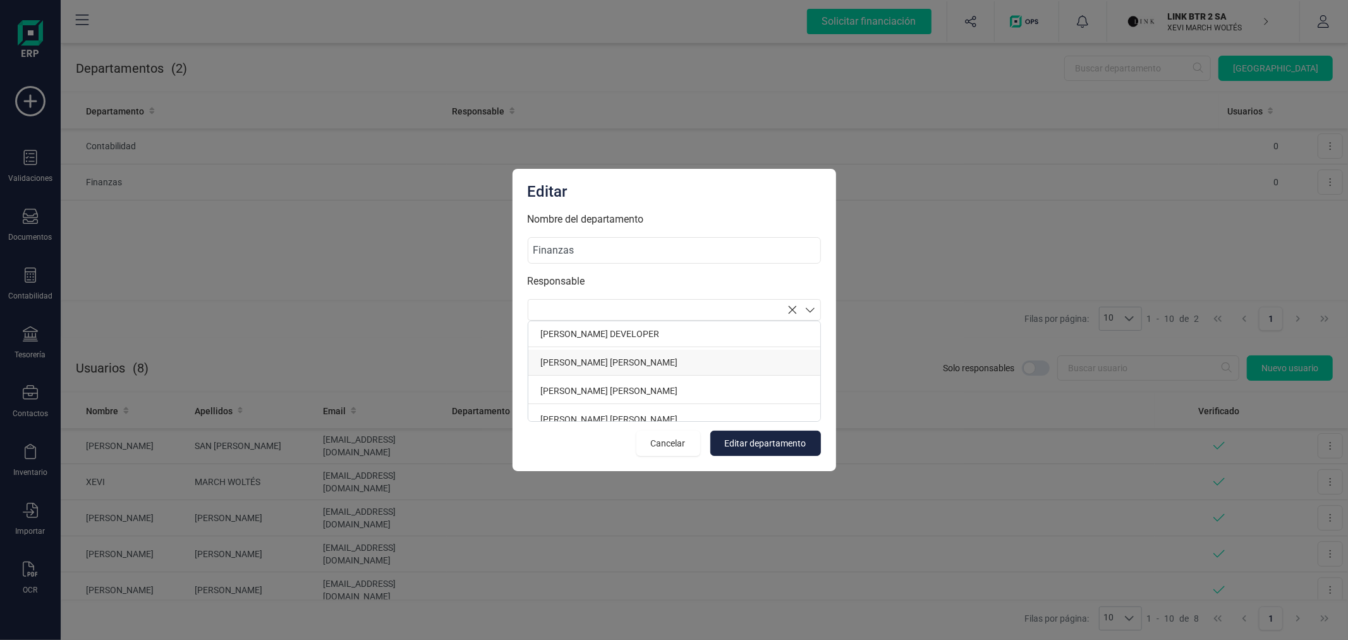
click at [614, 361] on p "SUSANA TARANCON MARTINEZ" at bounding box center [674, 363] width 292 height 26
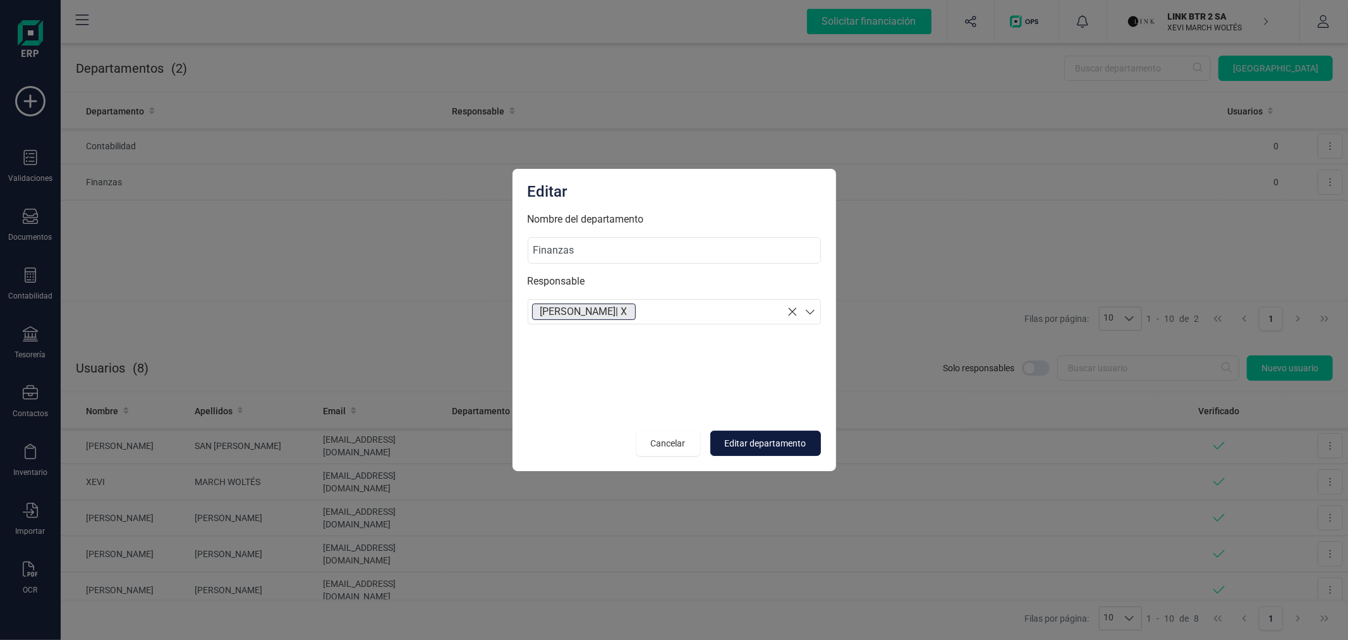
click at [784, 440] on span "Editar departamento" at bounding box center [766, 443] width 82 height 13
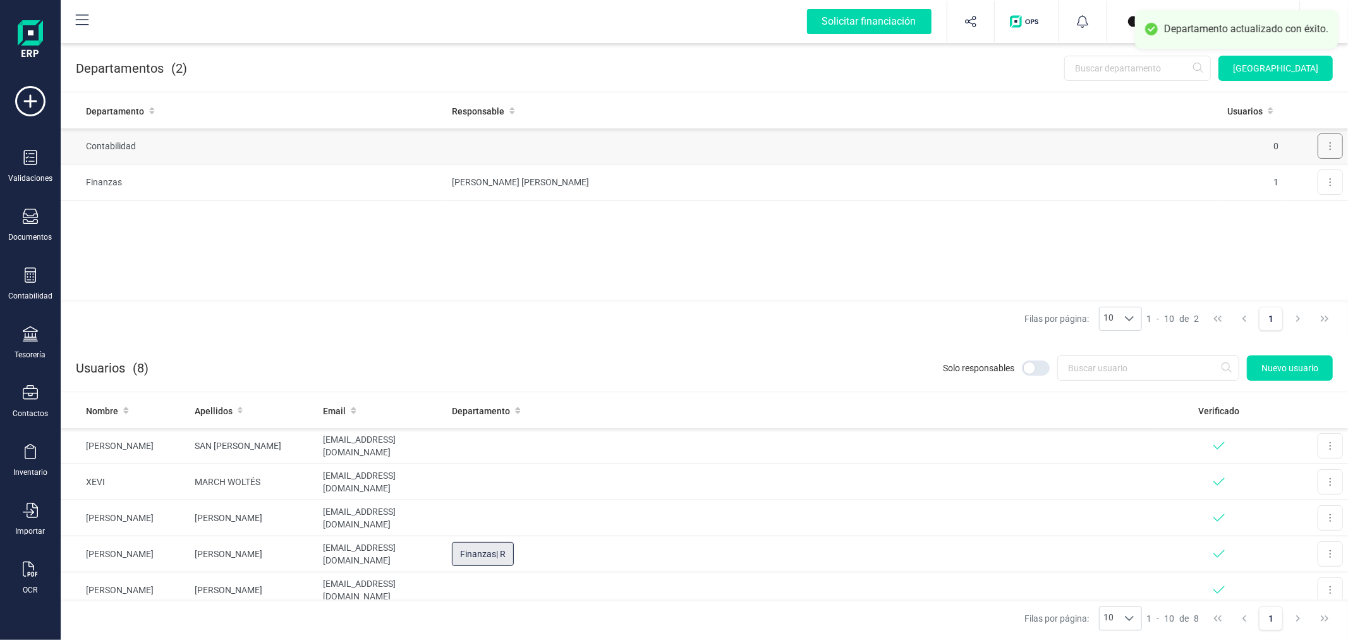
click at [1331, 141] on icon at bounding box center [1330, 146] width 3 height 10
click at [1321, 173] on span "Editar" at bounding box center [1312, 177] width 23 height 13
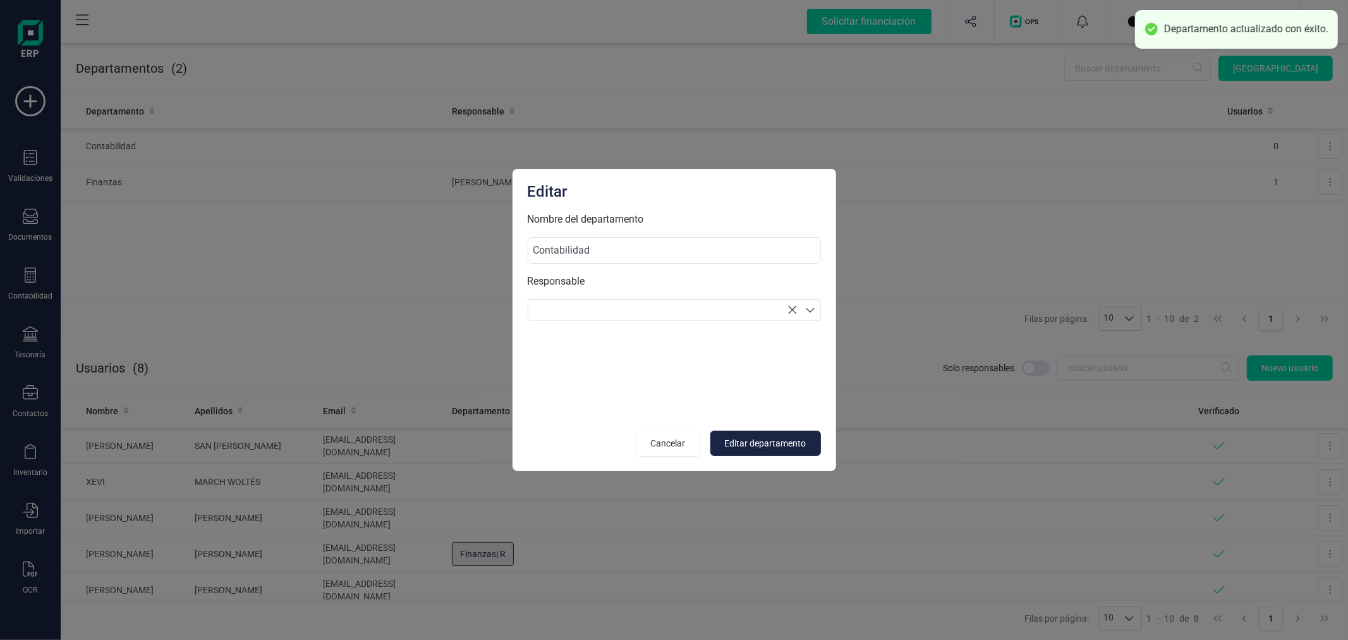
click at [655, 307] on section at bounding box center [674, 309] width 293 height 21
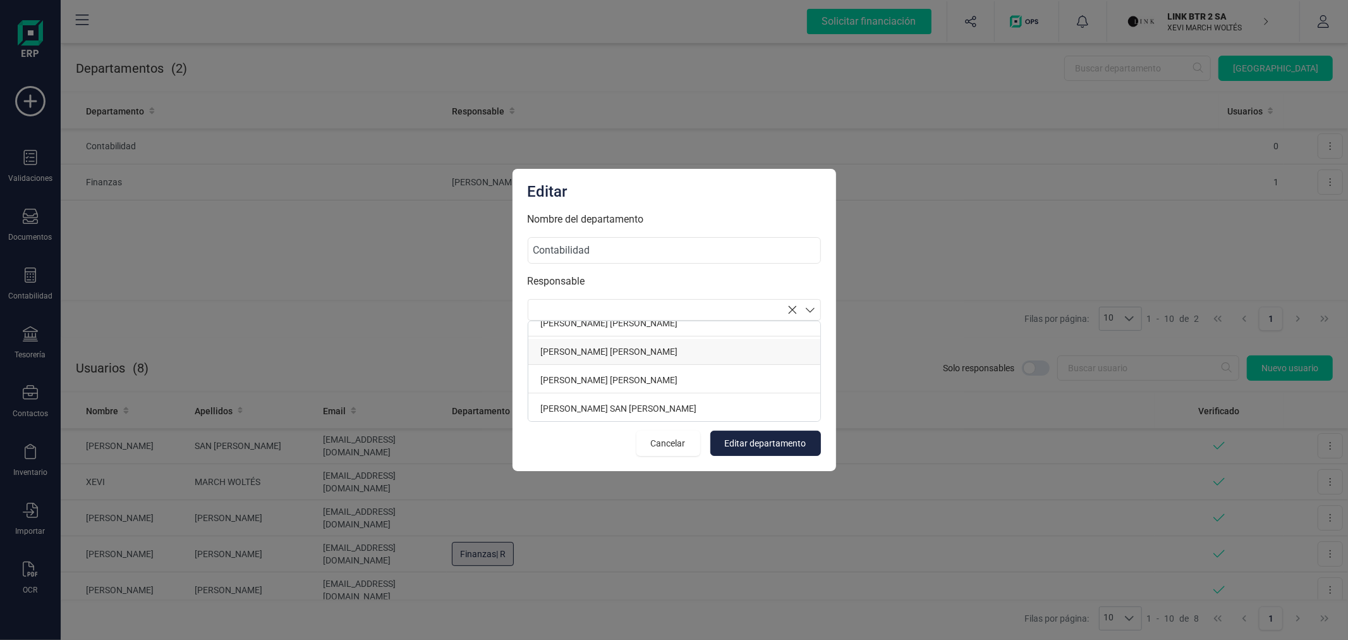
scroll to position [70, 0]
click at [617, 379] on p "[PERSON_NAME] SAN [PERSON_NAME]" at bounding box center [674, 378] width 292 height 26
click at [616, 379] on p "XEVI MARCH WOLTÉS" at bounding box center [674, 382] width 292 height 26
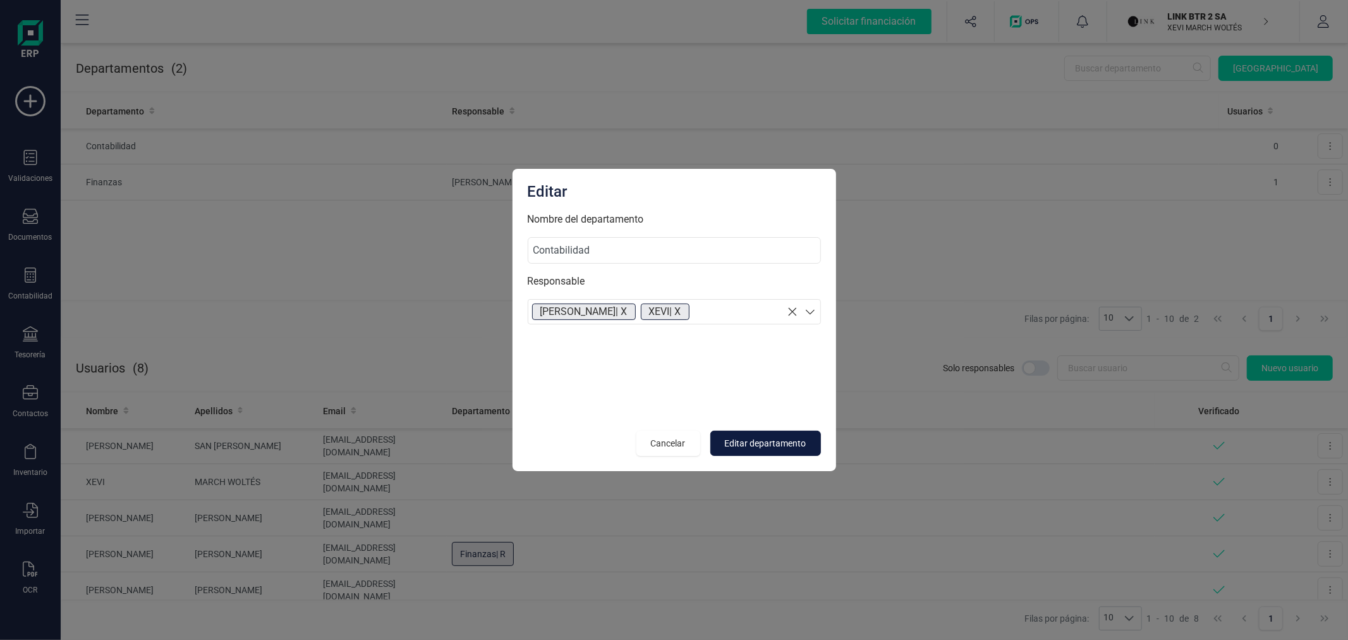
click at [753, 441] on span "Editar departamento" at bounding box center [766, 443] width 82 height 13
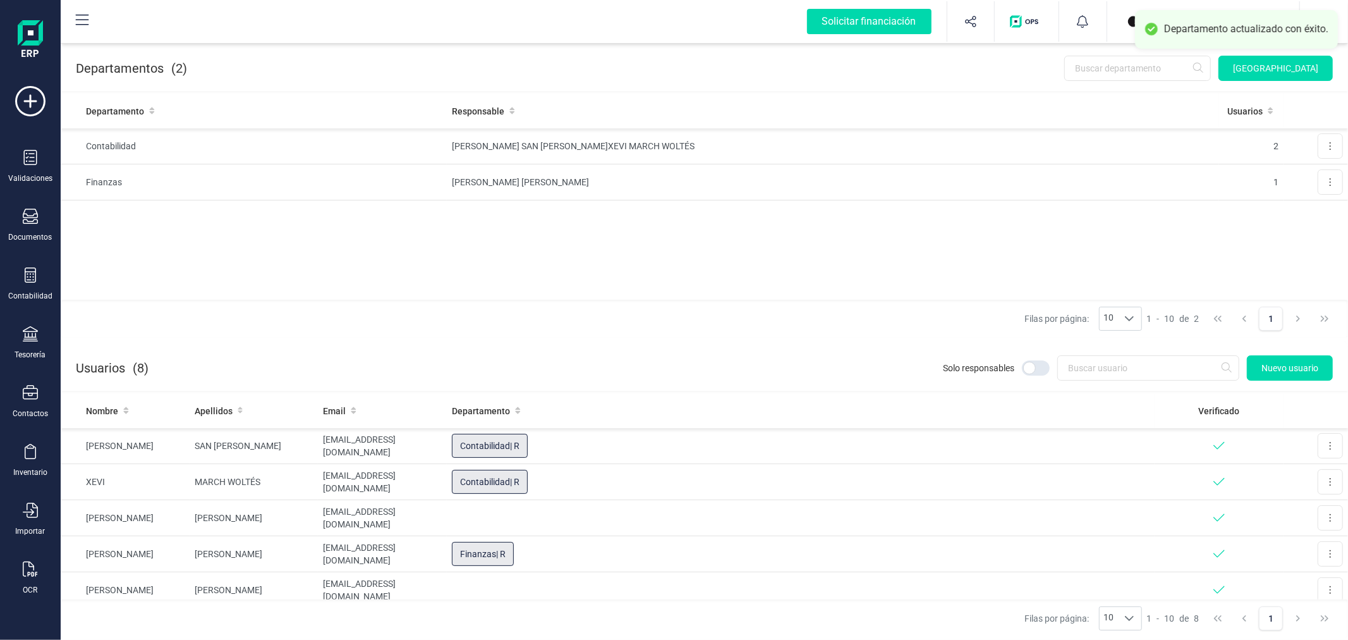
click at [1341, 16] on button "button" at bounding box center [1323, 21] width 47 height 40
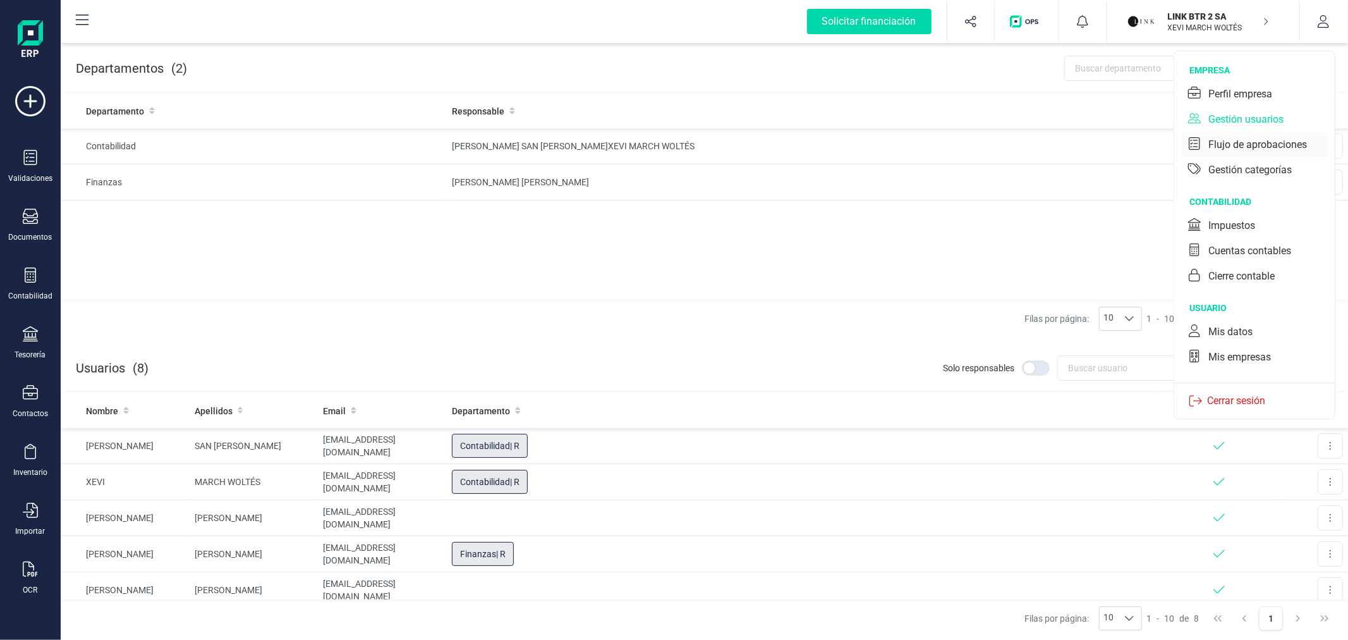
click at [1254, 143] on div "Flujo de aprobaciones" at bounding box center [1258, 144] width 99 height 15
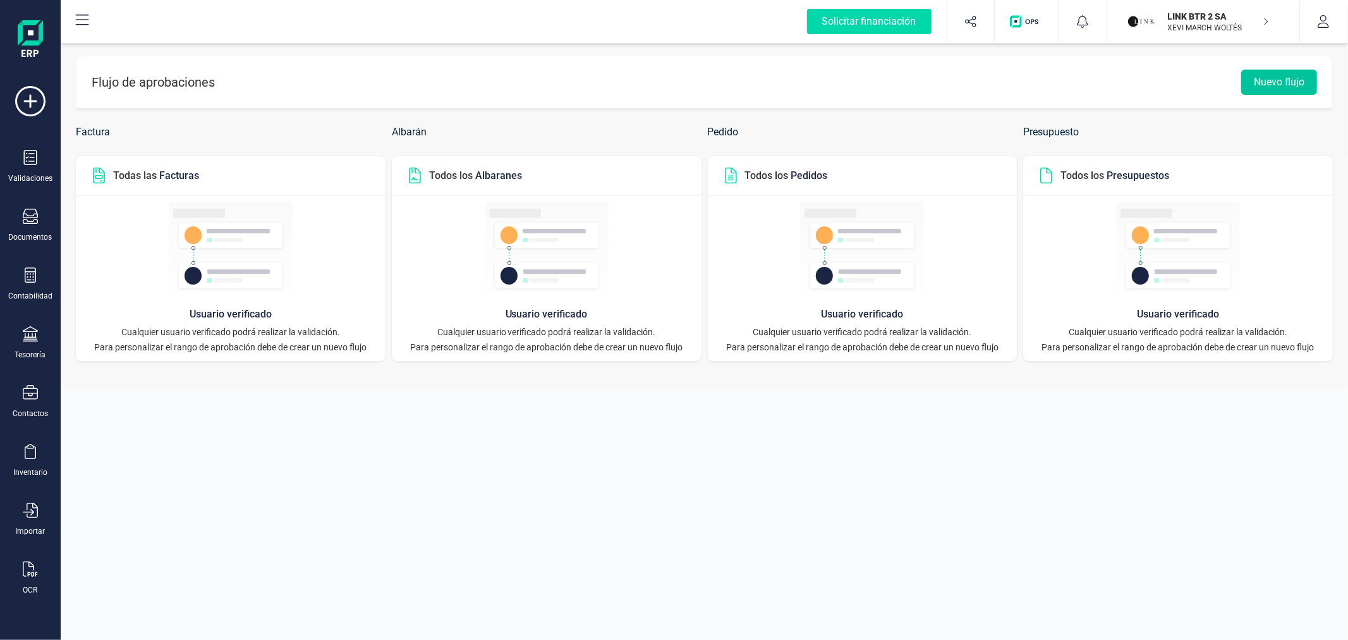
click at [1272, 86] on button "Nuevo flujo" at bounding box center [1279, 82] width 76 height 25
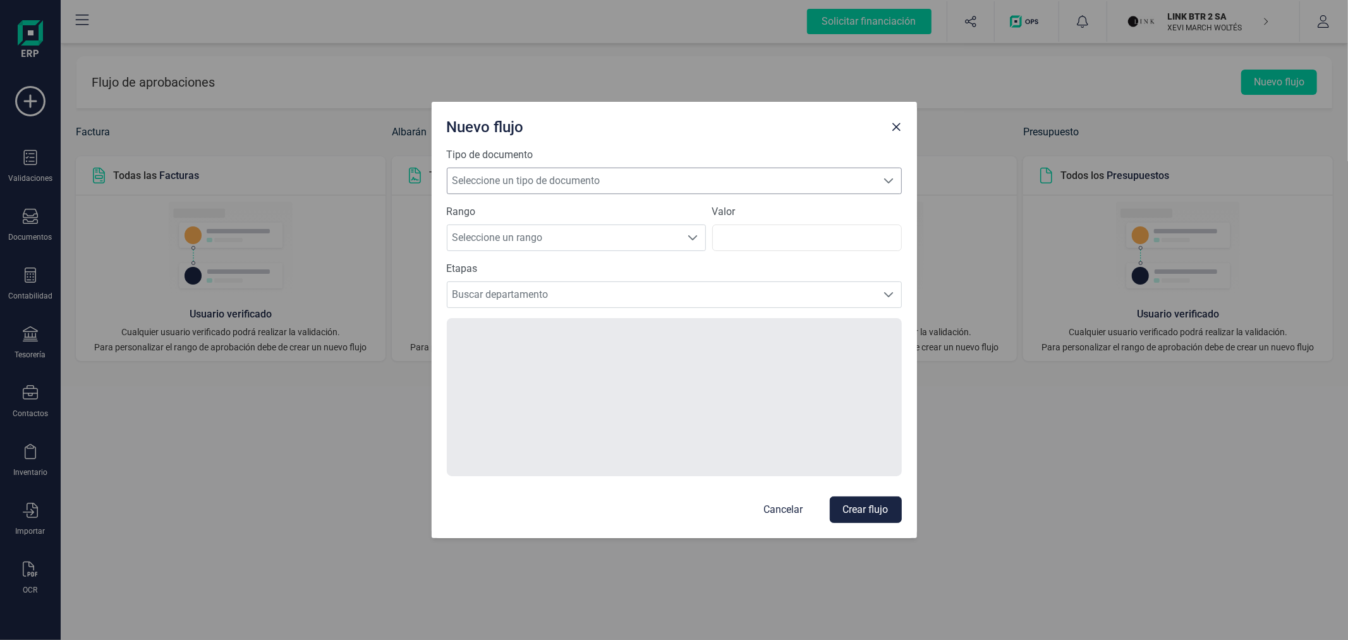
click at [572, 174] on span "Seleccione un tipo de documento" at bounding box center [663, 180] width 430 height 25
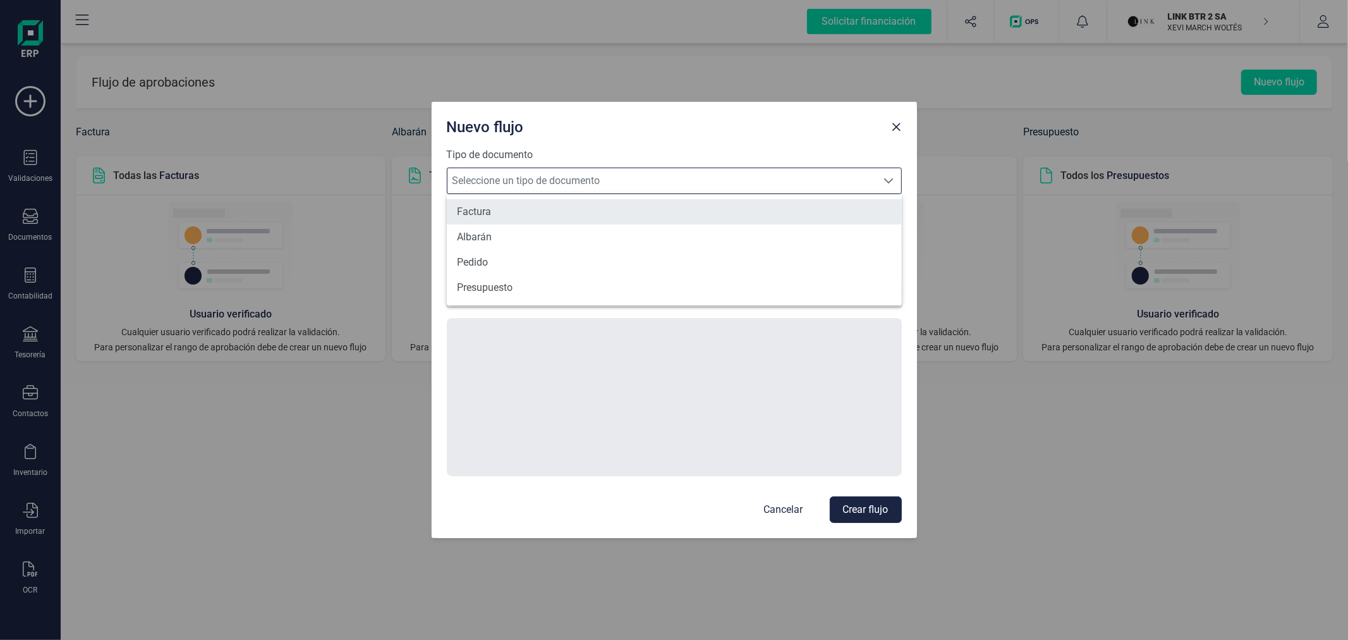
scroll to position [7, 54]
click at [563, 209] on li "Factura" at bounding box center [674, 211] width 455 height 25
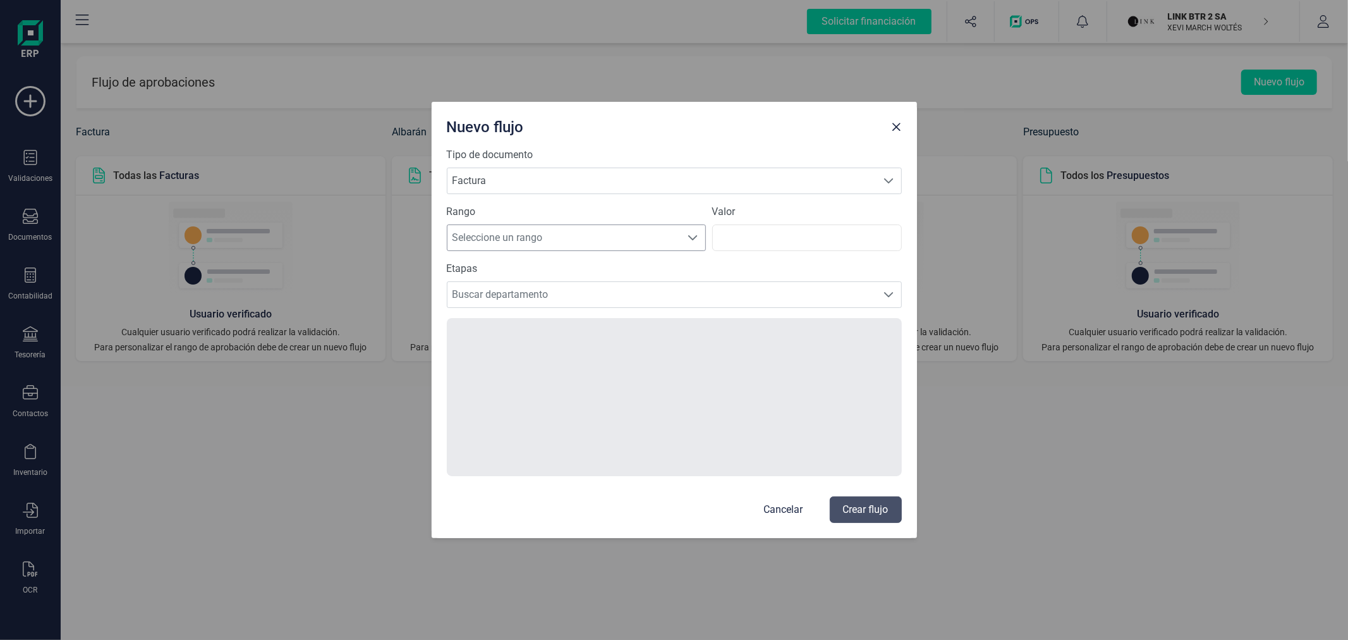
click at [547, 239] on span "Seleccione un rango" at bounding box center [565, 237] width 234 height 25
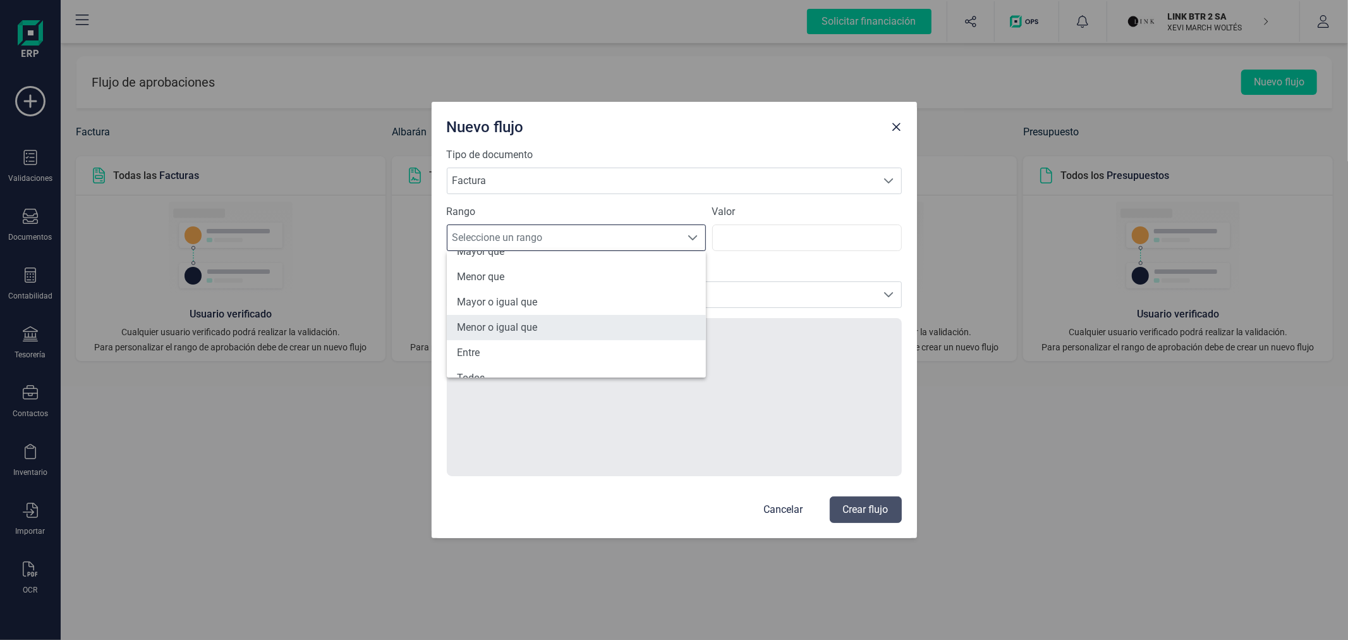
scroll to position [60, 0]
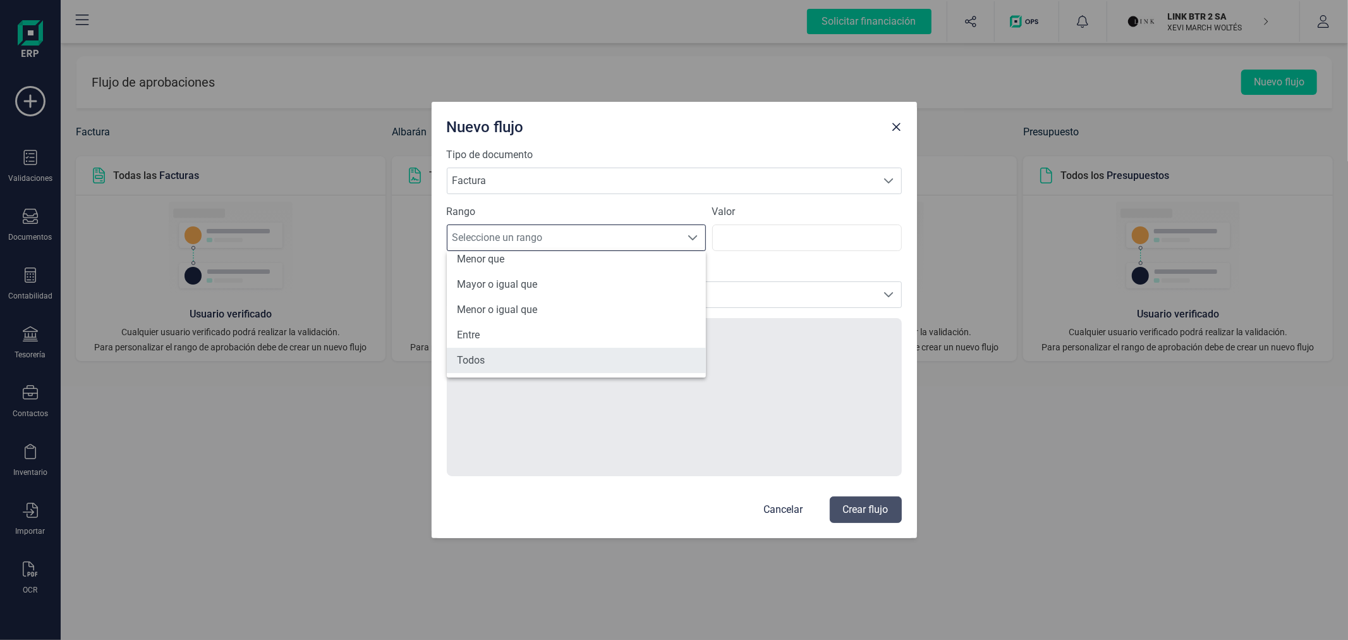
click at [546, 359] on li "Todos" at bounding box center [576, 360] width 259 height 25
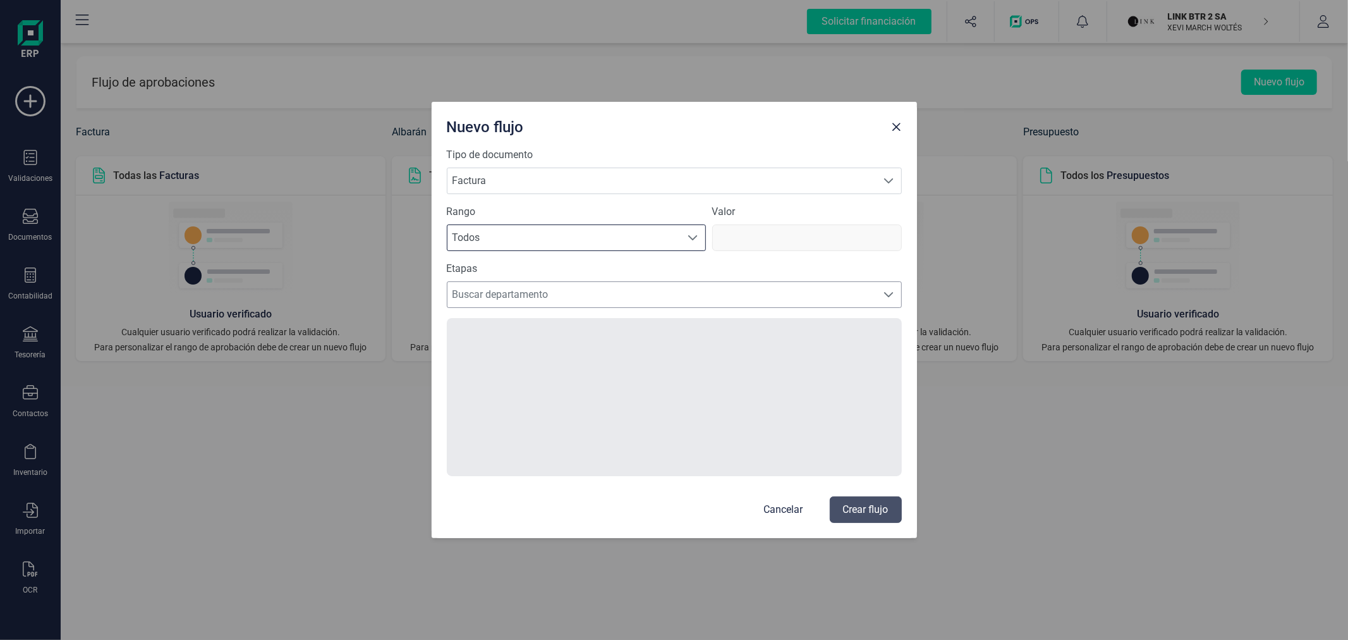
click at [552, 297] on span "Buscar departamento" at bounding box center [663, 294] width 430 height 25
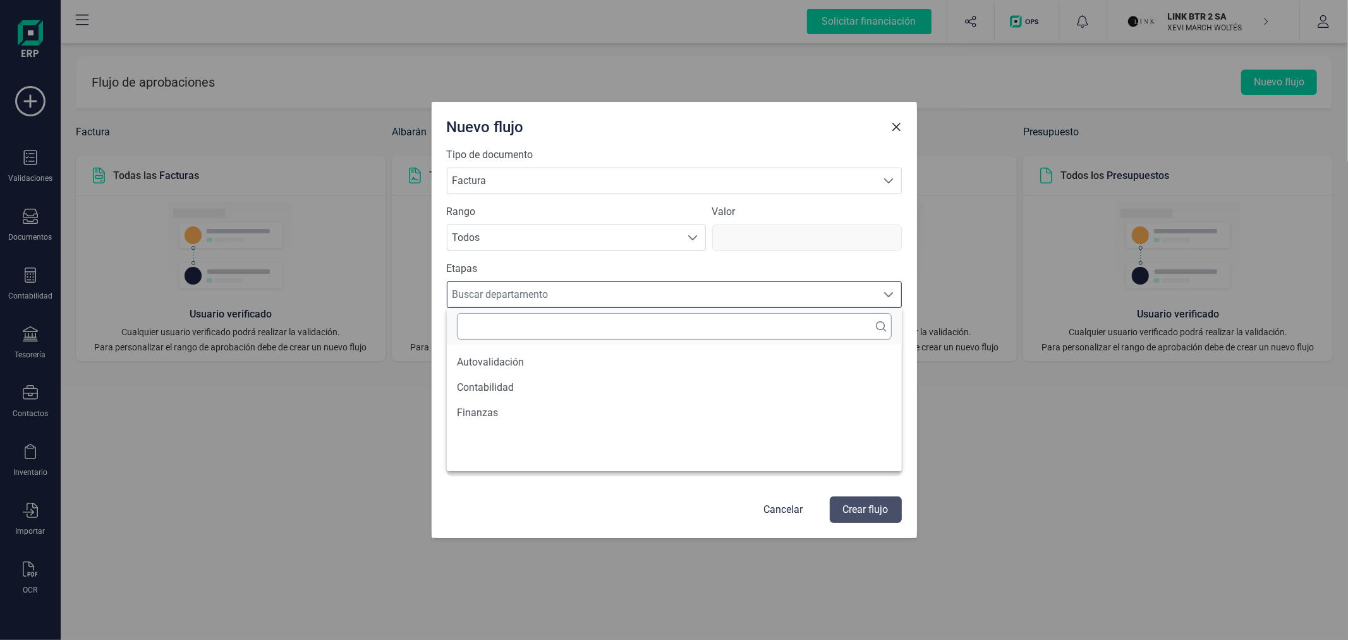
scroll to position [7, 54]
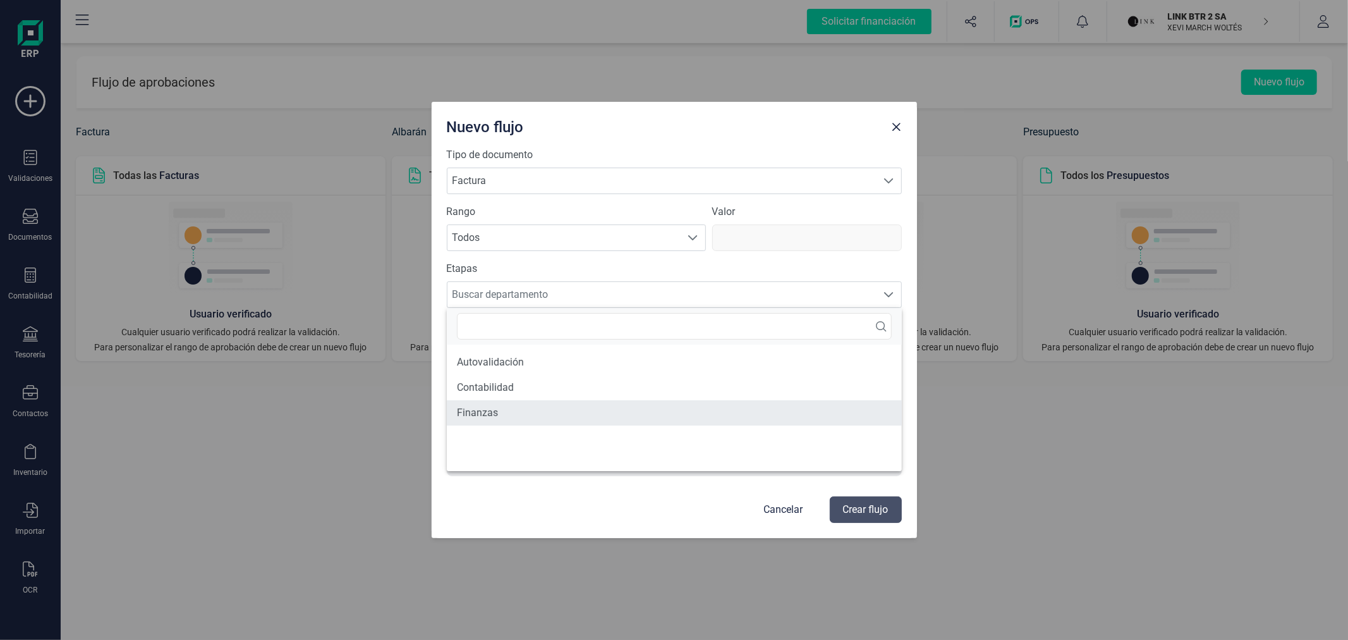
click at [541, 413] on li "Finanzas" at bounding box center [674, 412] width 455 height 25
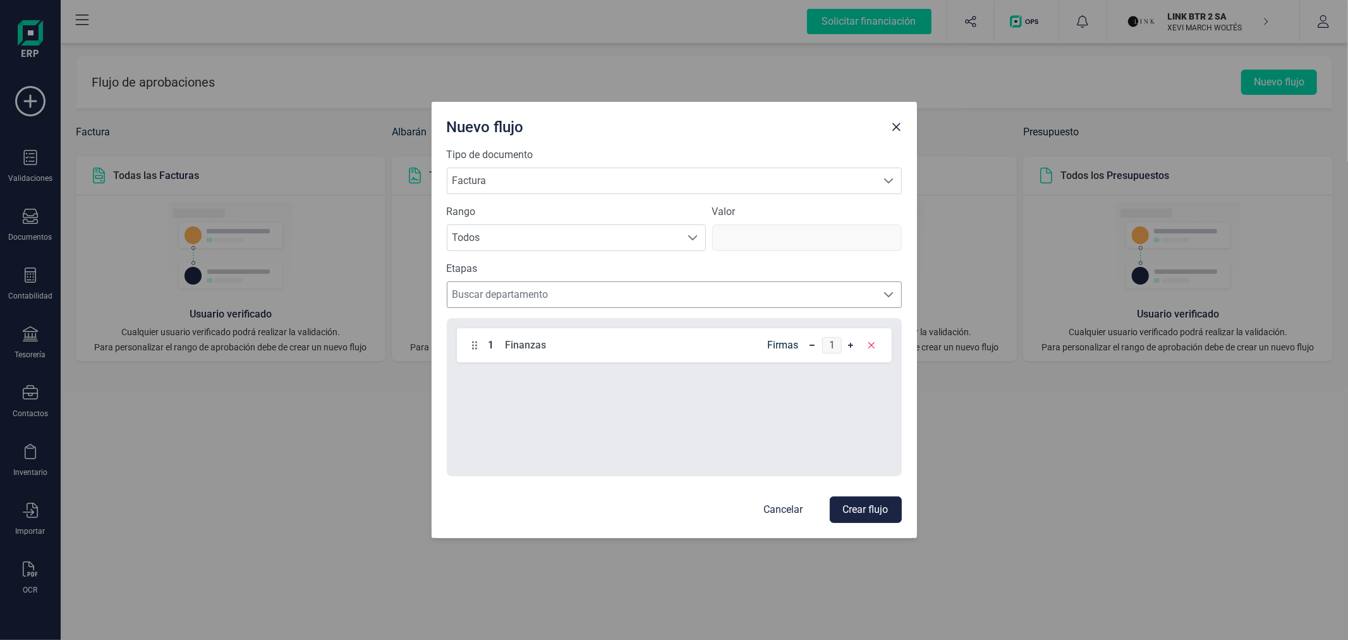
click at [548, 297] on span "Buscar departamento" at bounding box center [663, 294] width 430 height 25
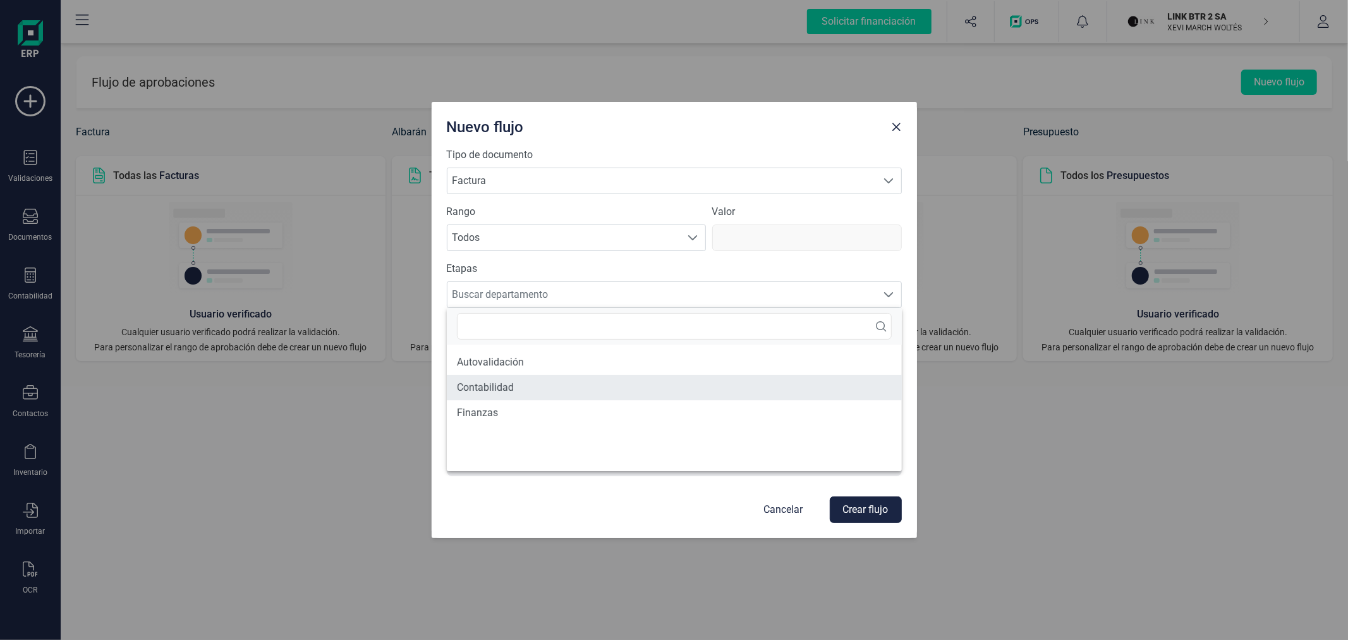
click at [533, 381] on li "Contabilidad" at bounding box center [674, 387] width 455 height 25
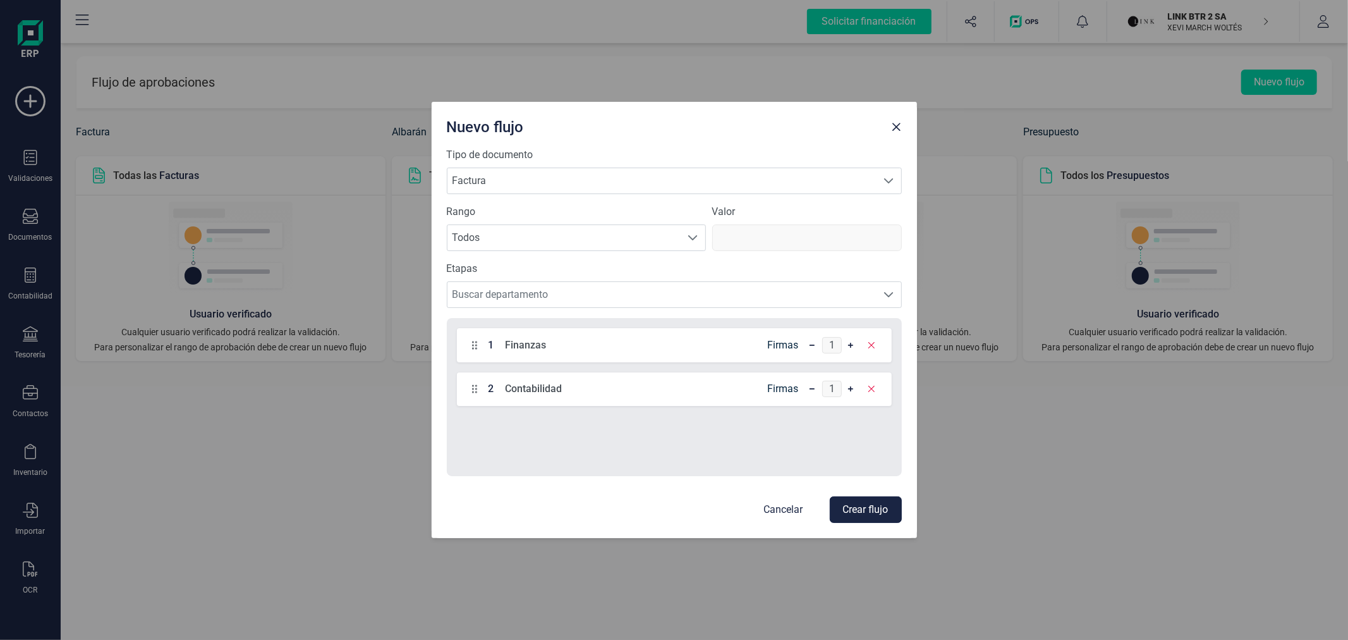
click at [867, 512] on button "Crear flujo" at bounding box center [866, 509] width 72 height 27
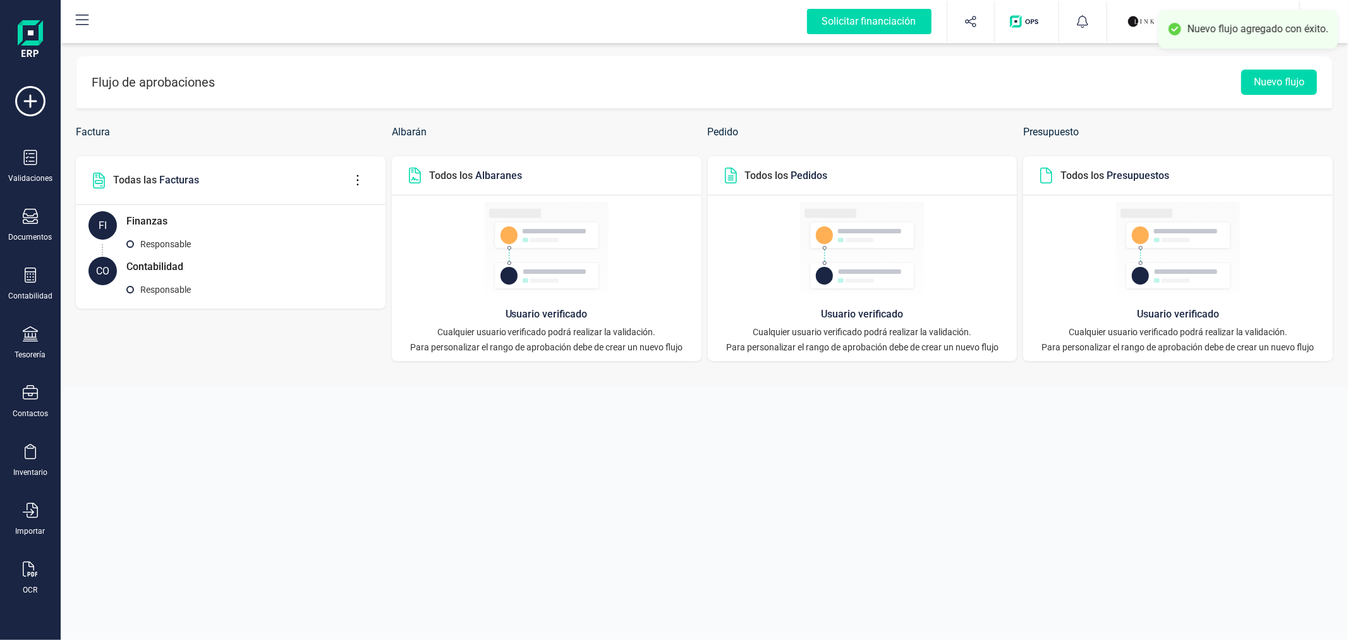
click at [1343, 13] on button "button" at bounding box center [1323, 21] width 47 height 40
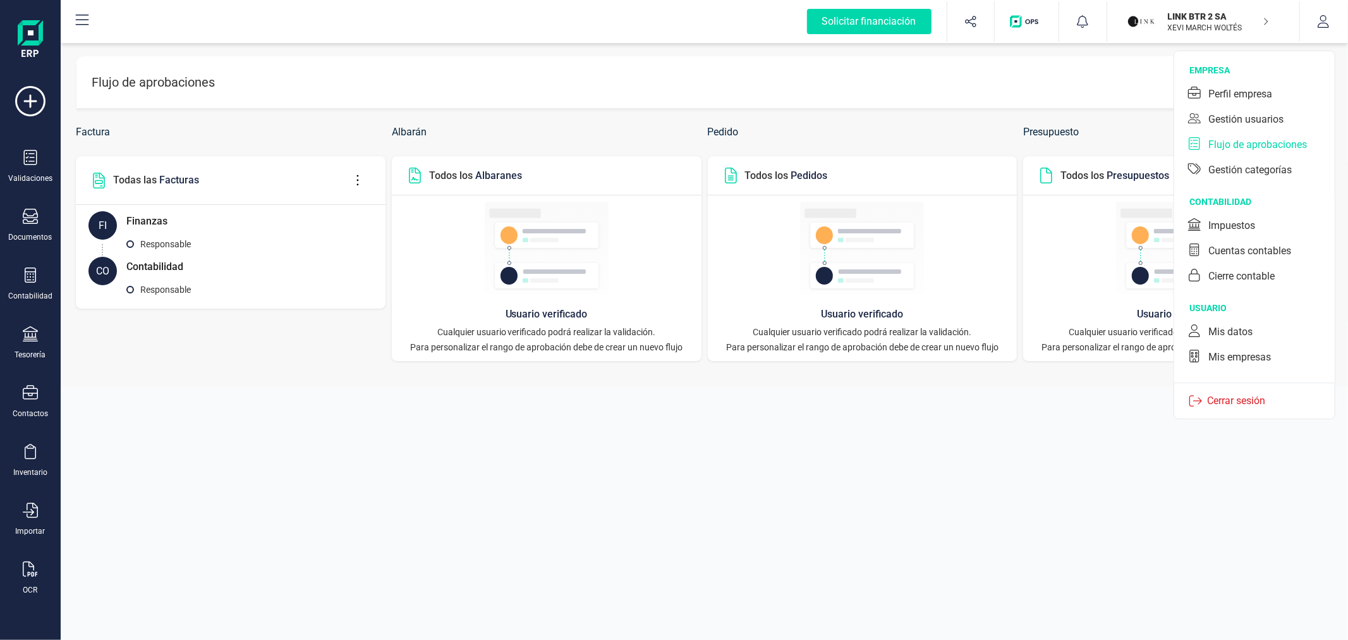
click at [1215, 10] on p "LINK BTR 2 SA" at bounding box center [1218, 16] width 101 height 13
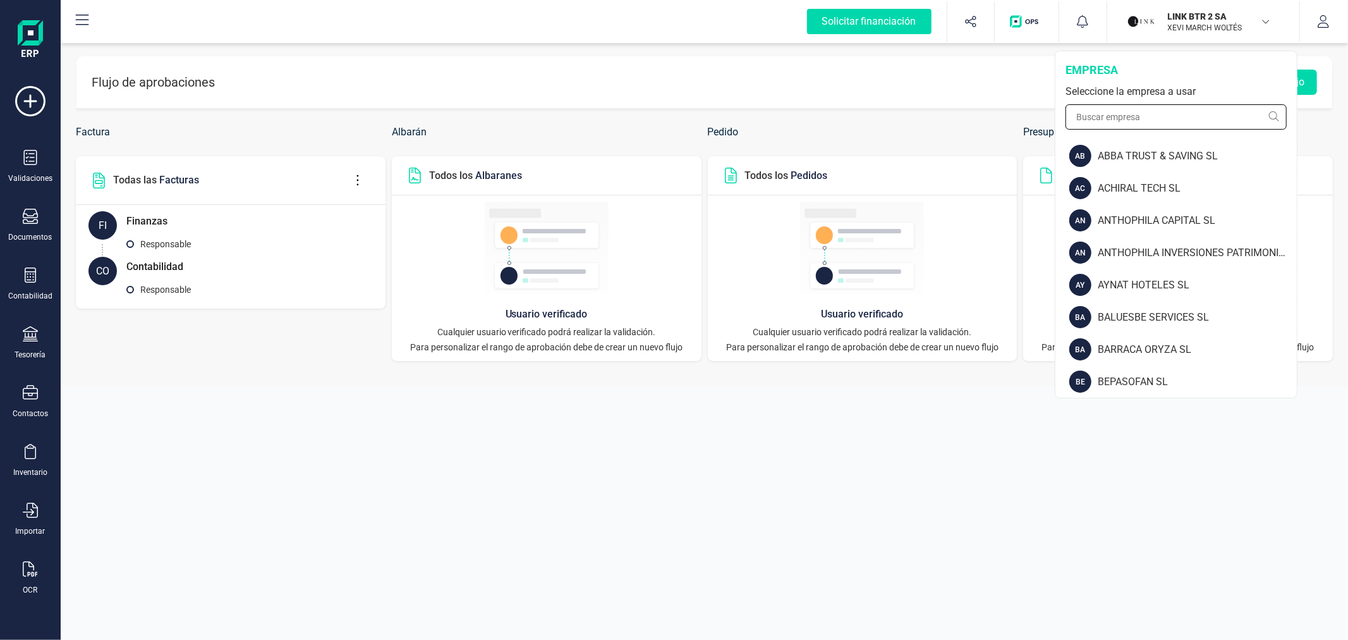
click at [1167, 112] on input "text" at bounding box center [1176, 116] width 221 height 25
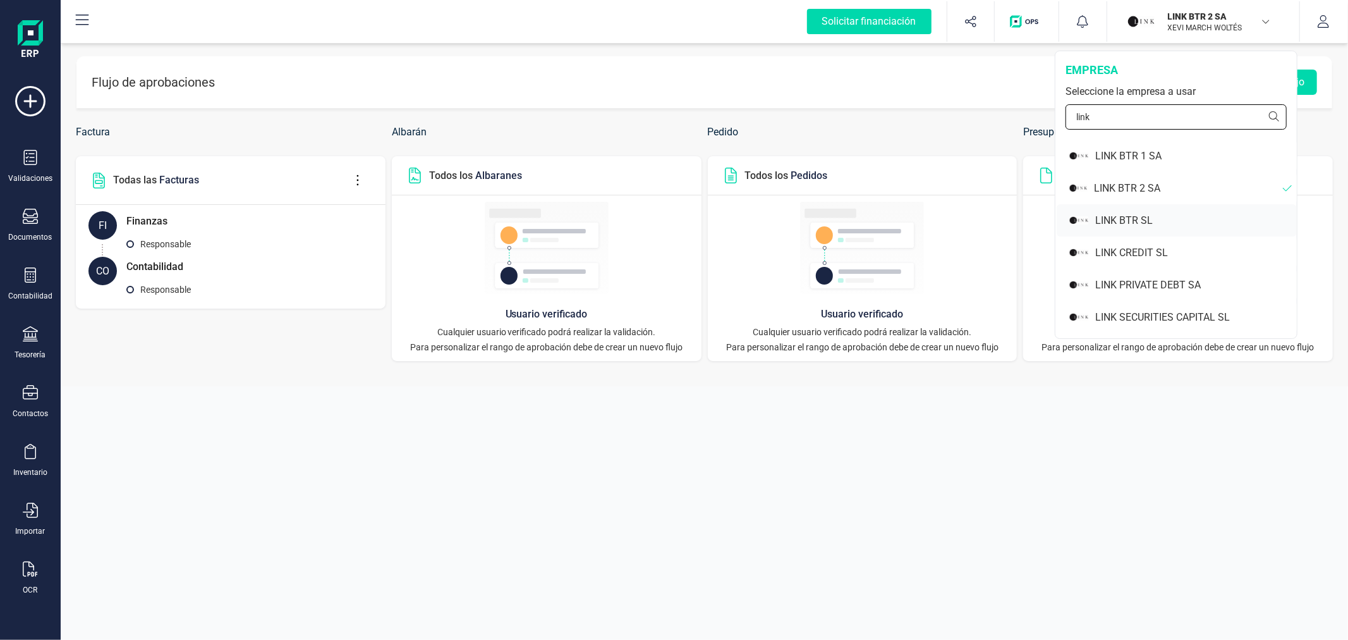
type input "link"
click at [1178, 213] on div "LINK BTR SL" at bounding box center [1196, 220] width 202 height 15
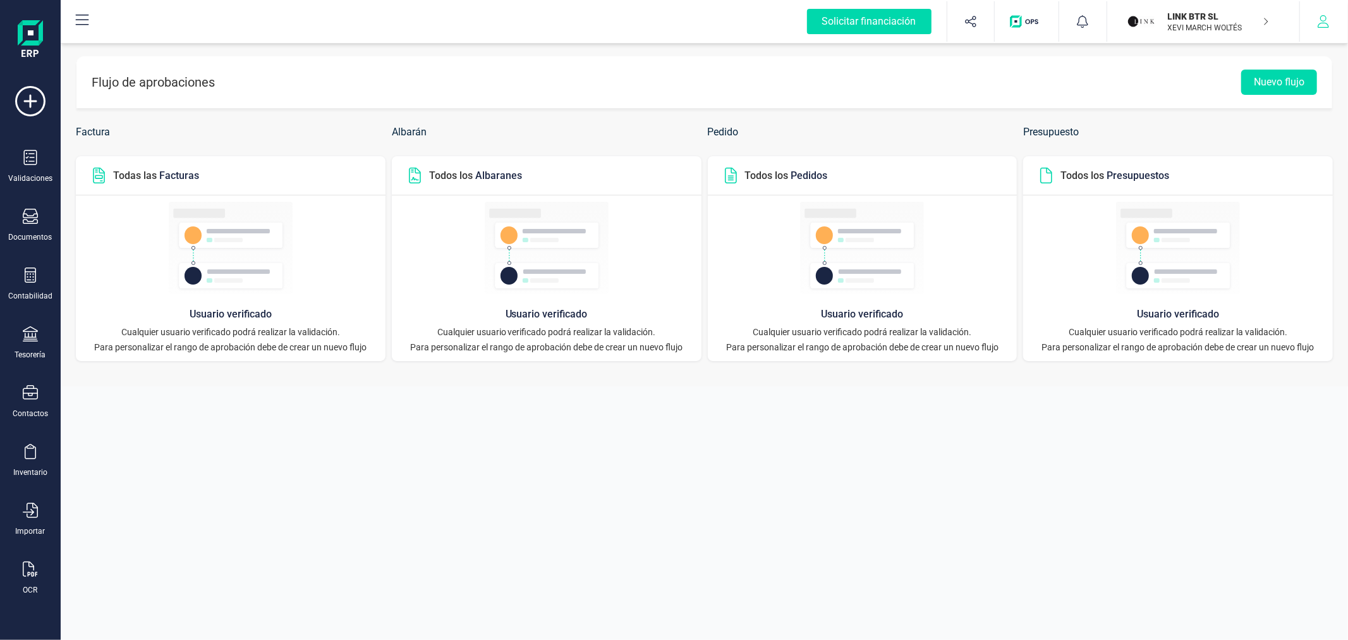
click at [1317, 11] on button "button" at bounding box center [1323, 21] width 47 height 40
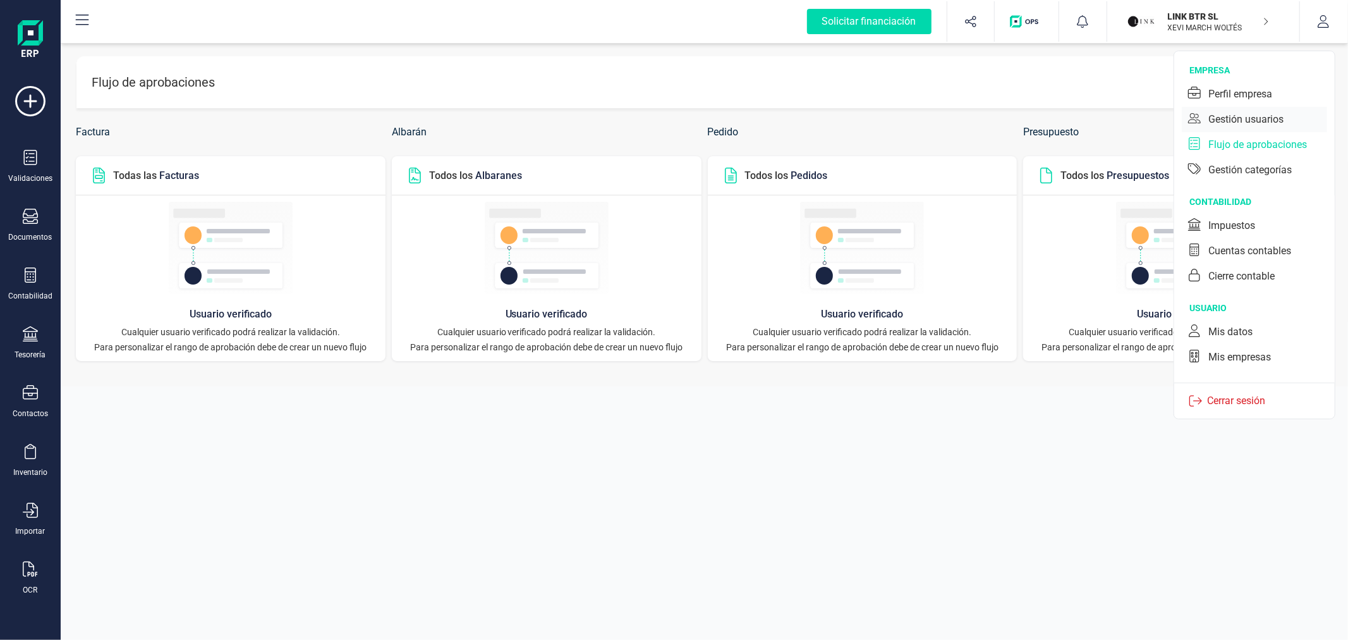
click at [1253, 124] on div "Gestión usuarios" at bounding box center [1246, 119] width 75 height 15
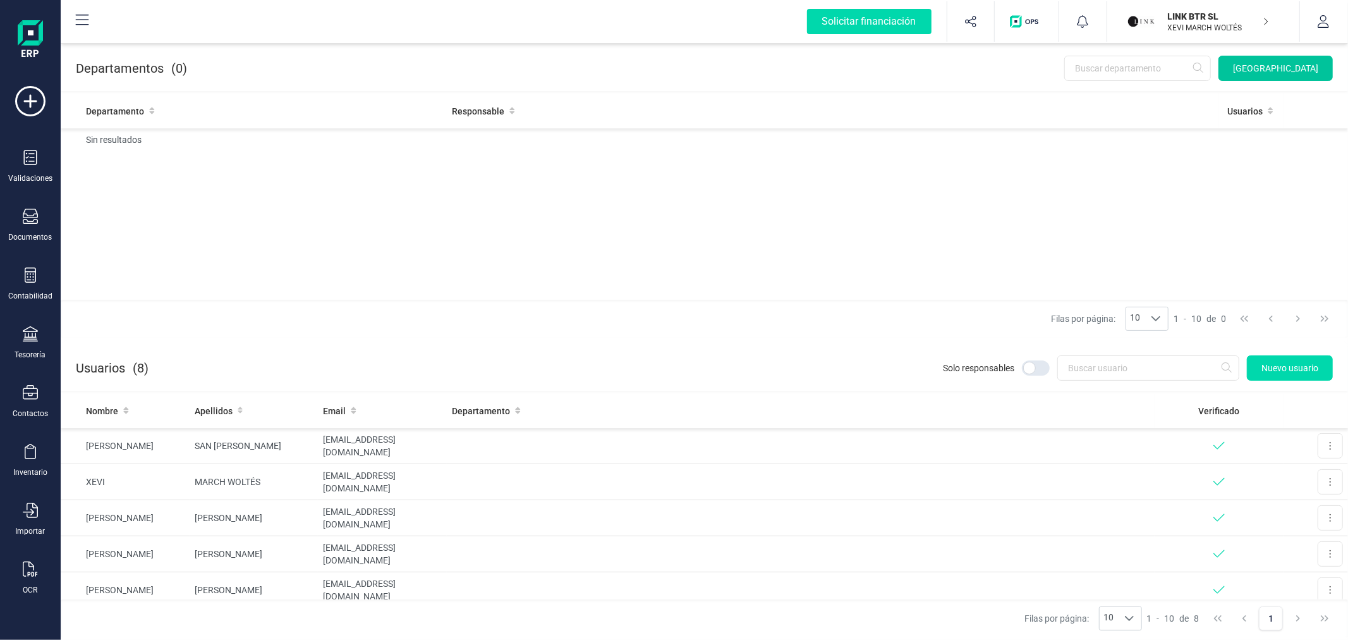
click at [1268, 59] on button "[GEOGRAPHIC_DATA]" at bounding box center [1276, 68] width 114 height 25
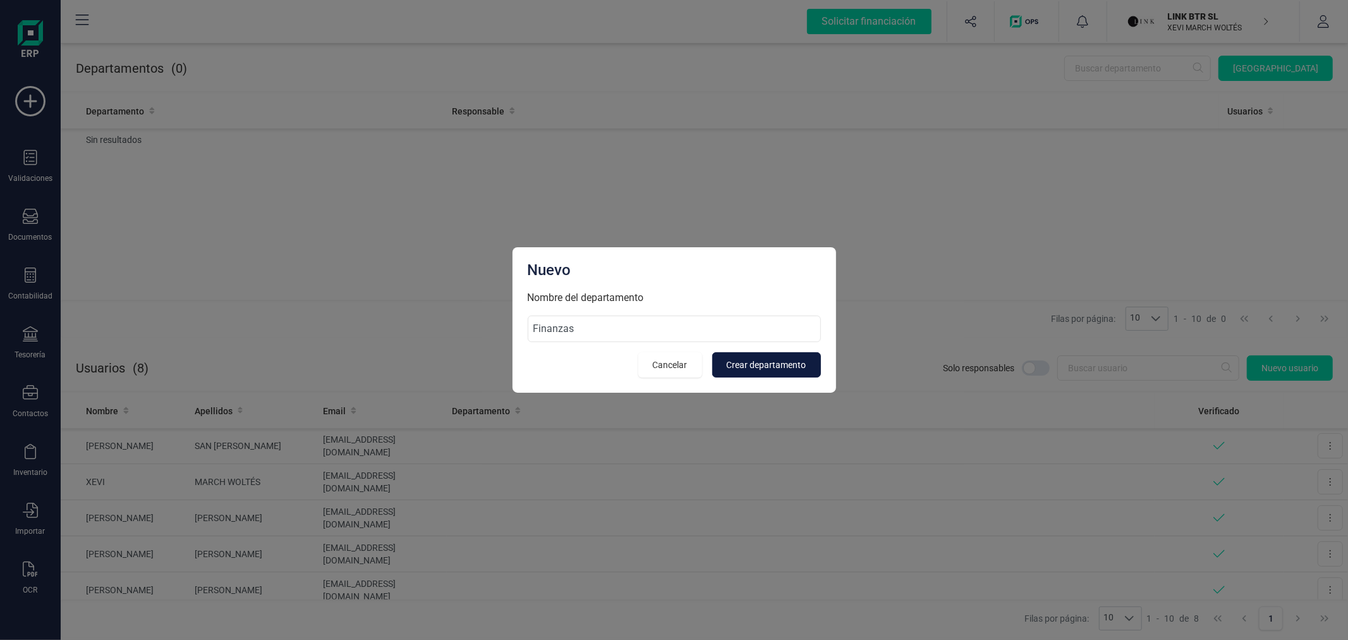
type input "Finanzas"
click at [737, 357] on button "Crear departamento" at bounding box center [766, 364] width 109 height 25
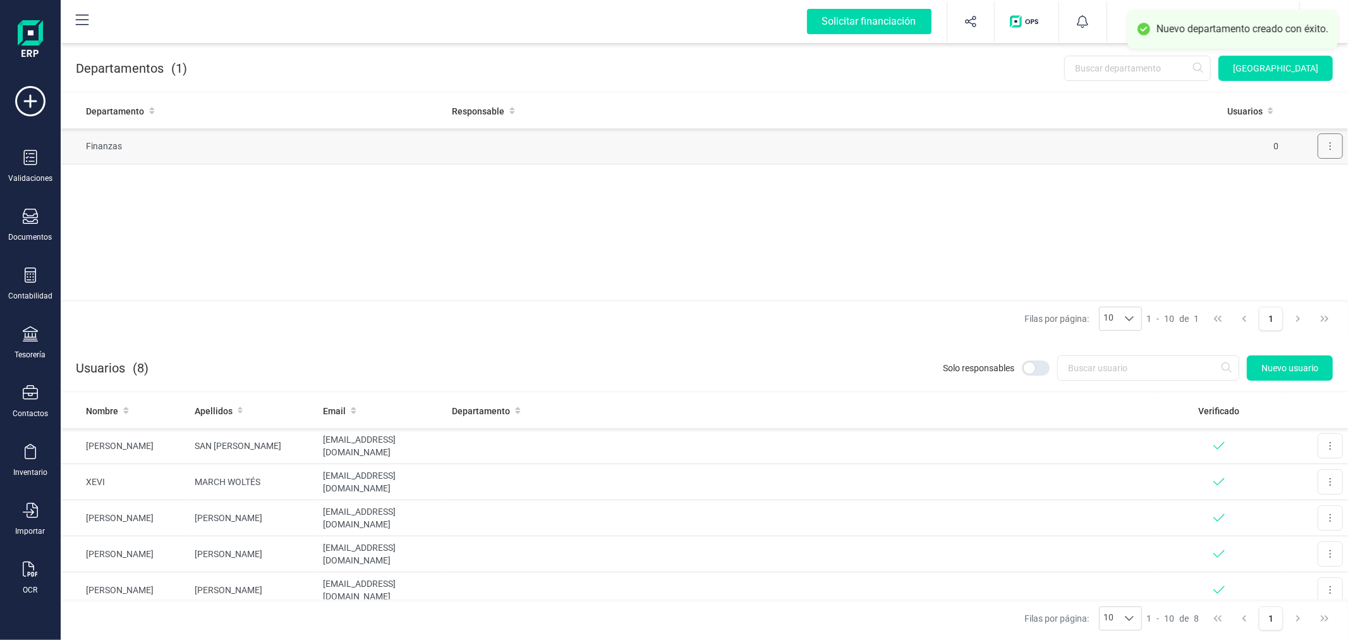
click at [1331, 147] on icon at bounding box center [1330, 146] width 3 height 10
click at [1311, 171] on span "Editar" at bounding box center [1312, 177] width 23 height 13
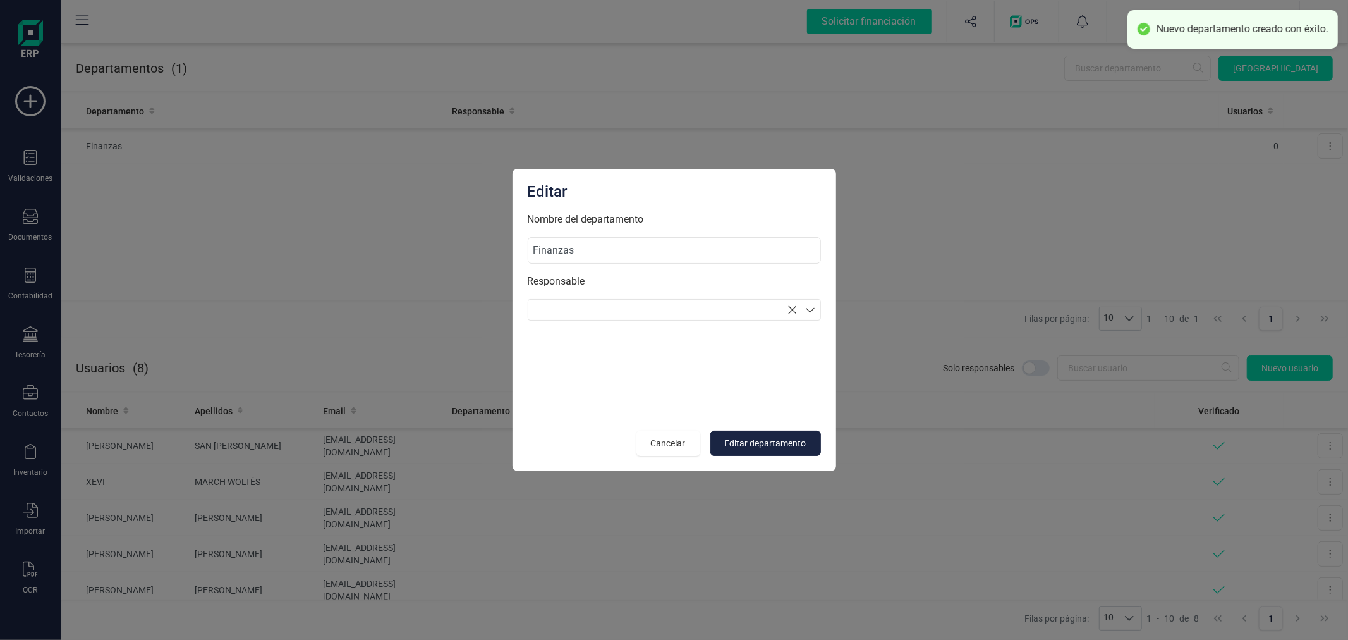
click at [624, 306] on section at bounding box center [674, 309] width 293 height 21
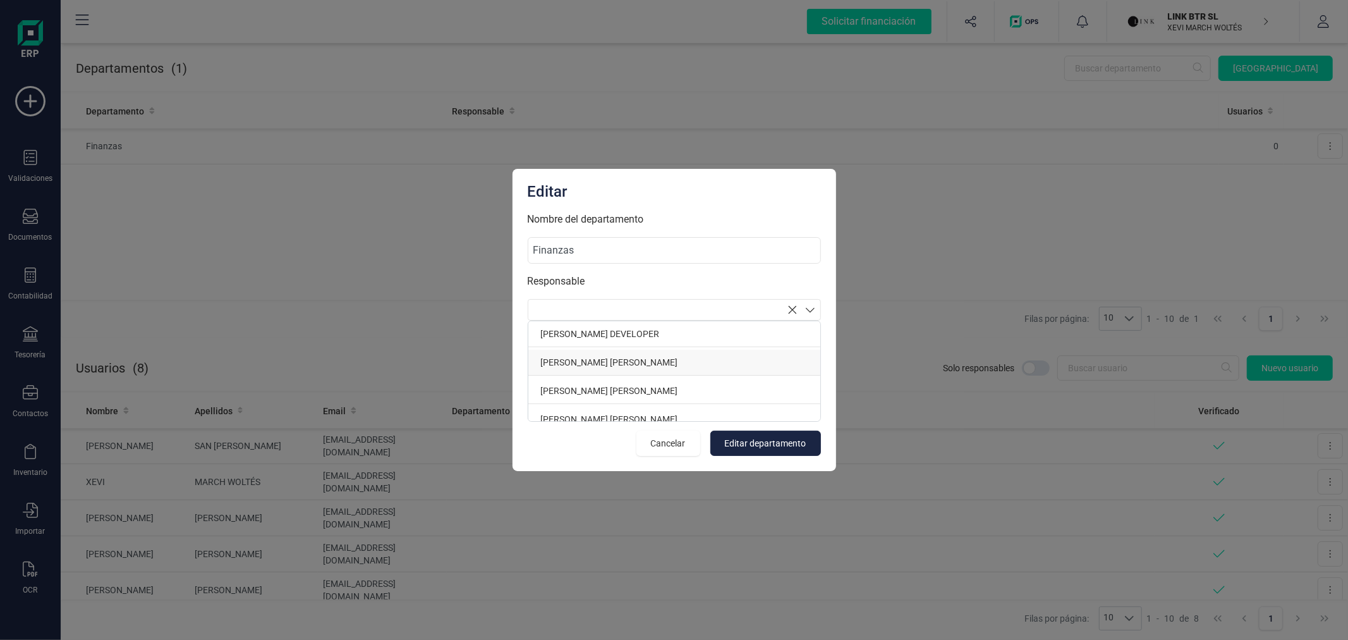
click at [603, 358] on p "SUSANA TARANCON MARTINEZ" at bounding box center [674, 363] width 292 height 26
click at [764, 439] on span "Editar departamento" at bounding box center [766, 443] width 82 height 13
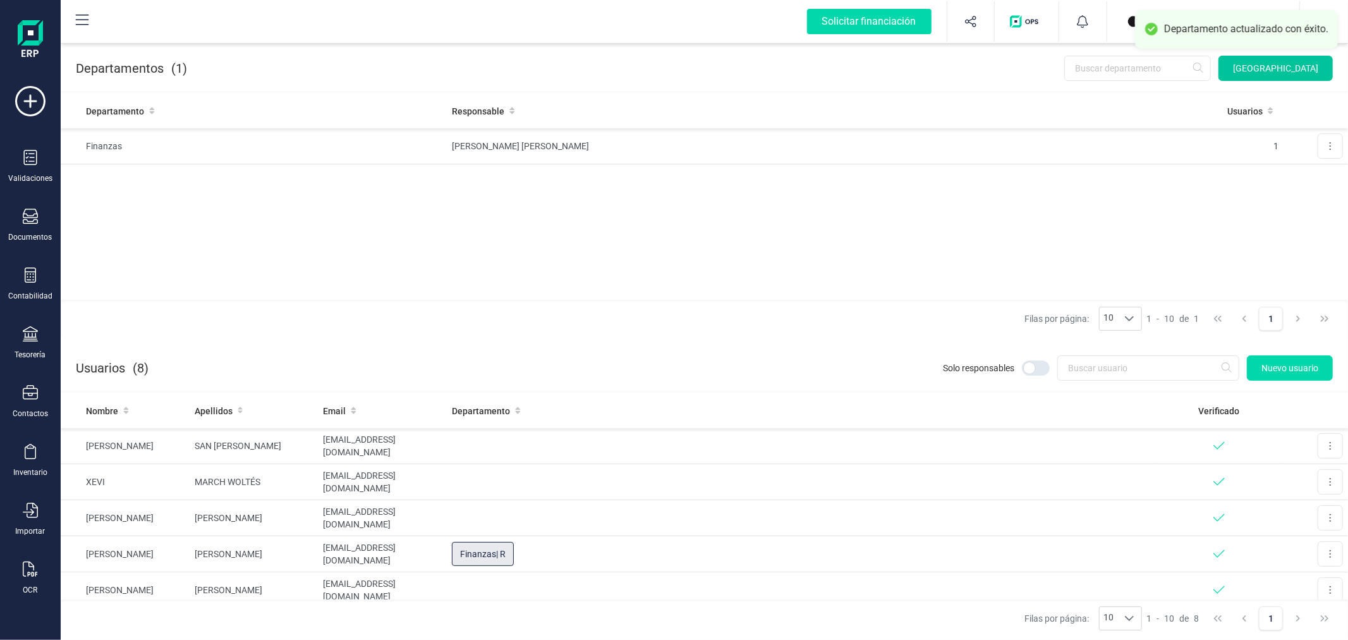
click at [1279, 62] on span "[GEOGRAPHIC_DATA]" at bounding box center [1275, 68] width 85 height 13
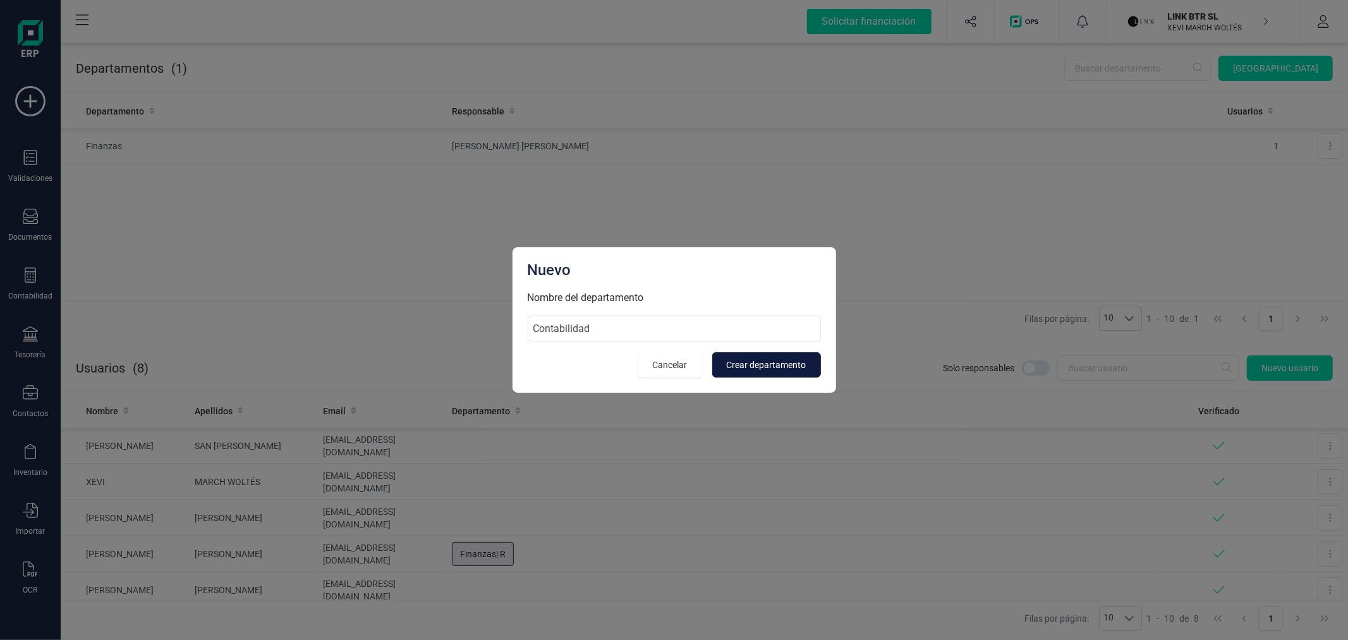
type input "Contabilidad"
click at [765, 365] on span "Crear departamento" at bounding box center [767, 364] width 80 height 13
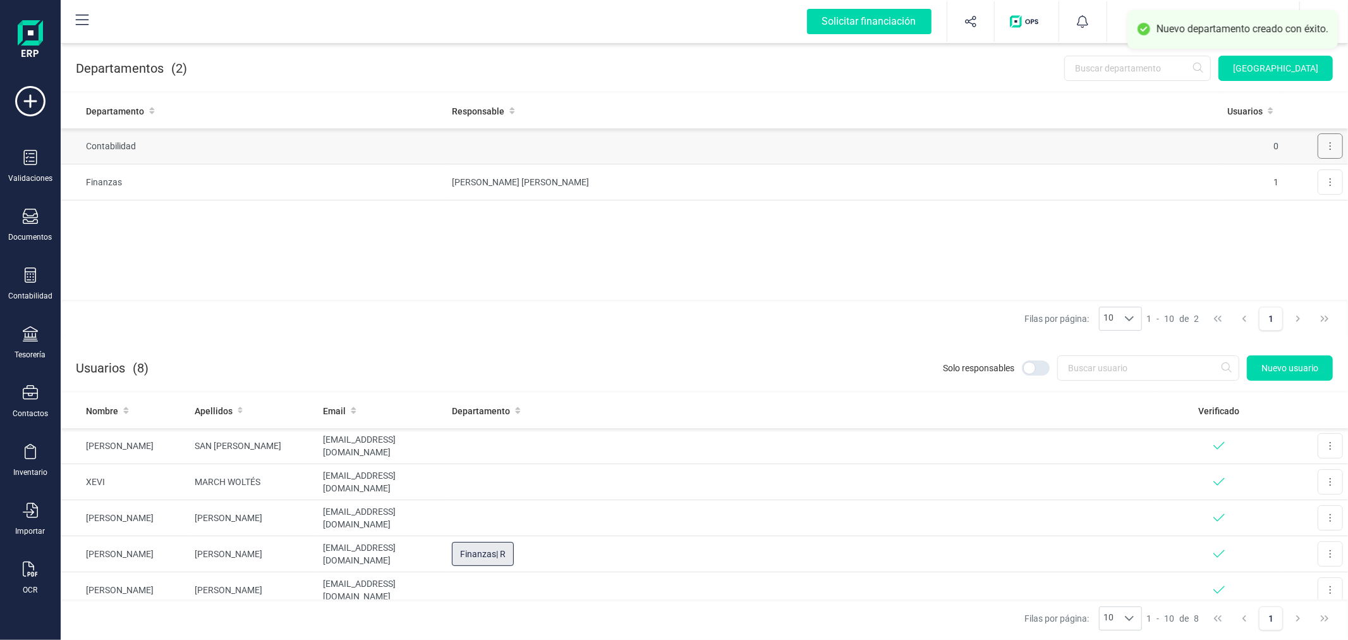
click at [1329, 148] on icon at bounding box center [1330, 146] width 3 height 10
click at [1318, 180] on span "Editar" at bounding box center [1312, 177] width 23 height 13
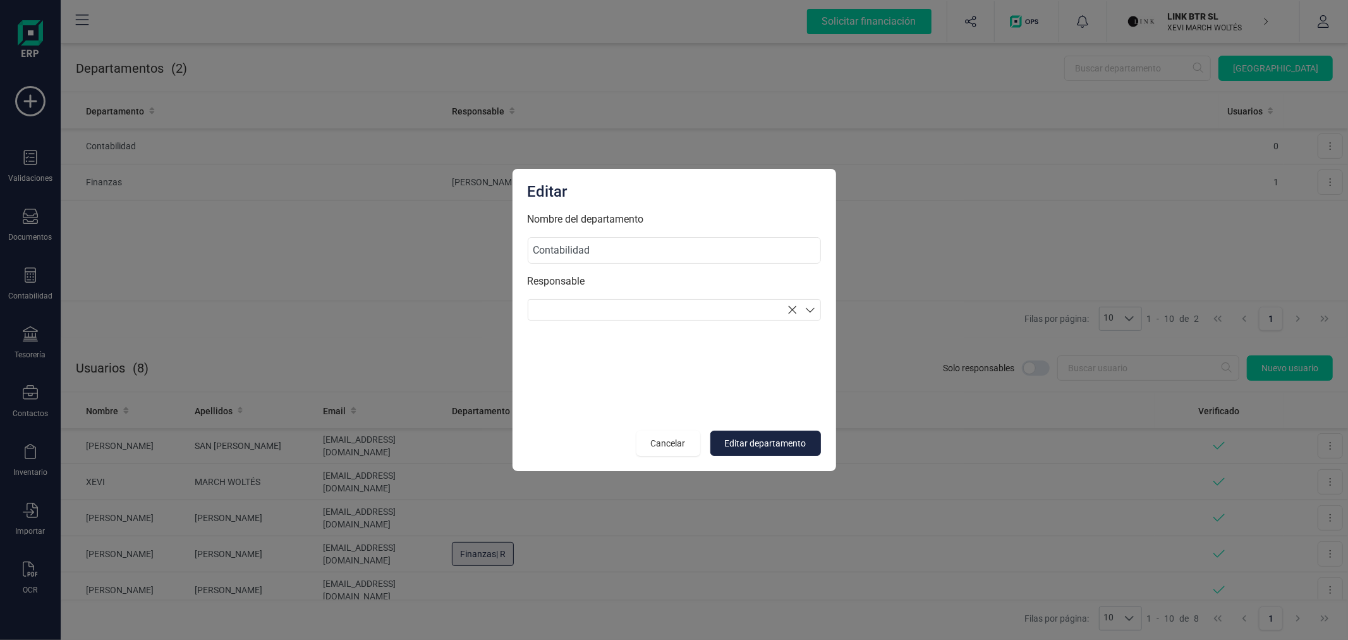
click at [698, 303] on section at bounding box center [674, 309] width 293 height 21
click at [640, 378] on p "[PERSON_NAME] SAN [PERSON_NAME]" at bounding box center [674, 378] width 292 height 26
click at [640, 378] on p "XEVI MARCH WOLTÉS" at bounding box center [674, 382] width 292 height 26
click at [741, 434] on button "Editar departamento" at bounding box center [765, 442] width 111 height 25
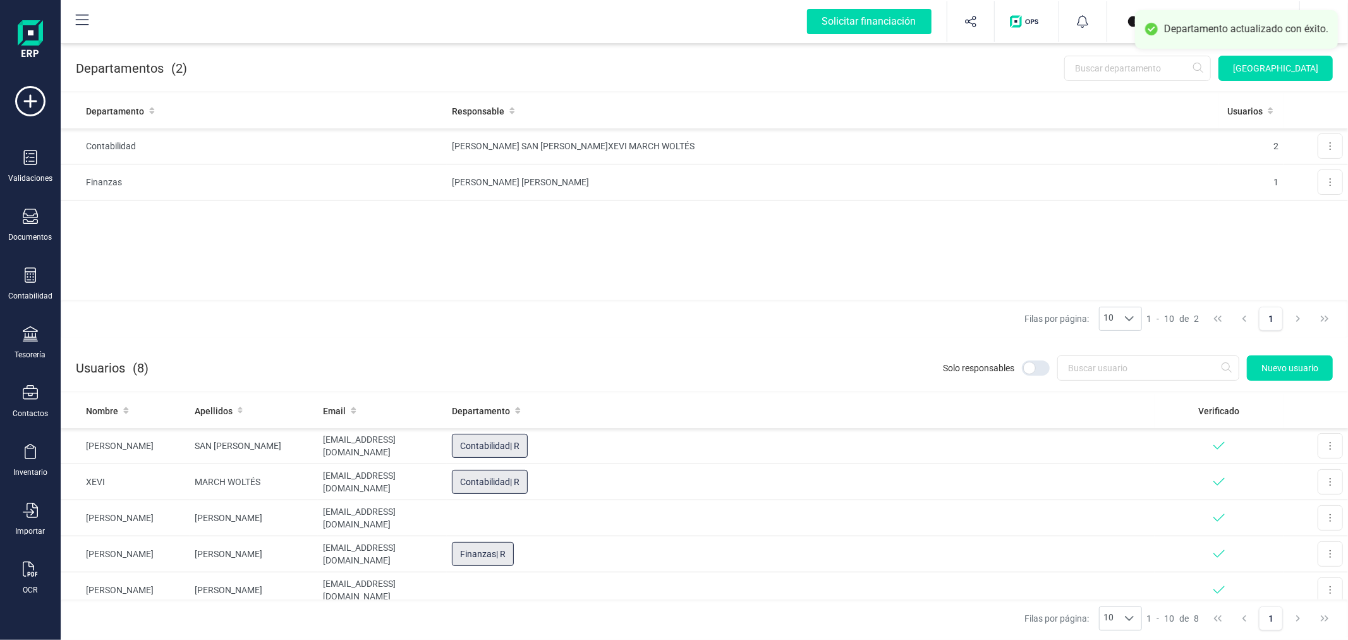
click at [1345, 15] on button "button" at bounding box center [1323, 21] width 47 height 40
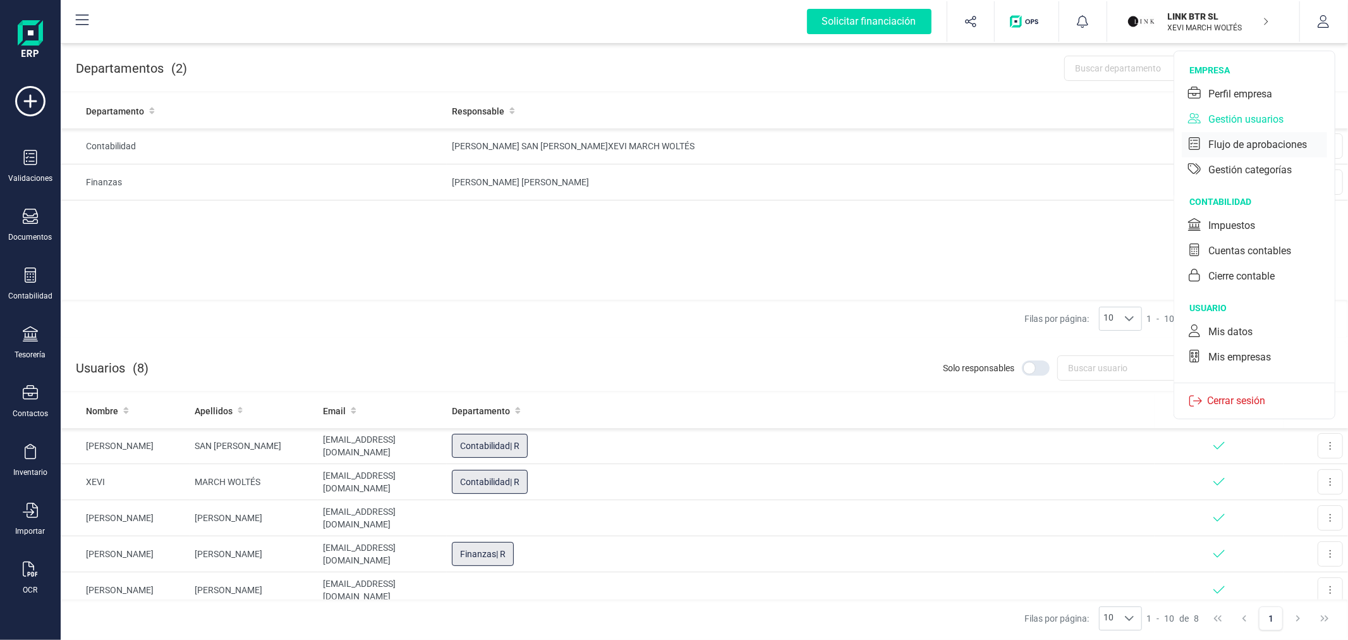
click at [1241, 140] on div "Flujo de aprobaciones" at bounding box center [1258, 144] width 99 height 15
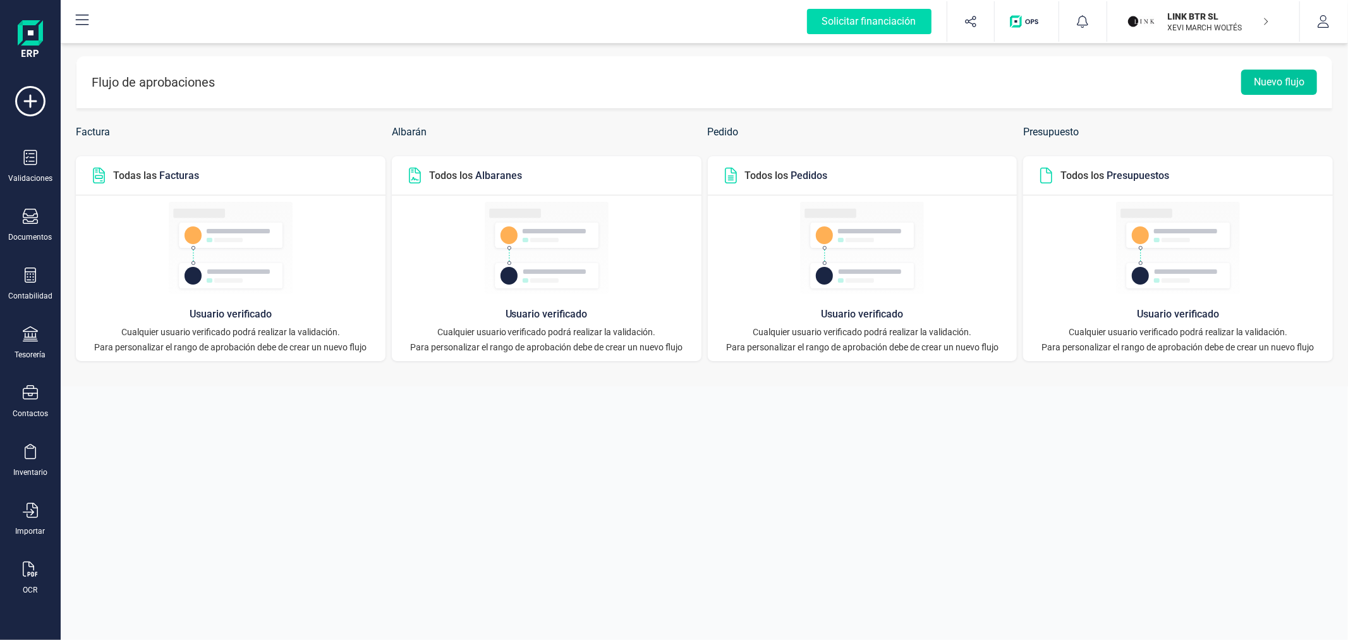
click at [1263, 84] on button "Nuevo flujo" at bounding box center [1279, 82] width 76 height 25
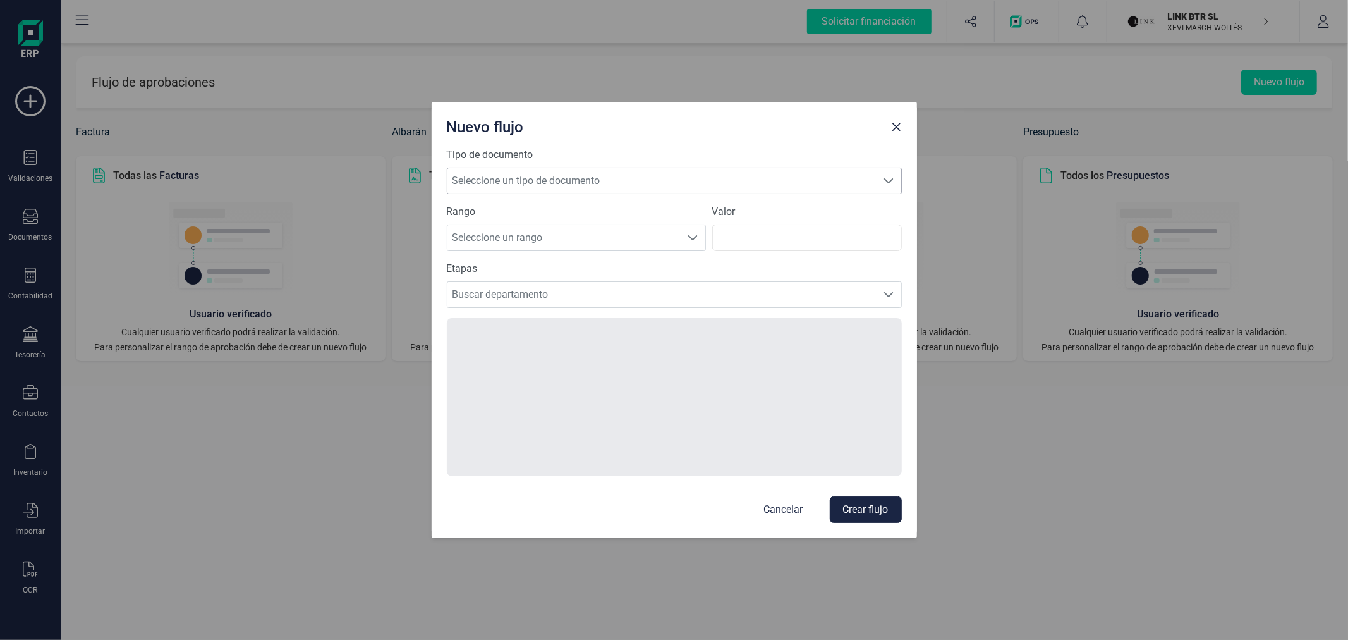
click at [571, 182] on span "Seleccione un tipo de documento" at bounding box center [663, 180] width 430 height 25
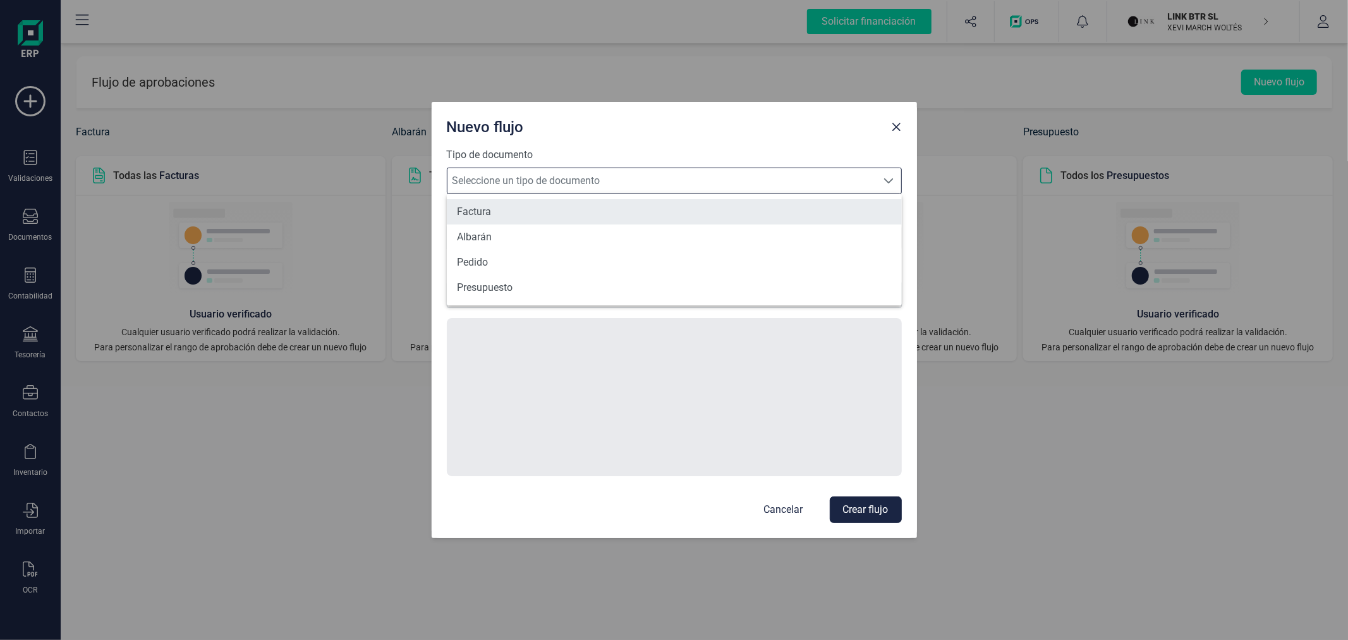
click at [548, 214] on li "Factura" at bounding box center [674, 211] width 455 height 25
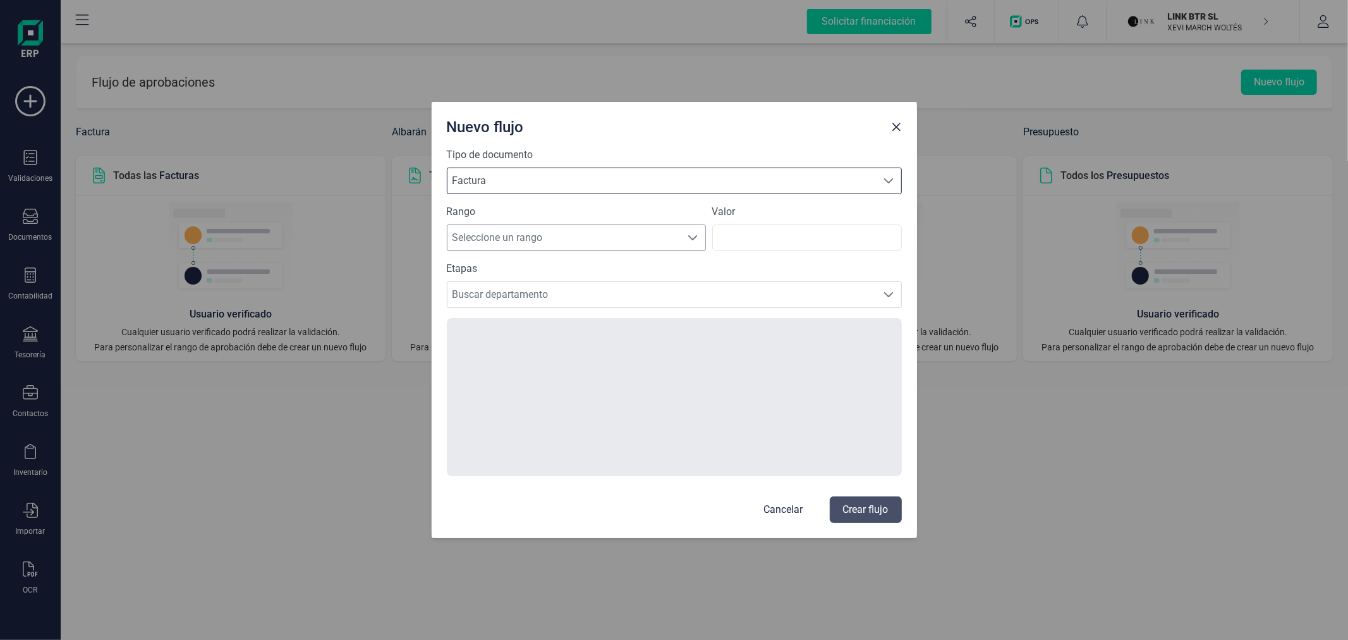
click at [537, 236] on span "Seleccione un rango" at bounding box center [565, 237] width 234 height 25
click at [485, 354] on li "Todos" at bounding box center [576, 360] width 259 height 25
click at [528, 296] on span "Buscar departamento" at bounding box center [663, 294] width 430 height 25
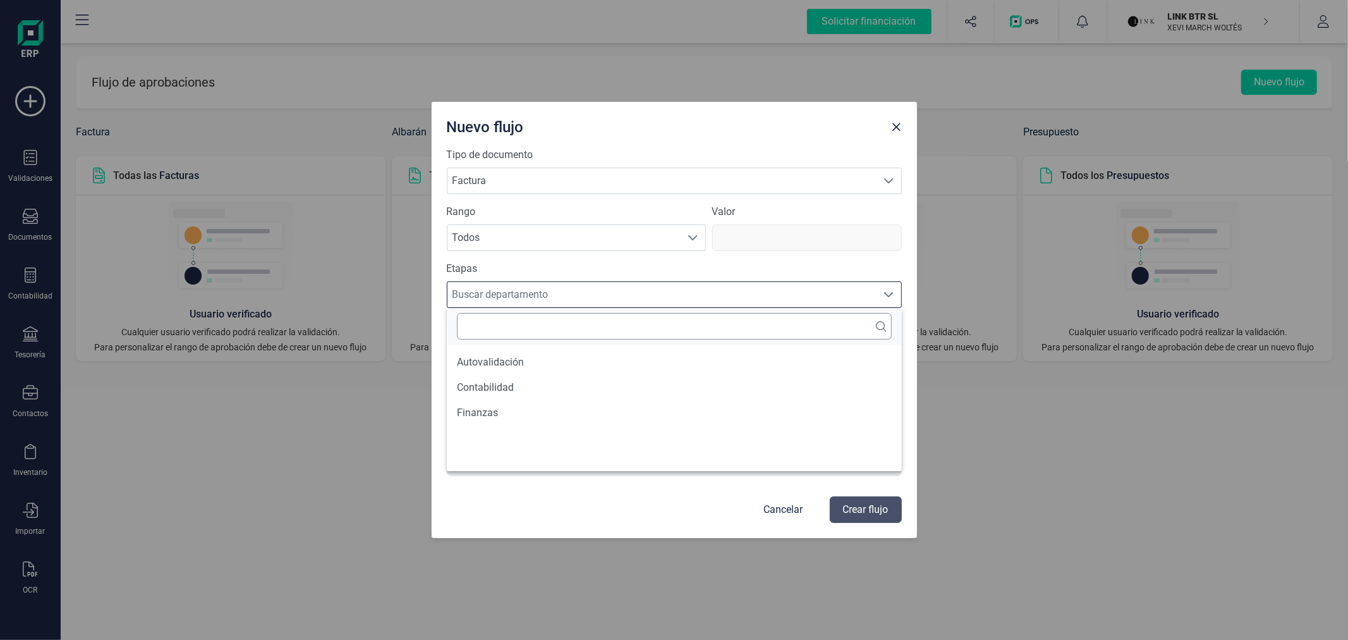
scroll to position [7, 54]
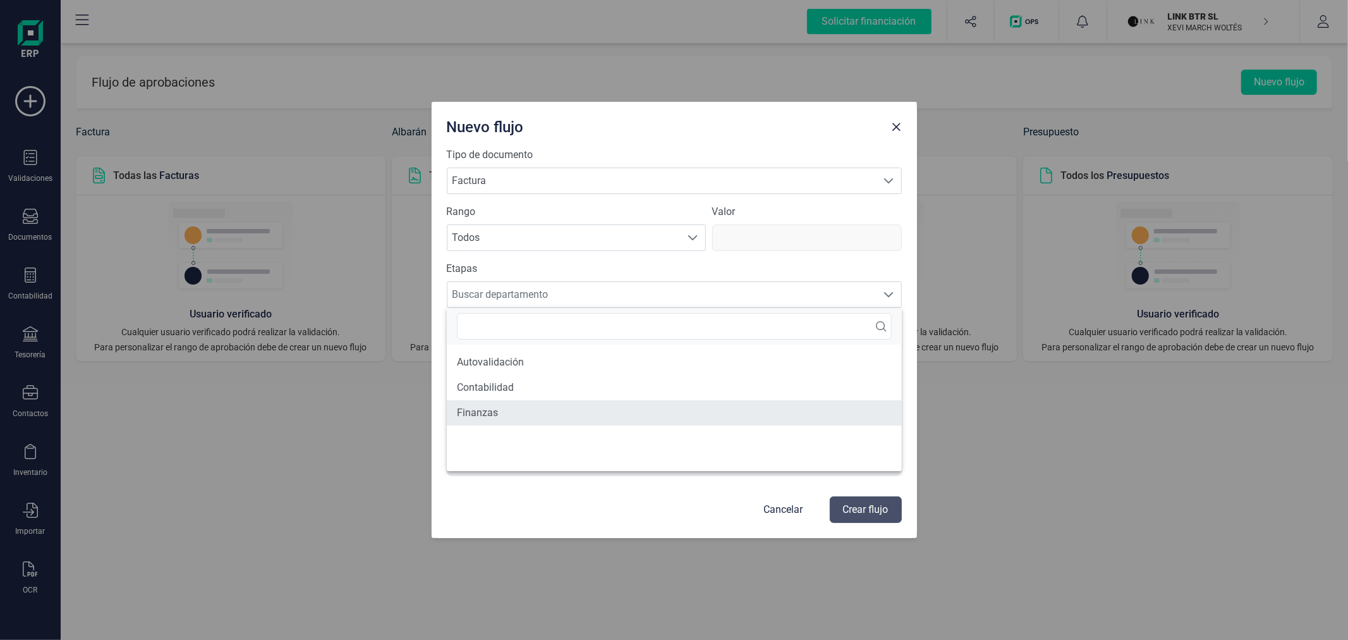
click at [501, 410] on li "Finanzas" at bounding box center [674, 412] width 455 height 25
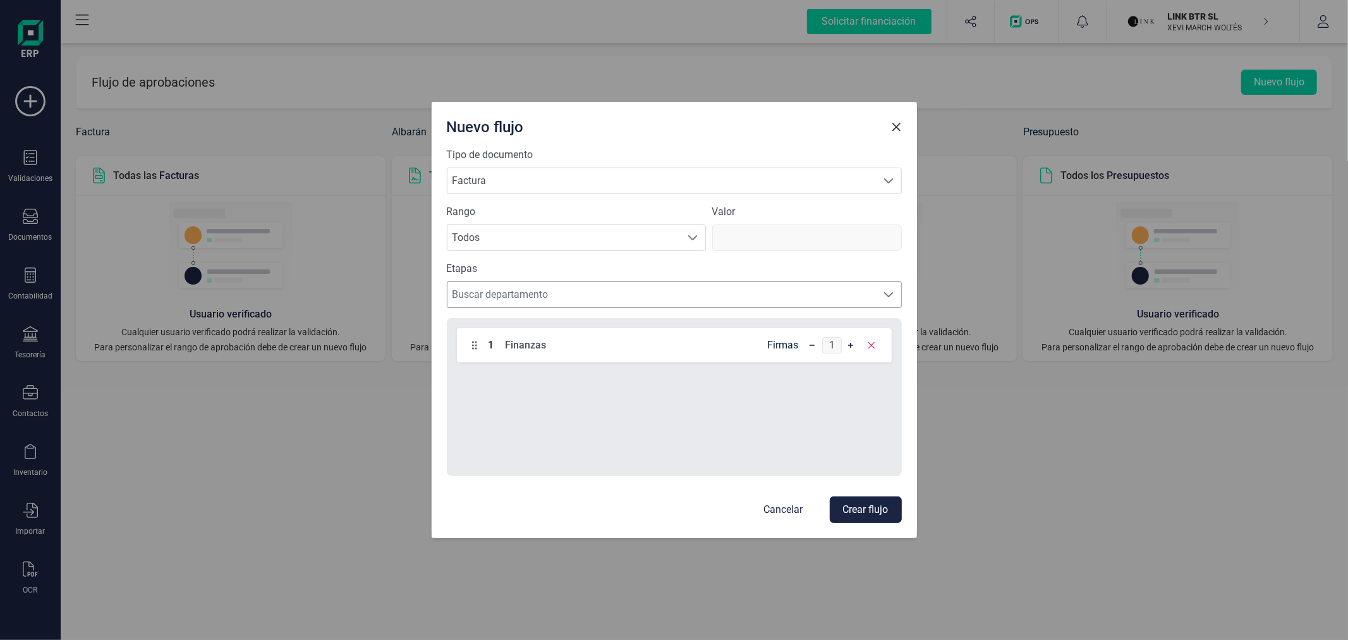
click at [637, 295] on span "Buscar departamento" at bounding box center [663, 294] width 430 height 25
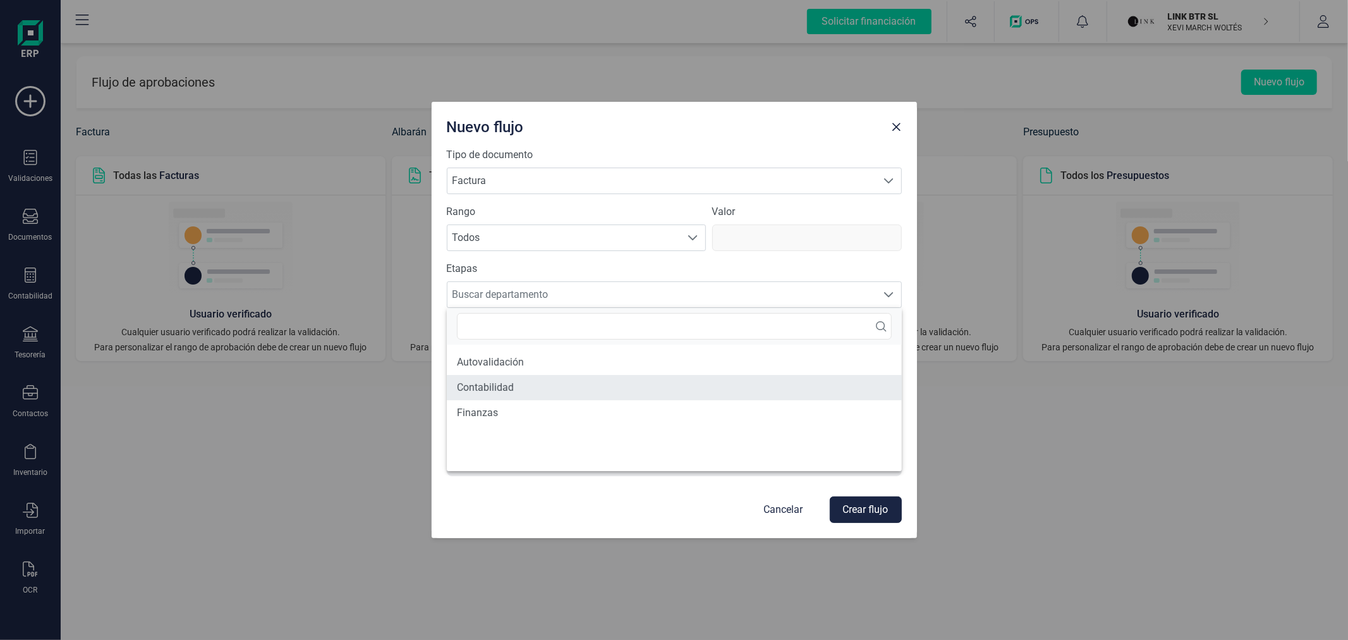
click at [602, 380] on li "Contabilidad" at bounding box center [674, 387] width 455 height 25
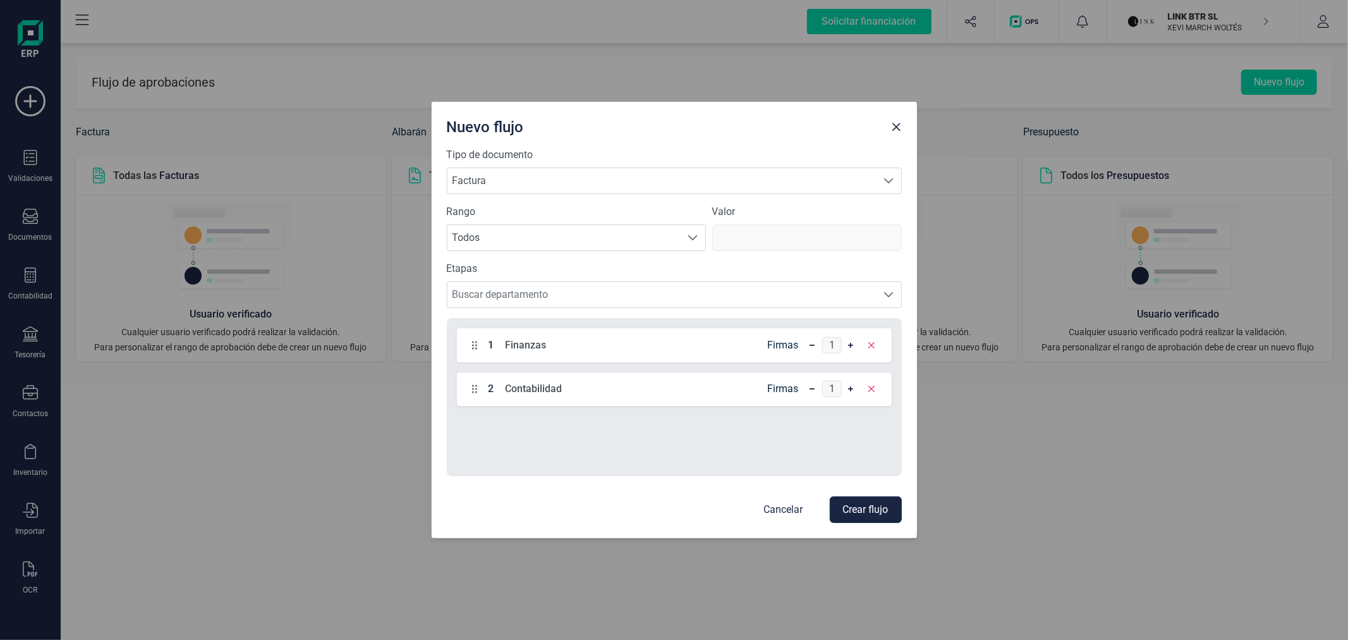
click at [876, 512] on button "Crear flujo" at bounding box center [866, 509] width 72 height 27
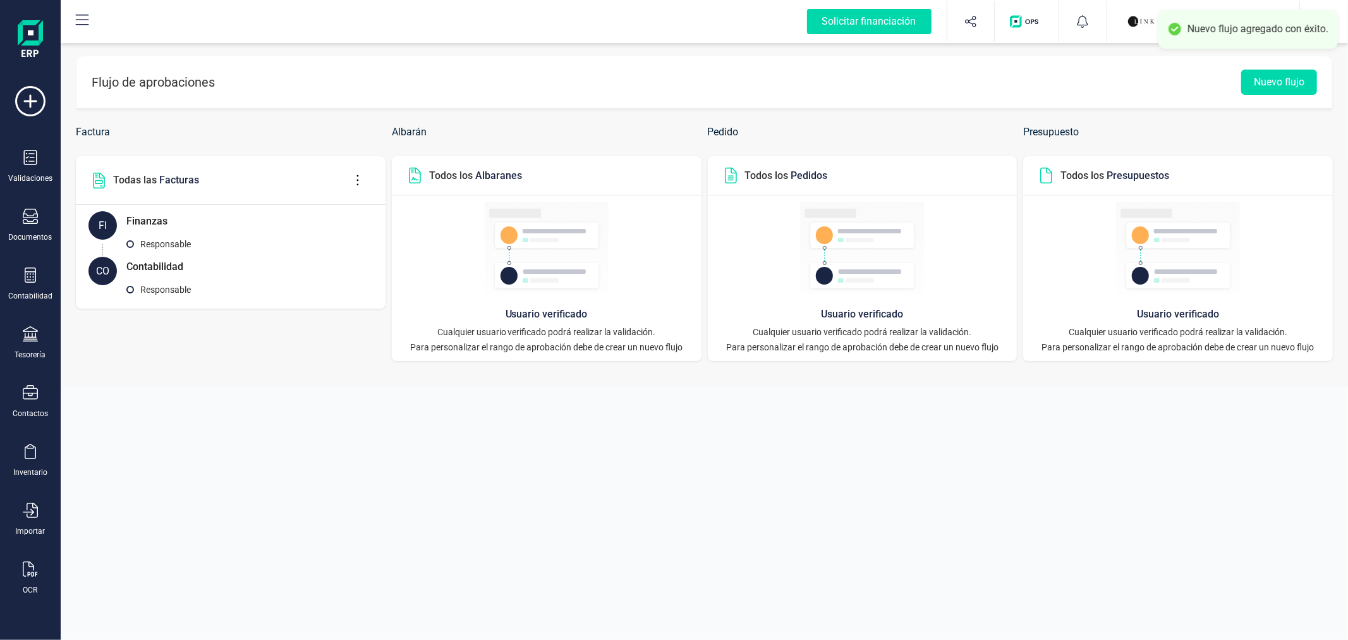
click at [1341, 16] on button "button" at bounding box center [1323, 21] width 47 height 40
click at [1165, 20] on div "LINK BTR SL XEVI MARCH WOLTÉS" at bounding box center [1211, 22] width 97 height 28
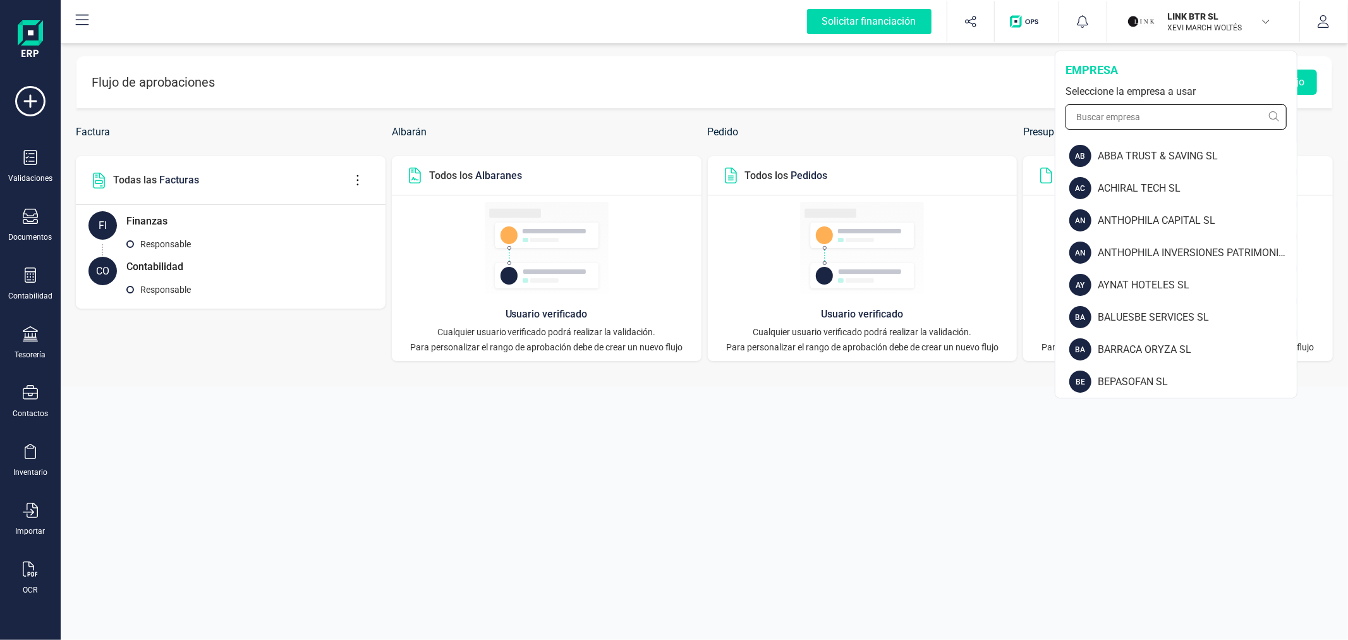
click at [1145, 115] on input "text" at bounding box center [1176, 116] width 221 height 25
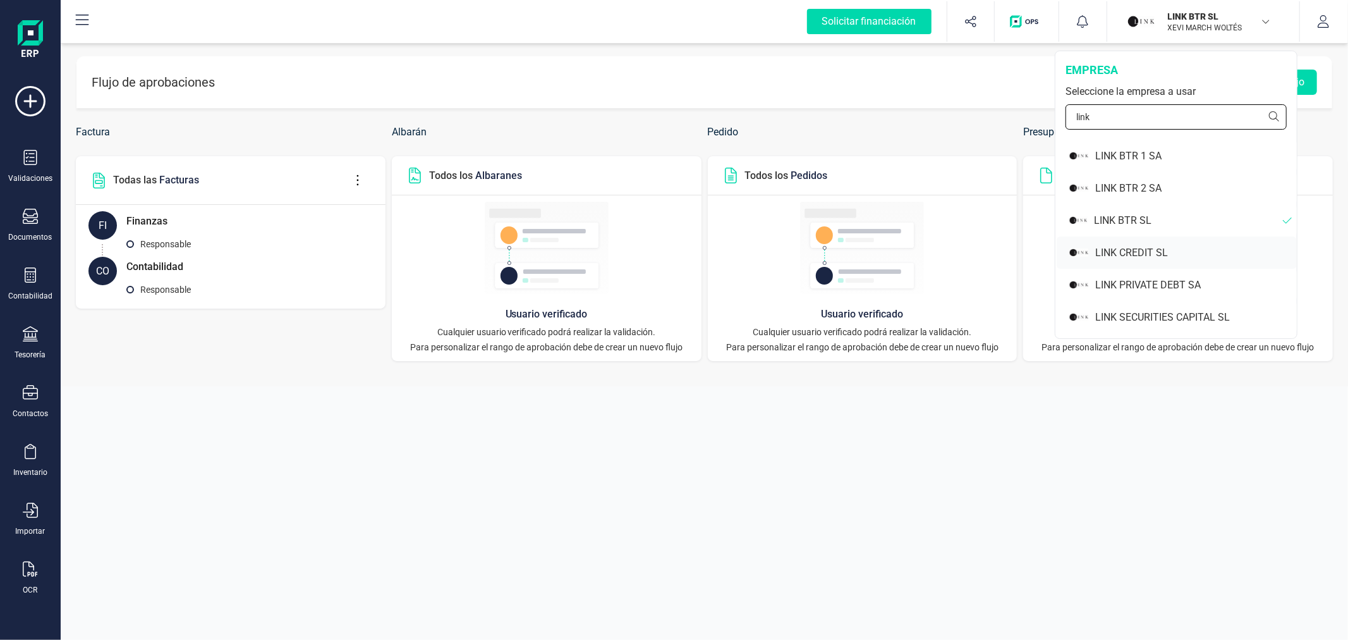
type input "link"
click at [1148, 248] on div "LINK CREDIT SL" at bounding box center [1196, 252] width 202 height 15
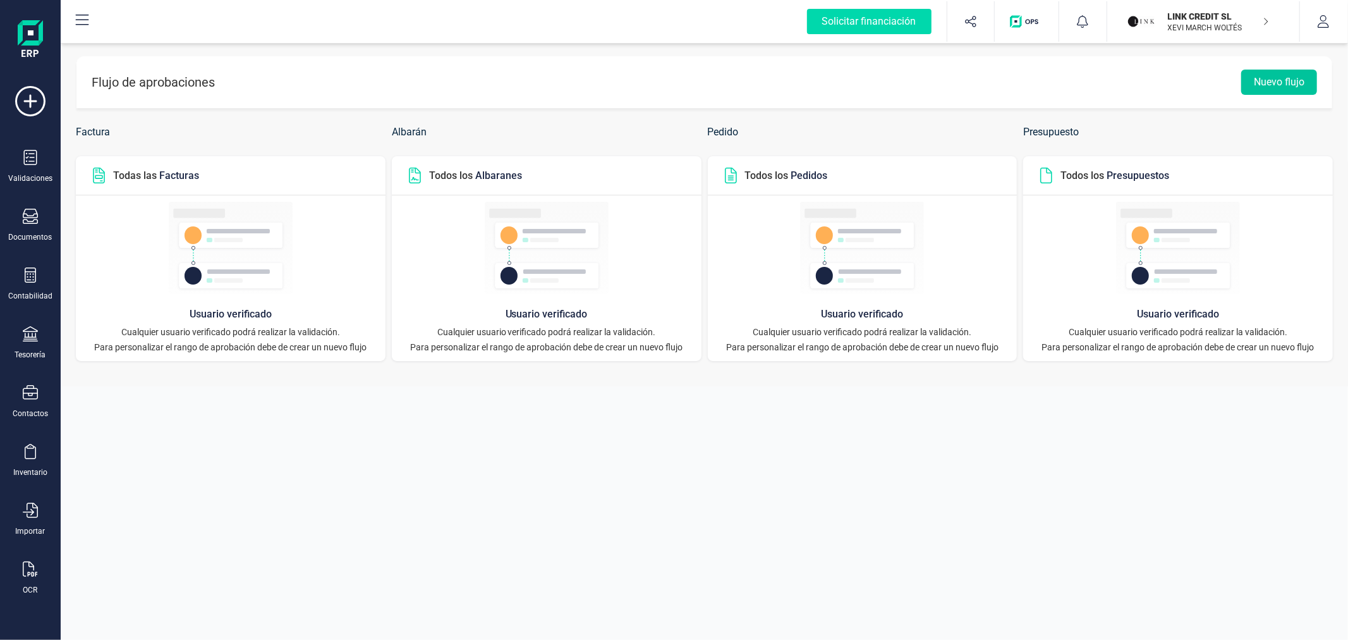
click at [1279, 70] on button "Nuevo flujo" at bounding box center [1279, 82] width 76 height 25
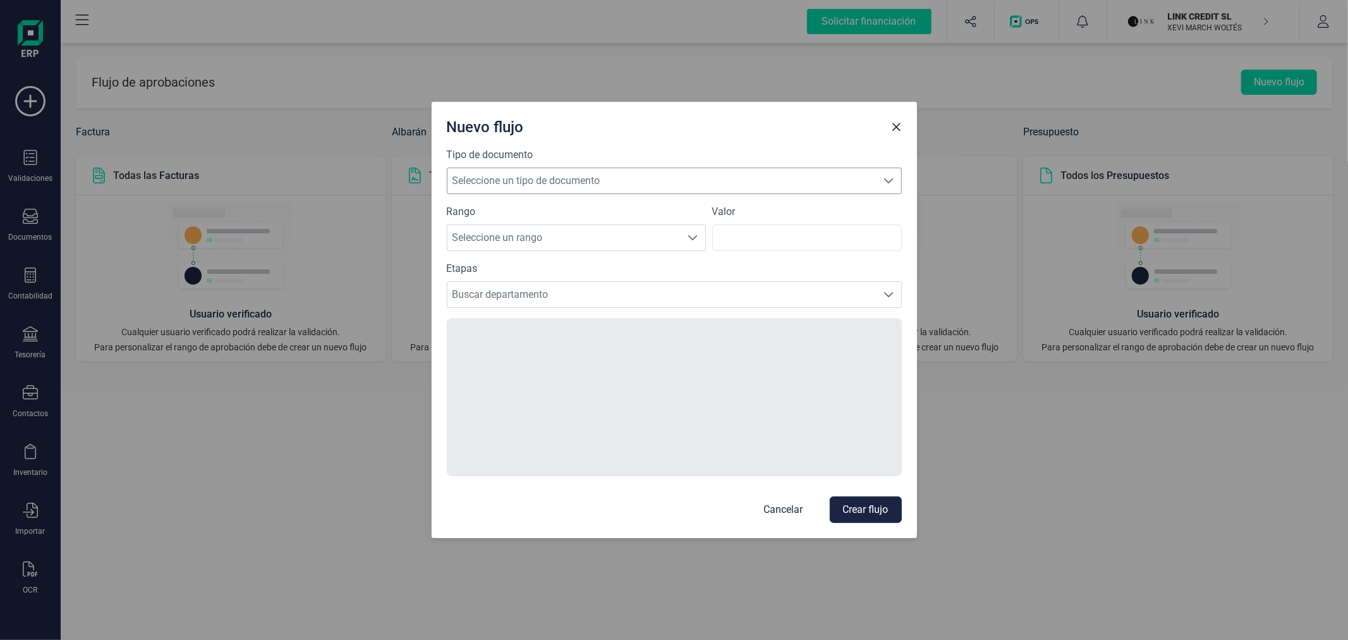
click at [588, 182] on span "Seleccione un tipo de documento" at bounding box center [663, 180] width 430 height 25
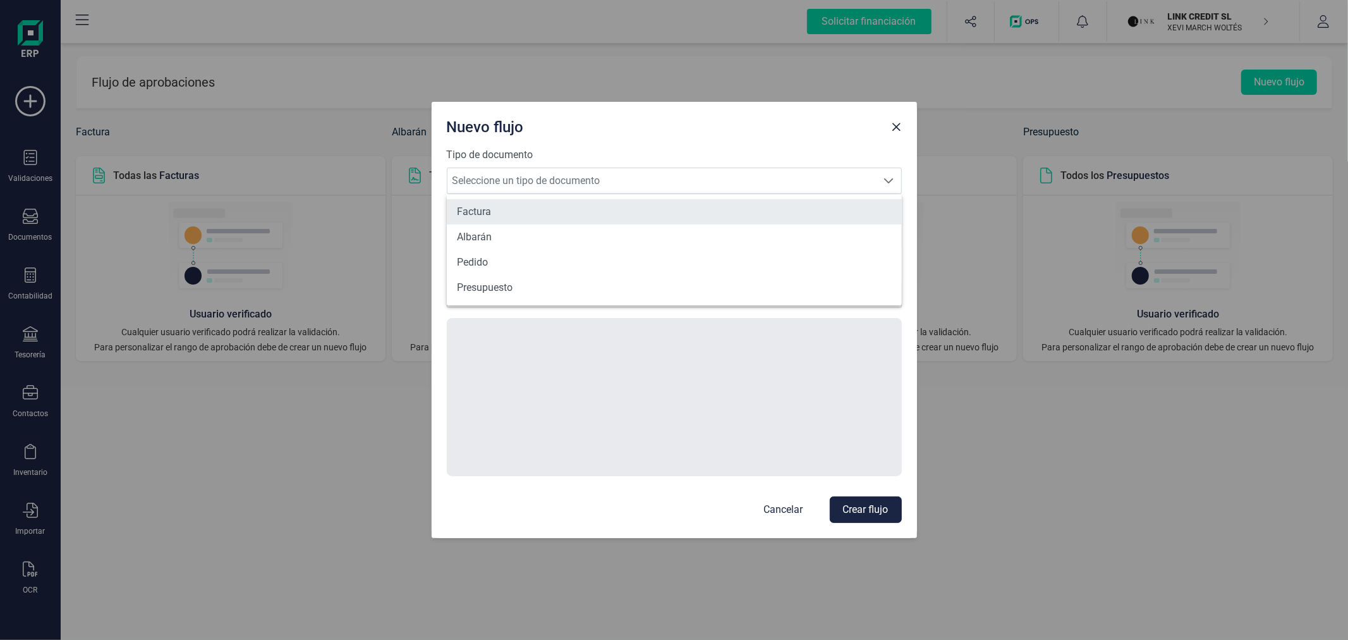
click at [565, 204] on li "Factura" at bounding box center [674, 211] width 455 height 25
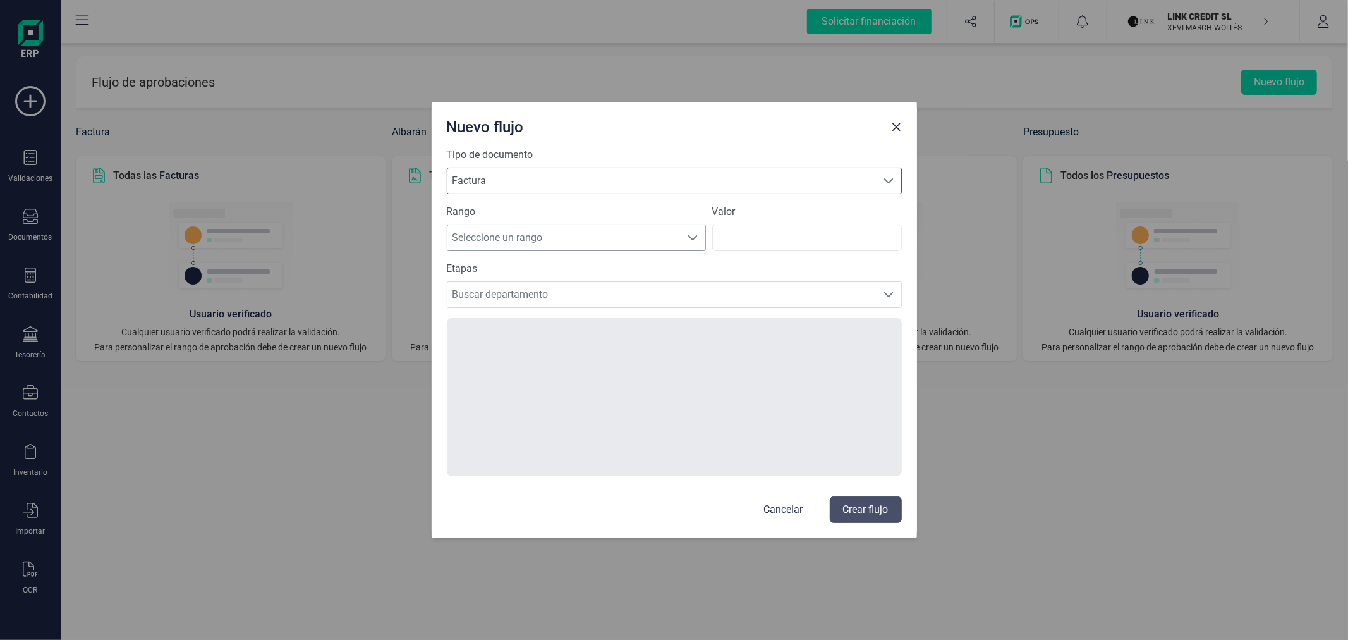
click at [496, 238] on span "Seleccione un rango" at bounding box center [565, 237] width 234 height 25
click at [479, 351] on li "Todos" at bounding box center [576, 360] width 259 height 25
click at [527, 298] on span "Buscar departamento" at bounding box center [663, 294] width 430 height 25
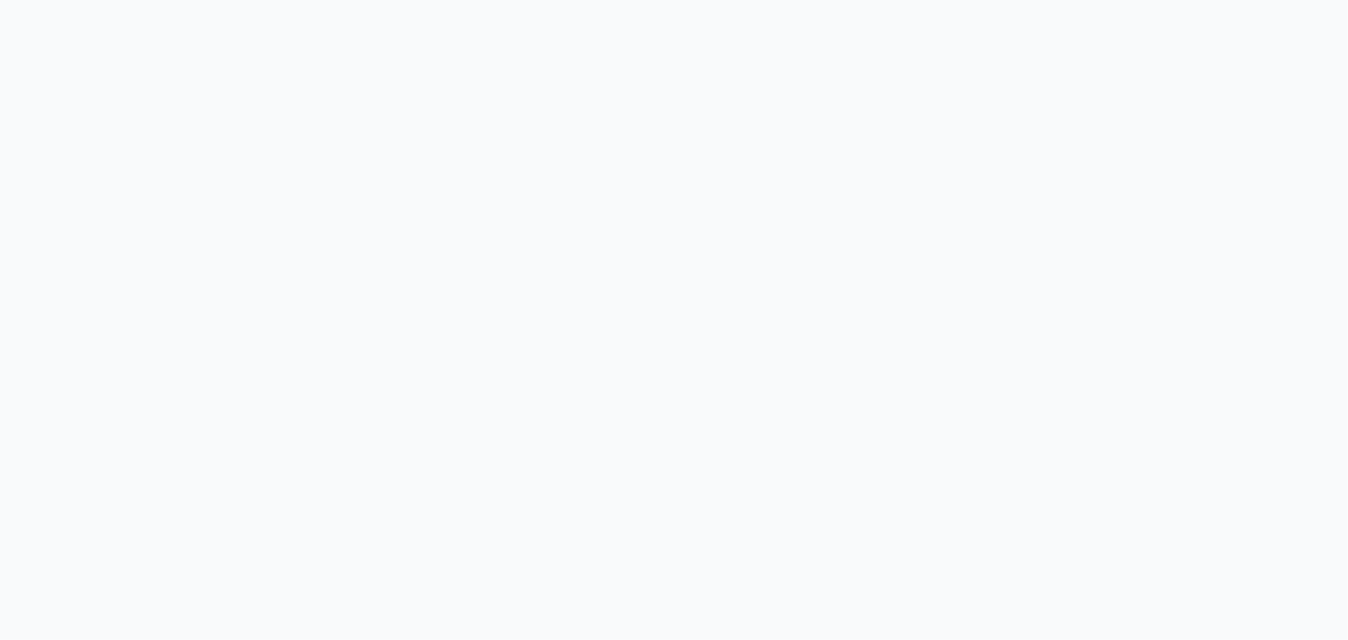
drag, startPoint x: 526, startPoint y: 238, endPoint x: 516, endPoint y: 238, distance: 9.5
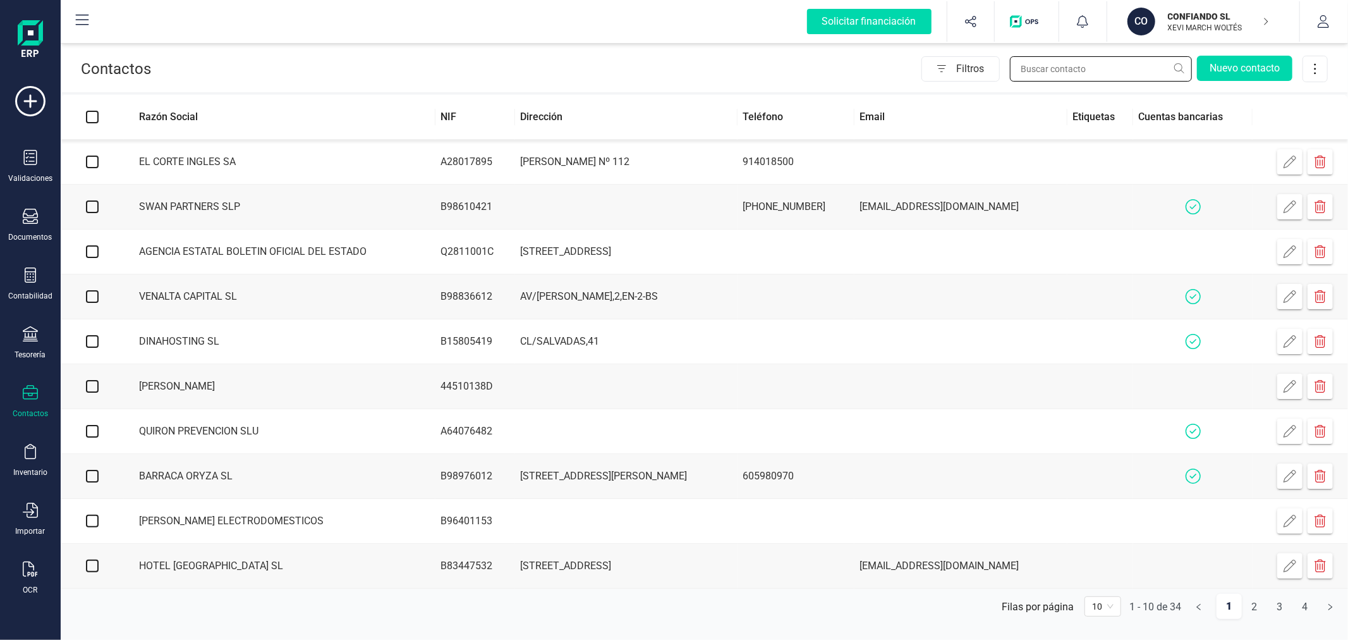
click at [1054, 58] on input "text" at bounding box center [1101, 68] width 182 height 25
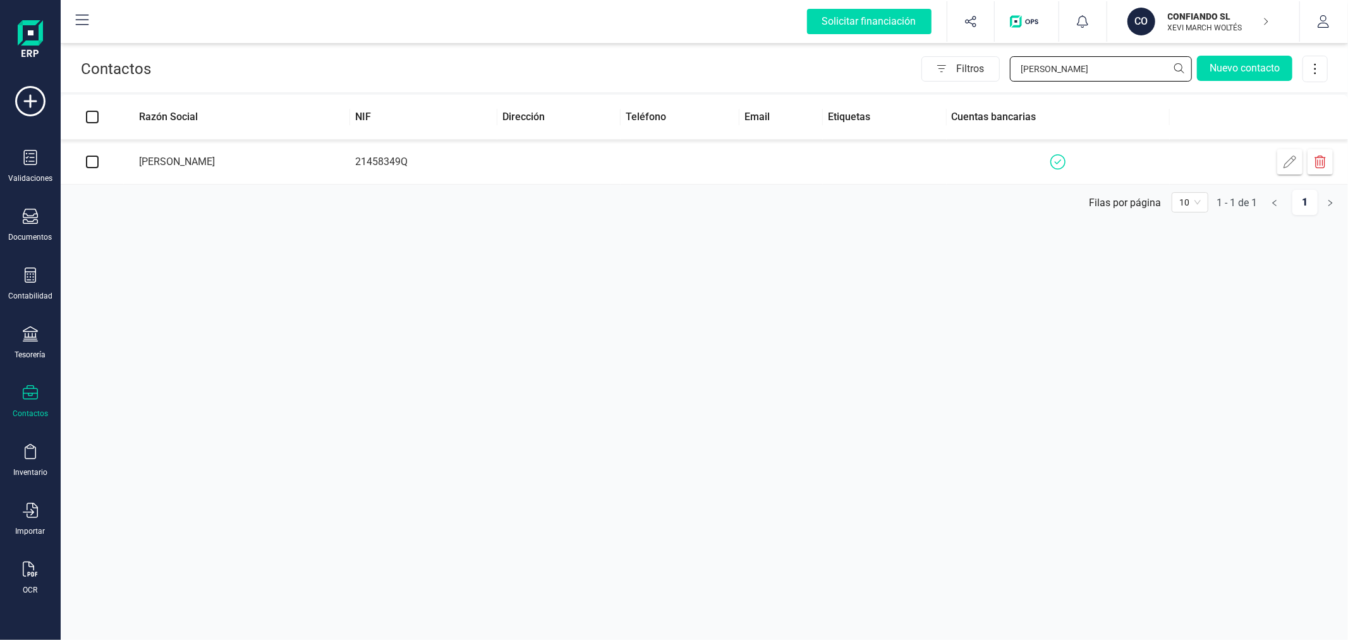
type input "[PERSON_NAME]"
click at [621, 161] on td at bounding box center [680, 162] width 119 height 45
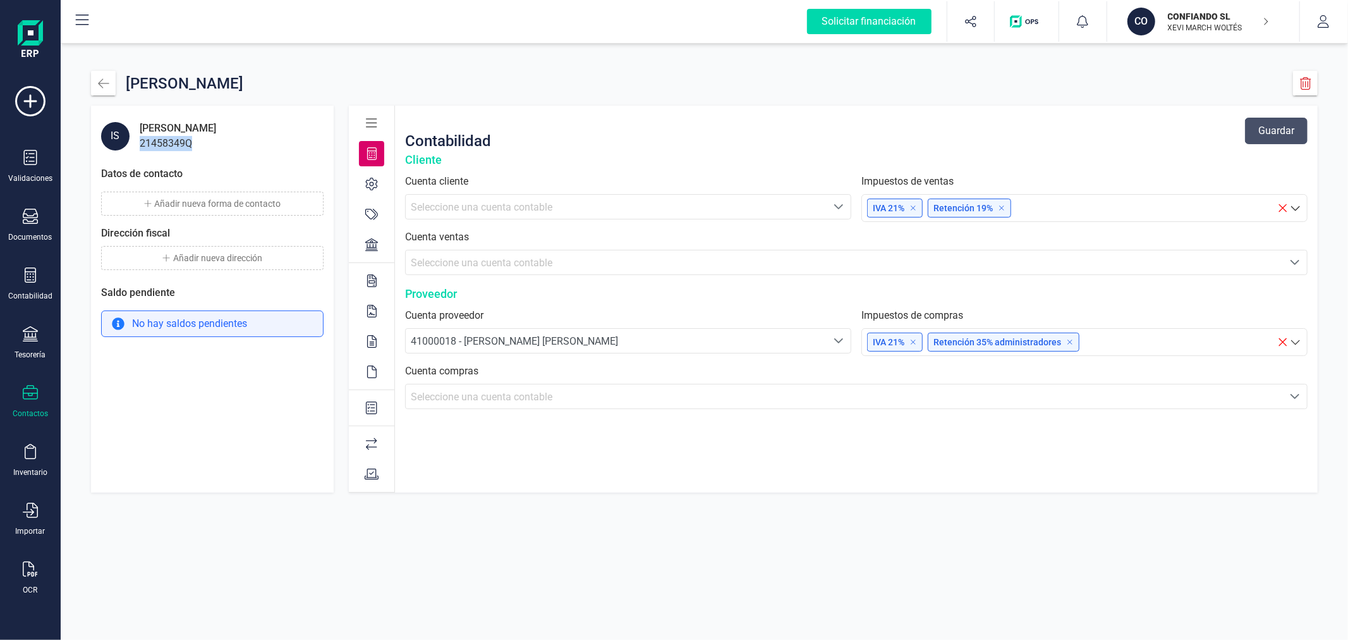
drag, startPoint x: 200, startPoint y: 143, endPoint x: 141, endPoint y: 141, distance: 58.8
click at [141, 141] on div "IS ISABEL RUIZ 21458349Q" at bounding box center [212, 136] width 222 height 30
copy div "21458349Q"
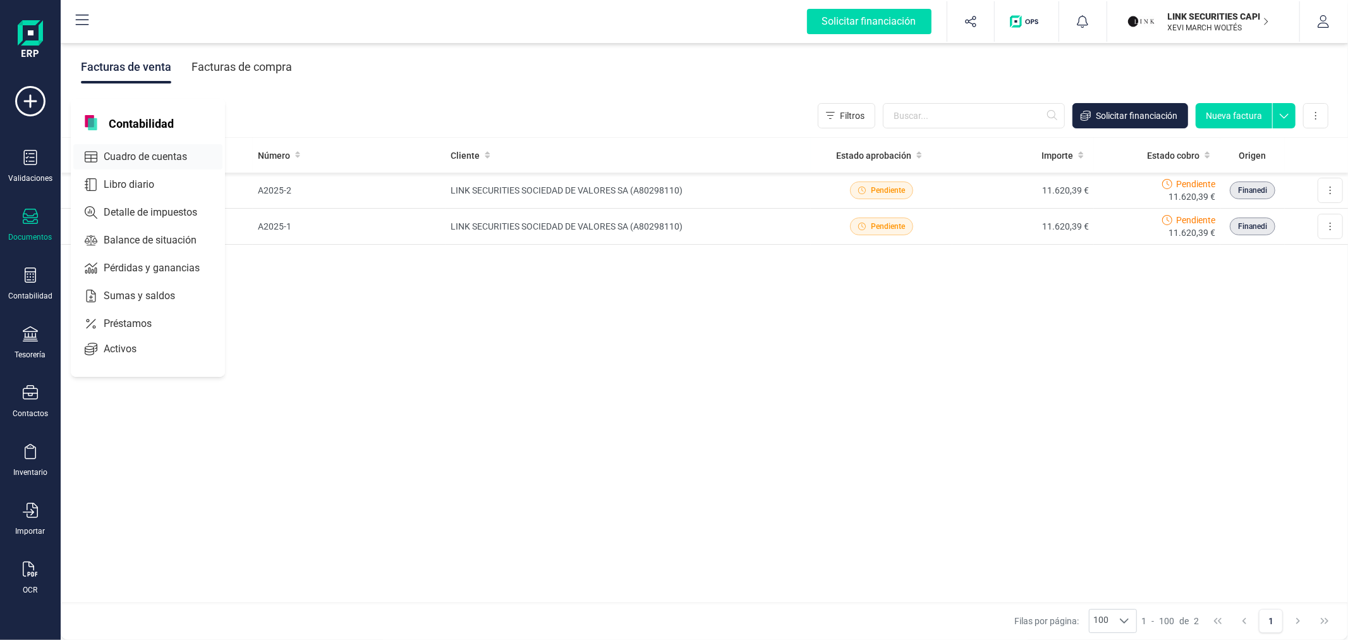
click at [159, 157] on span "Cuadro de cuentas" at bounding box center [154, 156] width 111 height 15
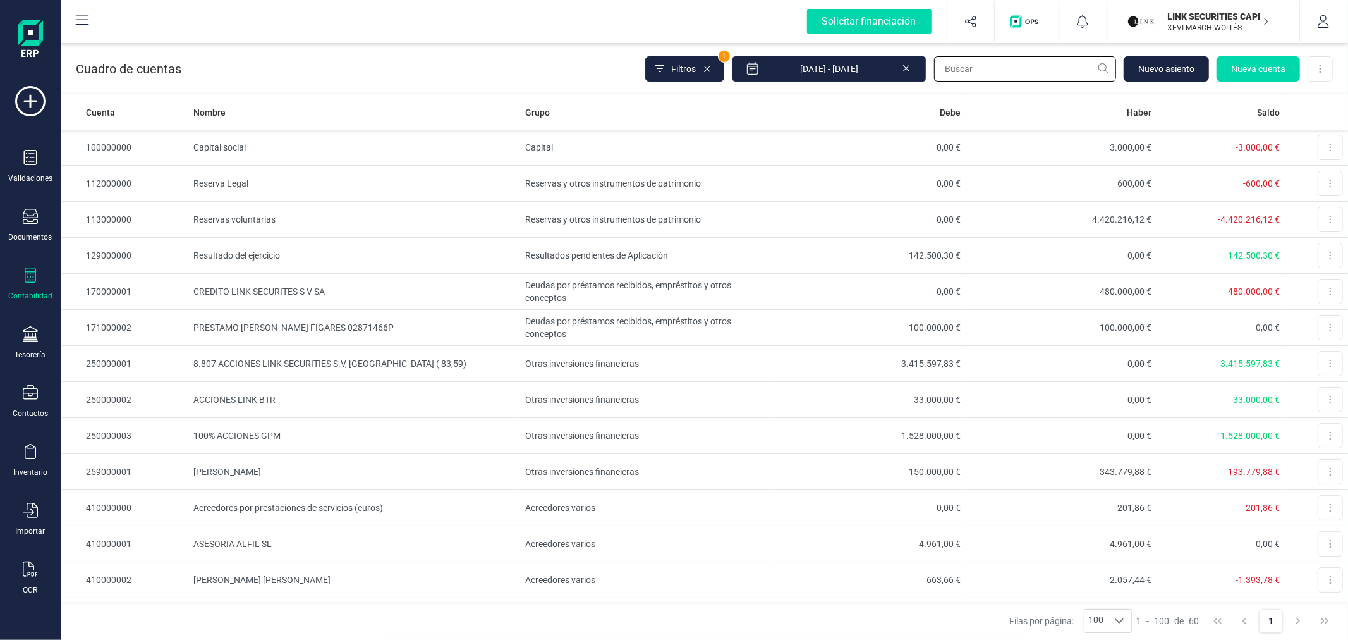
click at [969, 71] on input "text" at bounding box center [1025, 68] width 182 height 25
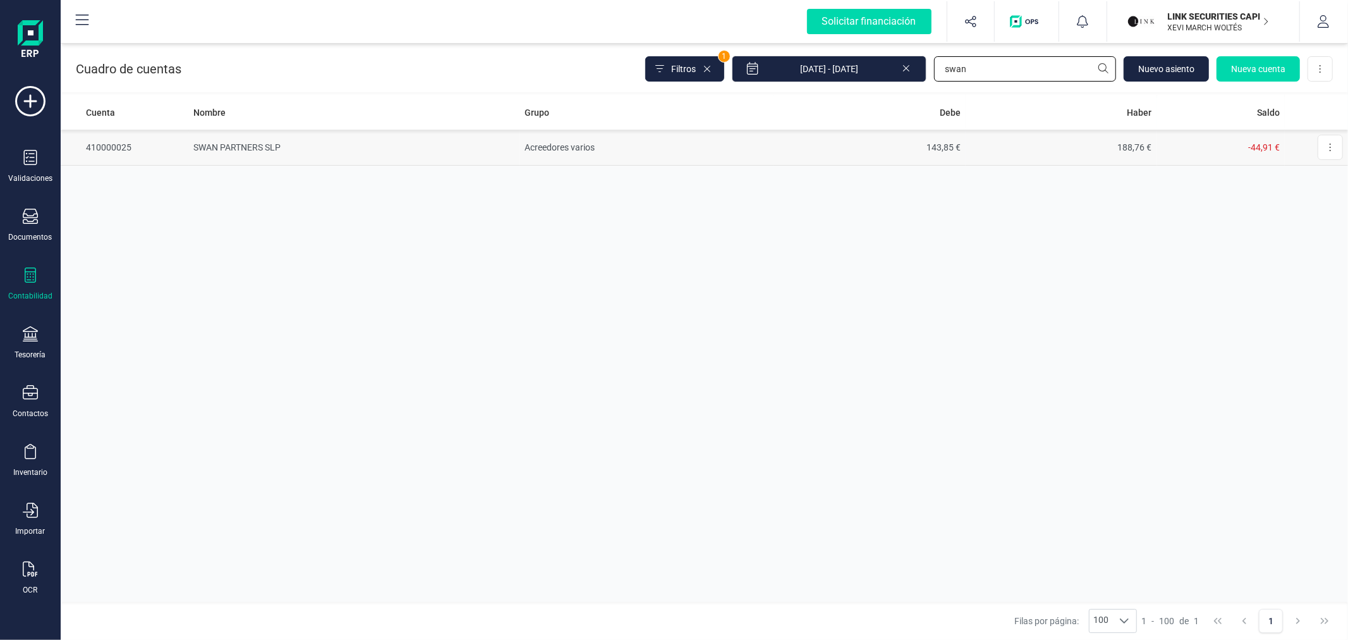
type input "swan"
click at [551, 152] on td "Acreedores varios" at bounding box center [647, 148] width 255 height 36
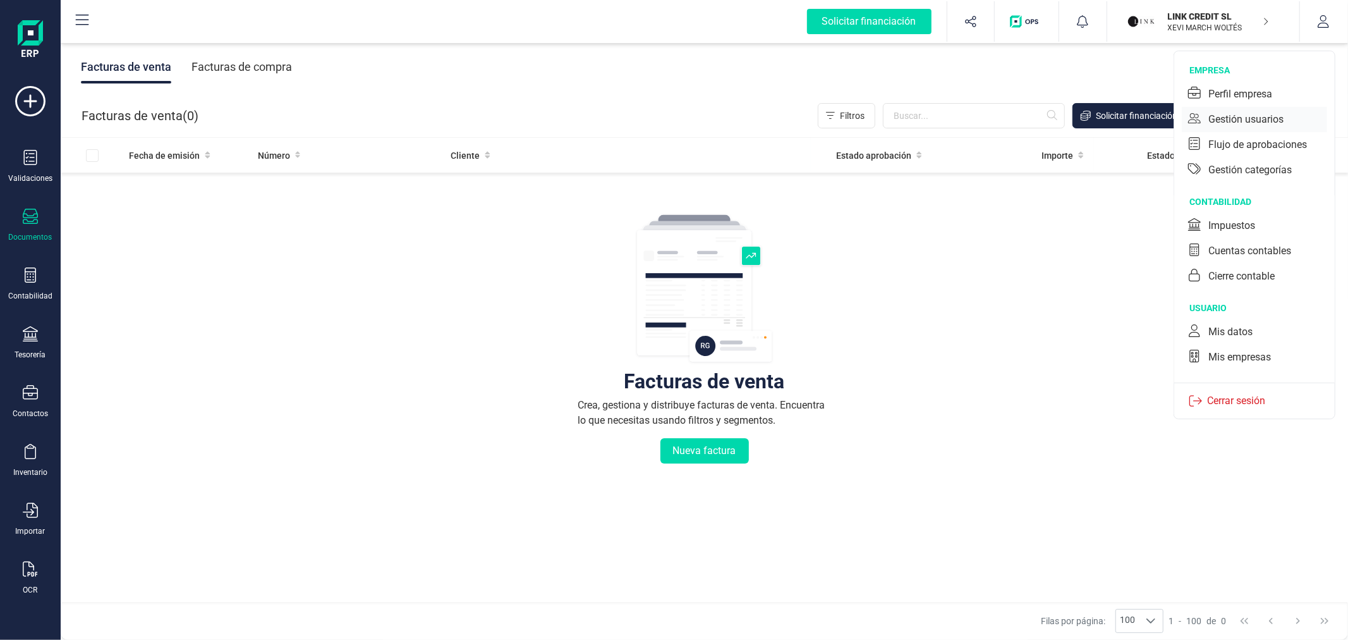
click at [1254, 112] on div "Gestión usuarios" at bounding box center [1246, 119] width 75 height 15
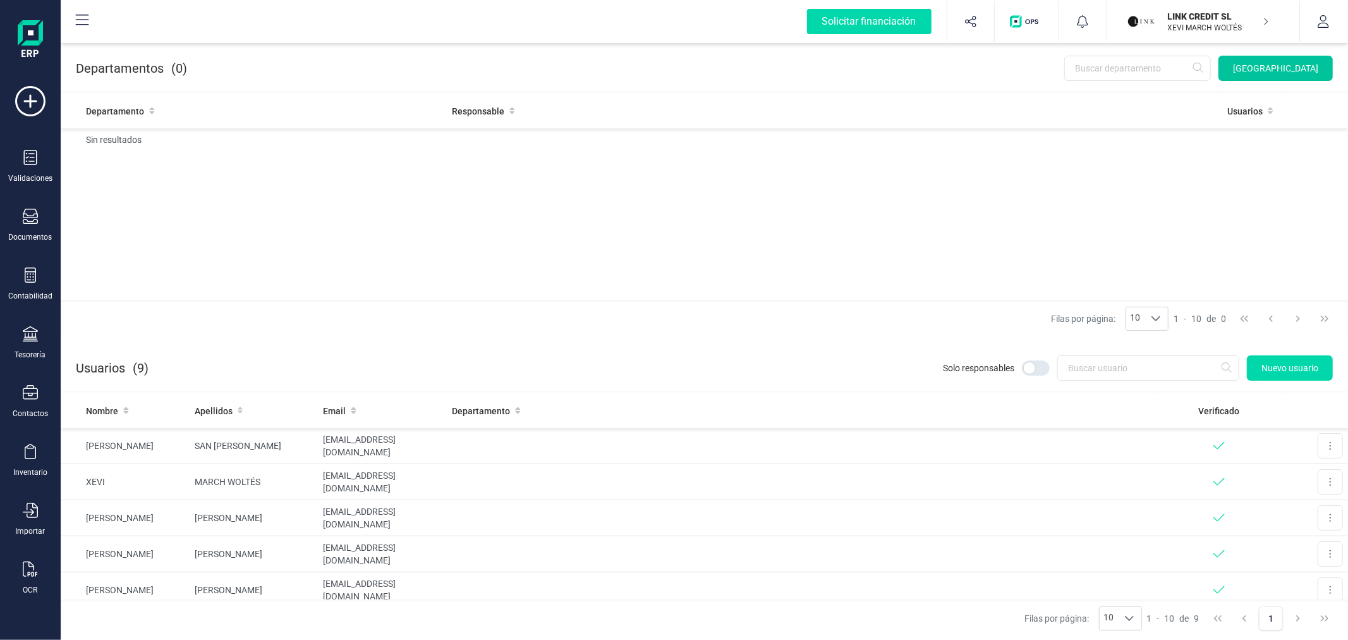
click at [1259, 68] on span "[GEOGRAPHIC_DATA]" at bounding box center [1275, 68] width 85 height 13
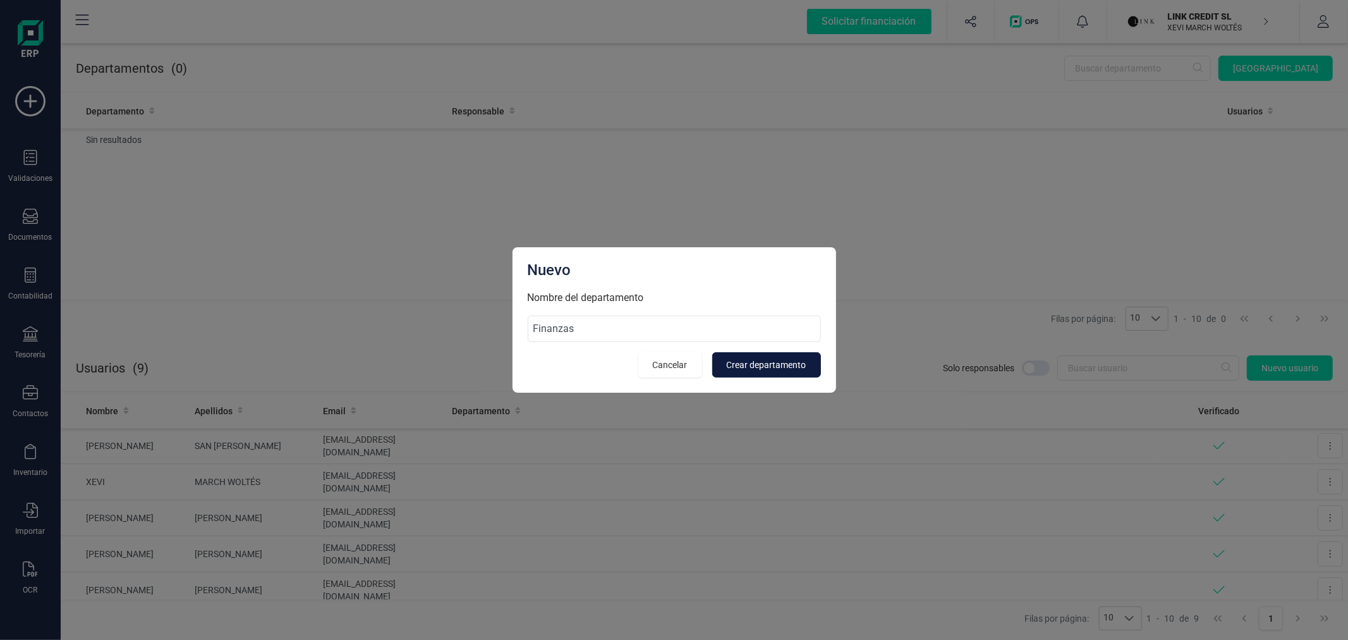
type input "Finanzas"
click at [755, 361] on span "Crear departamento" at bounding box center [767, 364] width 80 height 13
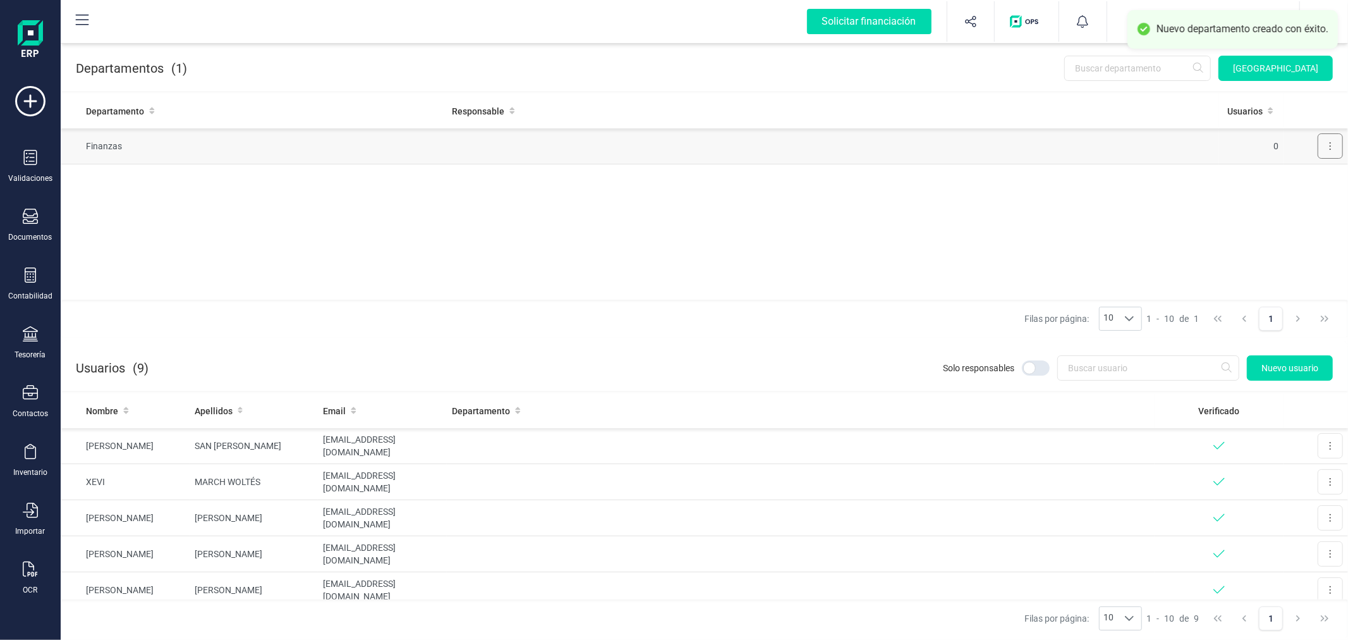
click at [1323, 140] on button at bounding box center [1330, 145] width 25 height 25
click at [1303, 171] on span "Editar" at bounding box center [1312, 177] width 23 height 13
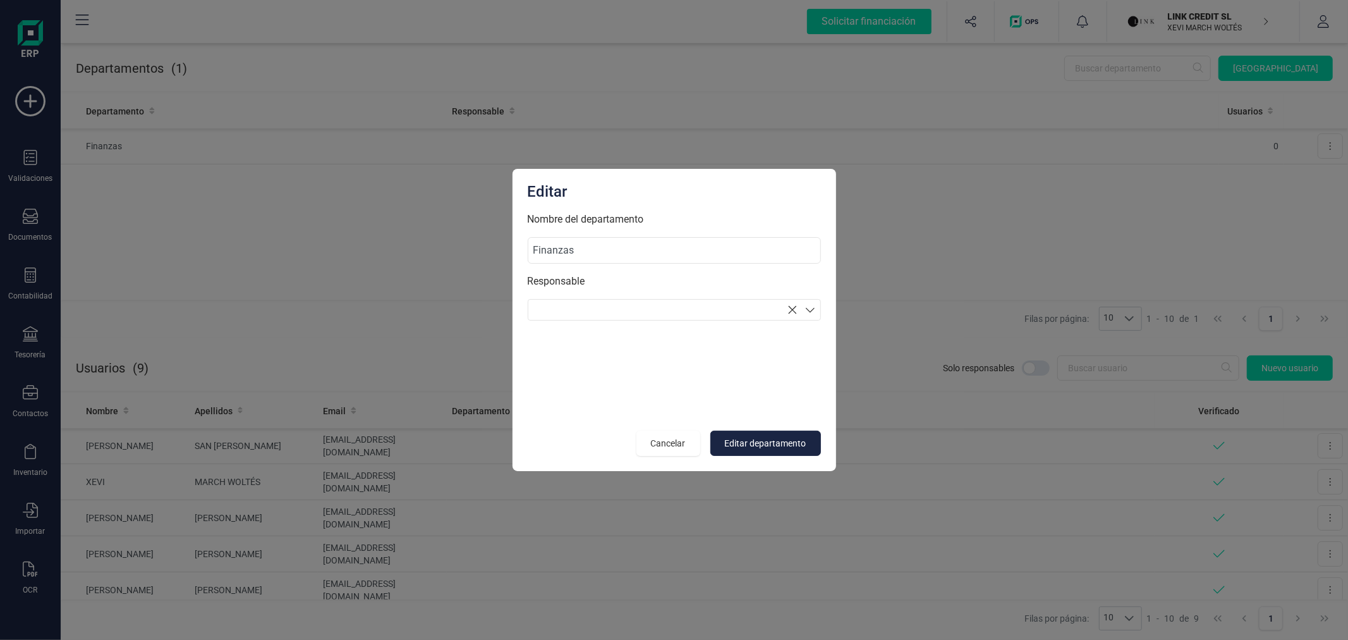
click at [631, 314] on section at bounding box center [674, 309] width 293 height 21
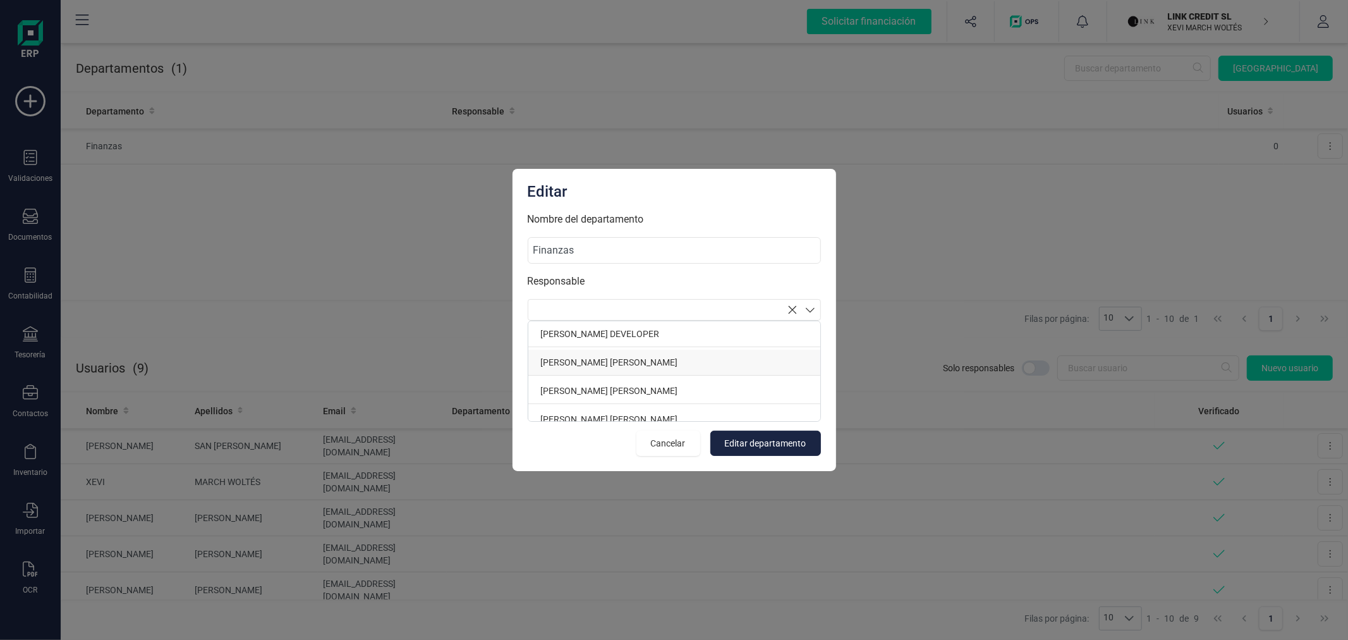
click at [609, 351] on p "SUSANA TARANCON MARTINEZ" at bounding box center [674, 363] width 292 height 26
click at [753, 437] on span "Editar departamento" at bounding box center [766, 443] width 82 height 13
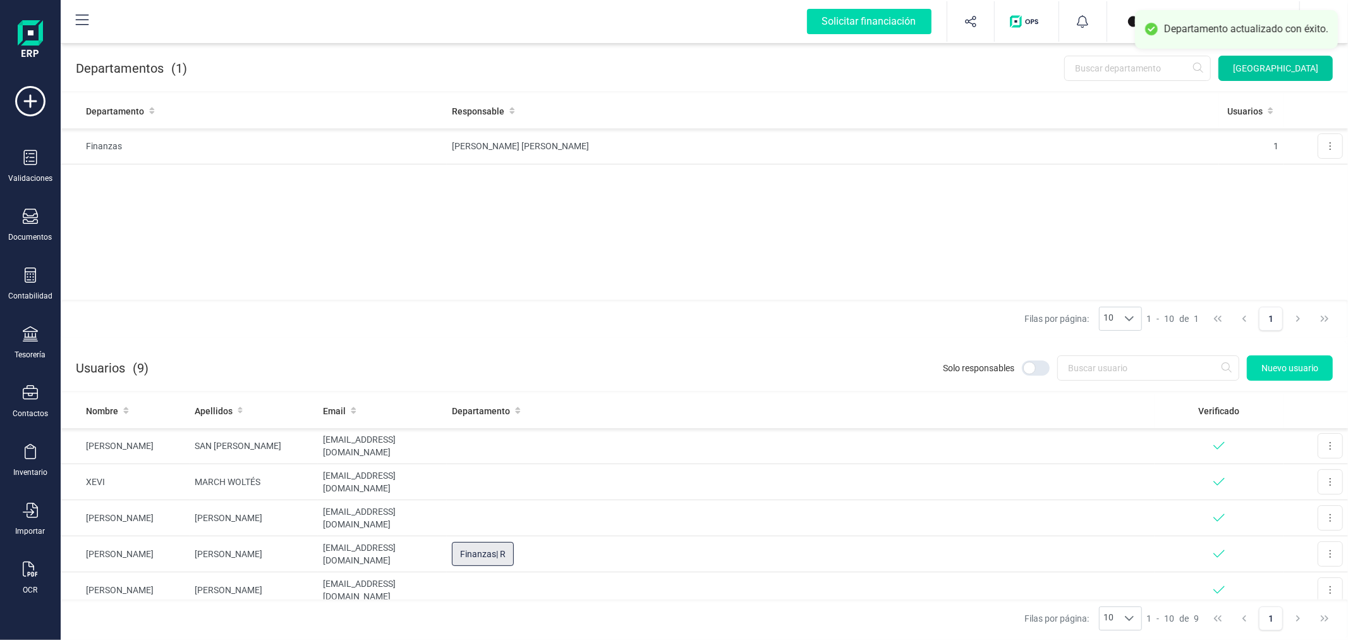
click at [1299, 64] on span "[GEOGRAPHIC_DATA]" at bounding box center [1275, 68] width 85 height 13
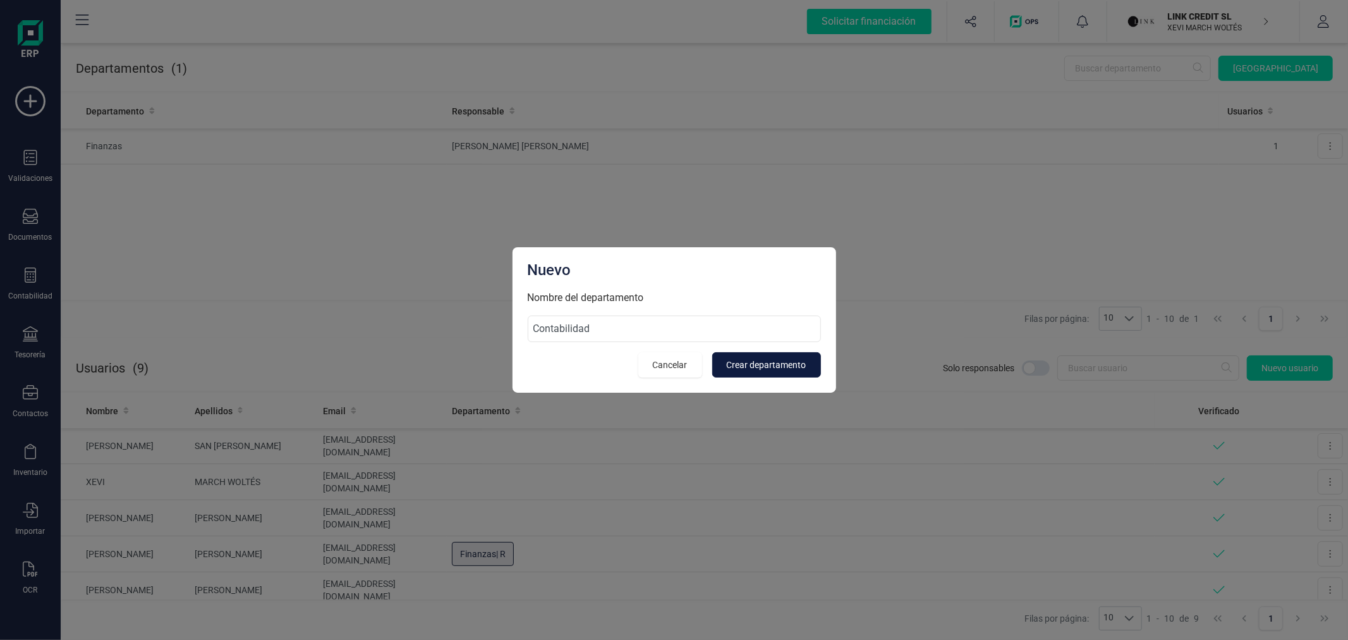
type input "Contabilidad"
click at [800, 360] on span "Crear departamento" at bounding box center [767, 364] width 80 height 13
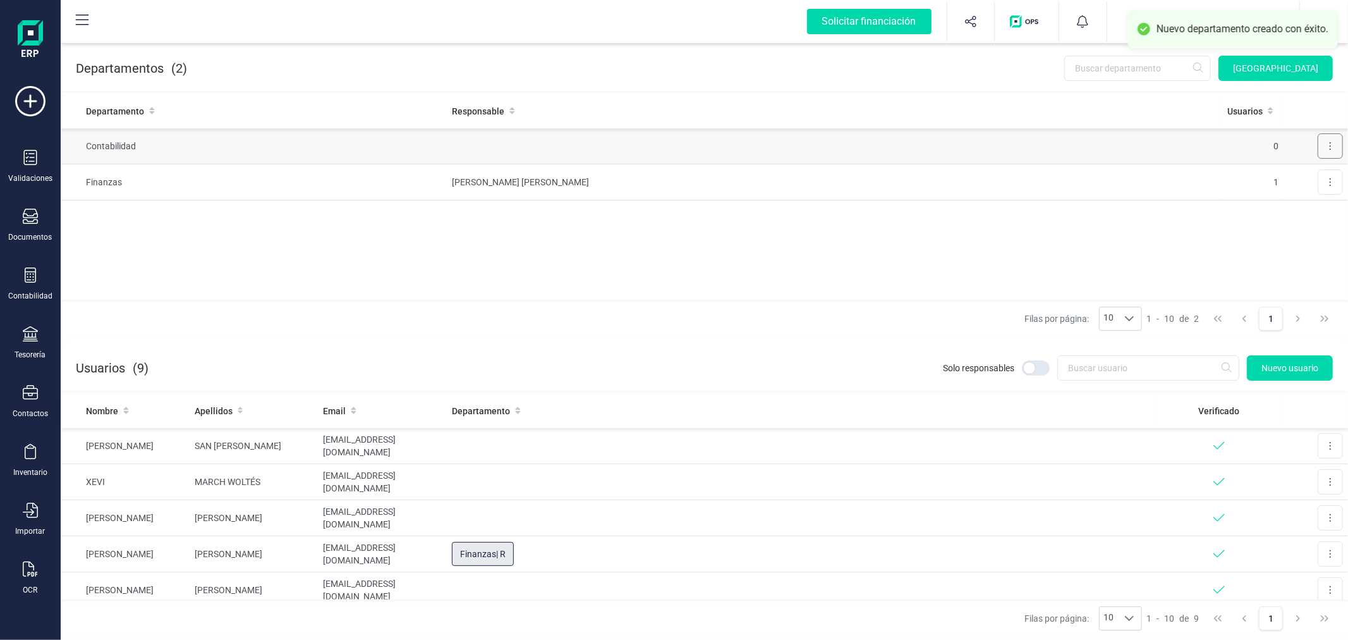
click at [1327, 143] on button at bounding box center [1330, 145] width 25 height 25
click at [1301, 177] on span "Editar" at bounding box center [1312, 177] width 23 height 13
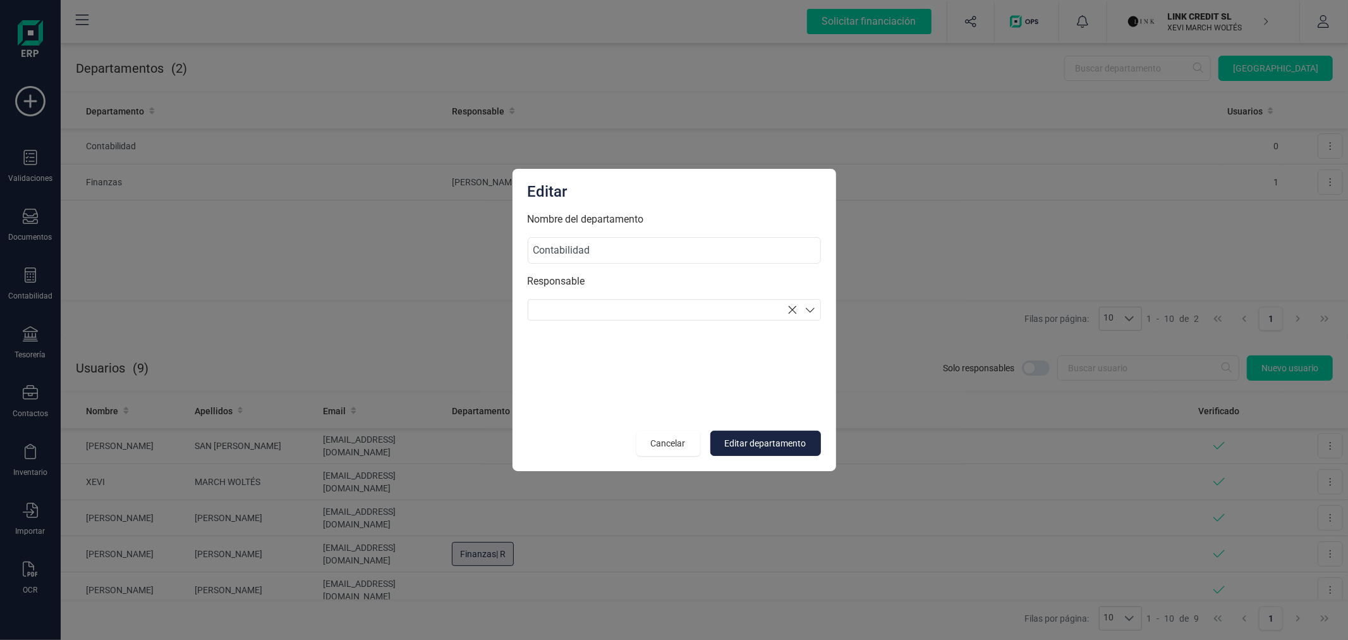
click at [588, 308] on section at bounding box center [674, 309] width 293 height 21
click at [576, 375] on p "[PERSON_NAME] SAN [PERSON_NAME]" at bounding box center [674, 378] width 292 height 26
click at [576, 375] on p "XEVI MARCH WOLTÉS" at bounding box center [674, 382] width 292 height 26
click at [753, 449] on span "Editar departamento" at bounding box center [766, 443] width 82 height 13
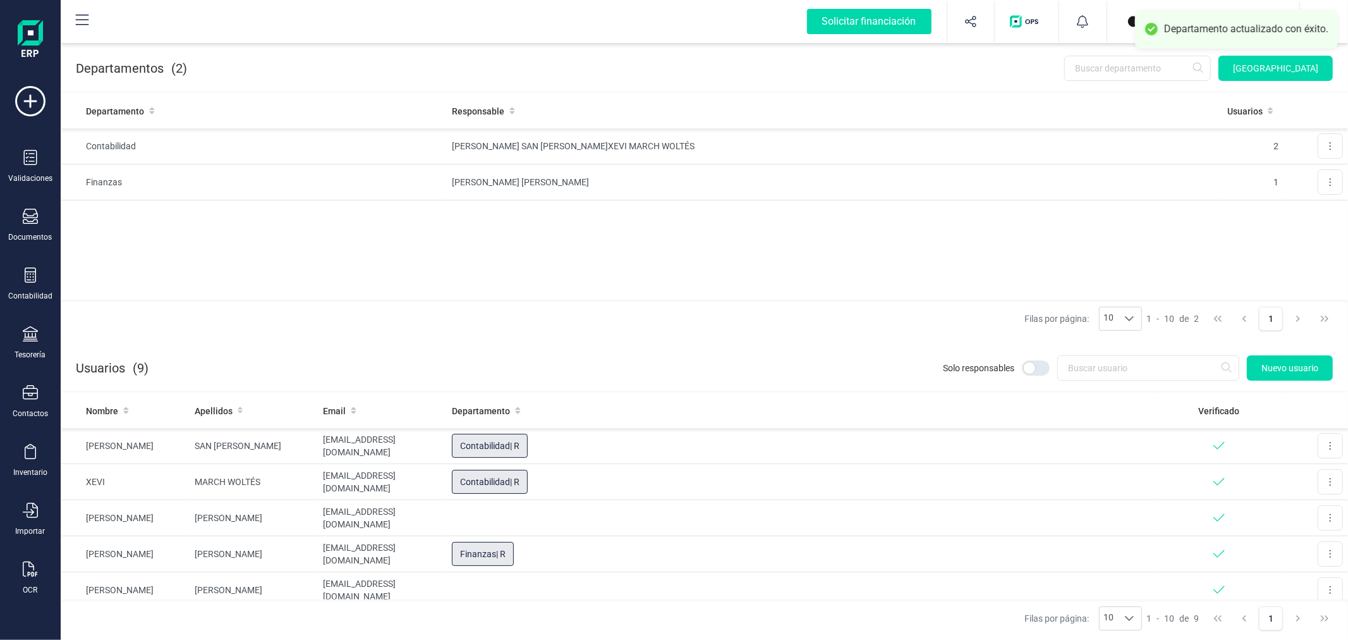
click at [1126, 21] on div "LINK CREDIT SL XEVI MARCH WOLTÉS" at bounding box center [1199, 22] width 152 height 28
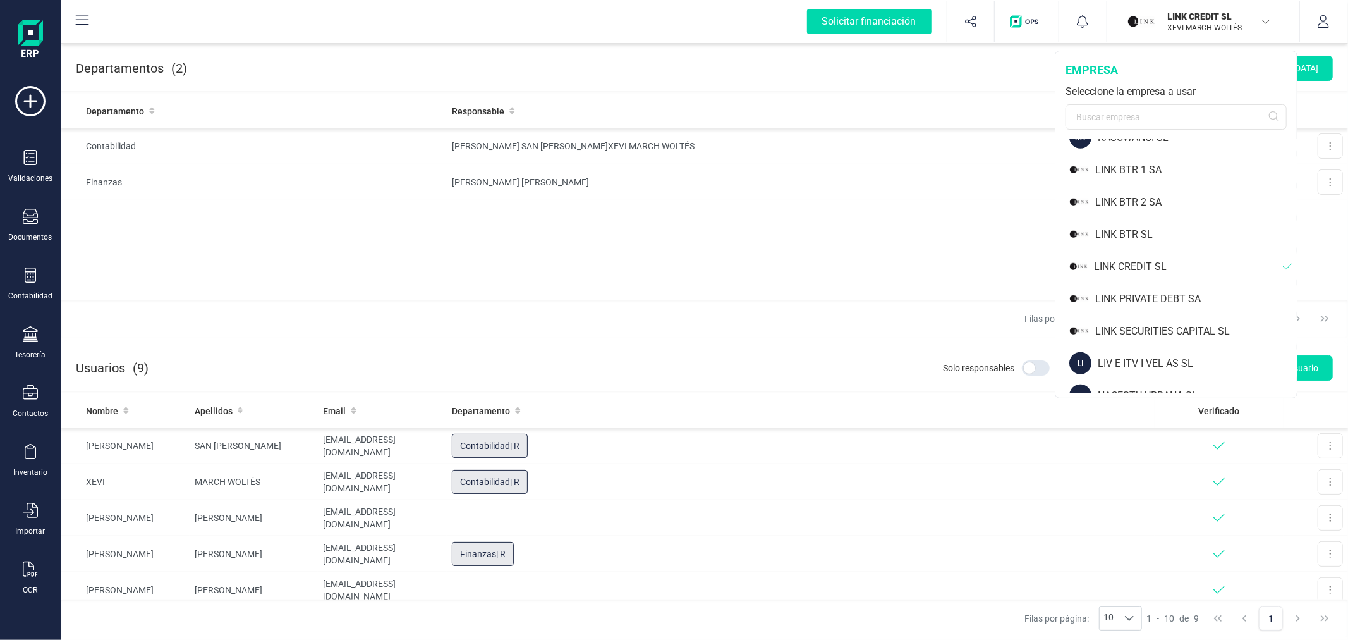
scroll to position [843, 0]
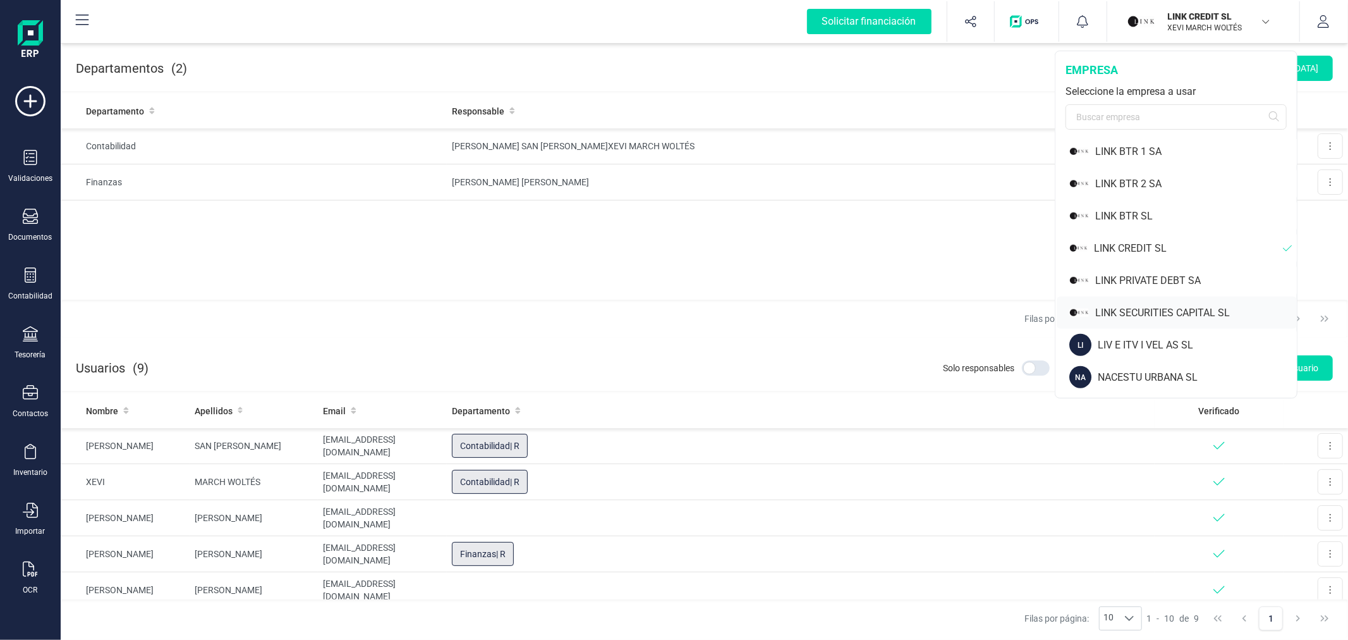
click at [1150, 307] on div "LINK SECURITIES CAPITAL SL" at bounding box center [1196, 312] width 202 height 15
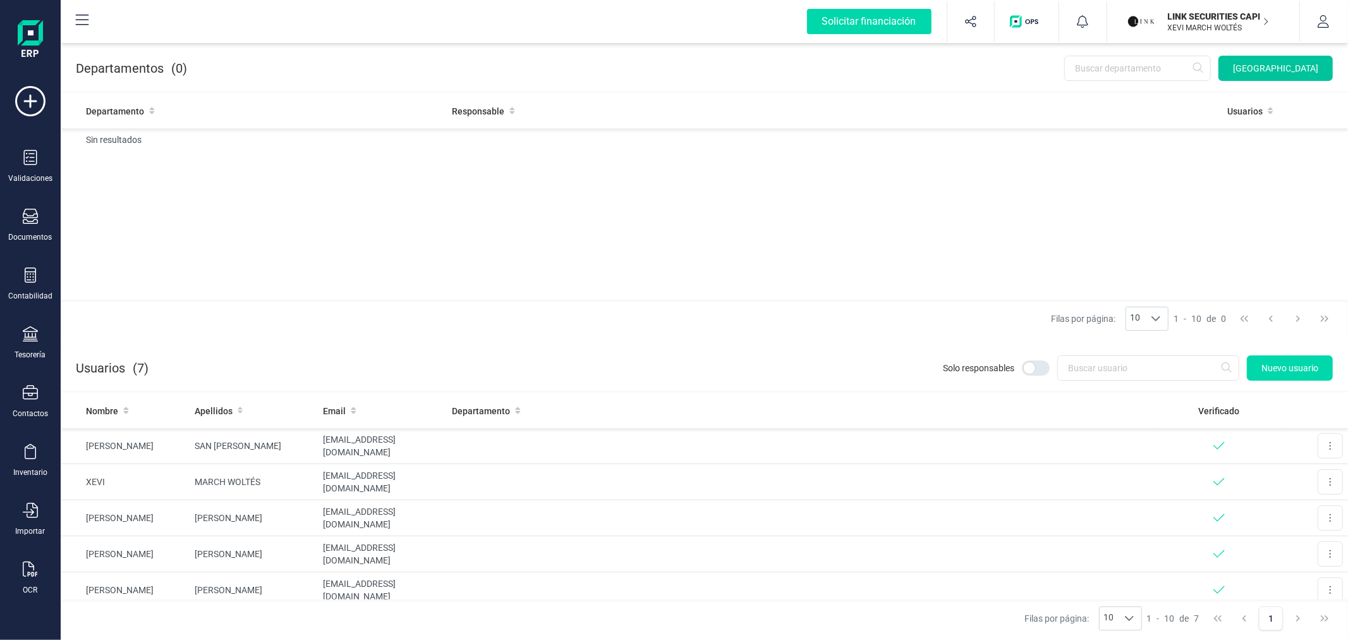
click at [1303, 67] on span "[GEOGRAPHIC_DATA]" at bounding box center [1275, 68] width 85 height 13
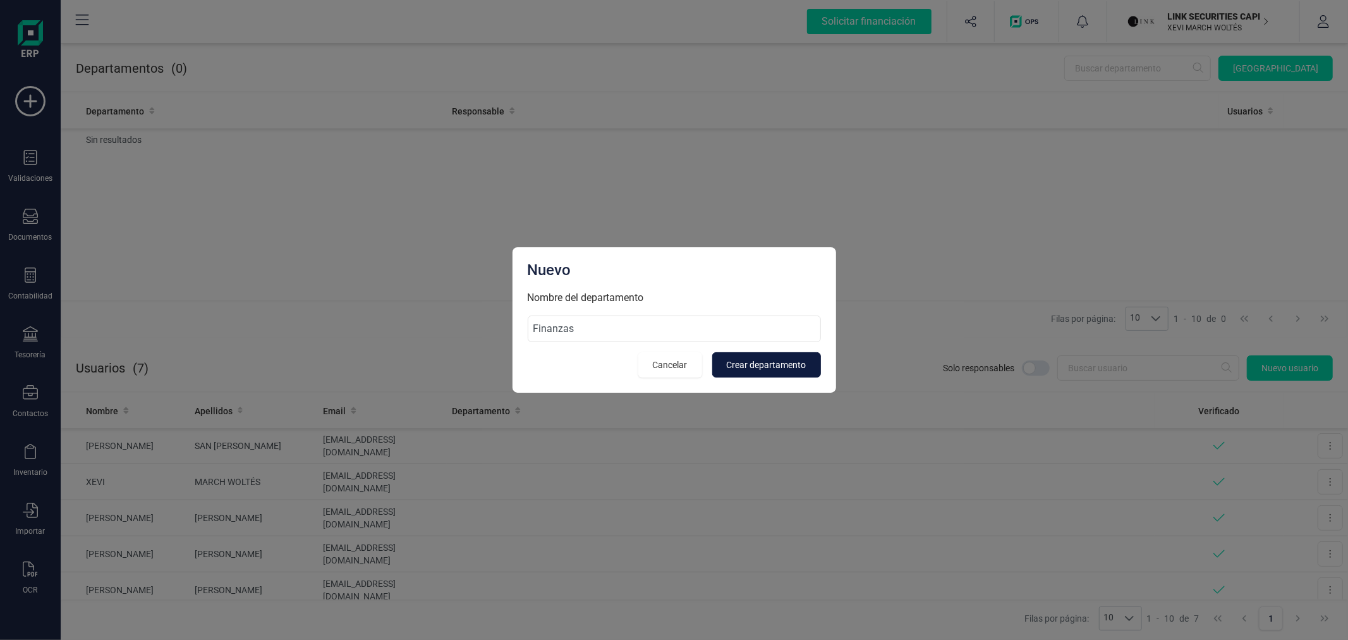
type input "Finanzas"
click at [755, 367] on span "Crear departamento" at bounding box center [767, 364] width 80 height 13
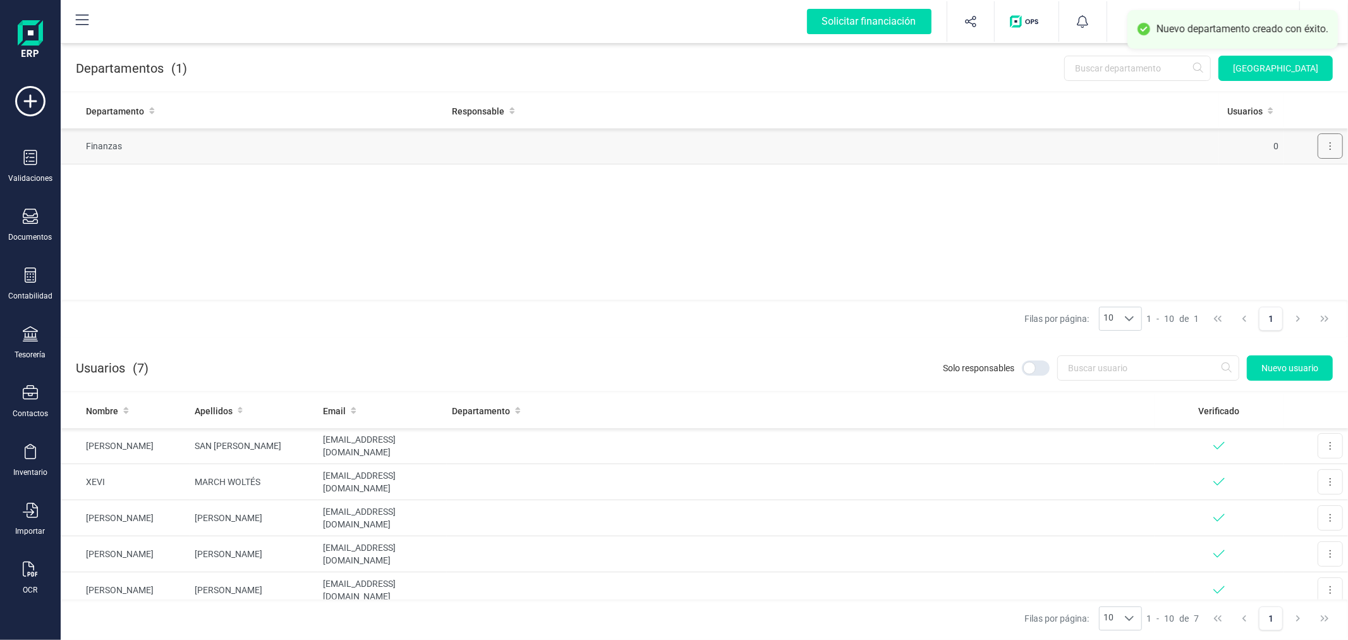
click at [1325, 142] on button at bounding box center [1330, 145] width 25 height 25
click at [1305, 174] on span "Editar" at bounding box center [1312, 177] width 23 height 13
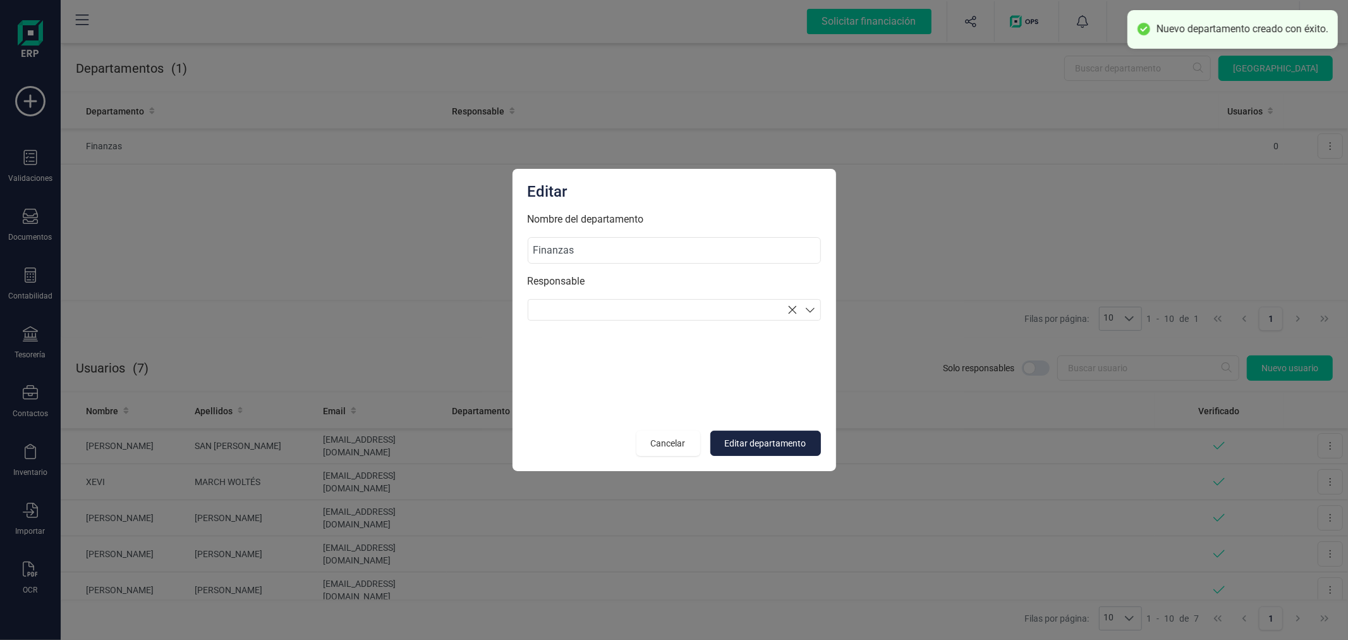
click at [643, 305] on section at bounding box center [674, 309] width 293 height 21
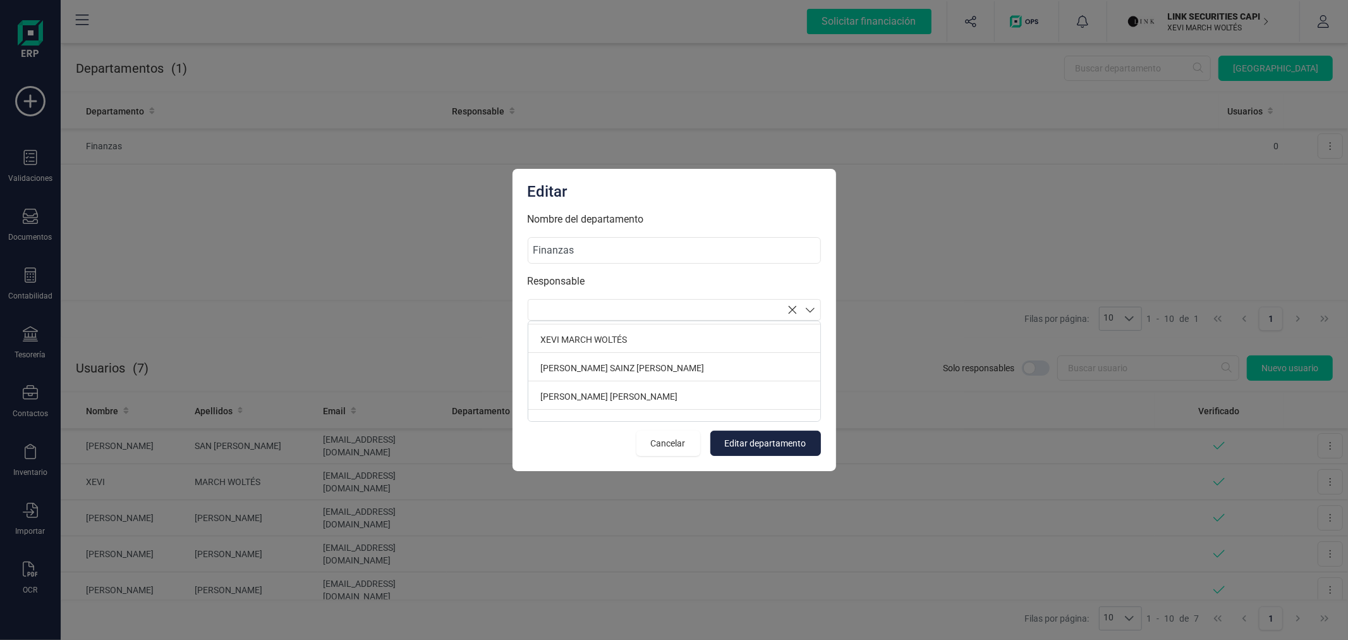
scroll to position [140, 0]
click at [635, 384] on p "SUSANA TARANCON MARTINEZ" at bounding box center [674, 393] width 292 height 26
click at [782, 453] on button "Editar departamento" at bounding box center [765, 442] width 111 height 25
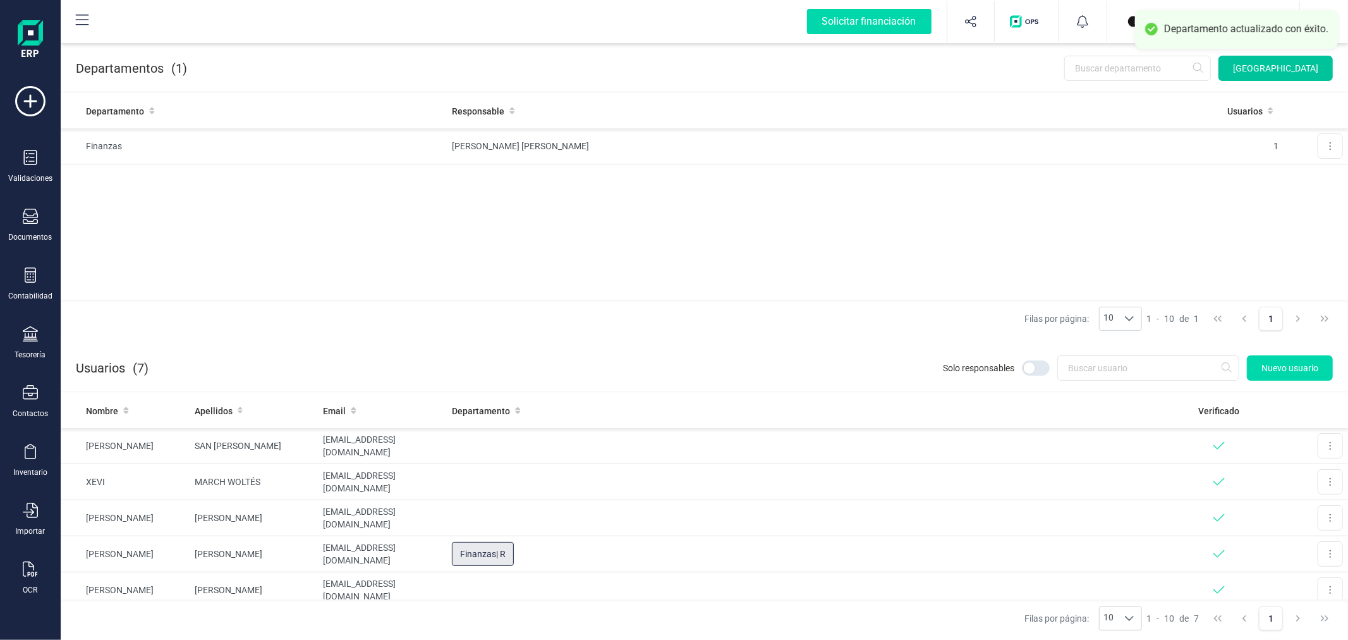
click at [1284, 75] on button "[GEOGRAPHIC_DATA]" at bounding box center [1276, 68] width 114 height 25
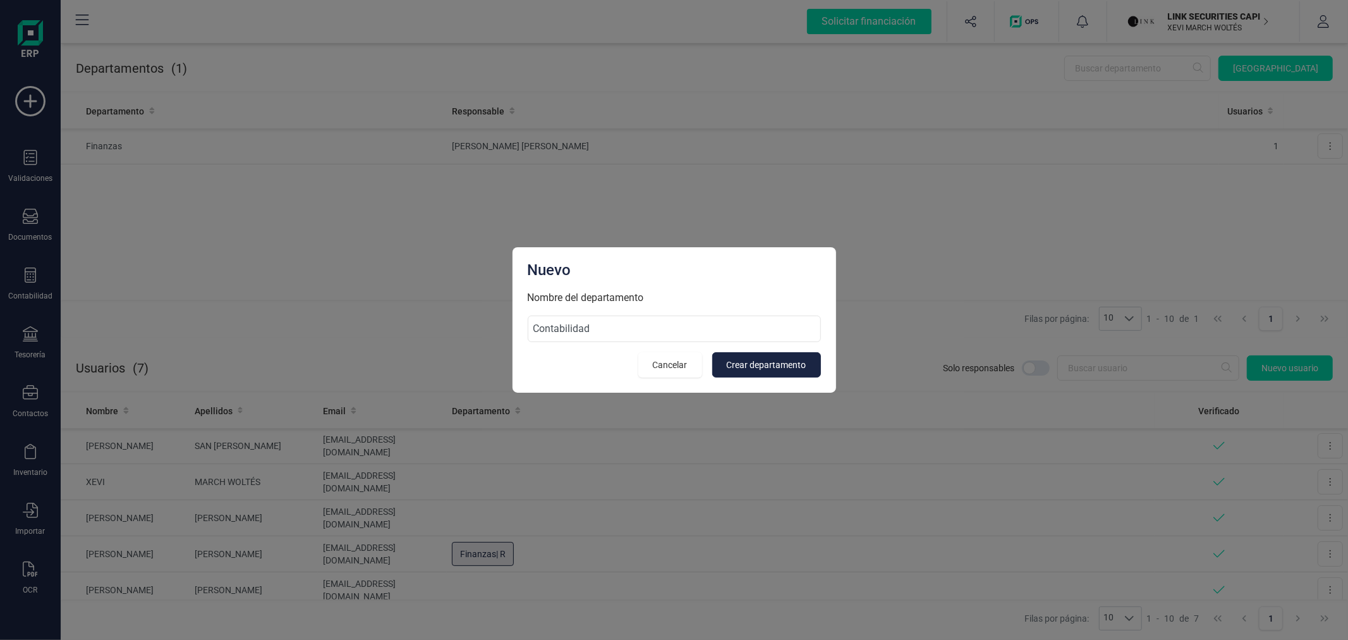
type input "Contabilidad"
click at [671, 334] on input at bounding box center [674, 328] width 293 height 27
type input "Contabilidad"
click at [756, 365] on span "Crear departamento" at bounding box center [767, 364] width 80 height 13
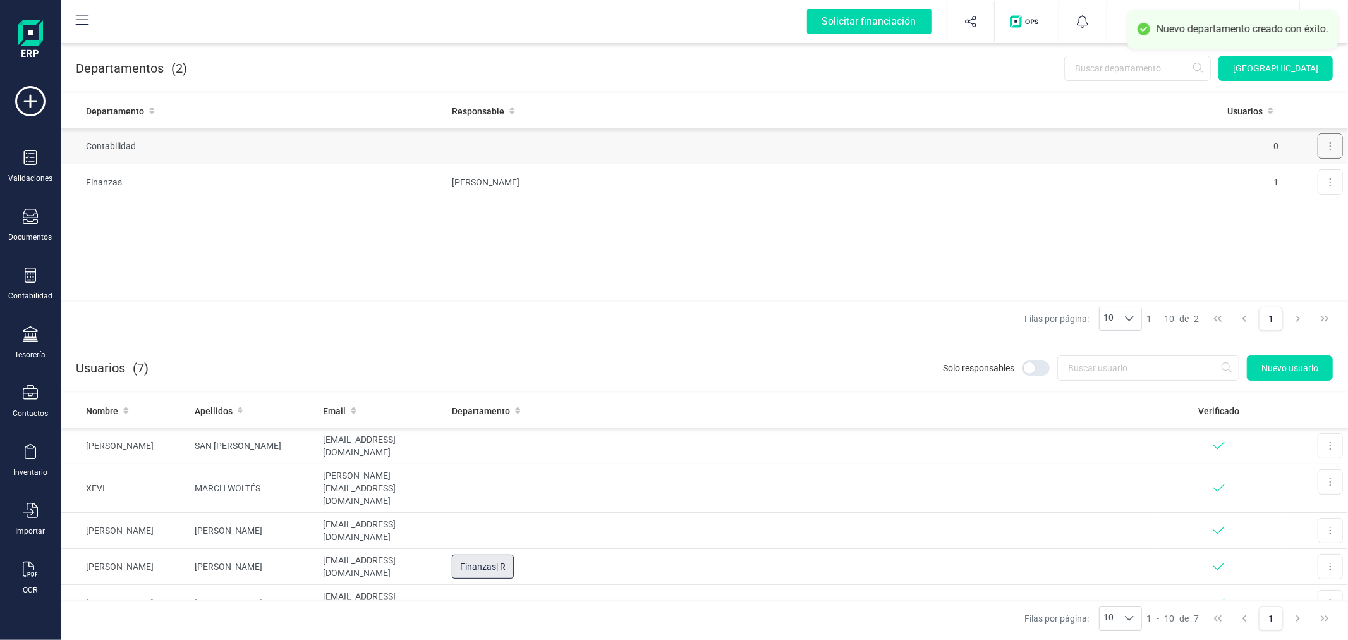
click at [1332, 137] on button at bounding box center [1330, 145] width 25 height 25
click at [1305, 174] on span "Editar" at bounding box center [1312, 177] width 23 height 13
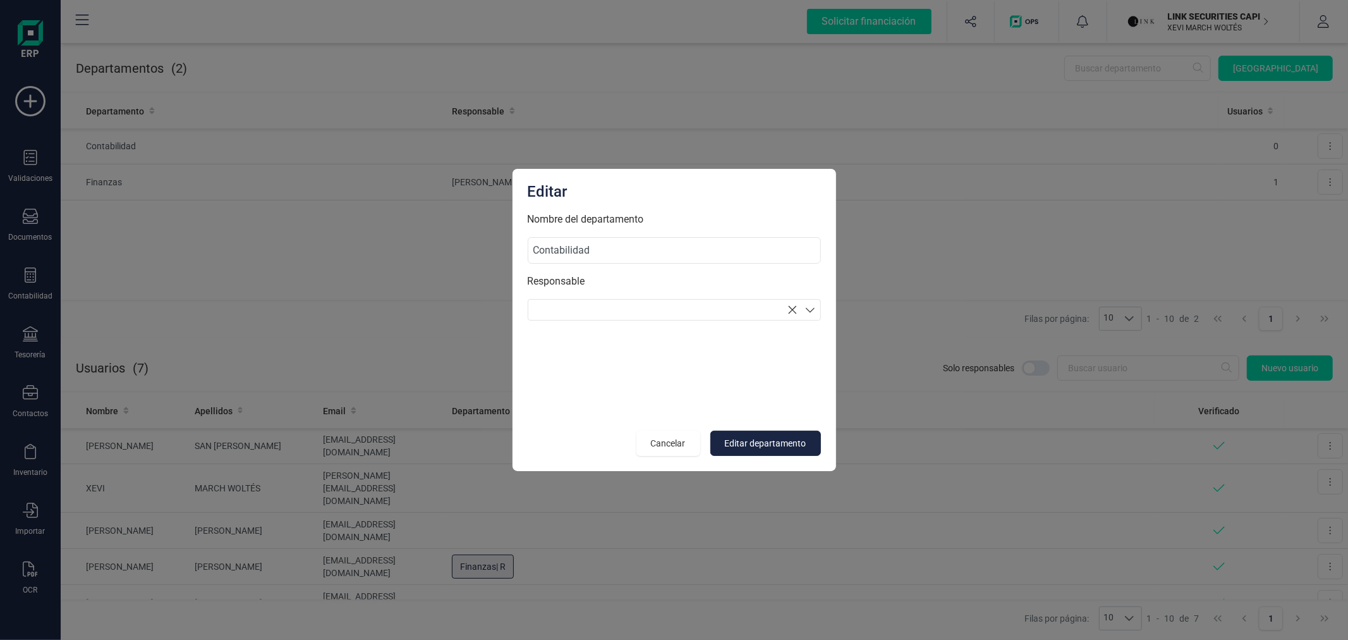
click at [667, 302] on section at bounding box center [674, 309] width 293 height 21
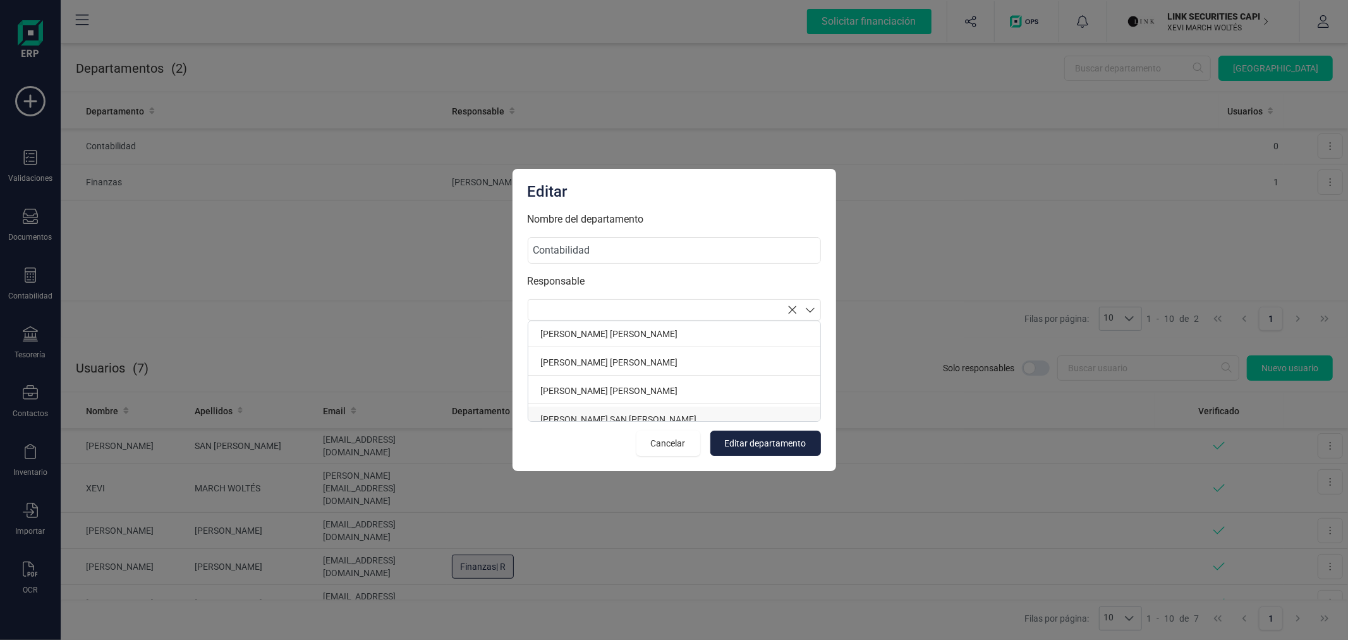
click at [602, 413] on p "[PERSON_NAME] SAN [PERSON_NAME]" at bounding box center [674, 419] width 292 height 26
click at [602, 413] on p "XEVI MARCH WOLTÉS" at bounding box center [674, 423] width 292 height 26
click at [766, 442] on span "Editar departamento" at bounding box center [766, 443] width 82 height 13
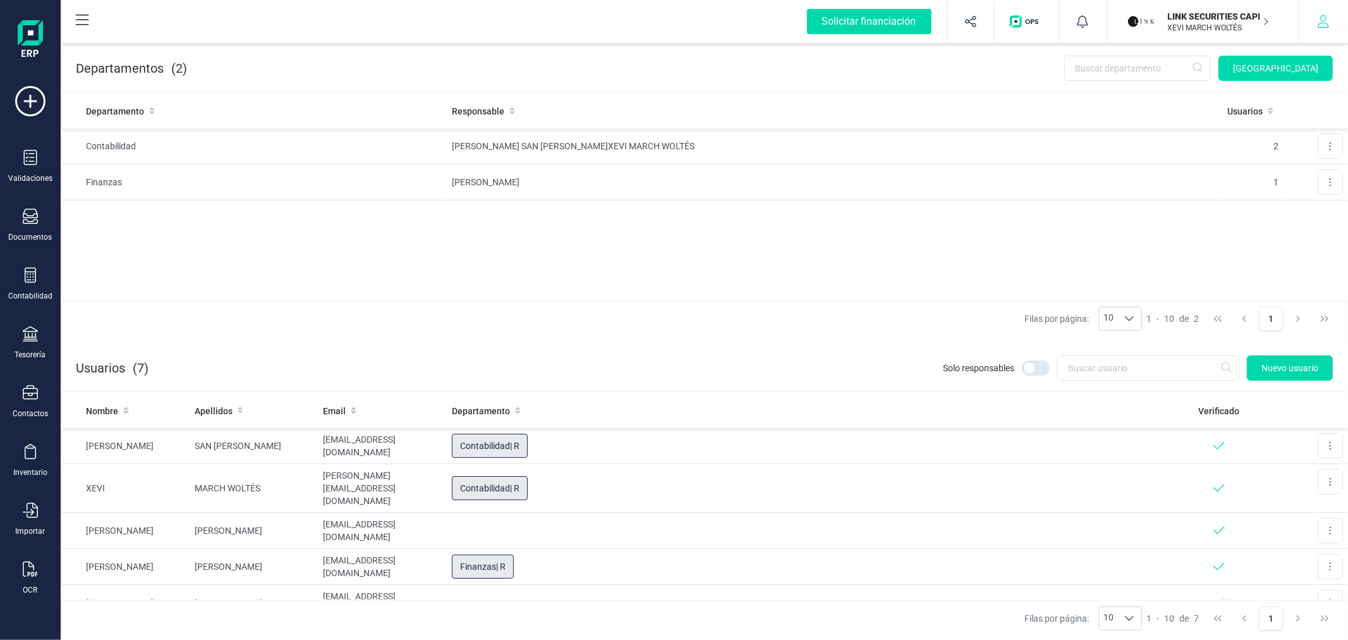
click at [1341, 10] on button "button" at bounding box center [1323, 21] width 47 height 40
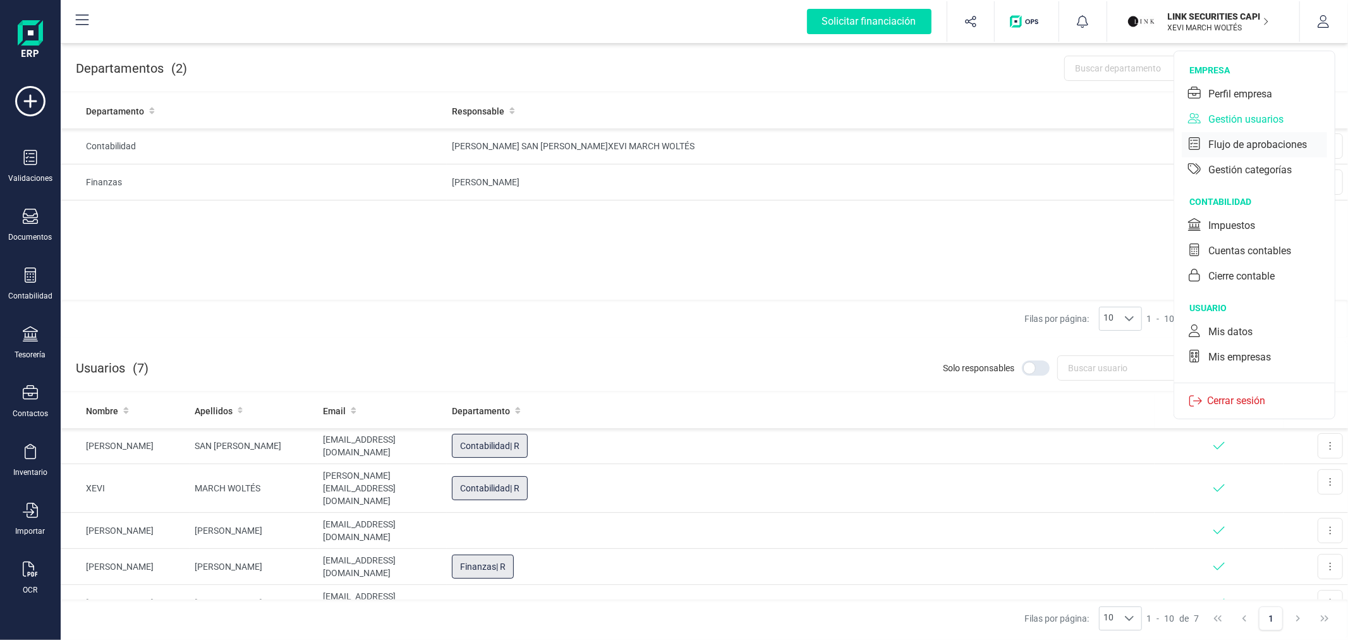
click at [1236, 143] on div "Flujo de aprobaciones" at bounding box center [1258, 144] width 99 height 15
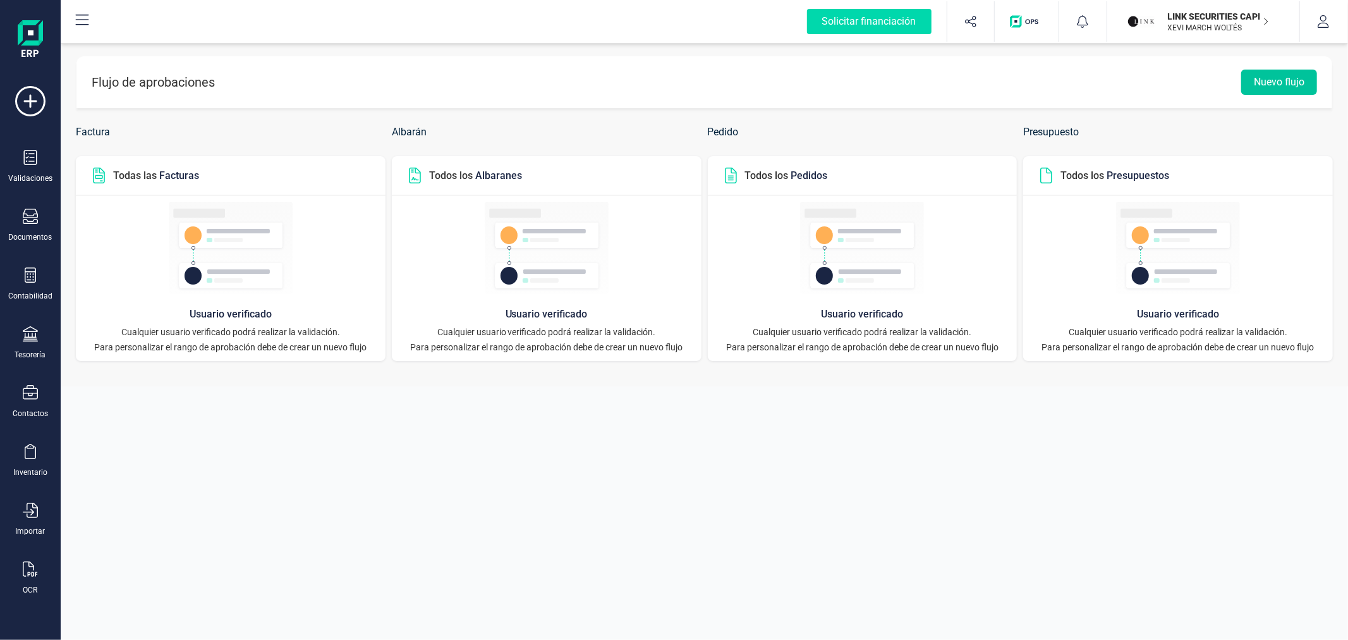
click at [1262, 79] on button "Nuevo flujo" at bounding box center [1279, 82] width 76 height 25
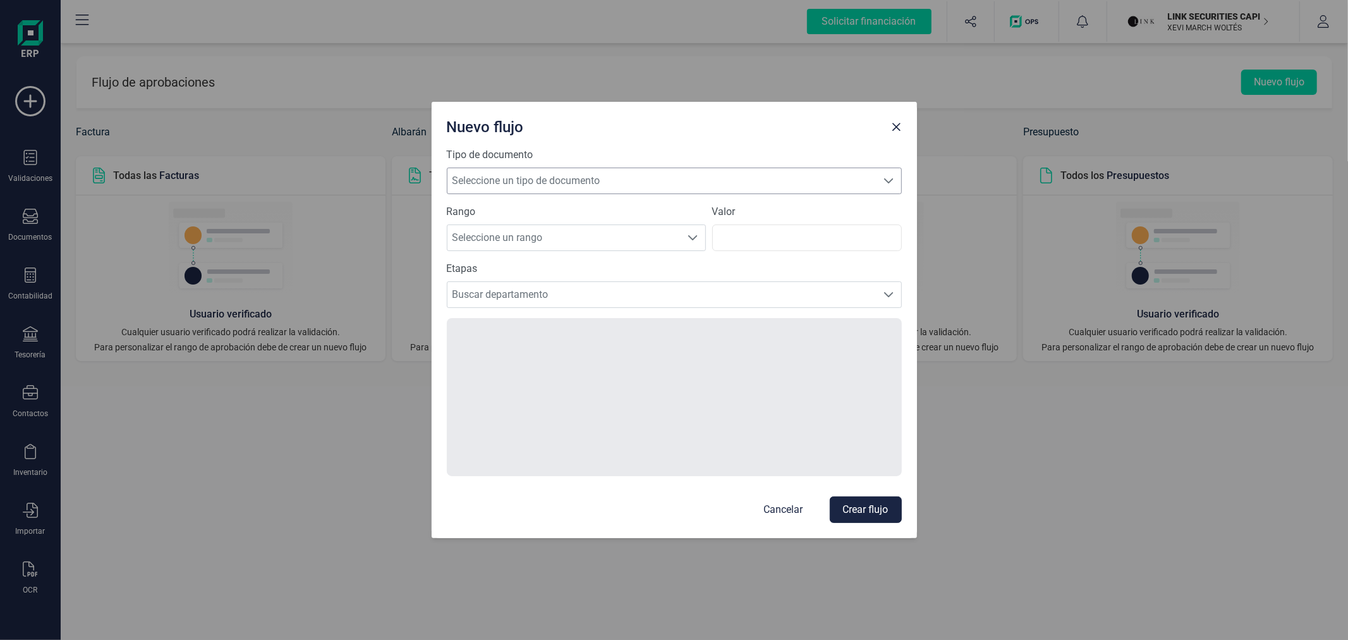
click at [586, 168] on span "Seleccione un tipo de documento" at bounding box center [663, 180] width 430 height 25
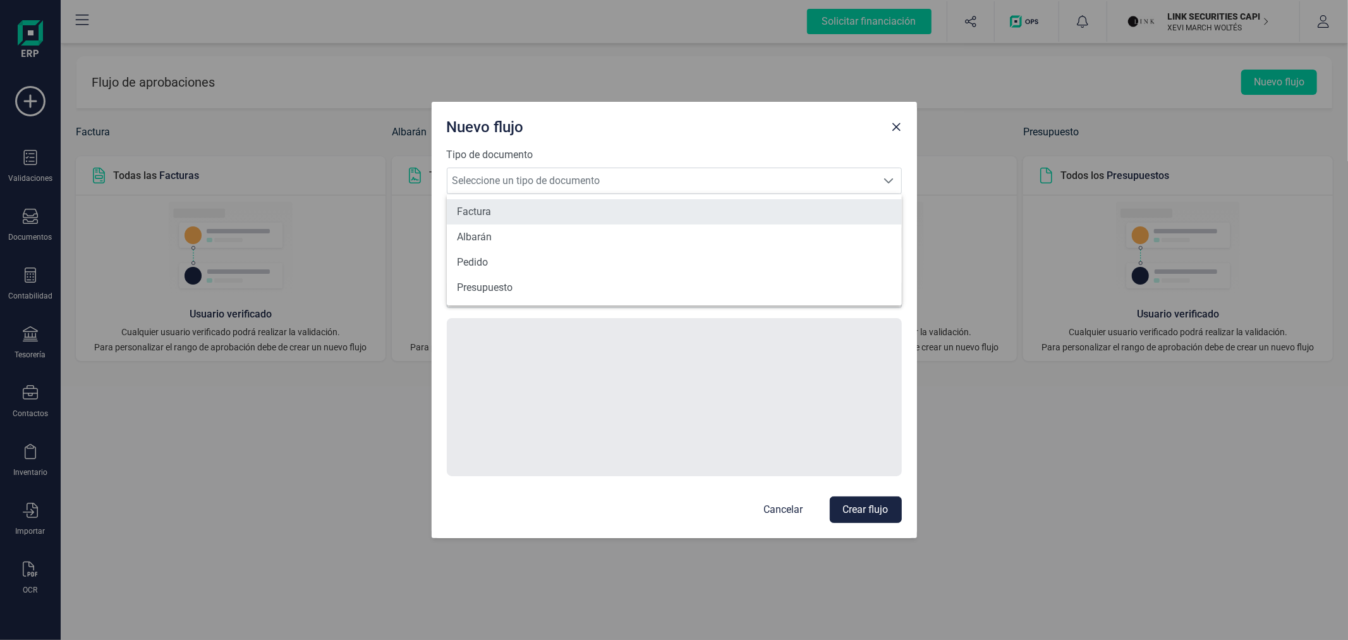
click at [553, 212] on li "Factura" at bounding box center [674, 211] width 455 height 25
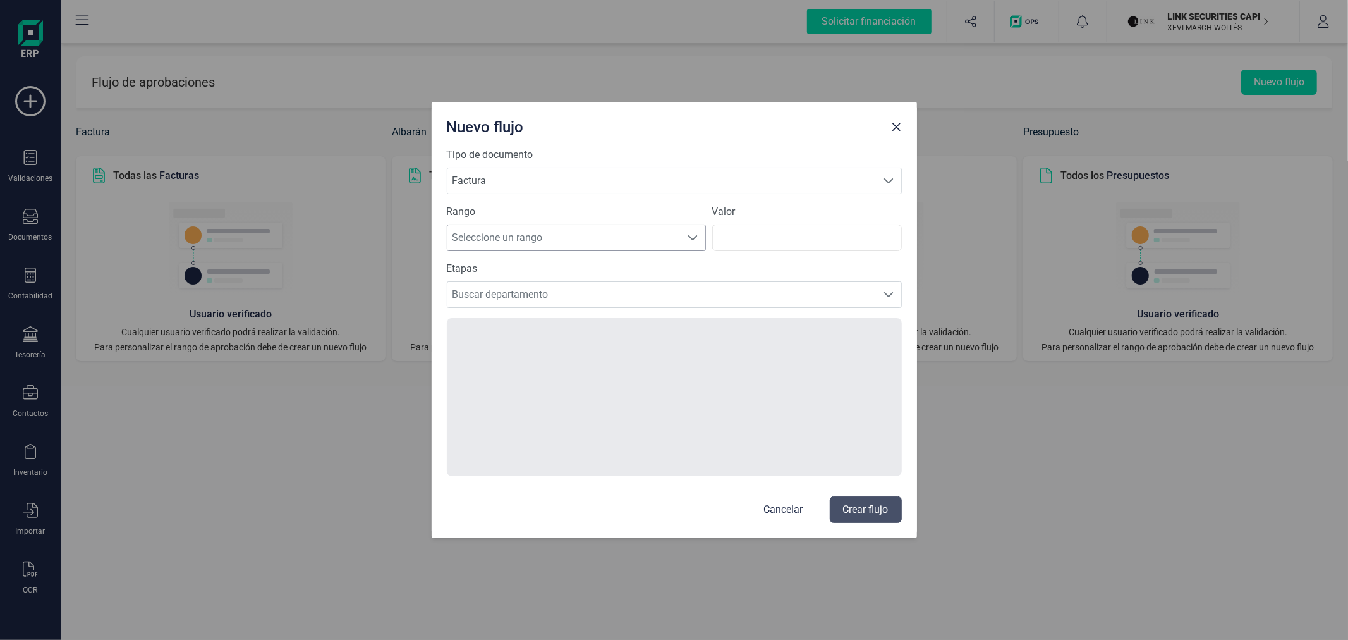
click at [538, 235] on span "Seleccione un rango" at bounding box center [565, 237] width 234 height 25
click at [554, 348] on li "Todos" at bounding box center [576, 360] width 259 height 25
click at [559, 294] on span "Buscar departamento" at bounding box center [663, 294] width 430 height 25
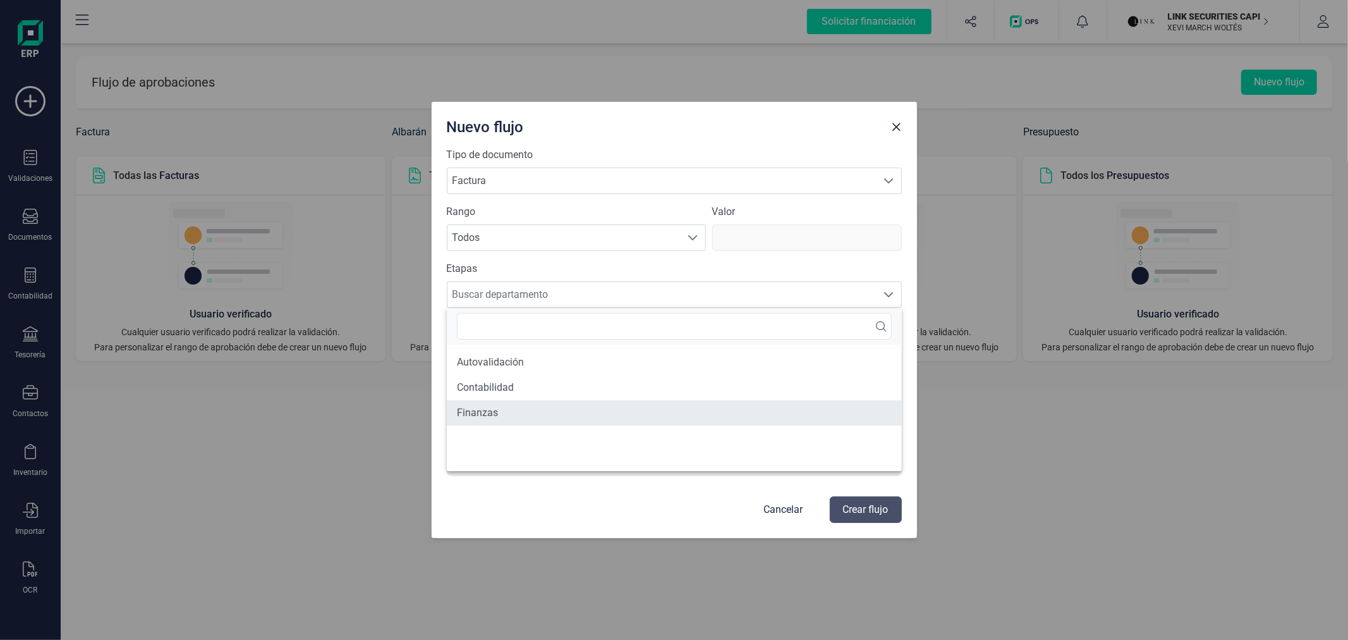
click at [532, 408] on li "Finanzas" at bounding box center [674, 412] width 455 height 25
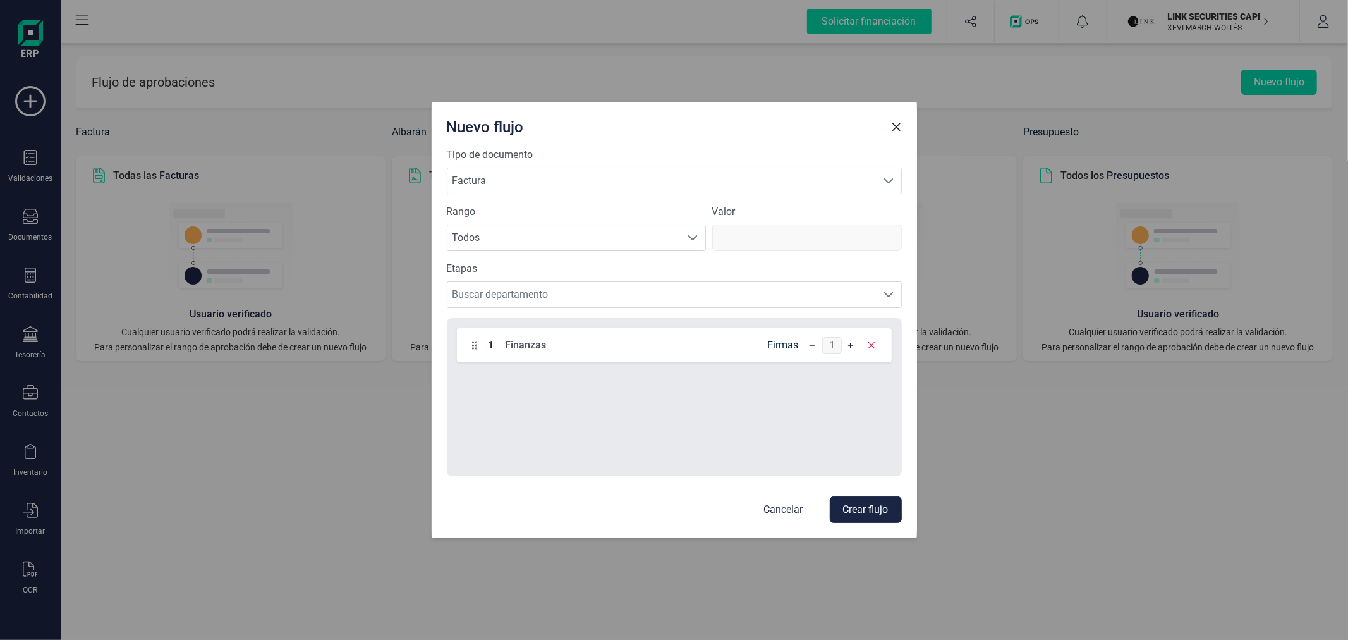
click at [547, 308] on form "Tipo de documento Seleccione un tipo de documento Factura Factura Rango Selecci…" at bounding box center [674, 334] width 455 height 375
click at [548, 302] on span "Buscar departamento" at bounding box center [663, 294] width 430 height 25
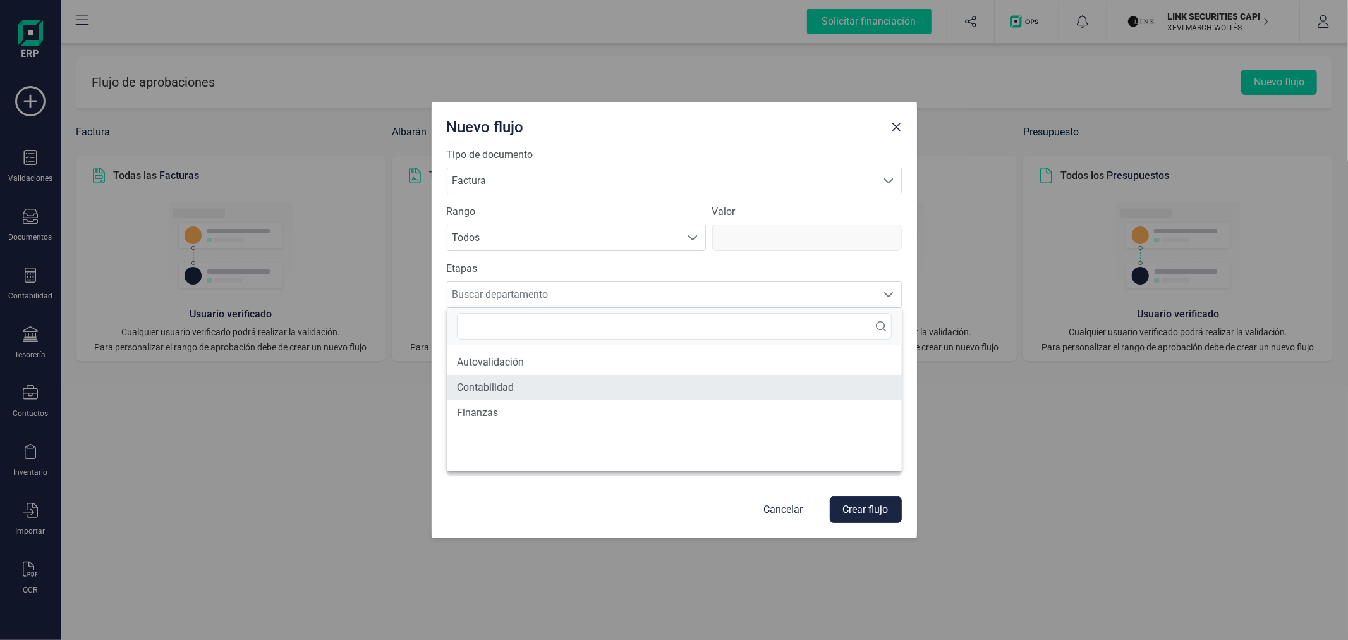
click at [534, 387] on li "Contabilidad" at bounding box center [674, 387] width 455 height 25
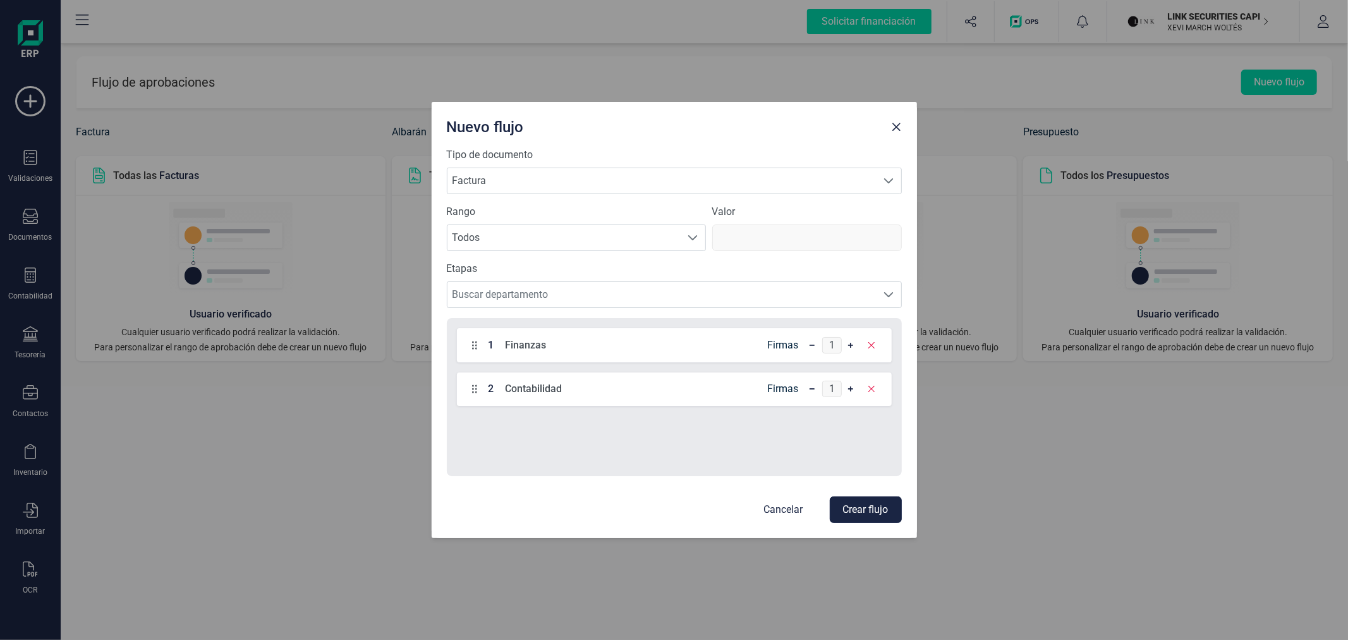
click at [871, 516] on button "Crear flujo" at bounding box center [866, 509] width 72 height 27
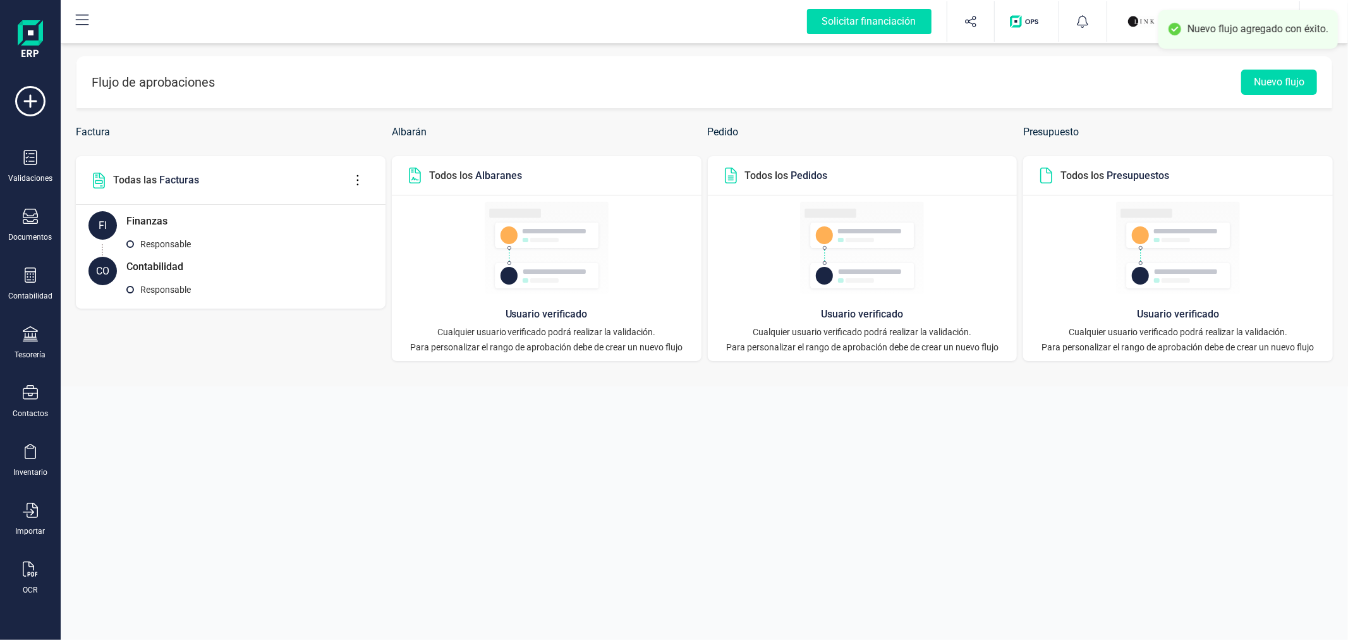
click at [1130, 13] on img "button" at bounding box center [1142, 22] width 28 height 28
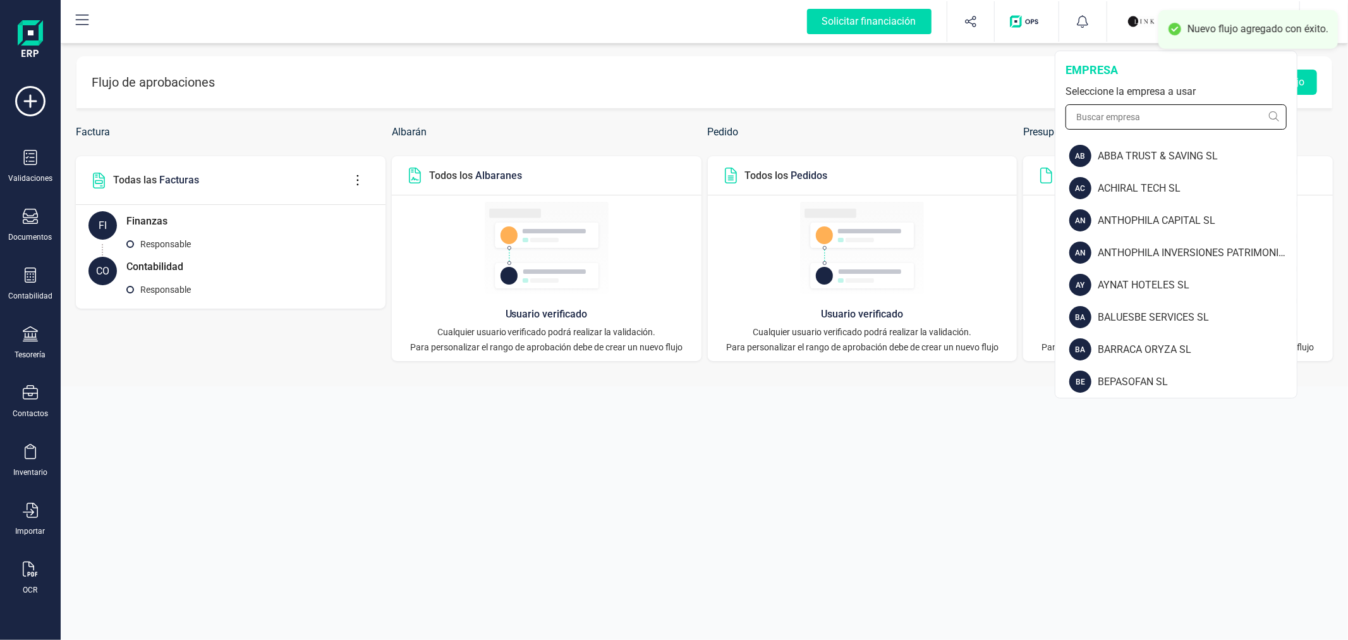
click at [1128, 114] on input "text" at bounding box center [1176, 116] width 221 height 25
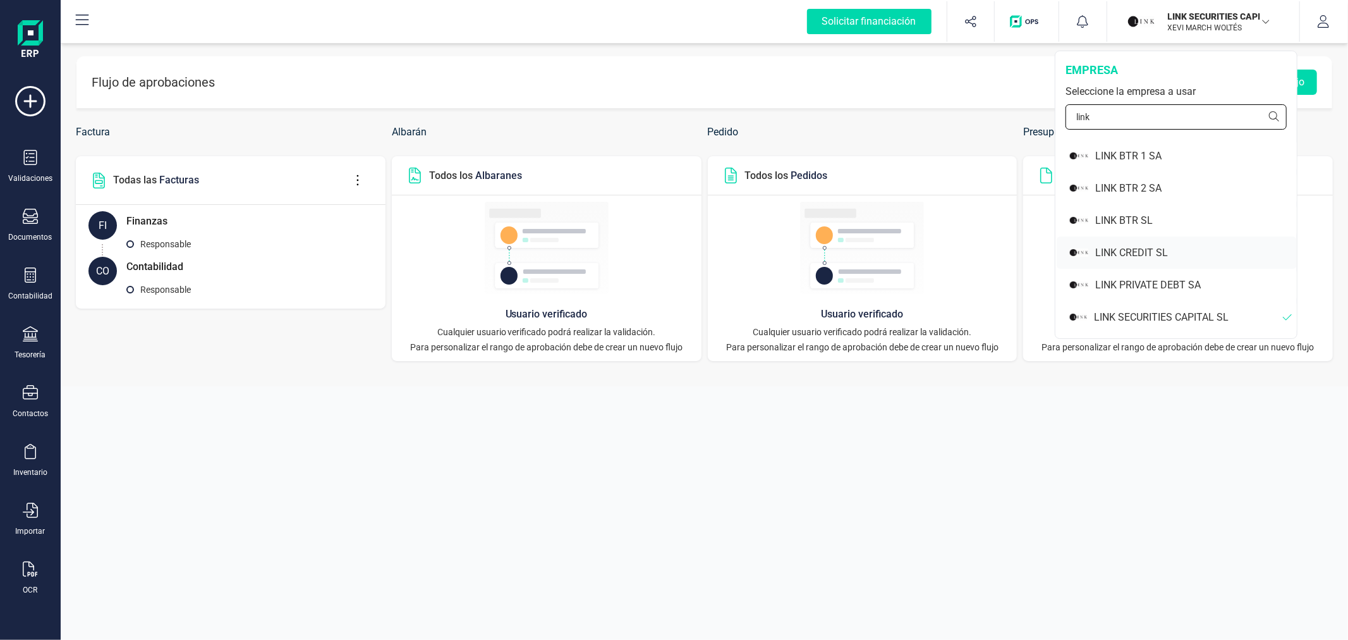
type input "link"
click at [1144, 248] on div "LINK CREDIT SL" at bounding box center [1196, 252] width 202 height 15
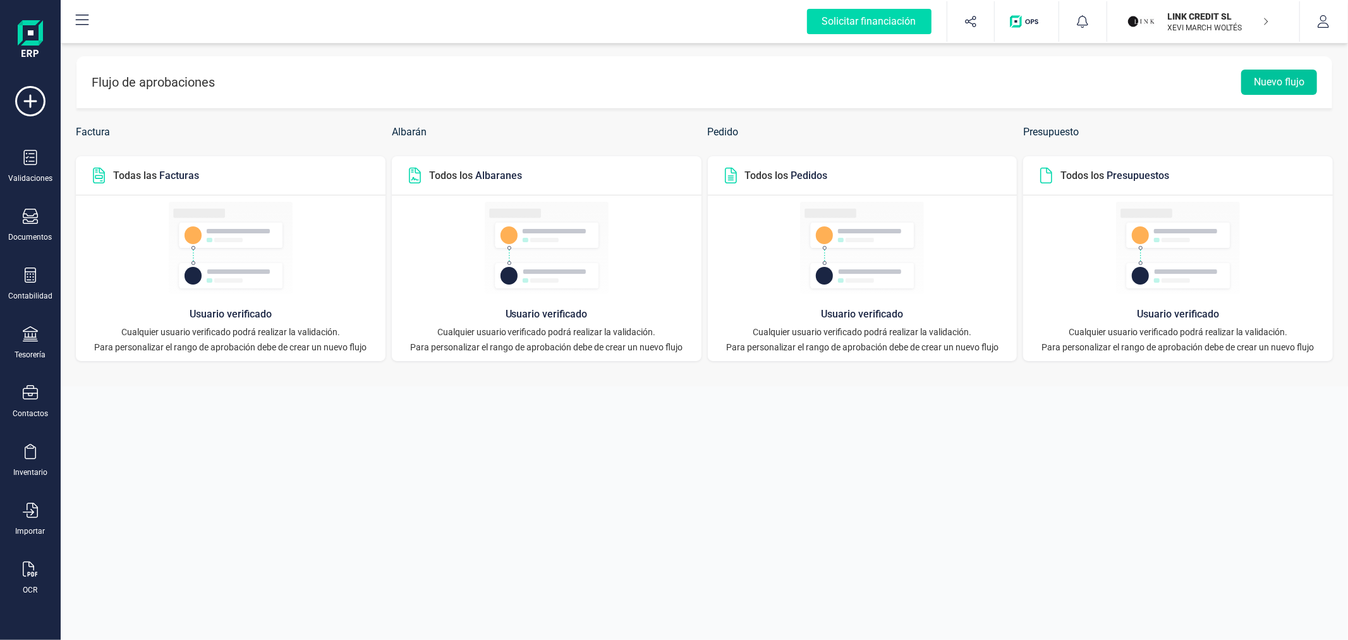
click at [1273, 73] on button "Nuevo flujo" at bounding box center [1279, 82] width 76 height 25
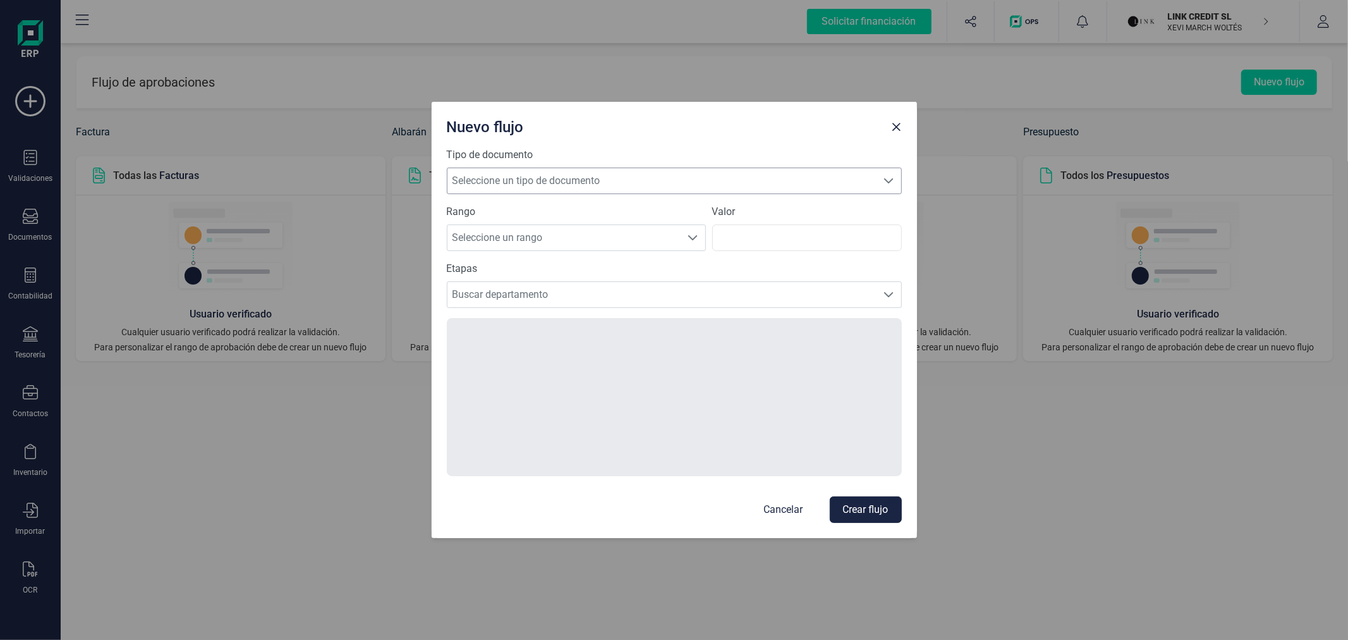
click at [595, 185] on span "Seleccione un tipo de documento" at bounding box center [663, 180] width 430 height 25
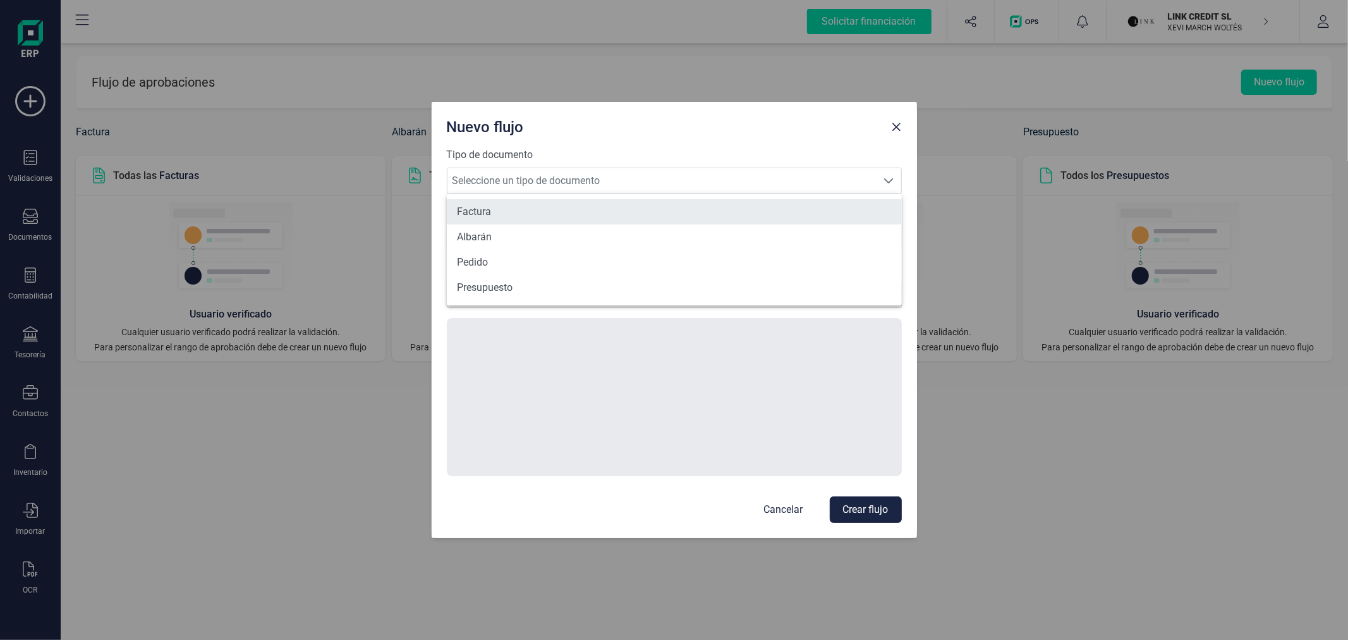
click at [563, 213] on li "Factura" at bounding box center [674, 211] width 455 height 25
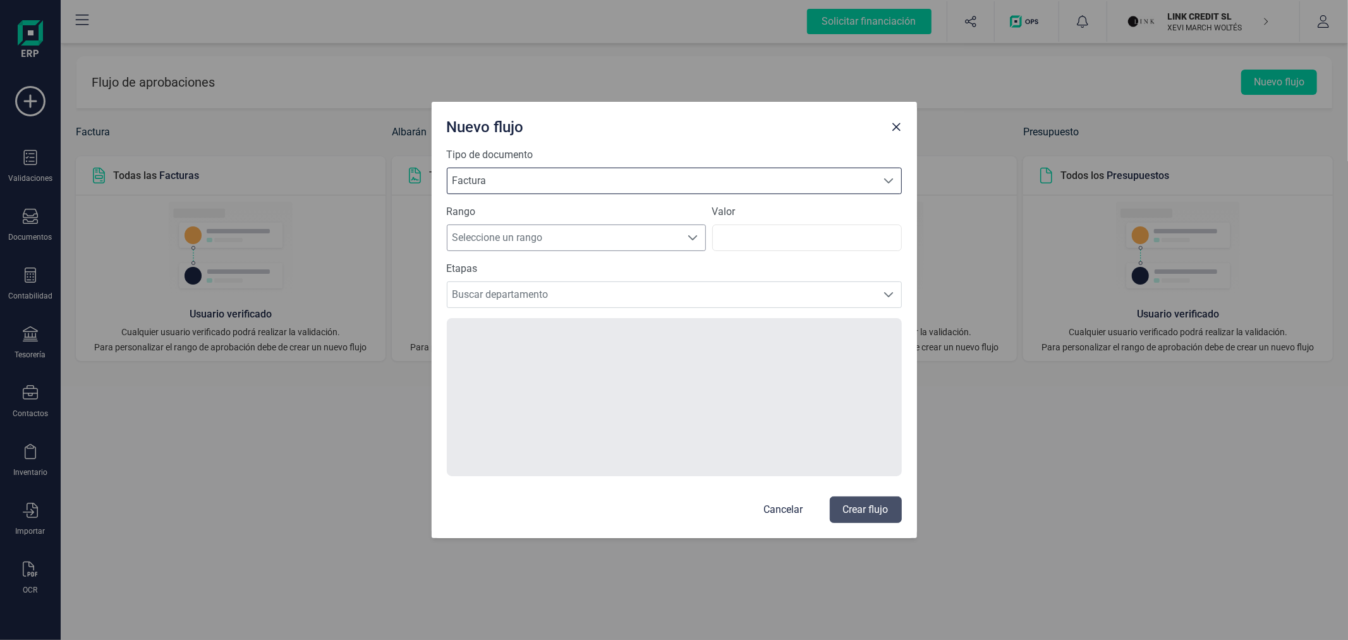
click at [539, 231] on span "Seleccione un rango" at bounding box center [565, 237] width 234 height 25
click at [527, 358] on li "Todos" at bounding box center [576, 360] width 259 height 25
click at [536, 300] on span "Buscar departamento" at bounding box center [663, 294] width 430 height 25
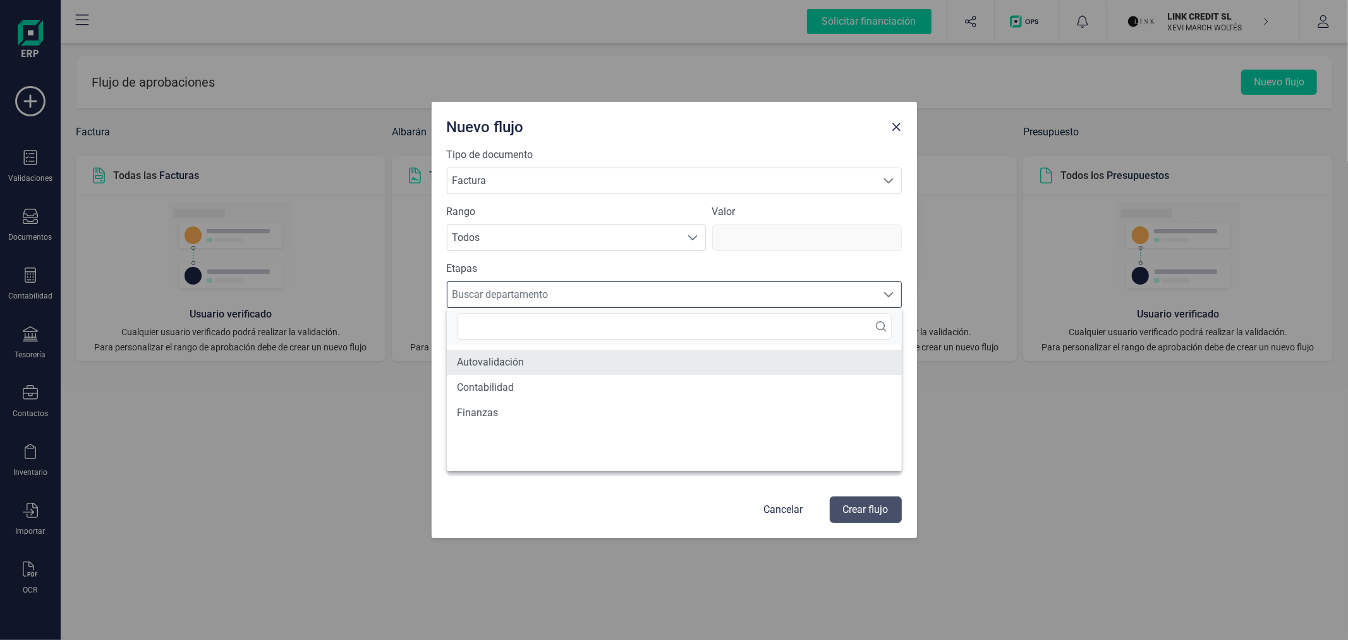
scroll to position [7, 54]
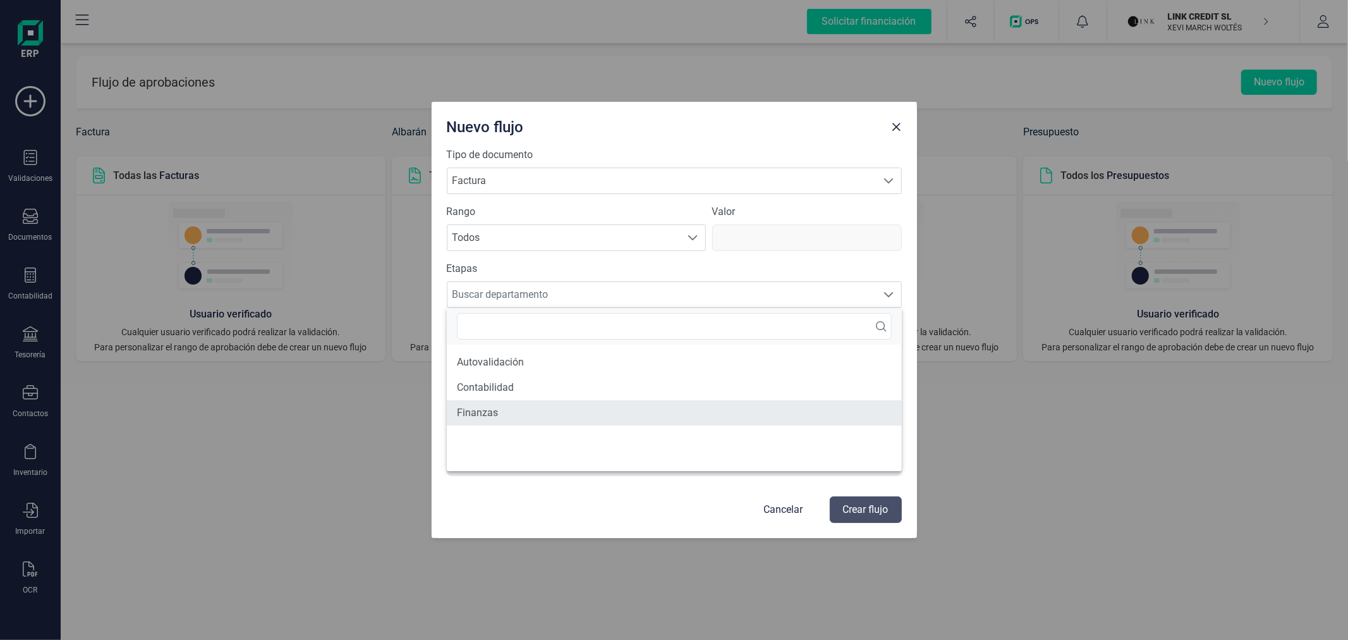
click at [536, 412] on li "Finanzas" at bounding box center [674, 412] width 455 height 25
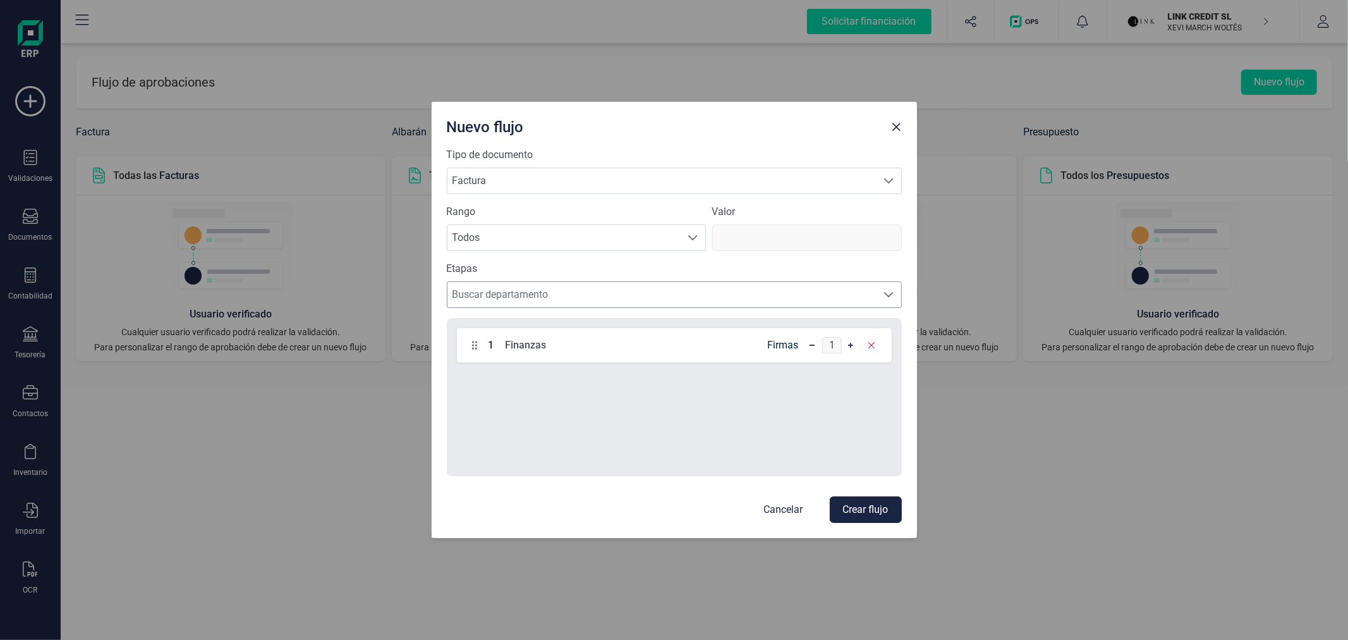
click at [560, 305] on span "Buscar departamento" at bounding box center [663, 294] width 430 height 25
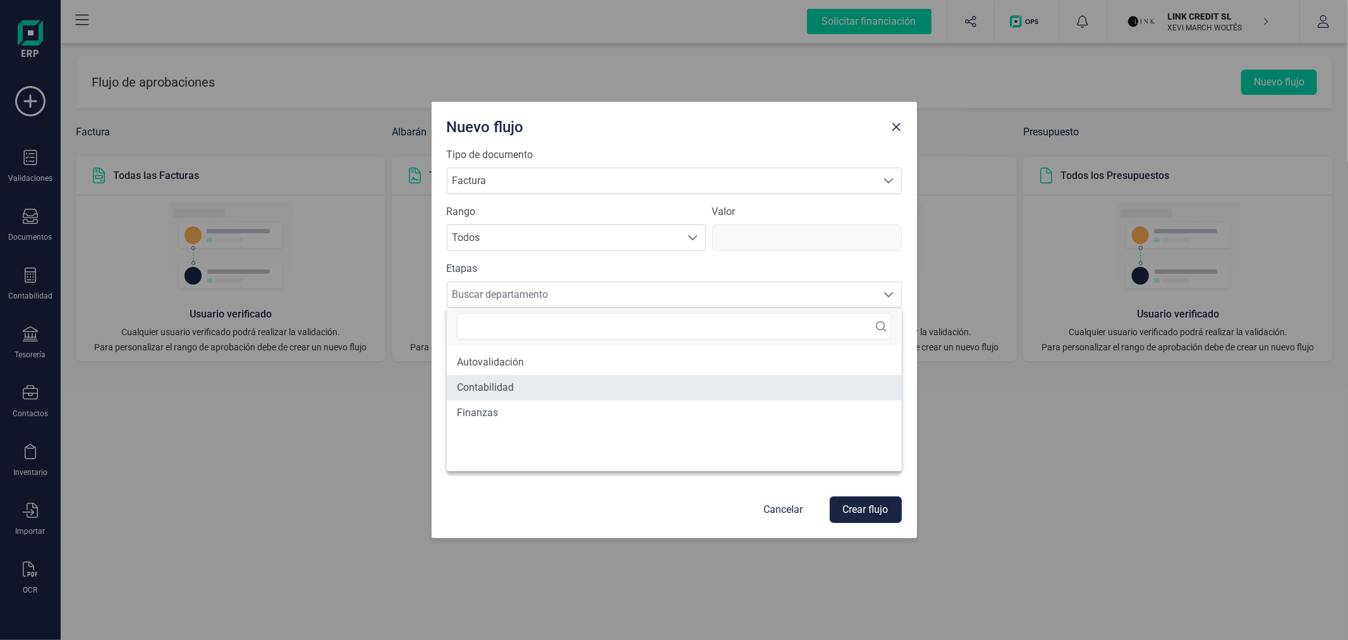
click at [544, 381] on li "Contabilidad" at bounding box center [674, 387] width 455 height 25
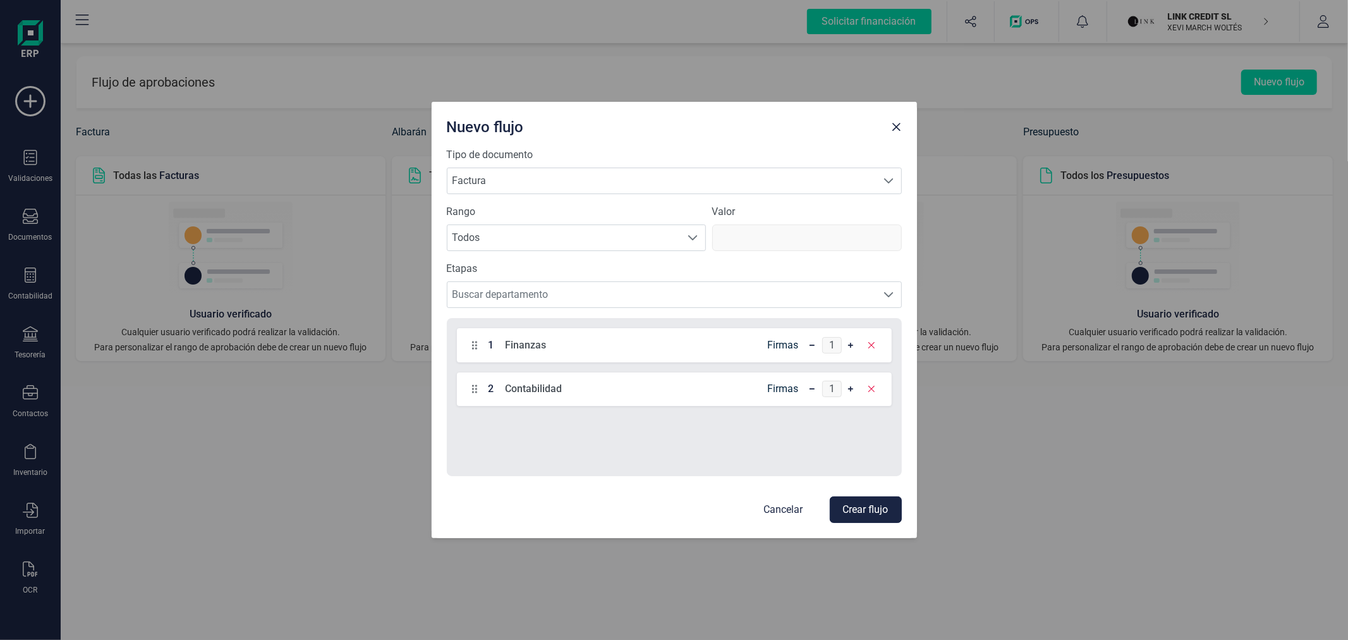
click at [867, 512] on button "Crear flujo" at bounding box center [866, 509] width 72 height 27
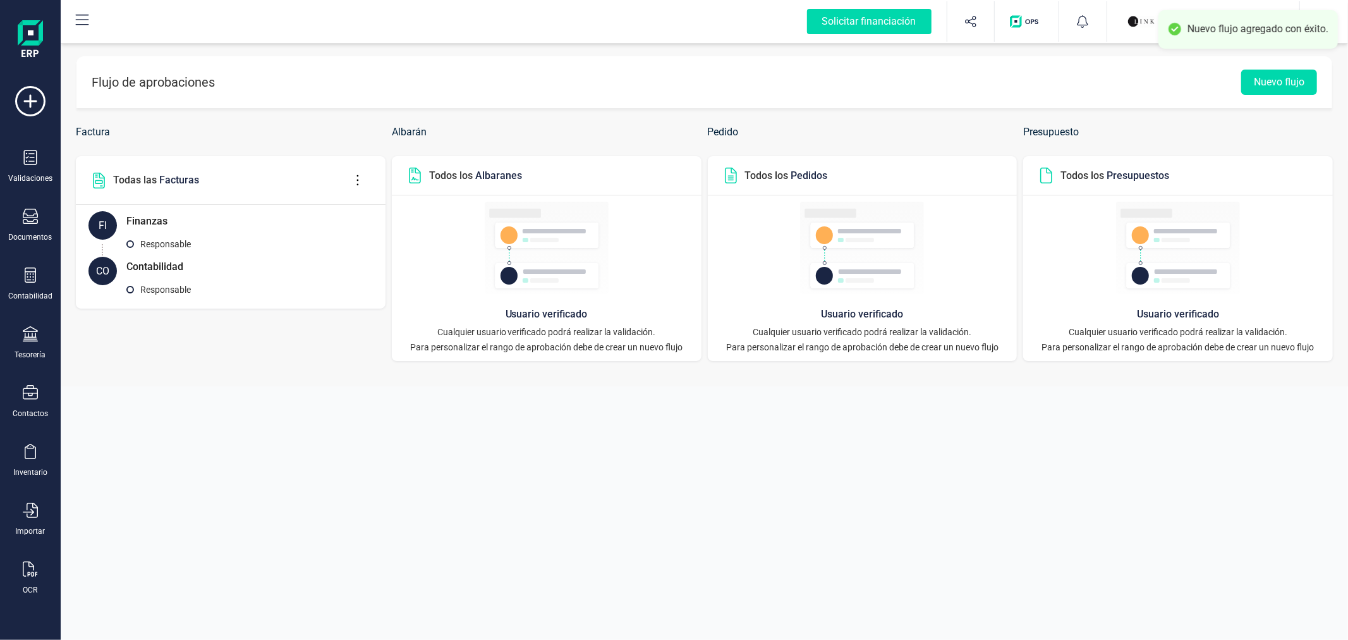
click at [867, 512] on div "Flujo de aprobaciones Nuevo flujo Factura Todas las Facturas FI Finanzas Respon…" at bounding box center [705, 320] width 1288 height 640
click at [28, 159] on icon at bounding box center [30, 157] width 15 height 15
